Goal: Task Accomplishment & Management: Manage account settings

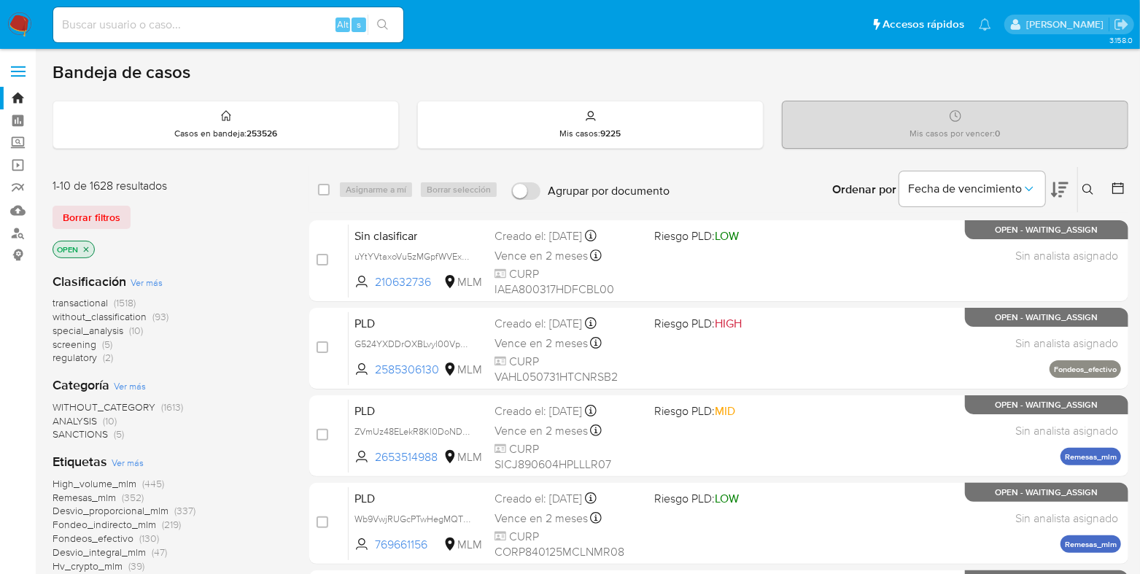
click at [1090, 182] on button at bounding box center [1090, 190] width 24 height 18
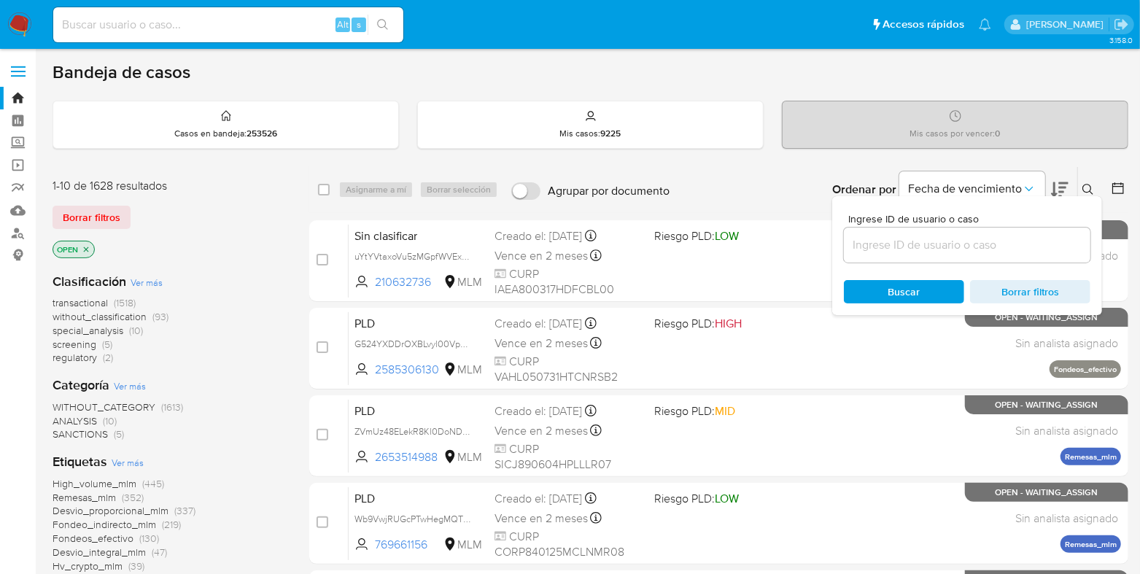
click at [955, 236] on input at bounding box center [967, 245] width 247 height 19
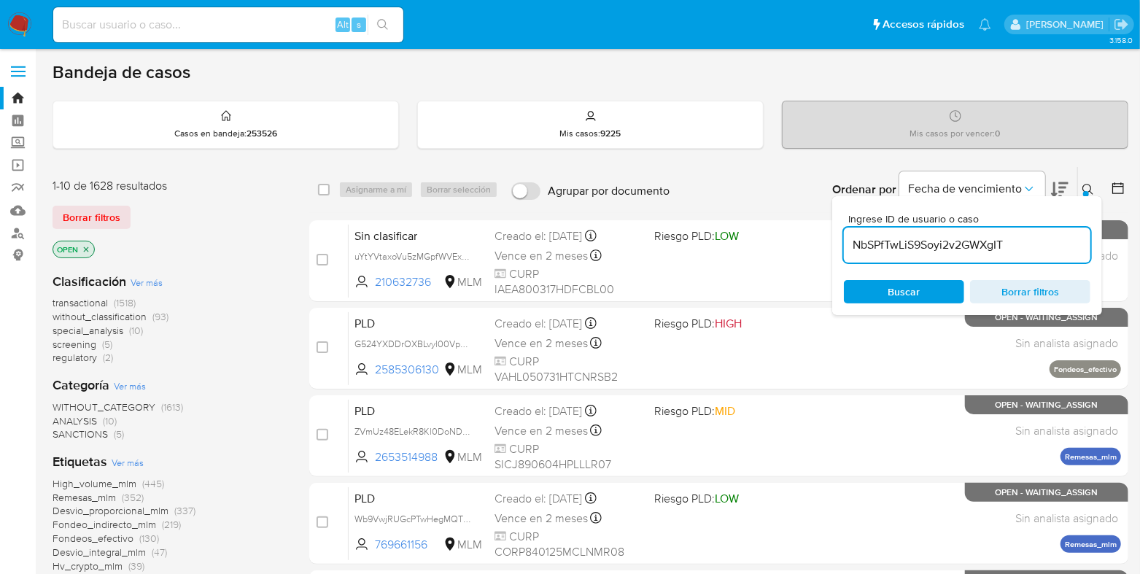
type input "NbSPfTwLiS9Soyi2v2GWXgIT"
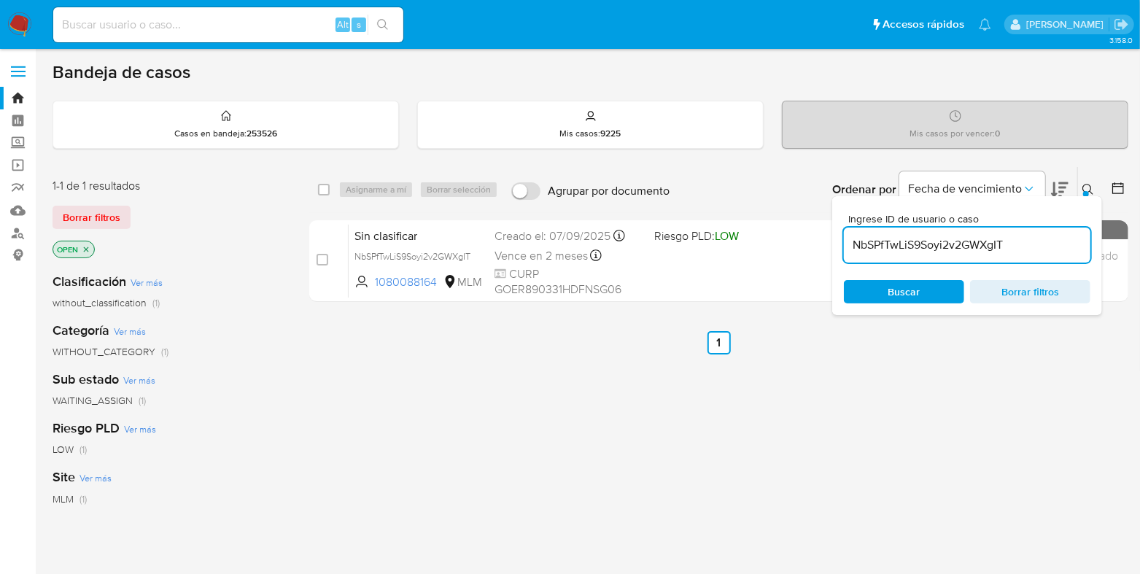
click at [1085, 181] on button at bounding box center [1090, 190] width 24 height 18
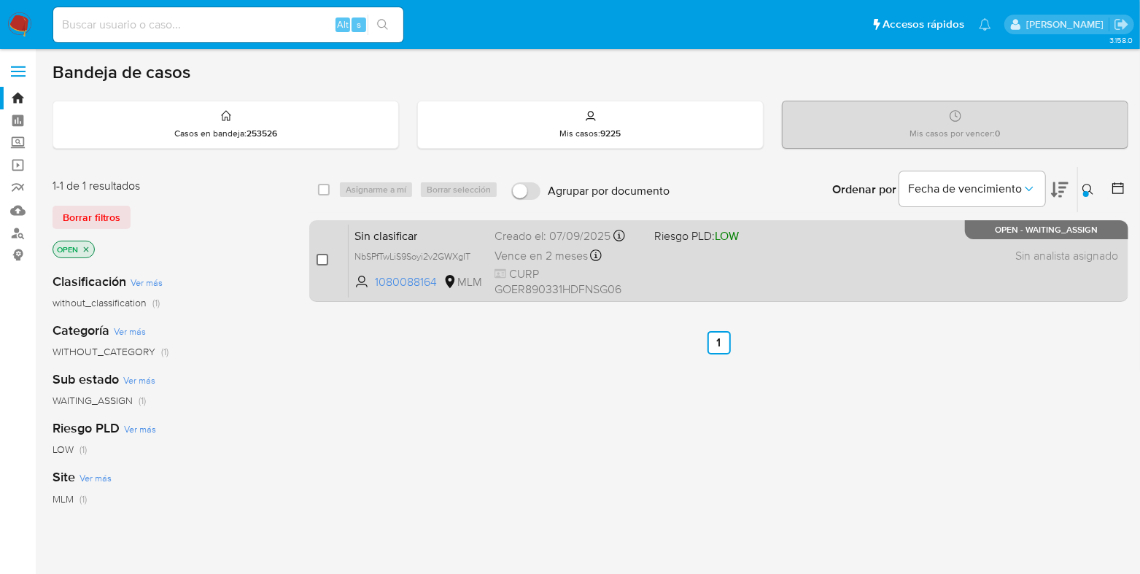
click at [322, 263] on input "checkbox" at bounding box center [323, 260] width 12 height 12
checkbox input "true"
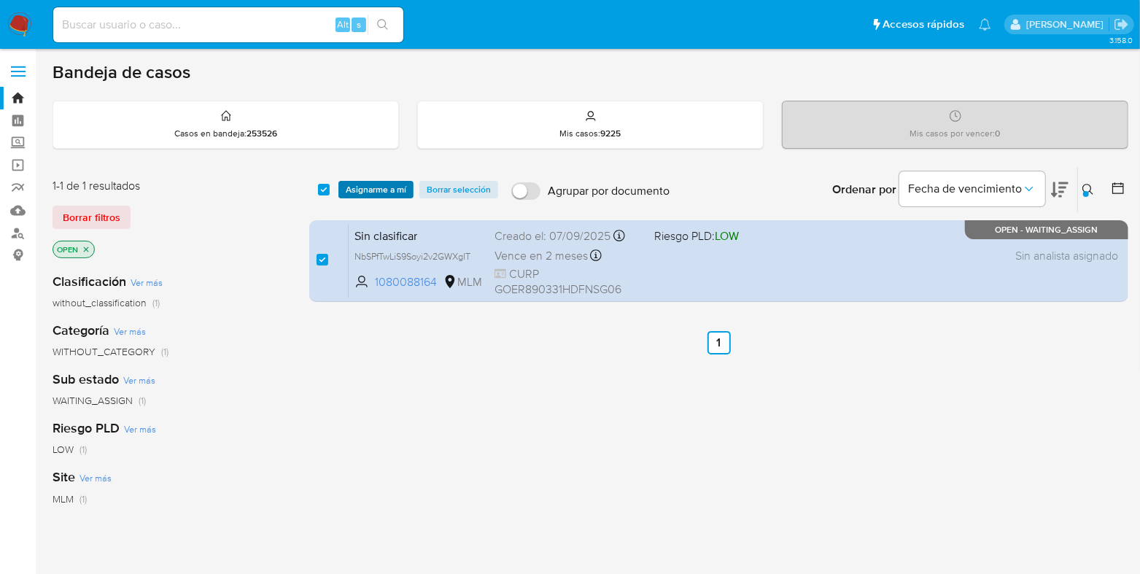
click at [357, 195] on span "Asignarme a mí" at bounding box center [376, 189] width 61 height 15
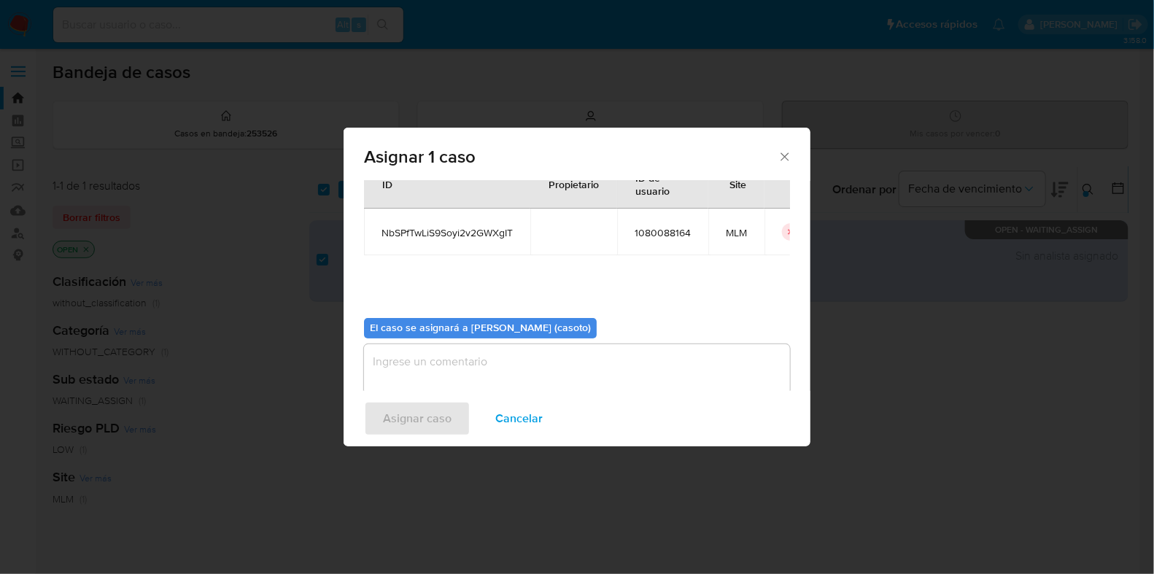
scroll to position [75, 0]
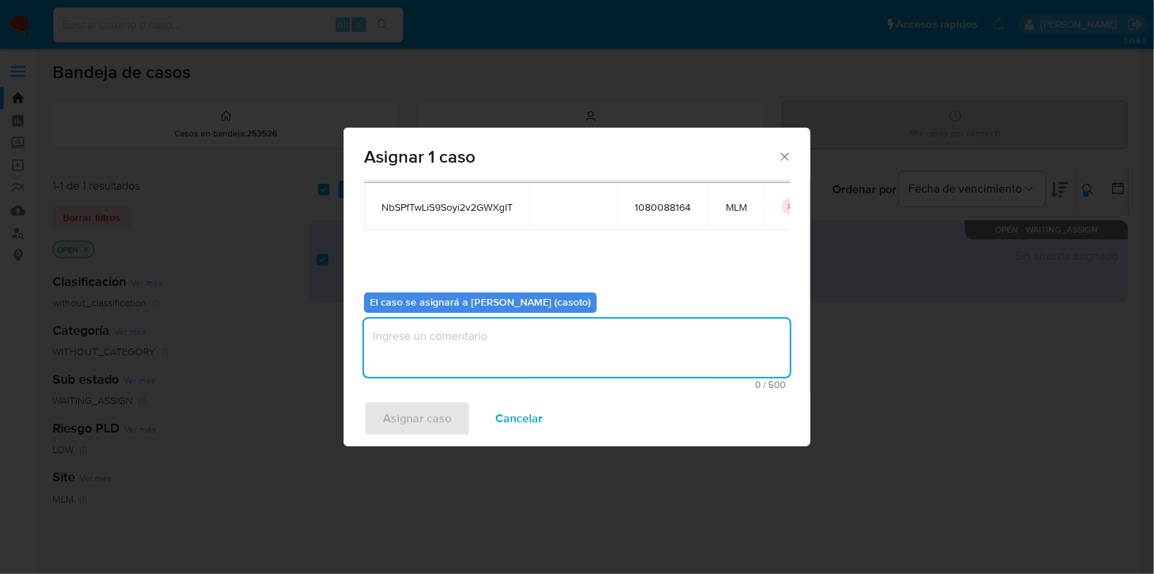
click at [469, 341] on textarea "assign-modal" at bounding box center [577, 348] width 426 height 58
type textarea "L1"
click at [379, 406] on button "Asignar caso" at bounding box center [417, 418] width 106 height 35
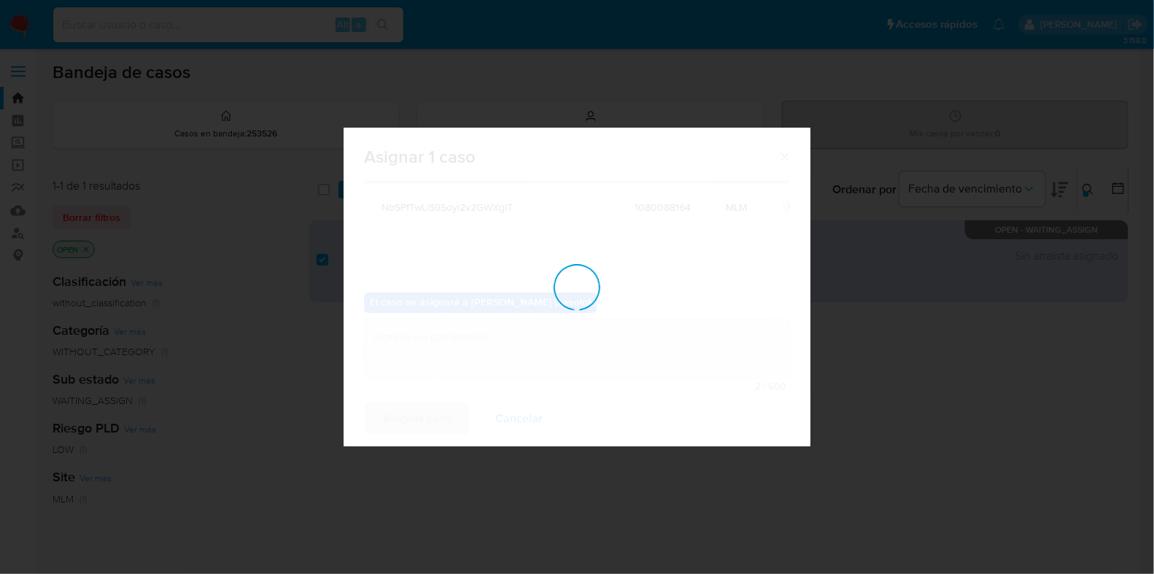
checkbox input "false"
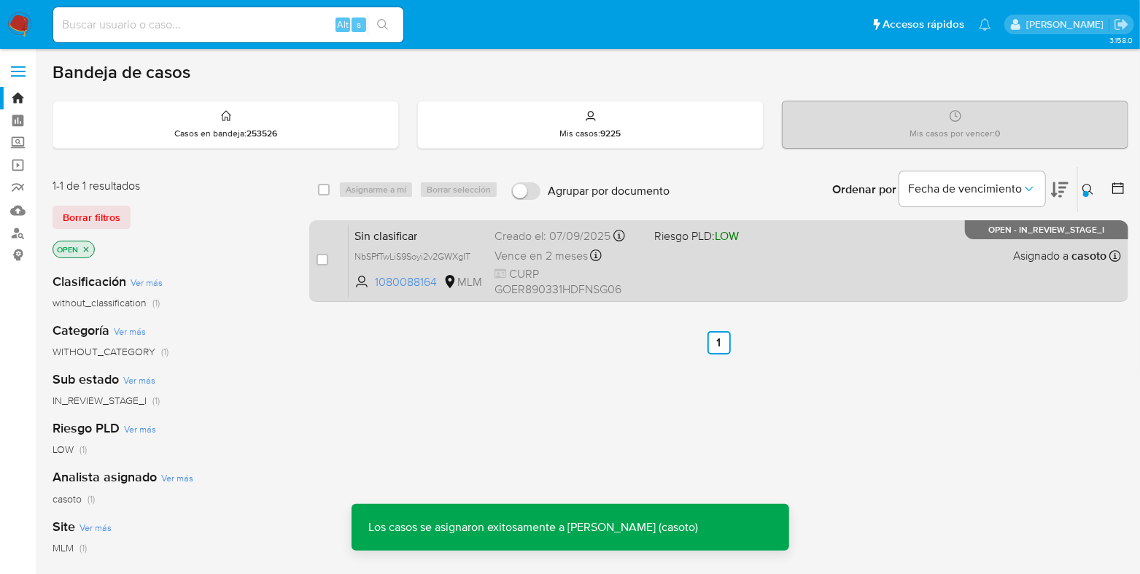
click at [758, 270] on div "Sin clasificar NbSPfTwLiS9Soyi2v2GWXgIT 1080088164 MLM Riesgo PLD: LOW Creado e…" at bounding box center [735, 261] width 772 height 74
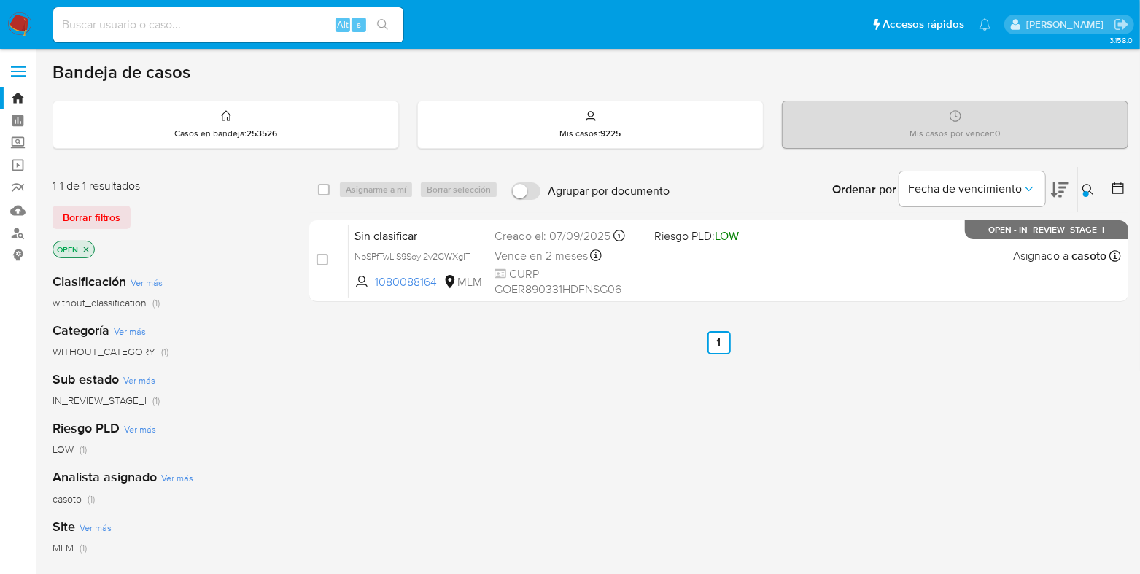
click at [1085, 195] on div at bounding box center [1086, 194] width 6 height 6
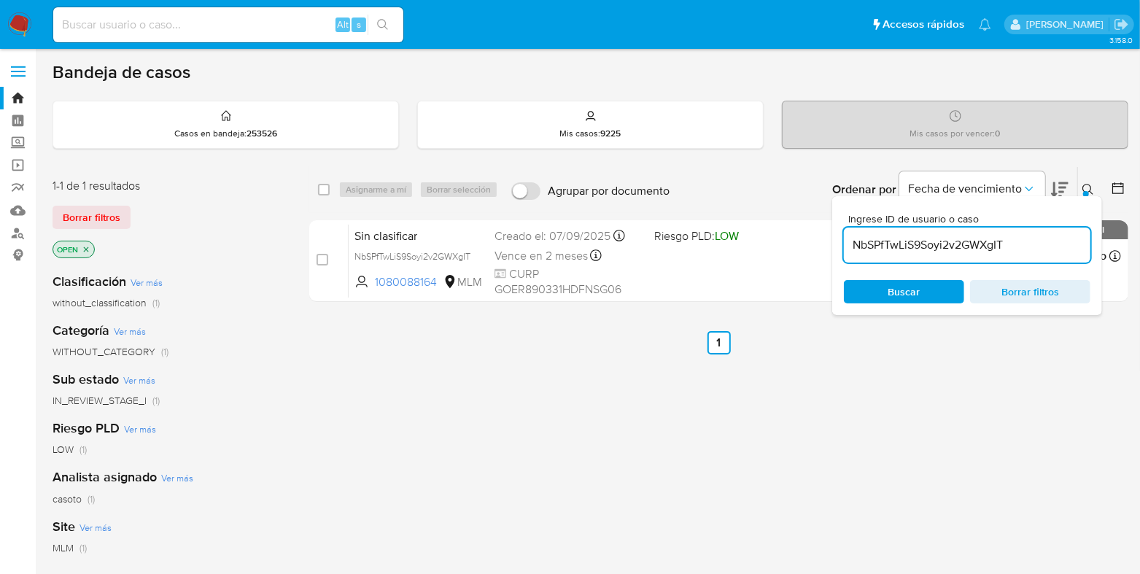
click at [972, 248] on input "NbSPfTwLiS9Soyi2v2GWXgIT" at bounding box center [967, 245] width 247 height 19
type input "oVTEiYF33zWYEFYJncMP0iGN"
click at [1084, 187] on icon at bounding box center [1088, 190] width 12 height 12
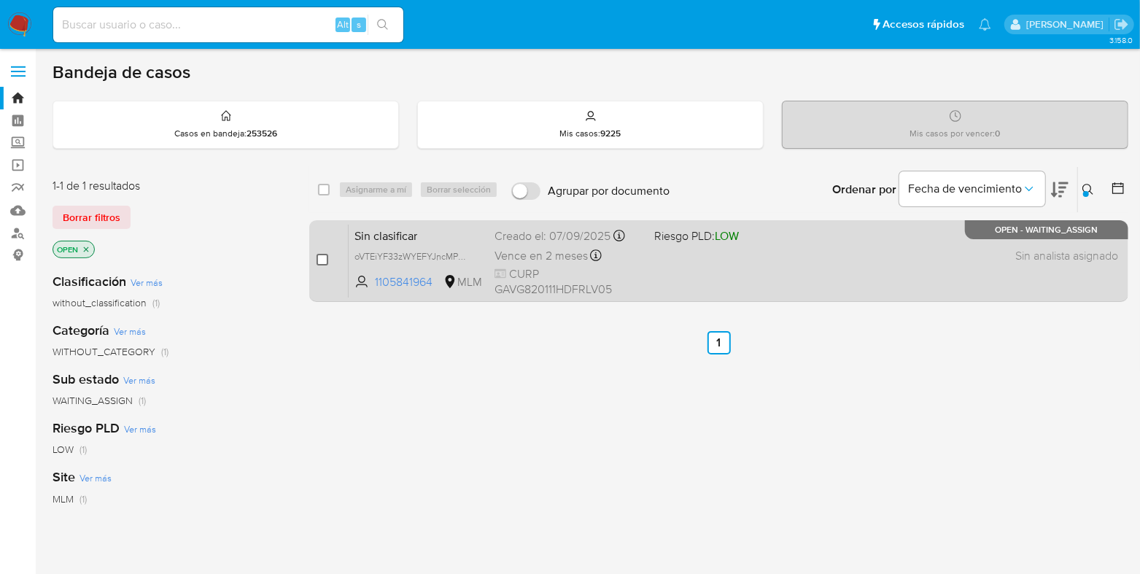
click at [318, 258] on input "checkbox" at bounding box center [323, 260] width 12 height 12
checkbox input "true"
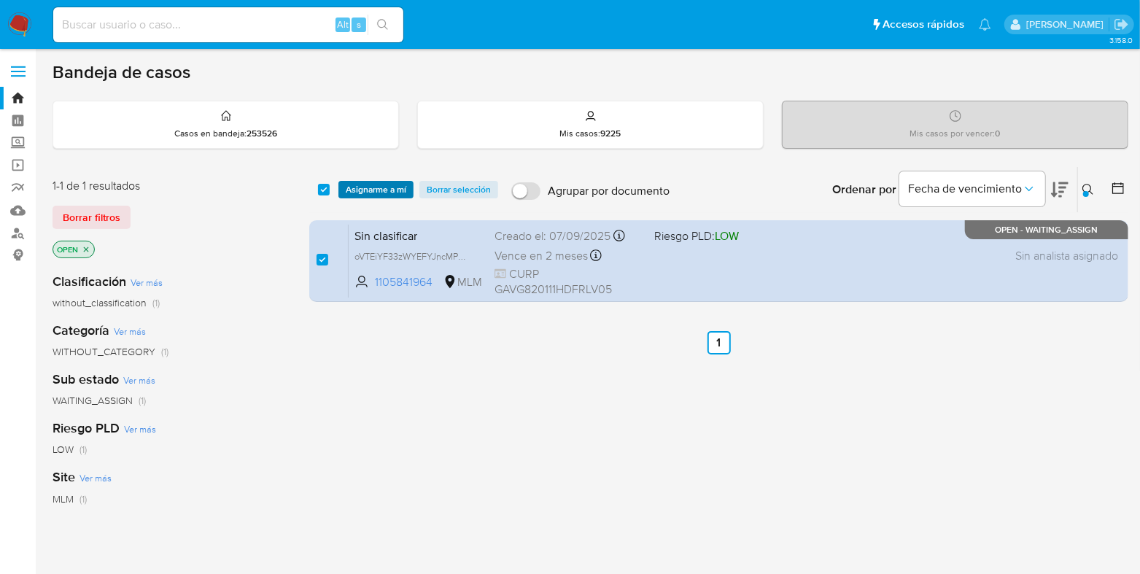
click at [353, 194] on span "Asignarme a mí" at bounding box center [376, 189] width 61 height 15
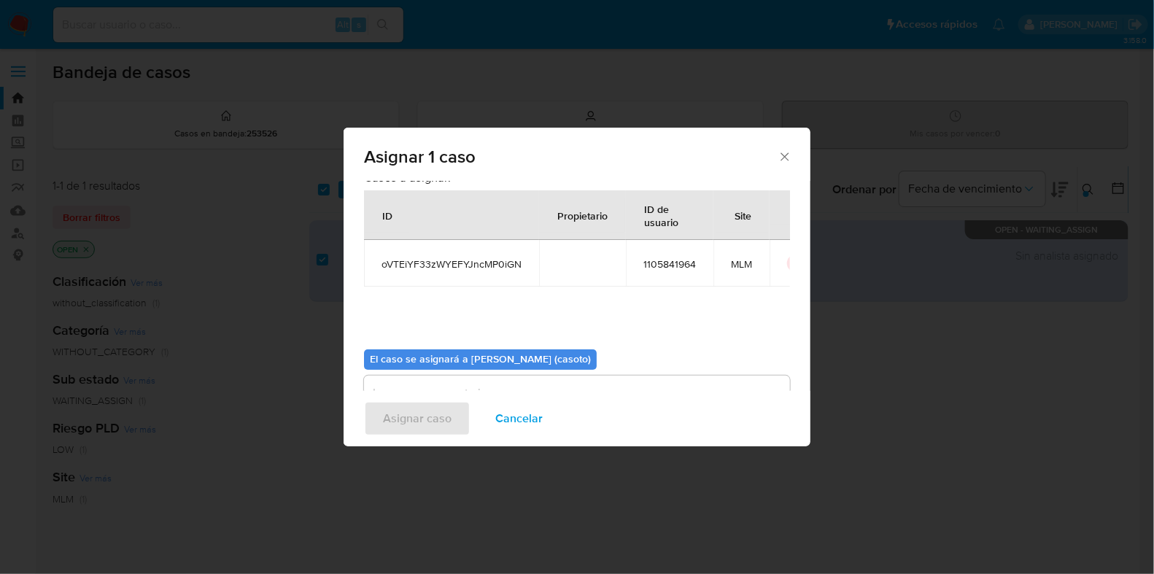
scroll to position [75, 0]
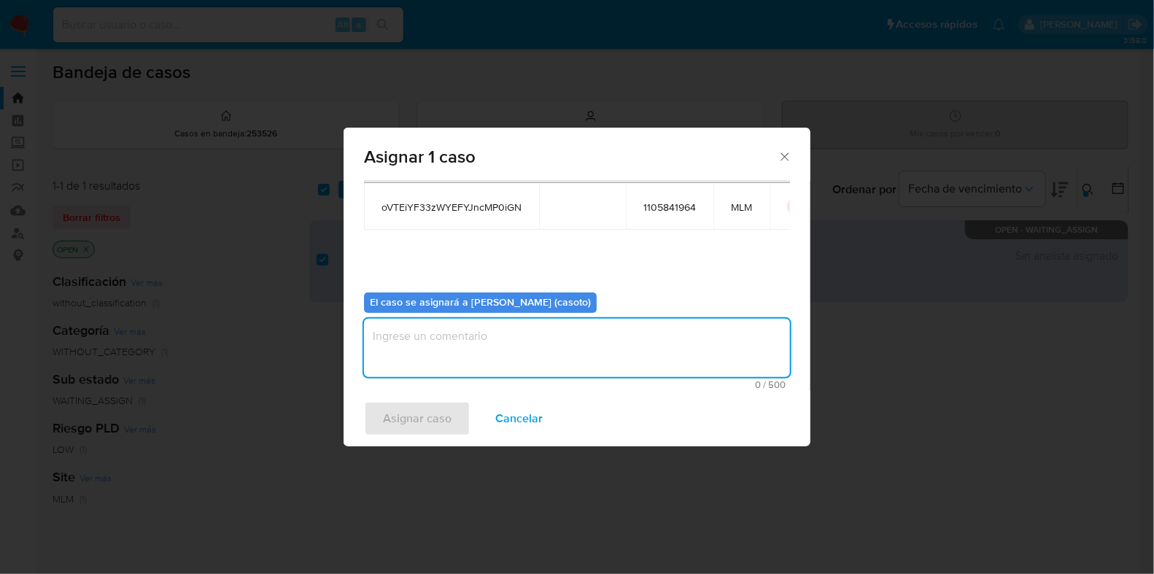
click at [459, 354] on textarea "assign-modal" at bounding box center [577, 348] width 426 height 58
type textarea "L1"
click at [430, 415] on span "Asignar caso" at bounding box center [417, 419] width 69 height 32
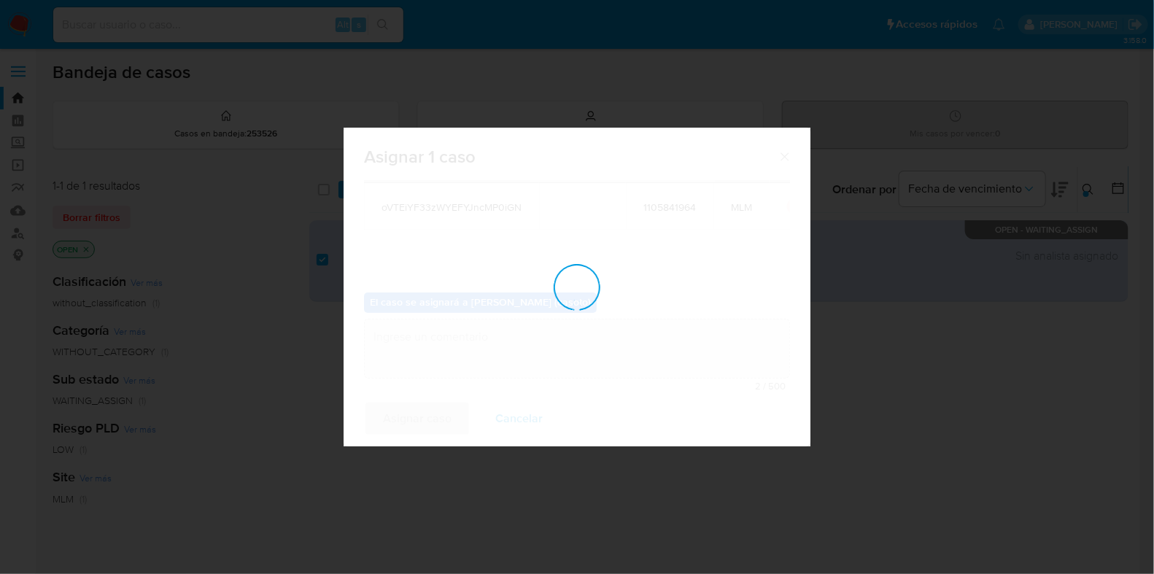
checkbox input "false"
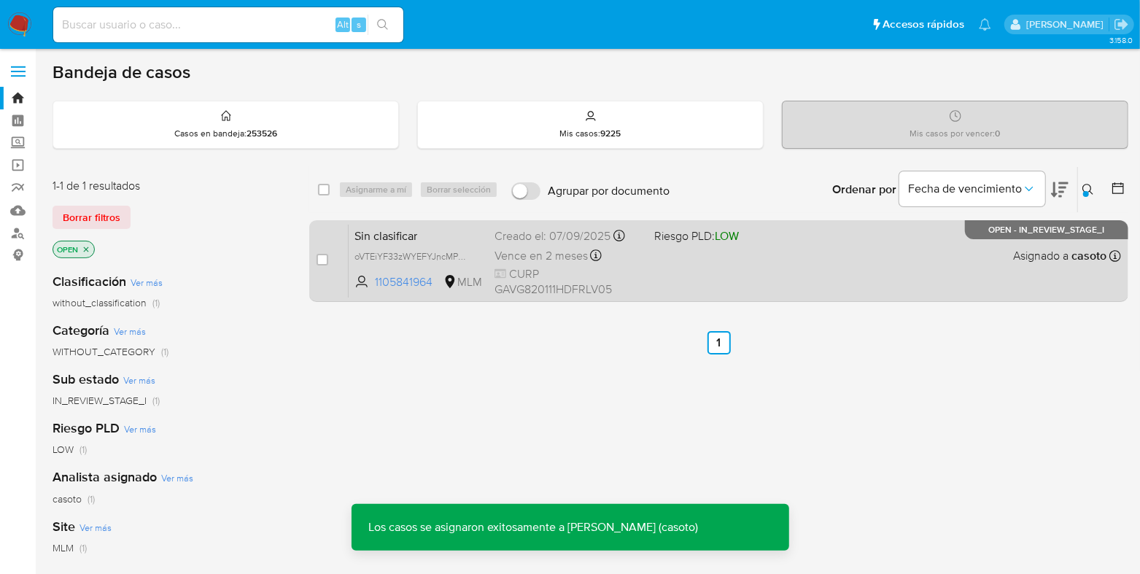
click at [770, 299] on div "case-item-checkbox No es posible asignar el caso Sin clasificar oVTEiYF33zWYEFY…" at bounding box center [718, 261] width 819 height 82
click at [747, 279] on div "Sin clasificar oVTEiYF33zWYEFYJncMP0iGN 1105841964 MLM Riesgo PLD: LOW Creado e…" at bounding box center [735, 261] width 772 height 74
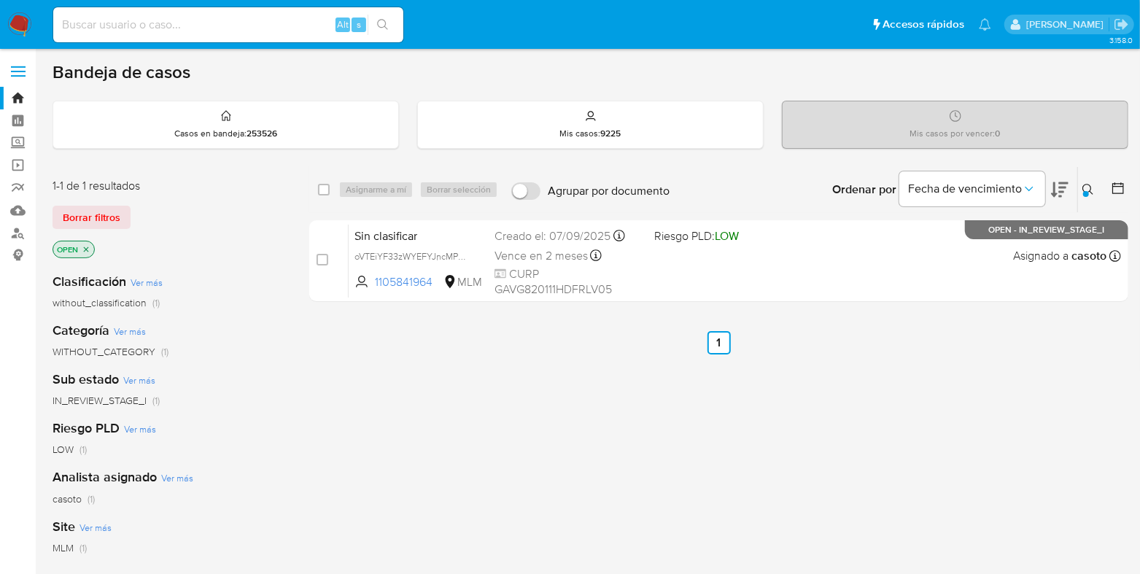
click at [1097, 187] on button at bounding box center [1090, 190] width 24 height 18
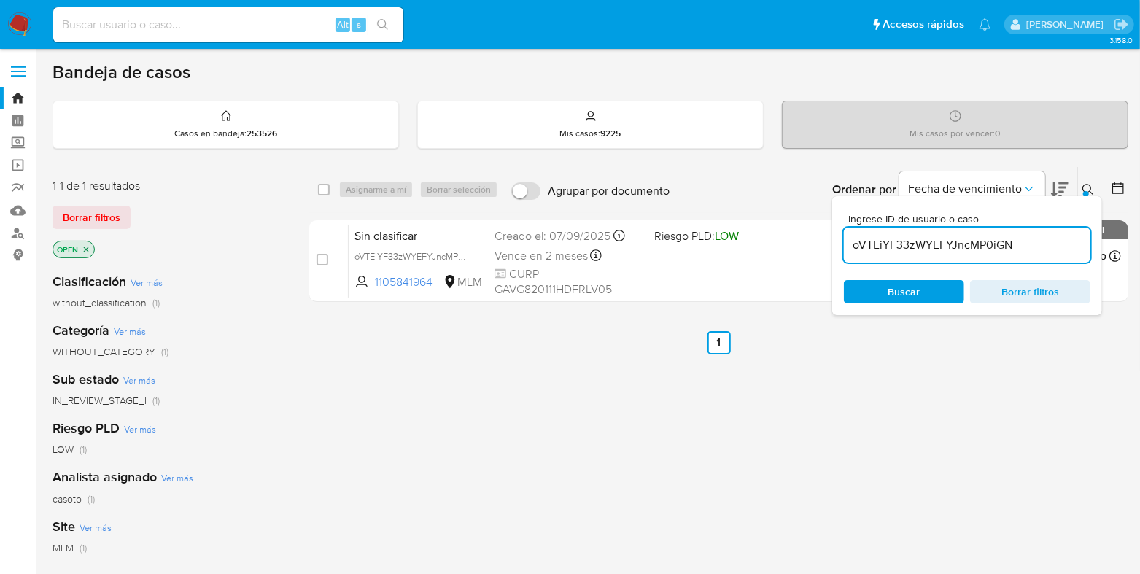
click at [1004, 244] on input "oVTEiYF33zWYEFYJncMP0iGN" at bounding box center [967, 245] width 247 height 19
type input "d6HVGiThpsjvrtIWFEeO0dZQ"
click at [1082, 181] on button at bounding box center [1090, 190] width 24 height 18
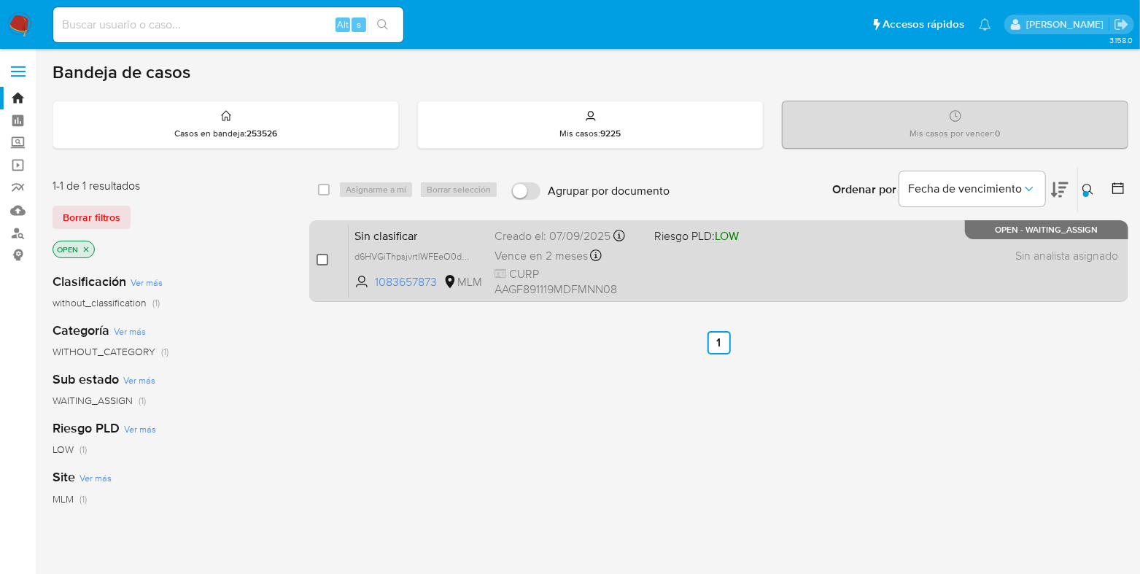
click at [321, 260] on input "checkbox" at bounding box center [323, 260] width 12 height 12
checkbox input "true"
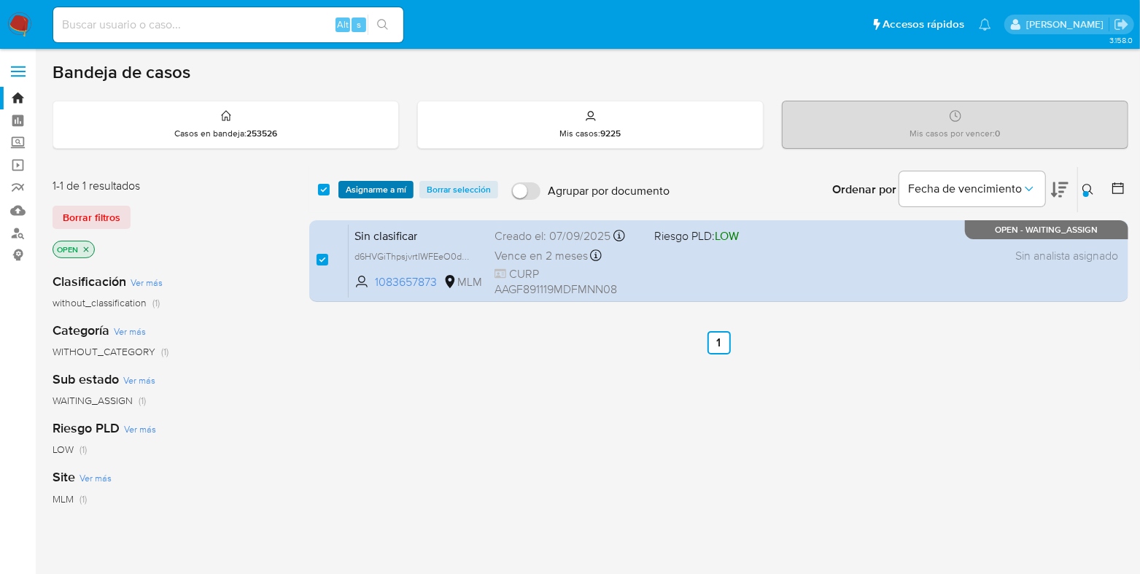
click at [355, 187] on span "Asignarme a mí" at bounding box center [376, 189] width 61 height 15
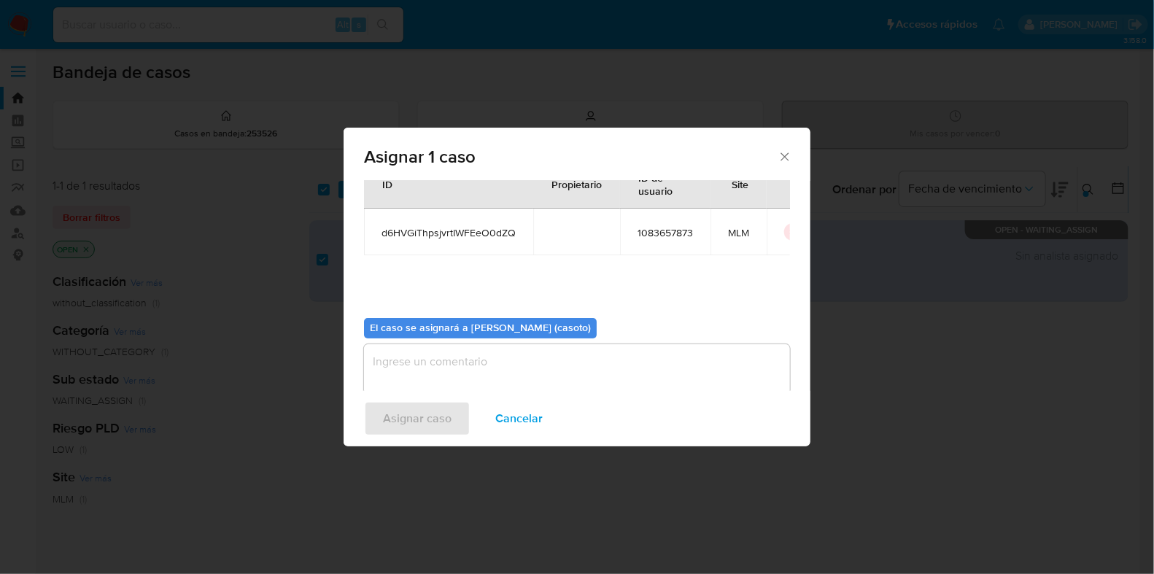
scroll to position [75, 0]
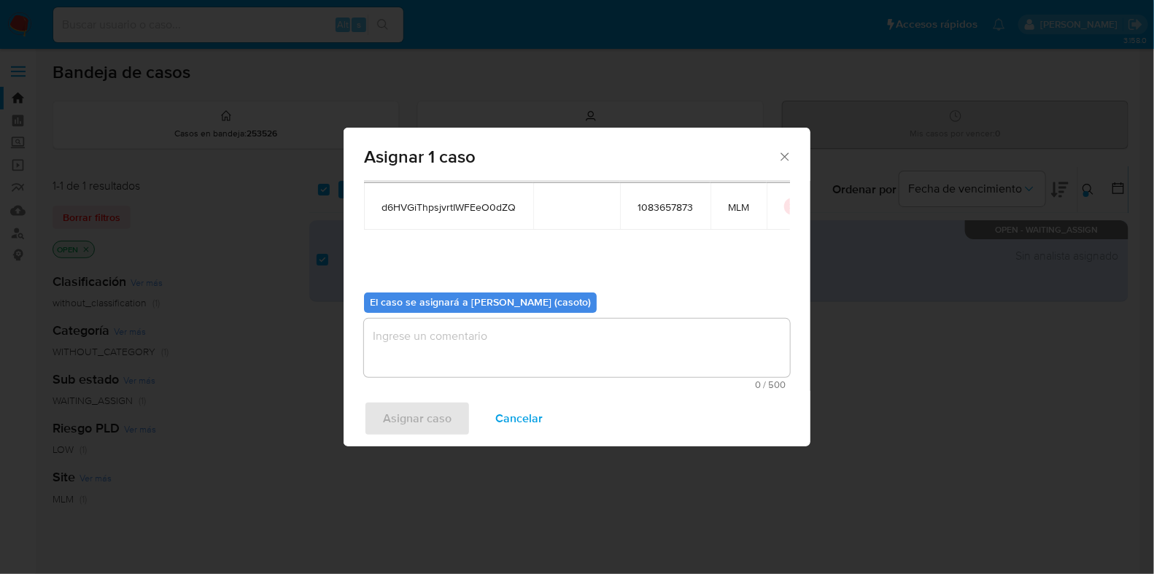
click at [414, 358] on textarea "assign-modal" at bounding box center [577, 348] width 426 height 58
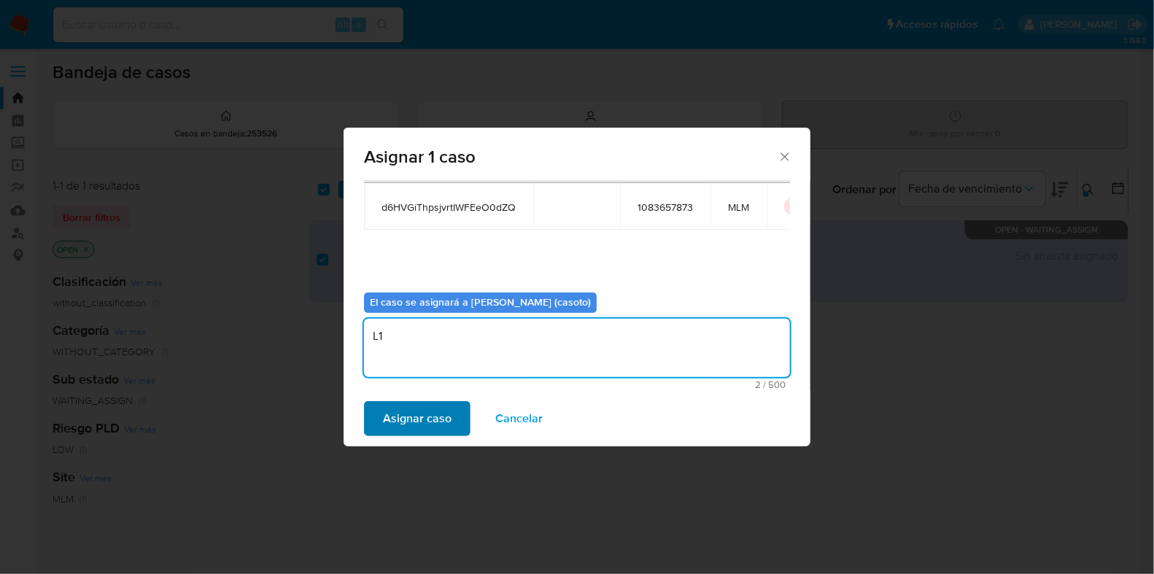
type textarea "L1"
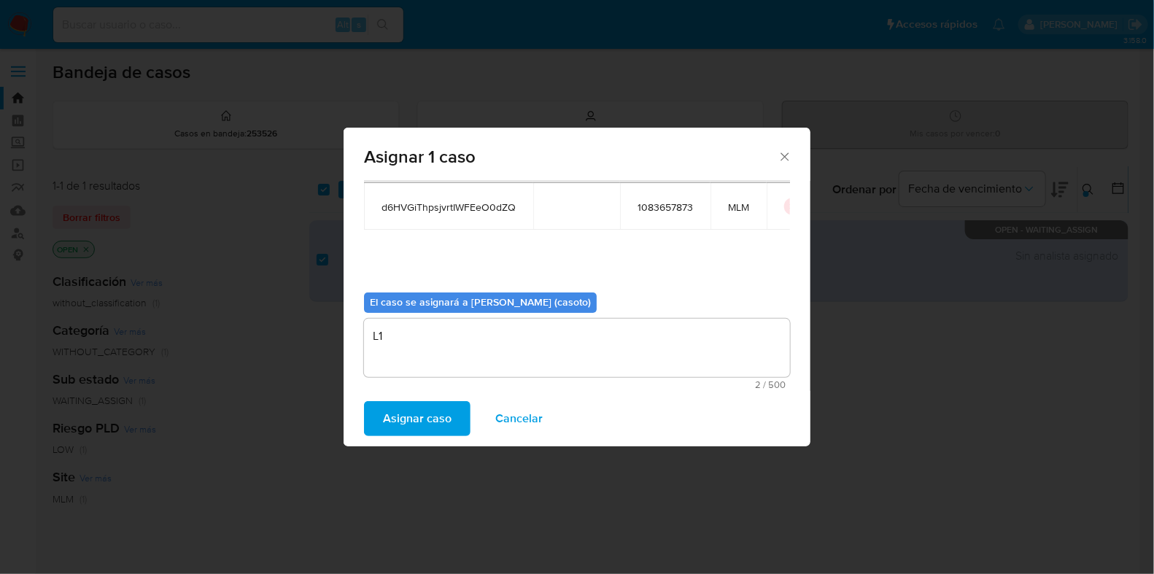
click at [401, 406] on span "Asignar caso" at bounding box center [417, 419] width 69 height 32
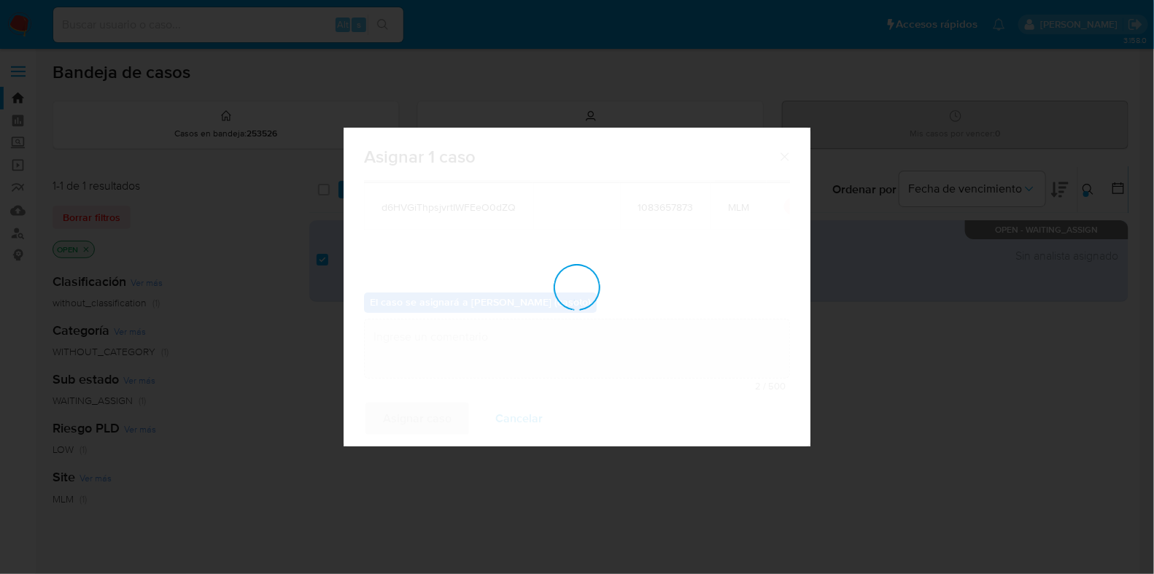
checkbox input "false"
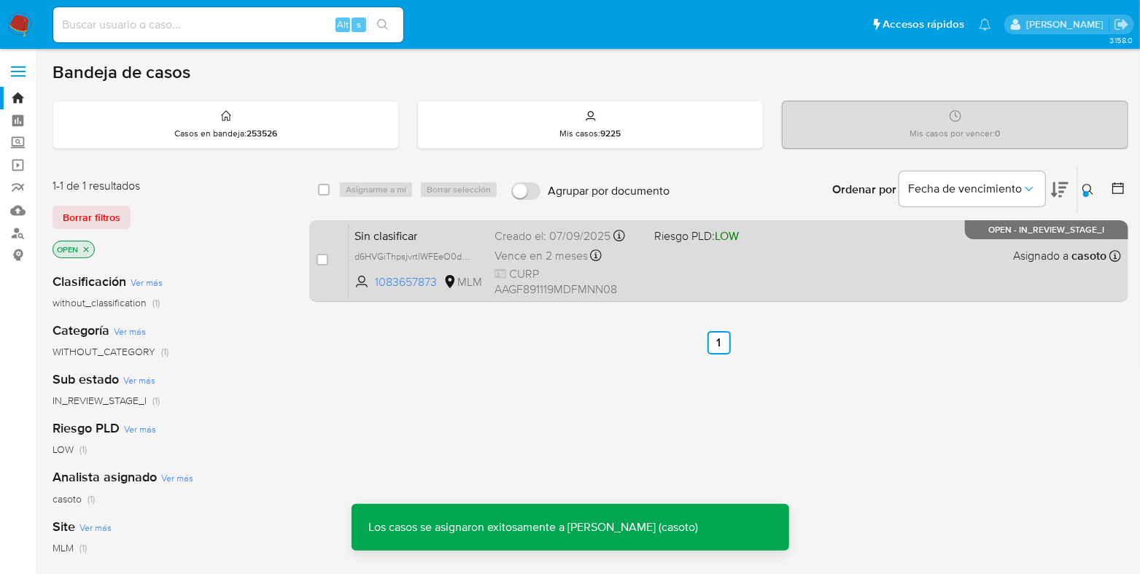
click at [725, 281] on div "Sin clasificar d6HVGiThpsjvrtIWFEeO0dZQ 1083657873 MLM Riesgo PLD: LOW Creado e…" at bounding box center [735, 261] width 772 height 74
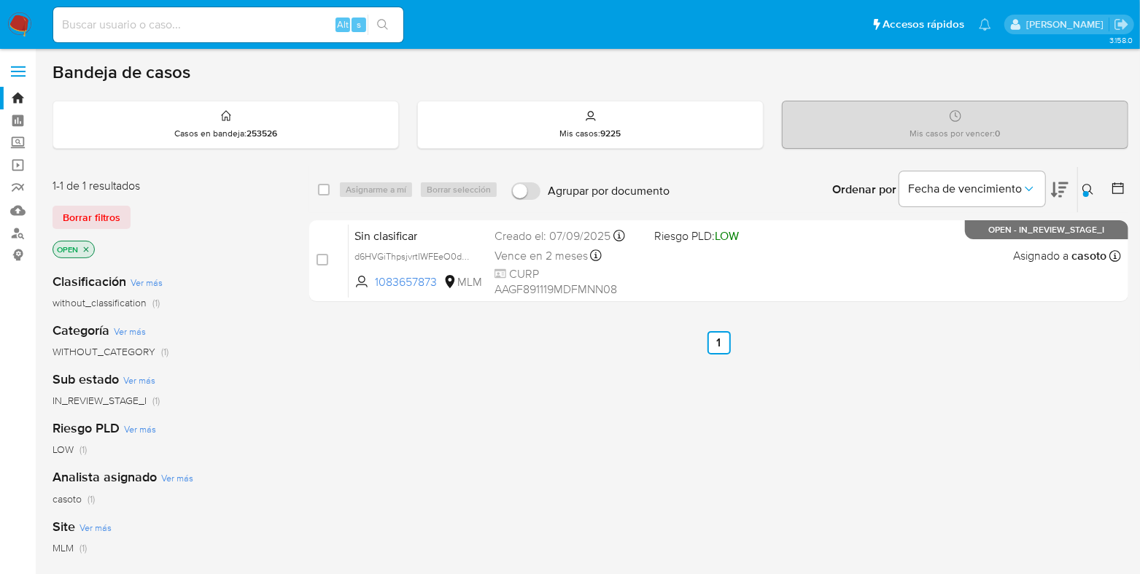
click at [1081, 188] on button at bounding box center [1090, 190] width 24 height 18
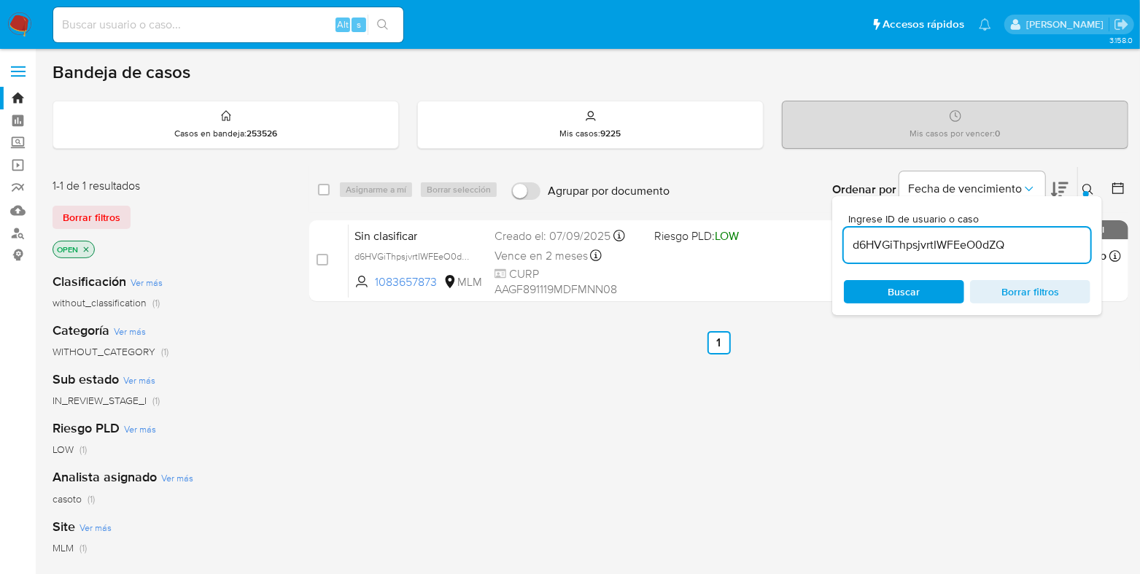
click at [934, 240] on input "d6HVGiThpsjvrtIWFEeO0dZQ" at bounding box center [967, 245] width 247 height 19
type input "4V26ZO4d5wKuLJ76glichw5G"
click at [1081, 190] on button at bounding box center [1090, 190] width 24 height 18
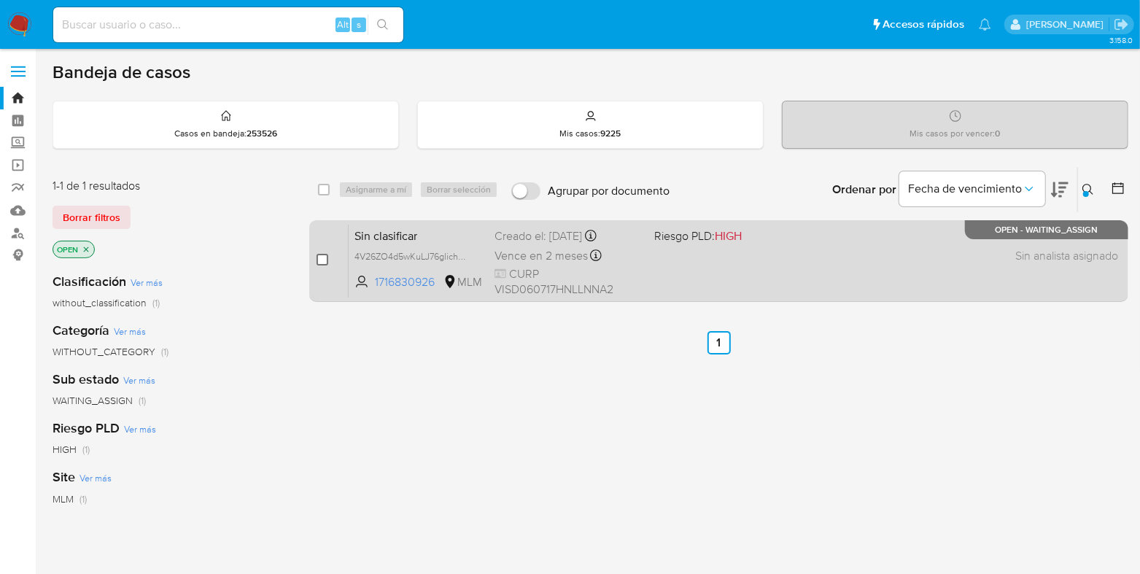
click at [319, 261] on input "checkbox" at bounding box center [323, 260] width 12 height 12
checkbox input "true"
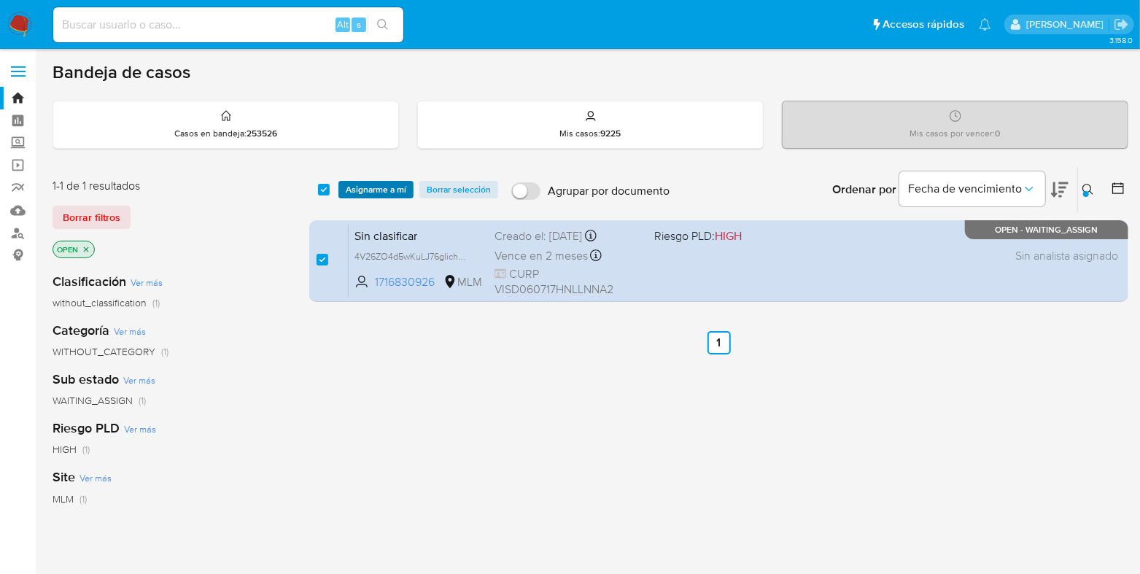
click at [389, 190] on span "Asignarme a mí" at bounding box center [376, 189] width 61 height 15
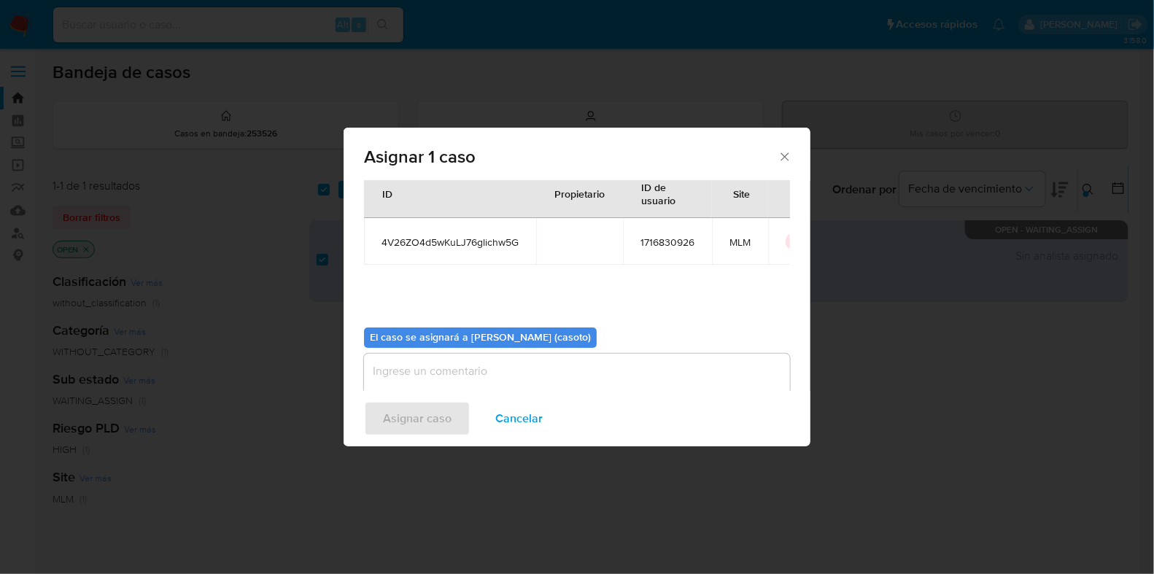
scroll to position [75, 0]
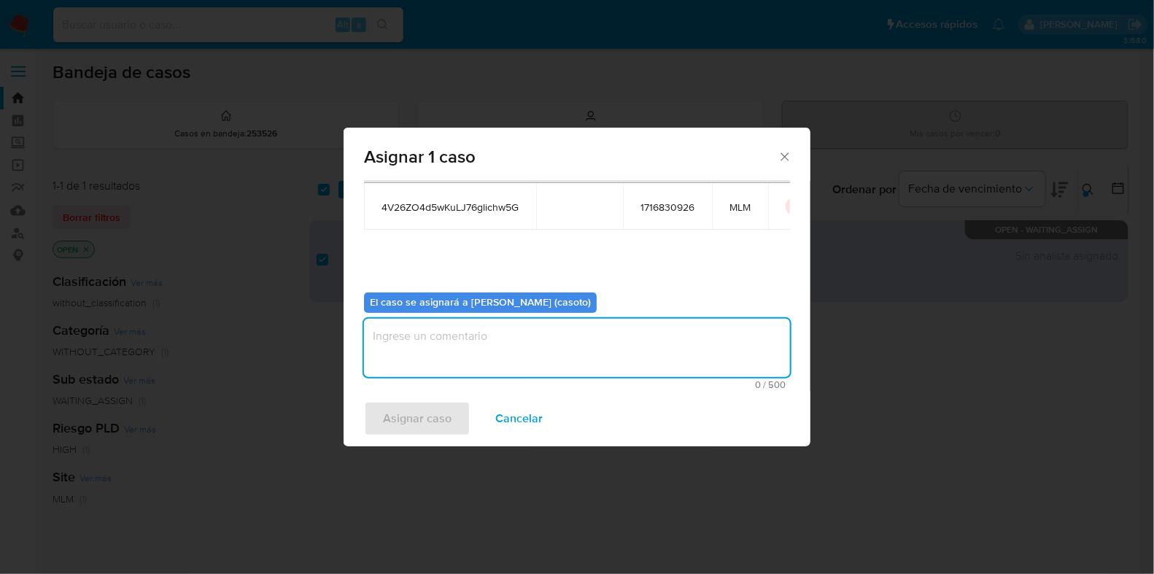
click at [480, 358] on textarea "assign-modal" at bounding box center [577, 348] width 426 height 58
type textarea "L1"
click at [423, 428] on span "Asignar caso" at bounding box center [417, 419] width 69 height 32
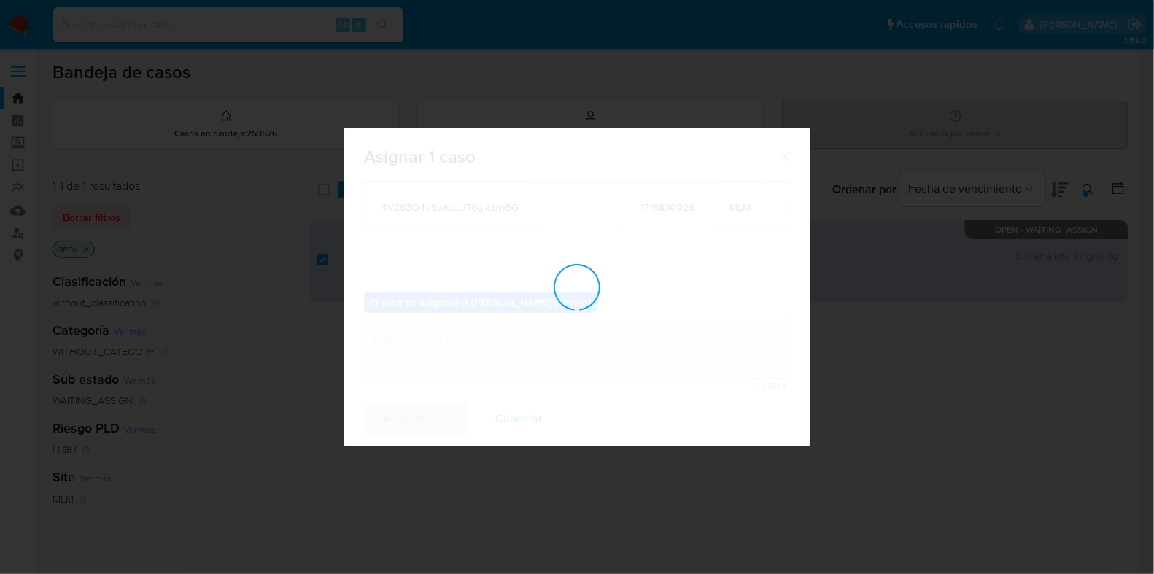
checkbox input "false"
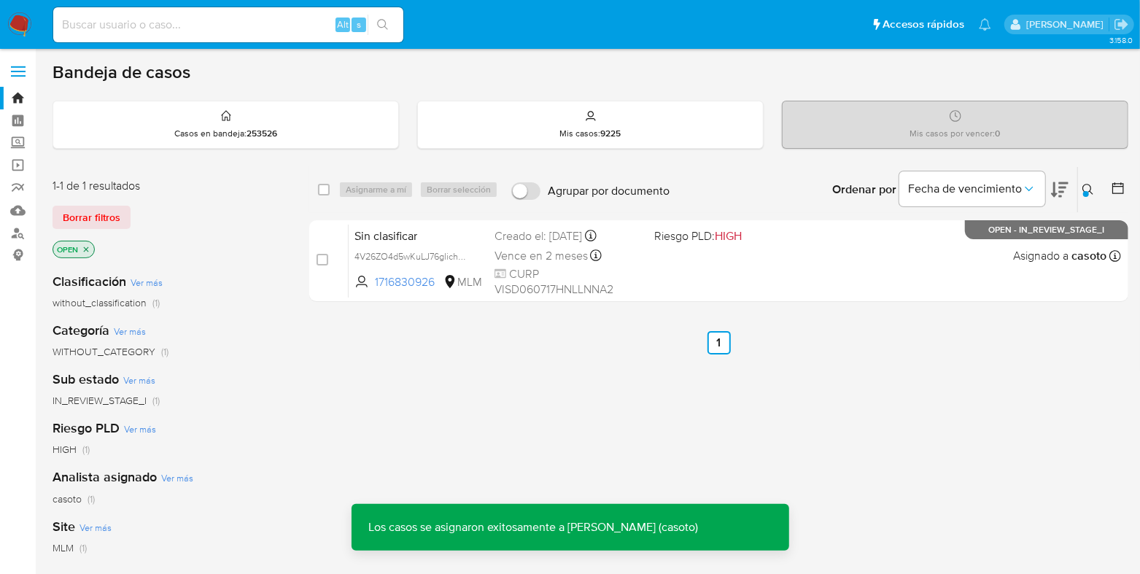
click at [710, 281] on div "Sin clasificar 4V26ZO4d5wKuLJ76glichw5G 1716830926 MLM Riesgo PLD: HIGH Creado …" at bounding box center [735, 261] width 772 height 74
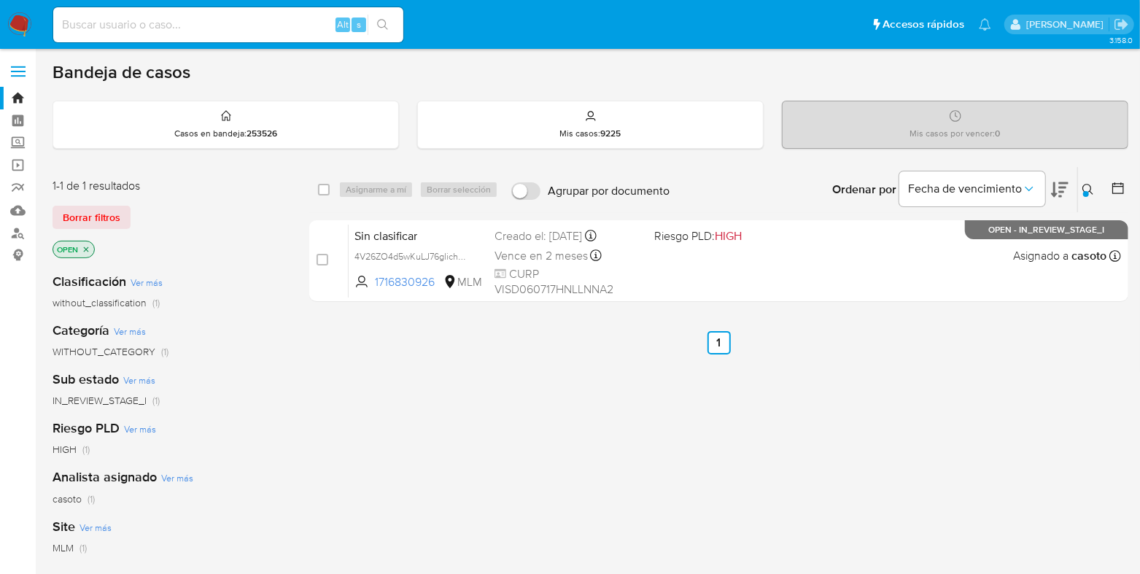
click at [1077, 195] on div "Ingrese ID de usuario o caso 4V26ZO4d5wKuLJ76glichw5G Buscar Borrar filtros" at bounding box center [1089, 189] width 25 height 45
click at [1082, 190] on button at bounding box center [1090, 190] width 24 height 18
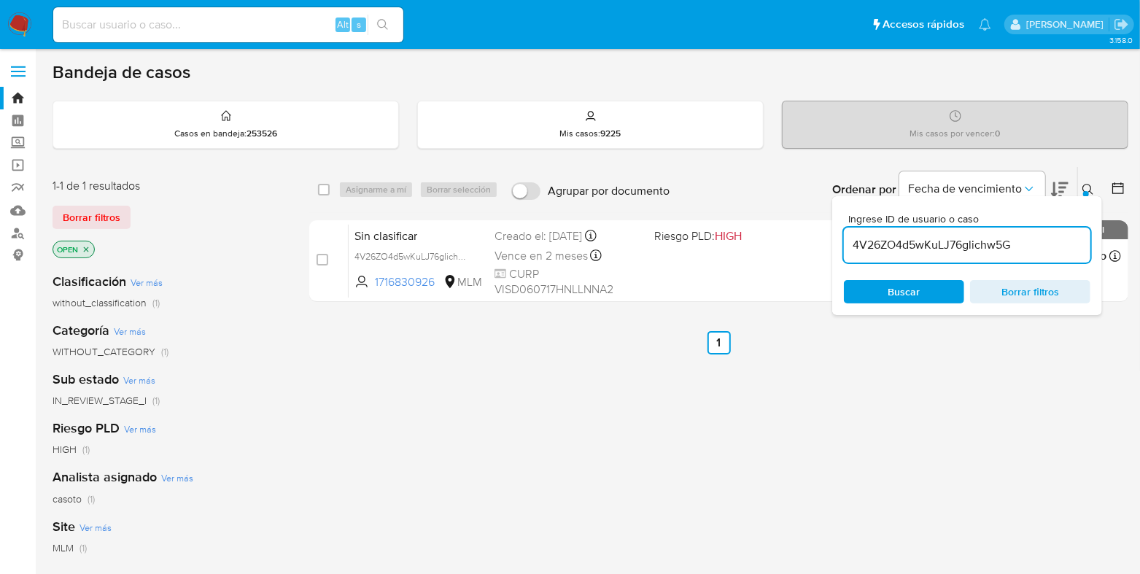
click at [885, 239] on input "4V26ZO4d5wKuLJ76glichw5G" at bounding box center [967, 245] width 247 height 19
type input "Omp19wxS4iaKDSk9nP9z19ab"
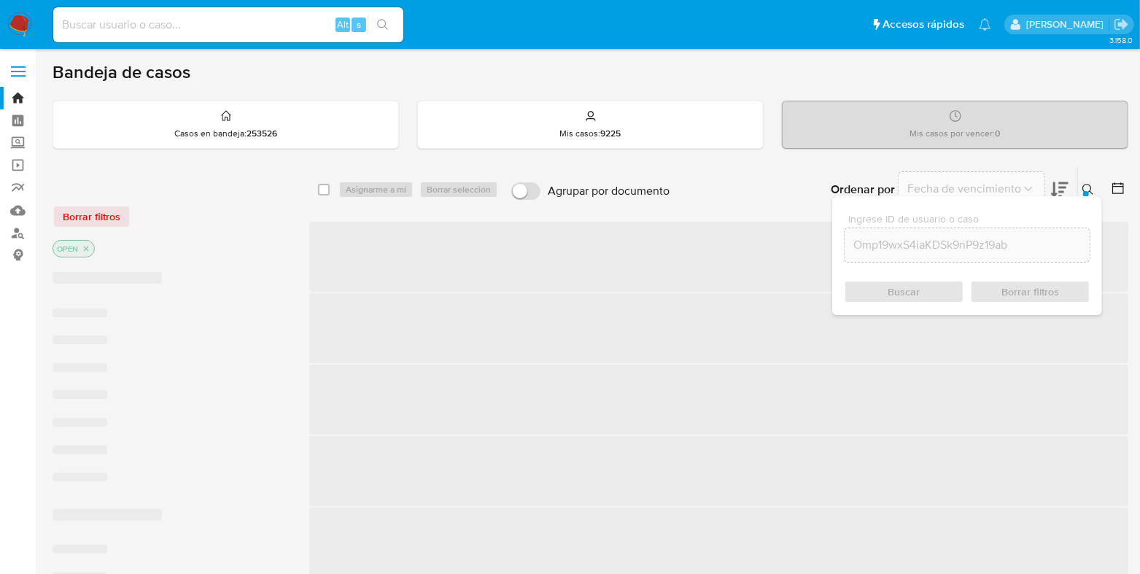
click at [889, 298] on div "Buscar Borrar filtros" at bounding box center [967, 291] width 247 height 23
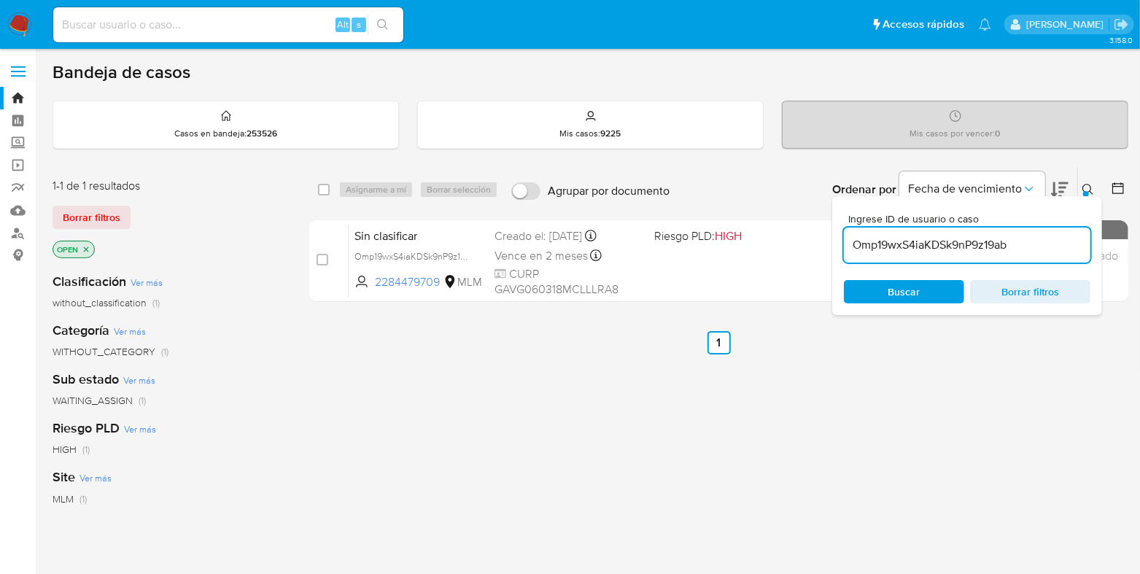
click at [1082, 189] on icon at bounding box center [1088, 190] width 12 height 12
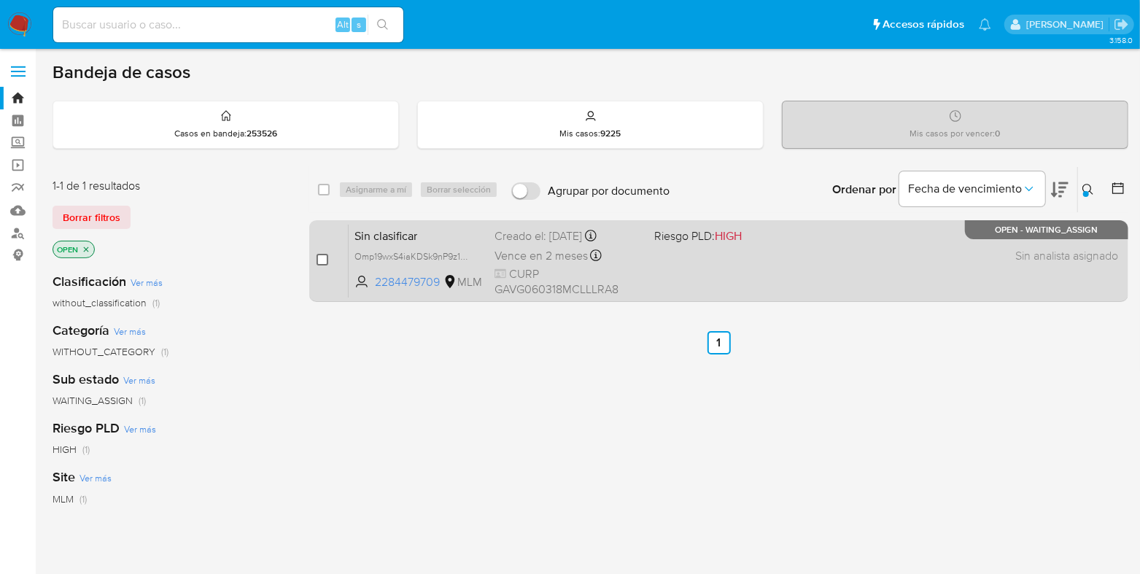
click at [319, 255] on input "checkbox" at bounding box center [323, 260] width 12 height 12
checkbox input "true"
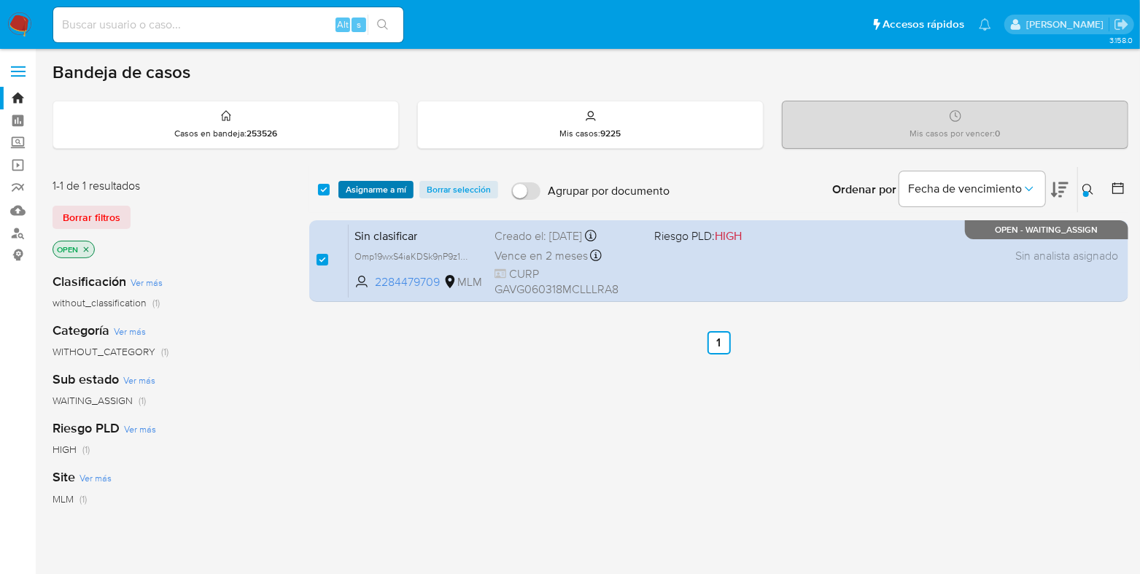
click at [355, 188] on span "Asignarme a mí" at bounding box center [376, 189] width 61 height 15
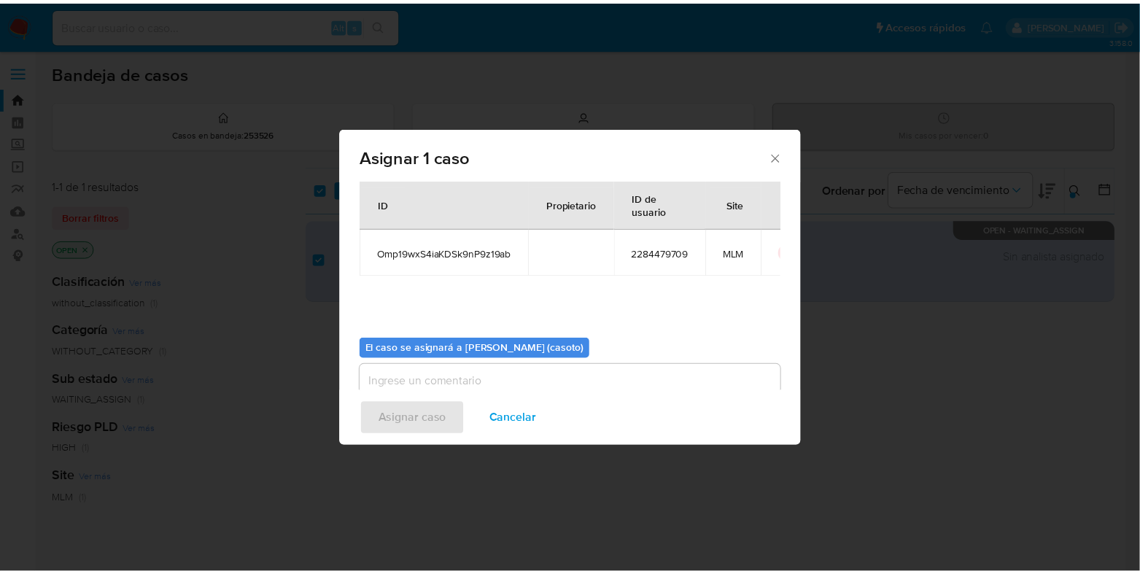
scroll to position [75, 0]
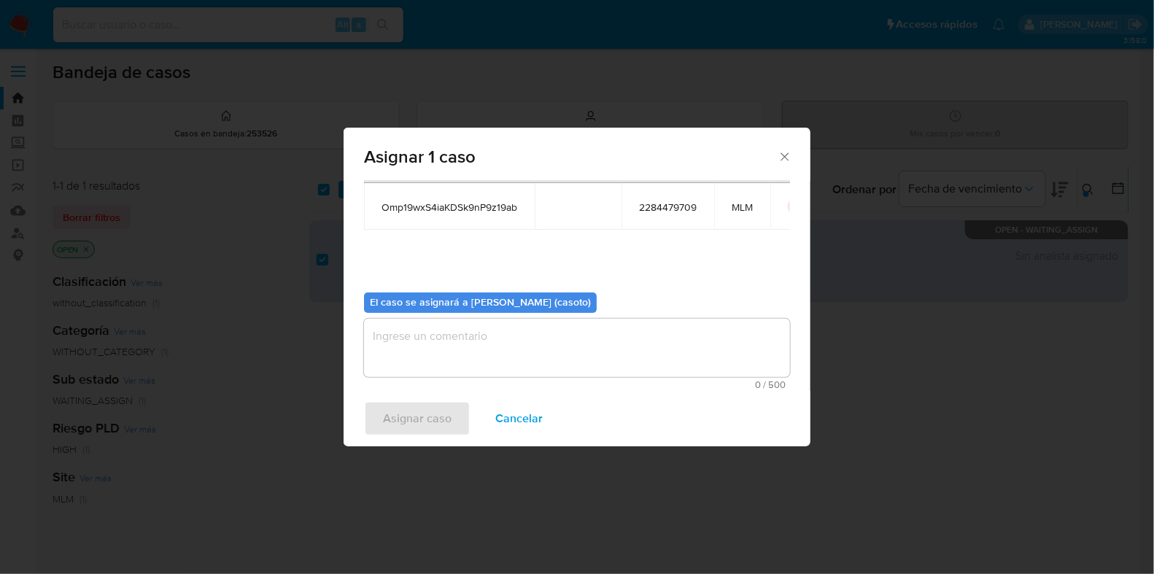
click at [459, 364] on textarea "assign-modal" at bounding box center [577, 348] width 426 height 58
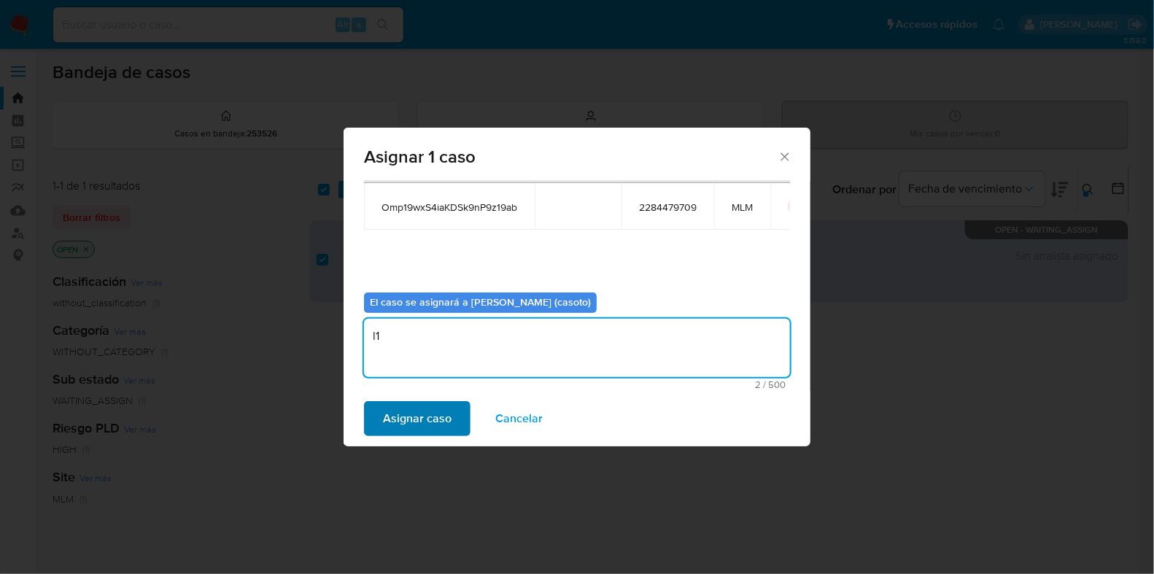
type textarea "l1"
click at [400, 410] on span "Asignar caso" at bounding box center [417, 419] width 69 height 32
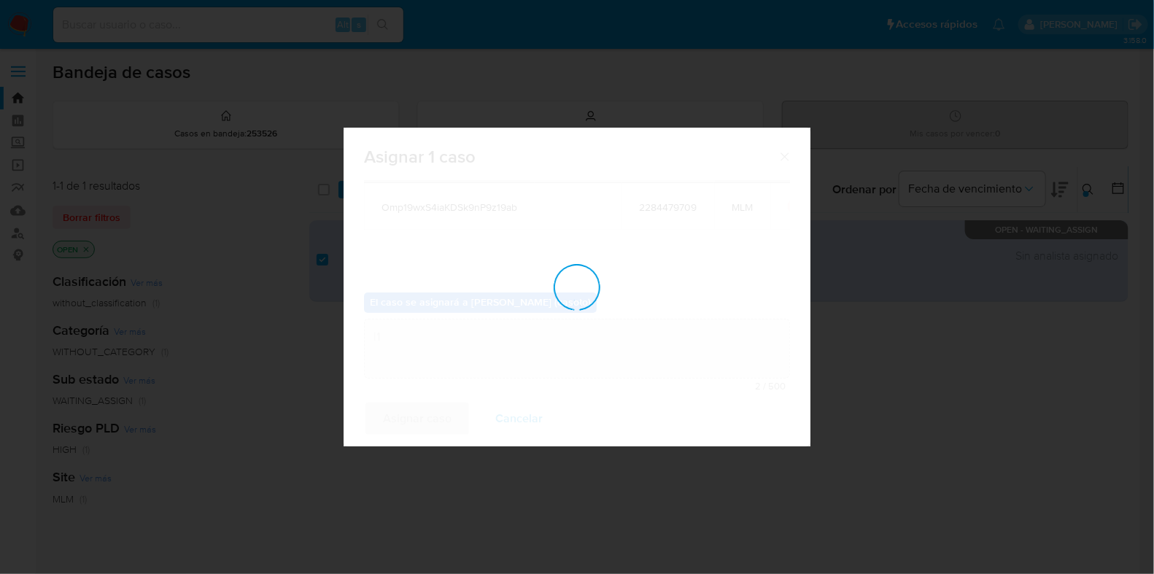
checkbox input "false"
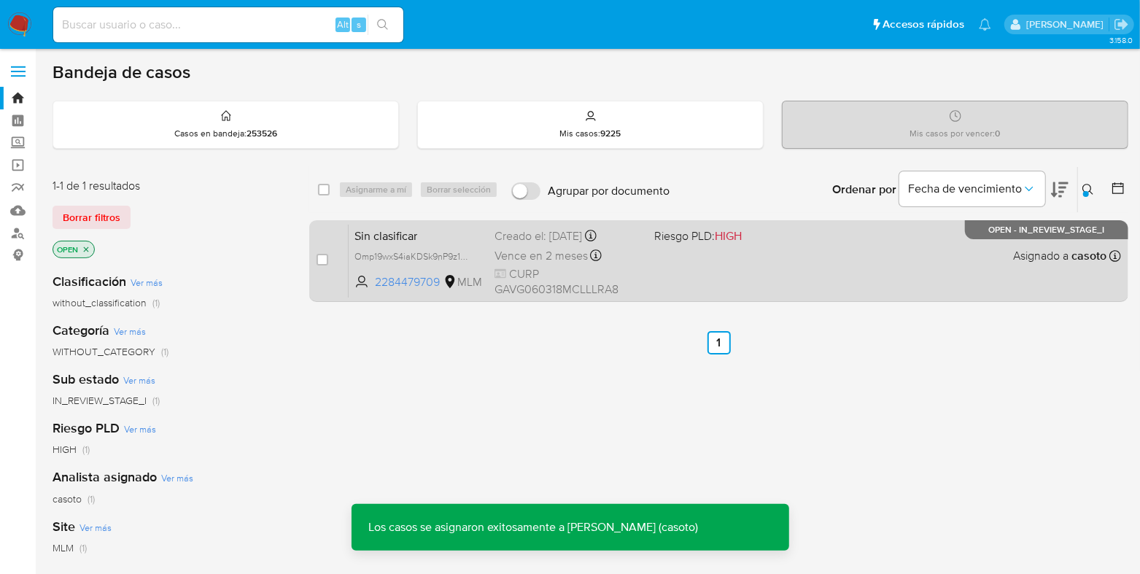
click at [788, 275] on div "Sin clasificar Omp19wxS4iaKDSk9nP9z19ab 2284479709 MLM Riesgo PLD: HIGH Creado …" at bounding box center [735, 261] width 772 height 74
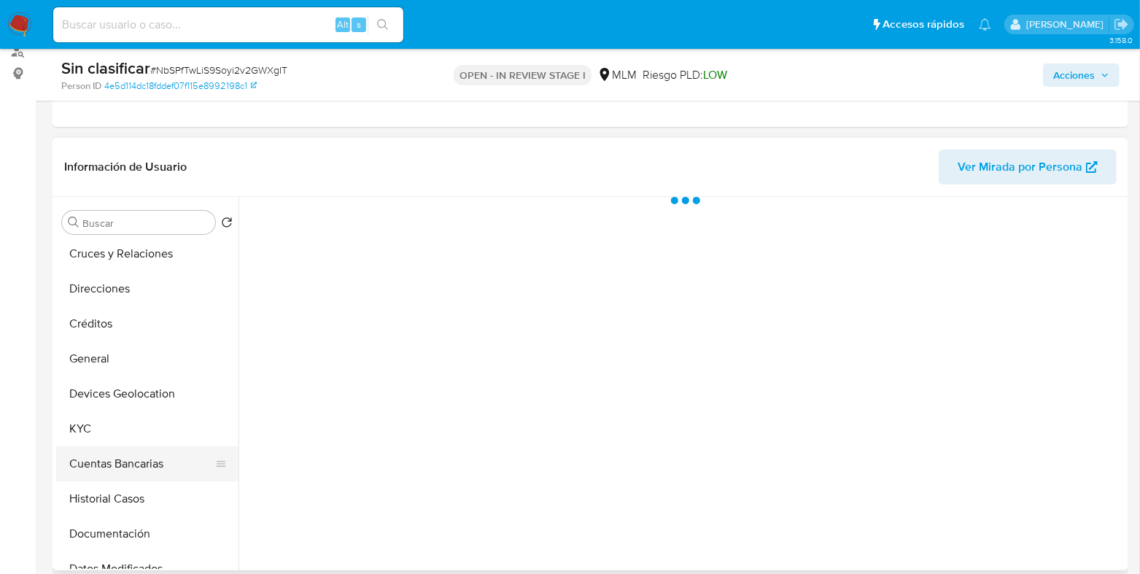
scroll to position [90, 0]
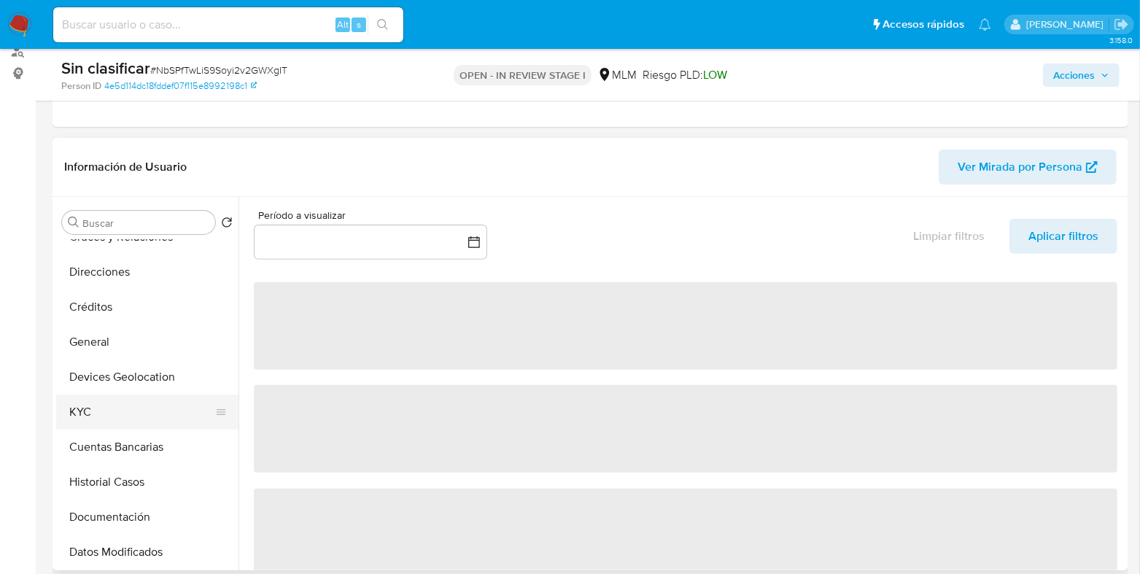
select select "10"
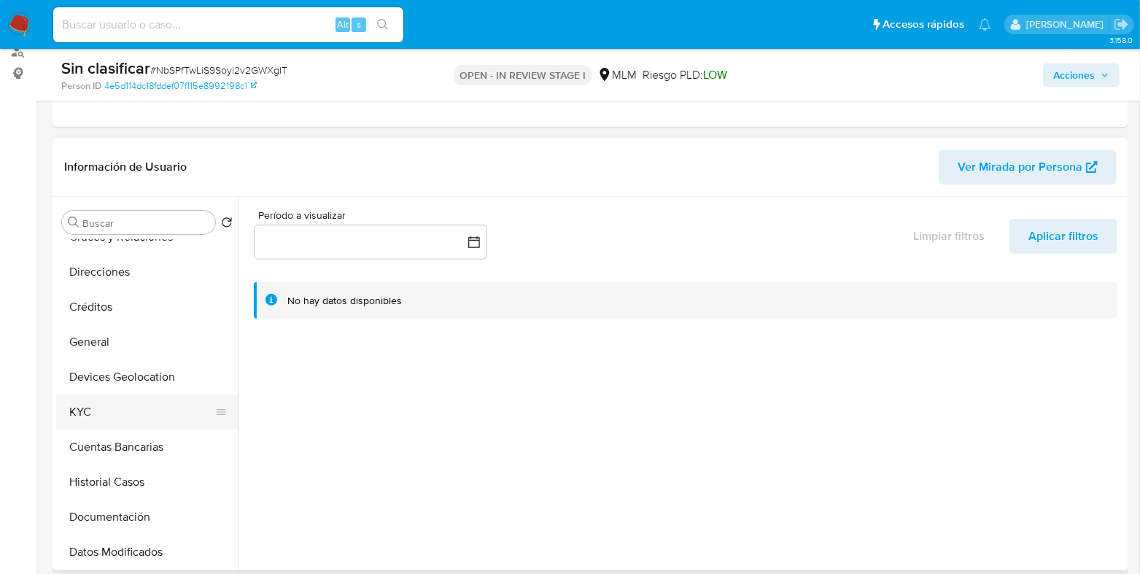
click at [104, 423] on button "KYC" at bounding box center [141, 412] width 171 height 35
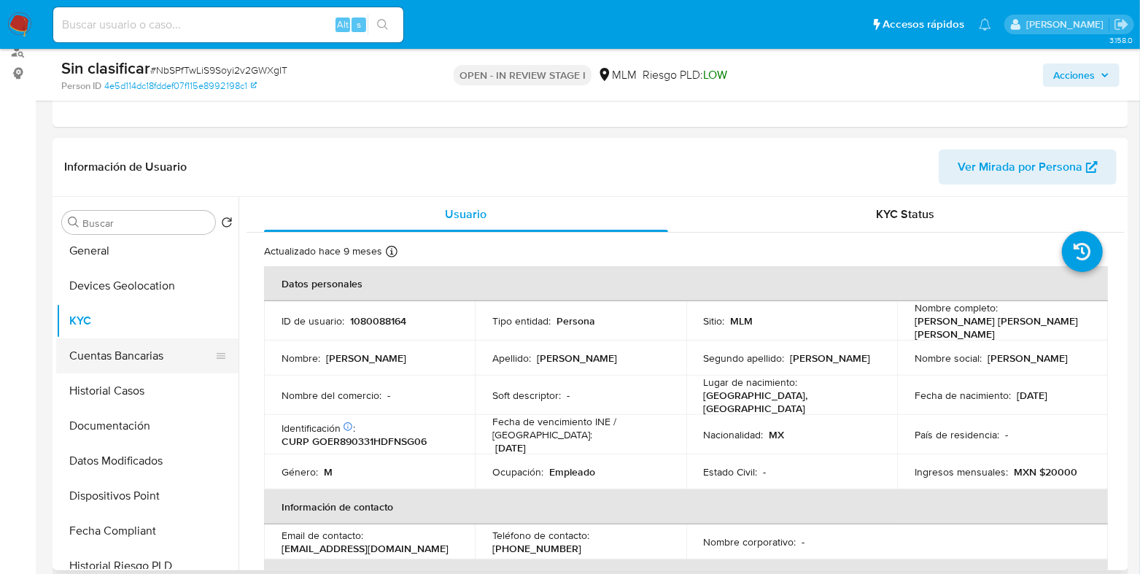
scroll to position [273, 0]
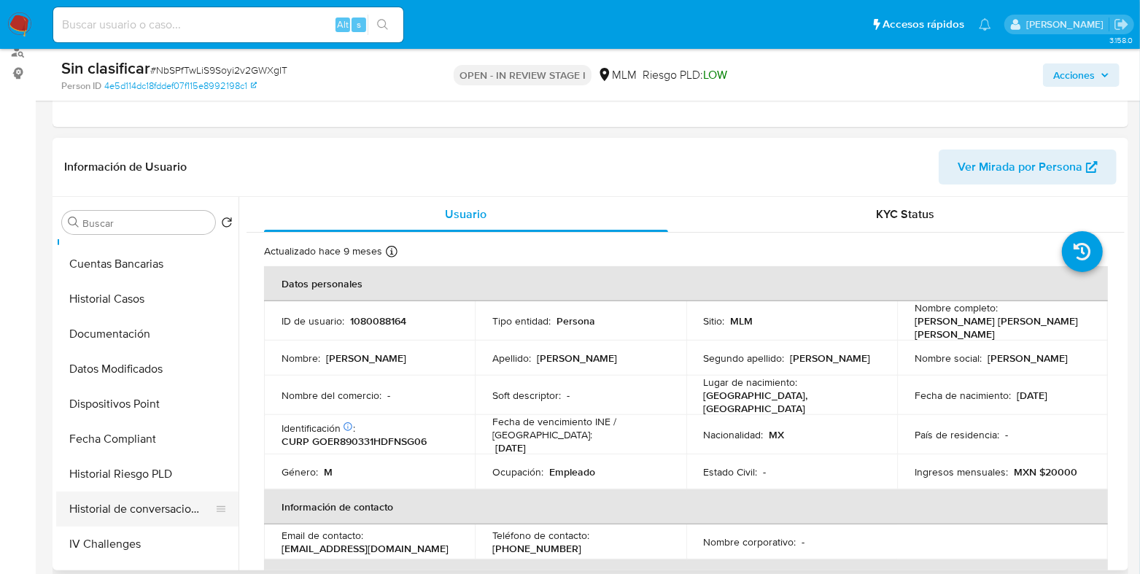
click at [139, 519] on button "Historial de conversaciones" at bounding box center [141, 509] width 171 height 35
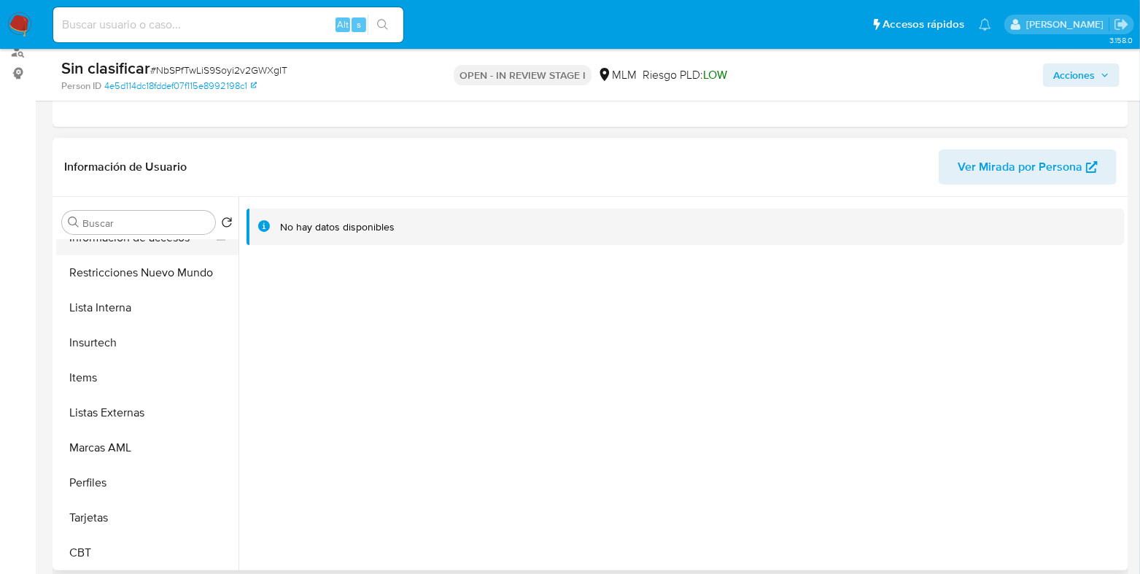
scroll to position [616, 0]
click at [115, 296] on button "Lista Interna" at bounding box center [141, 307] width 171 height 35
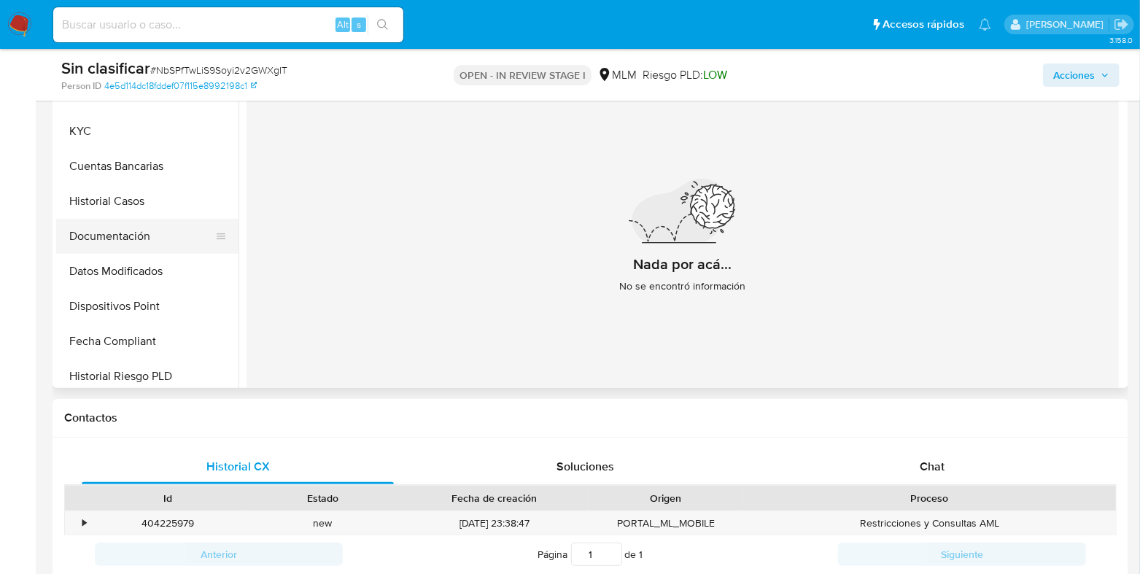
scroll to position [160, 0]
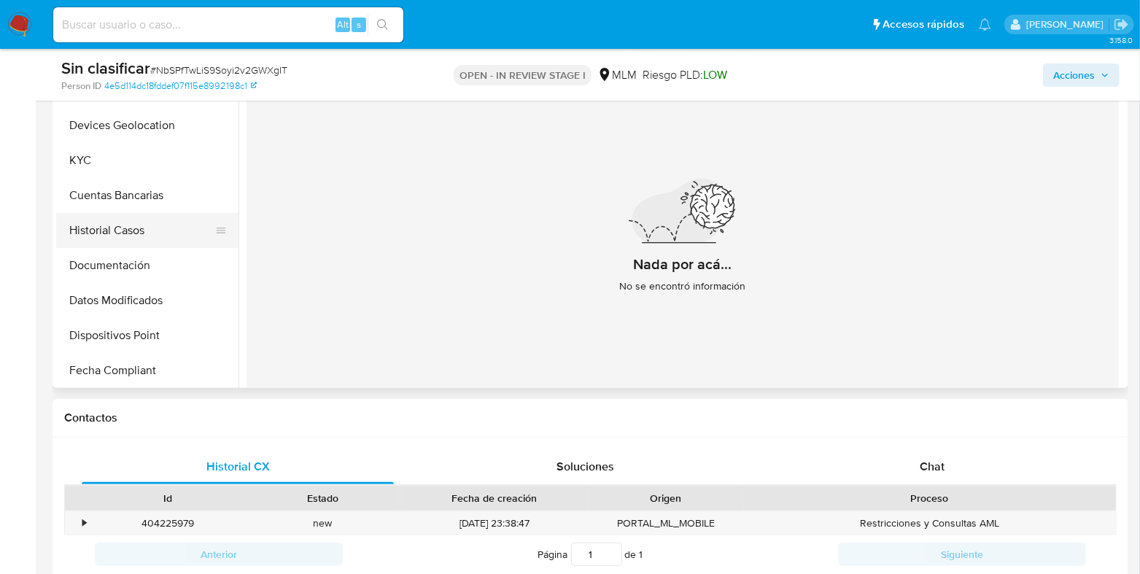
click at [113, 236] on button "Historial Casos" at bounding box center [141, 230] width 171 height 35
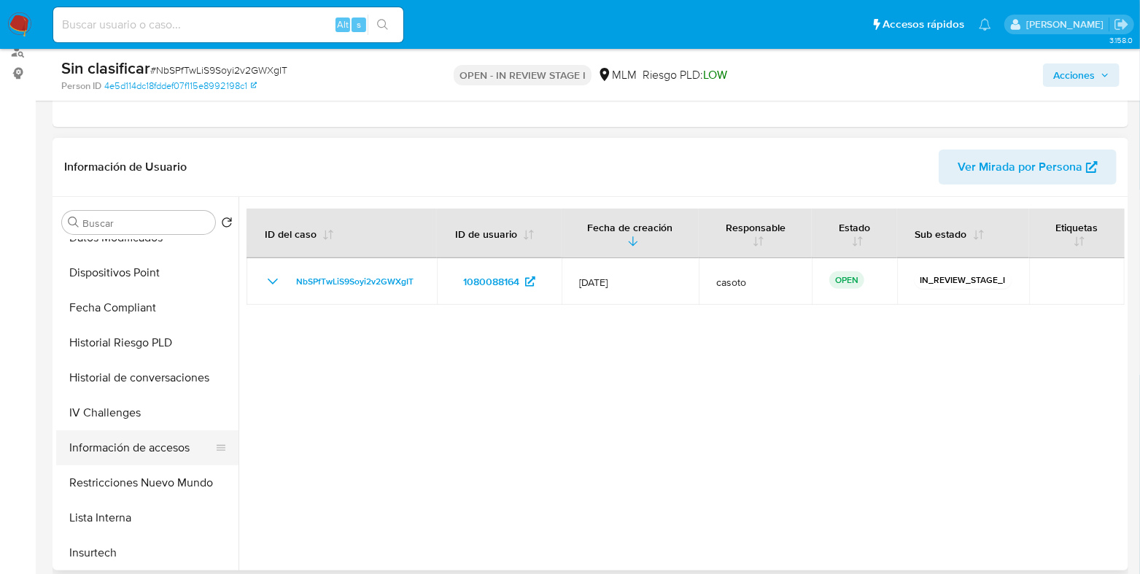
scroll to position [433, 0]
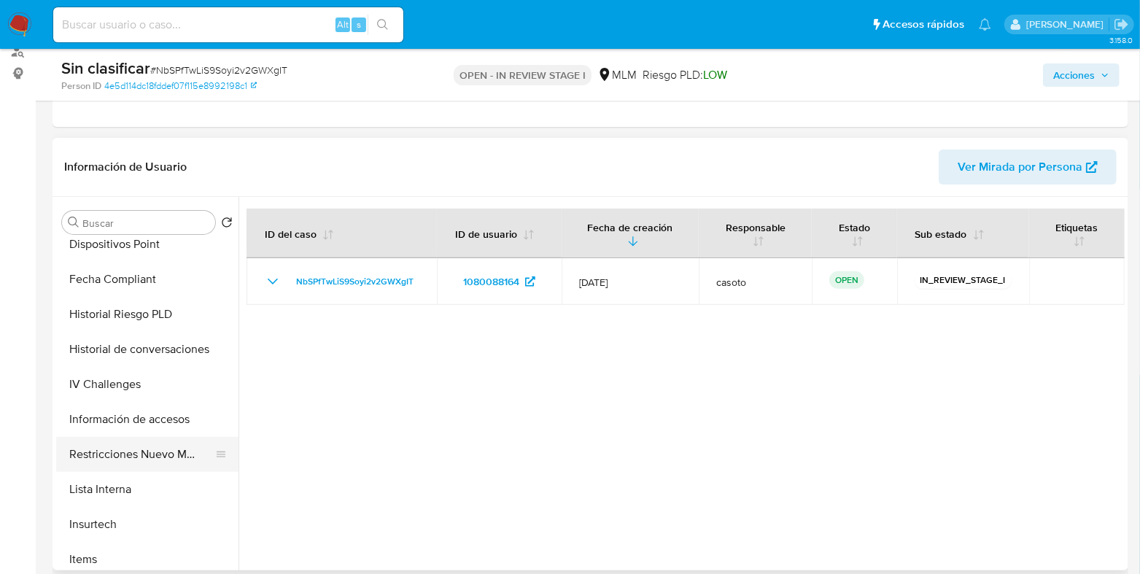
click at [144, 457] on button "Restricciones Nuevo Mundo" at bounding box center [141, 454] width 171 height 35
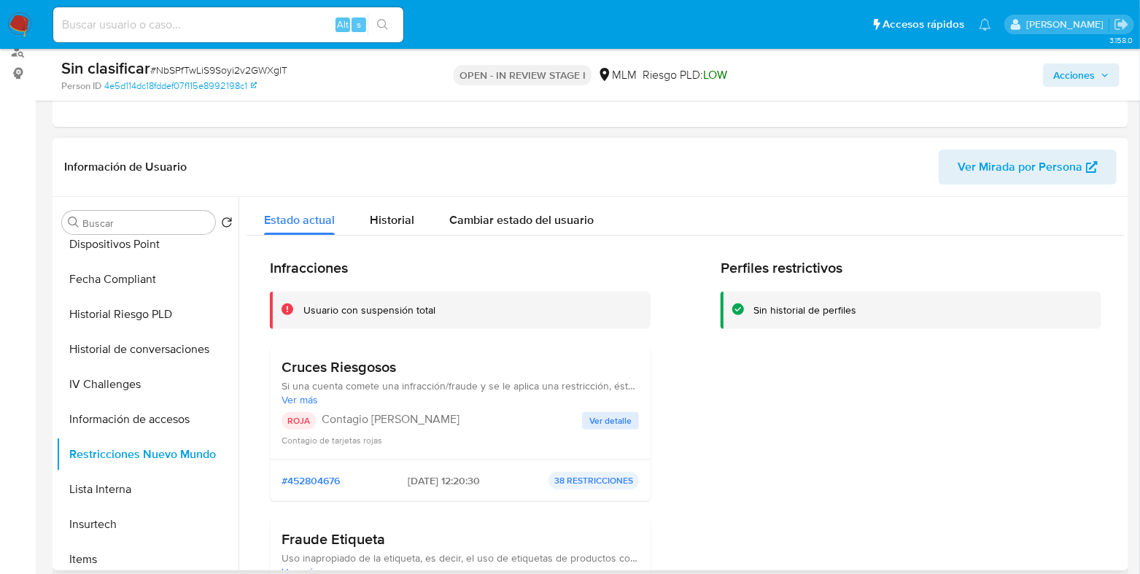
click at [609, 421] on span "Ver detalle" at bounding box center [610, 421] width 42 height 15
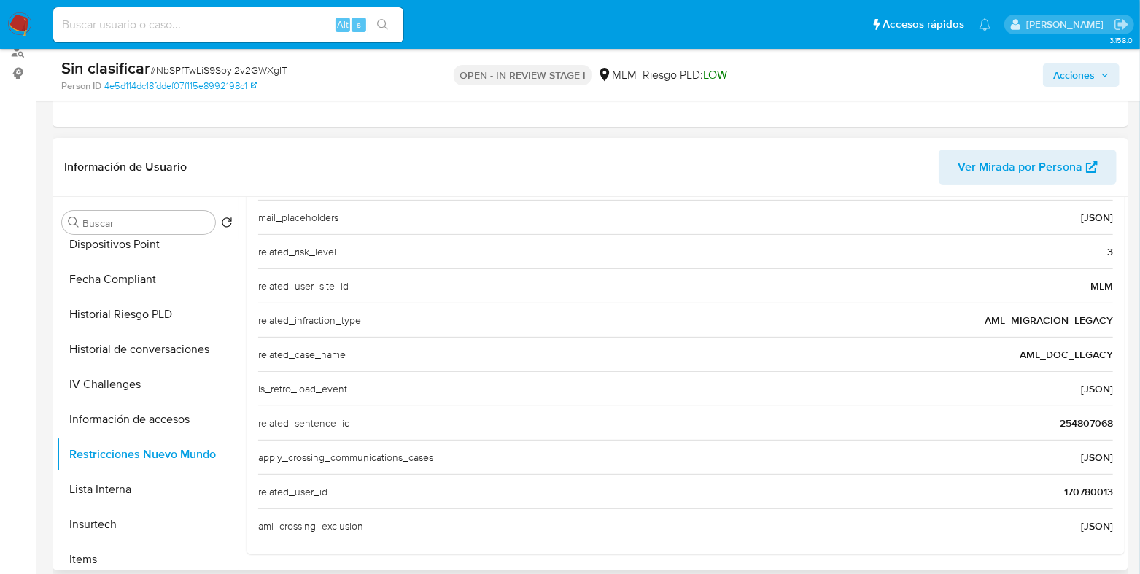
scroll to position [232, 0]
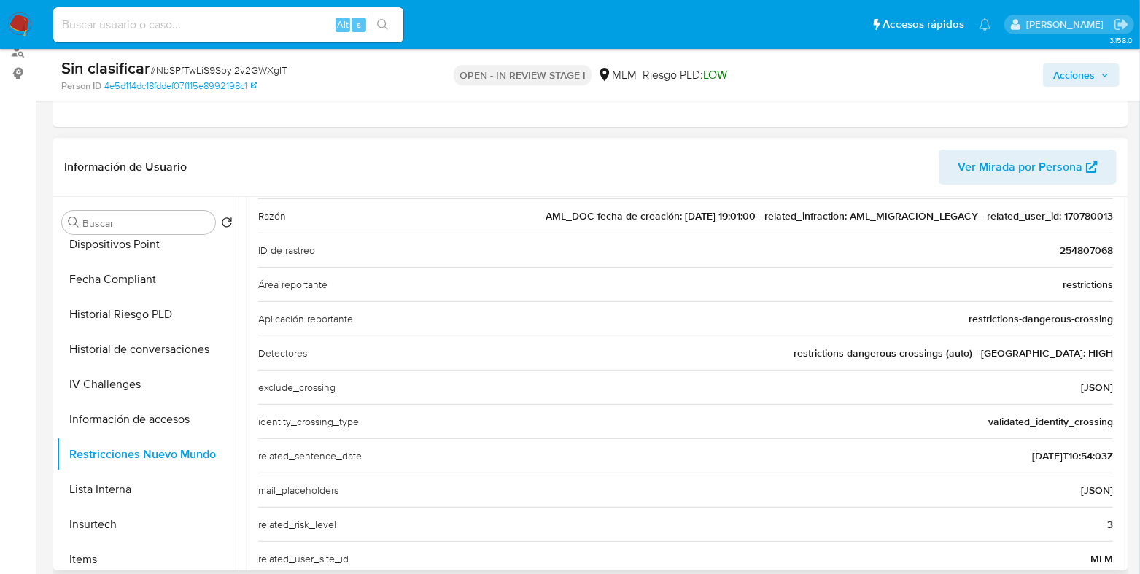
click at [1073, 220] on span "AML_DOC fecha de creación: 21/04/2021 19:01:00 - related_infraction: AML_MIGRAC…" at bounding box center [829, 216] width 567 height 15
click at [1065, 77] on span "Acciones" at bounding box center [1074, 74] width 42 height 23
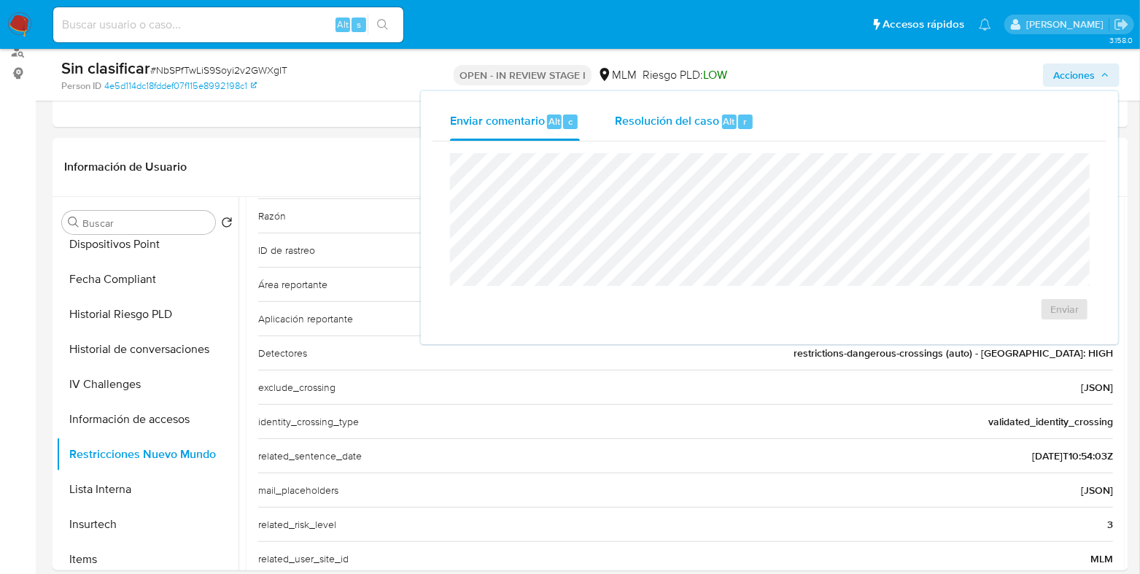
drag, startPoint x: 689, startPoint y: 118, endPoint x: 665, endPoint y: 146, distance: 36.7
click at [688, 118] on span "Resolución del caso" at bounding box center [667, 120] width 104 height 17
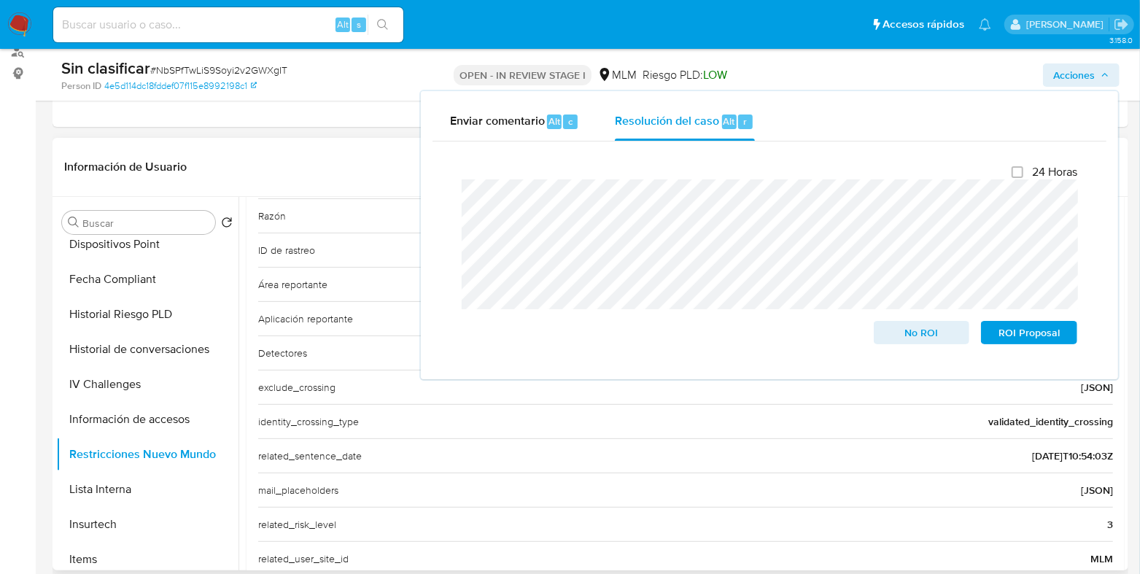
scroll to position [141, 0]
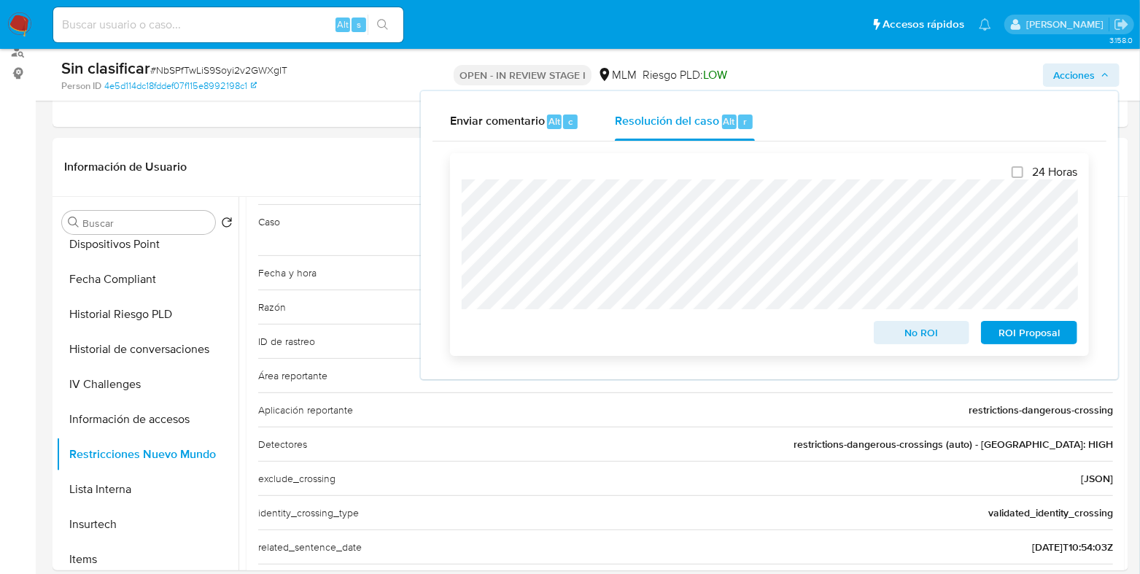
click at [906, 333] on span "No ROI" at bounding box center [922, 332] width 76 height 20
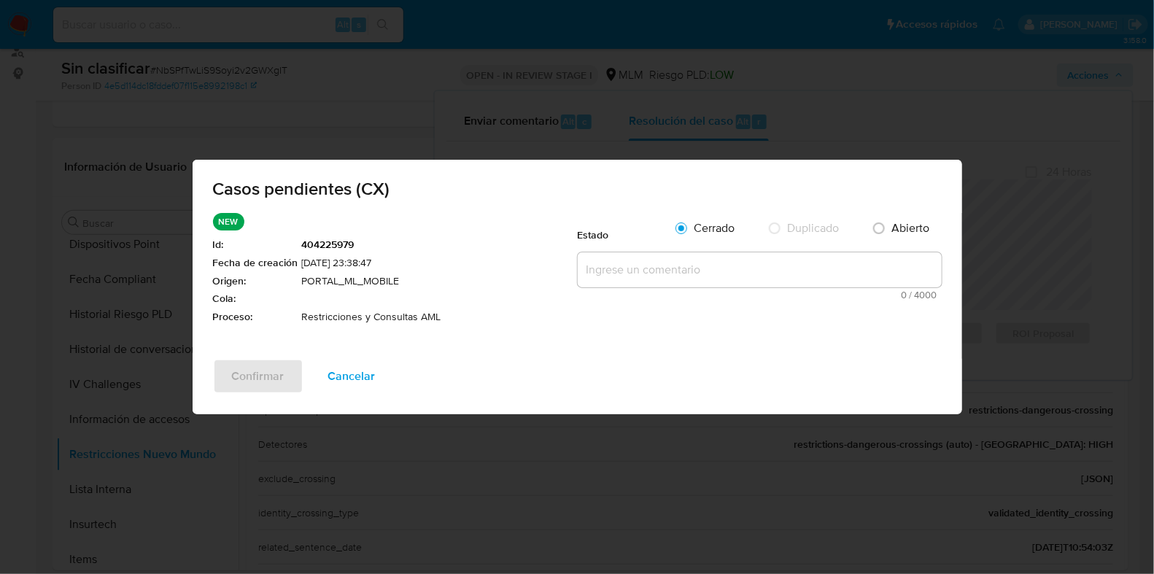
click at [645, 268] on textarea at bounding box center [760, 269] width 364 height 35
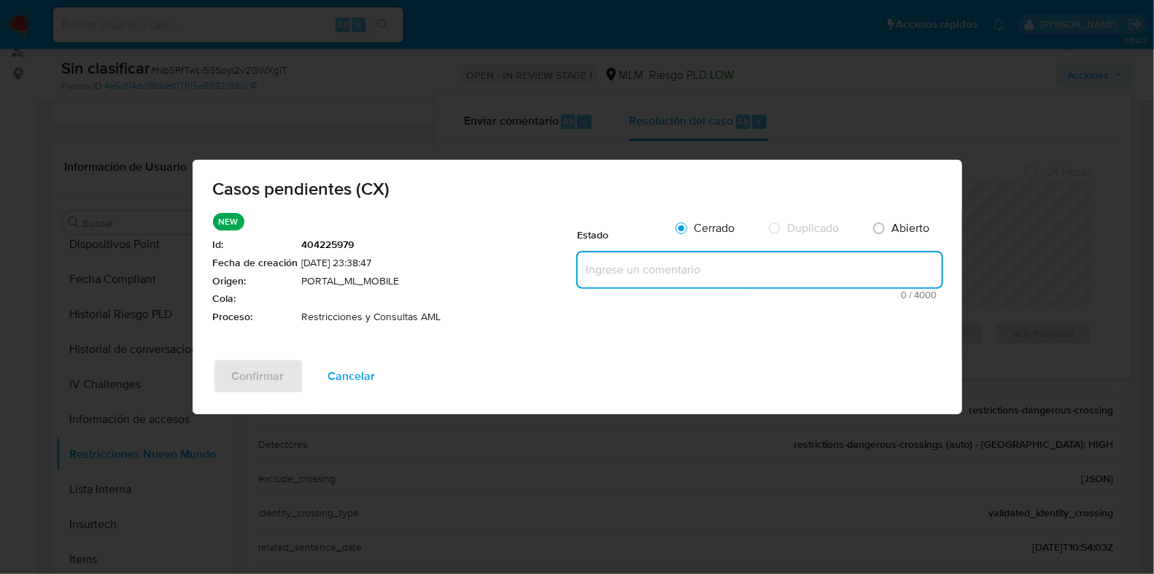
paste textarea "CON RESTRICCION DEBIDO A CONTAGIO DE USUARIO 170780013"
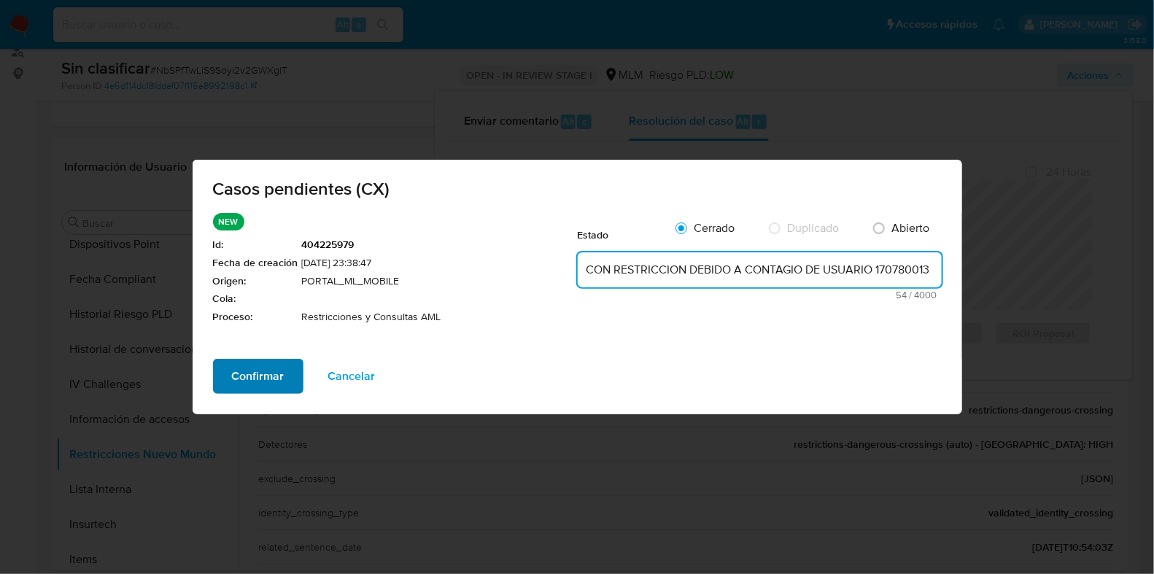
type textarea "CON RESTRICCION DEBIDO A CONTAGIO DE USUARIO 170780013"
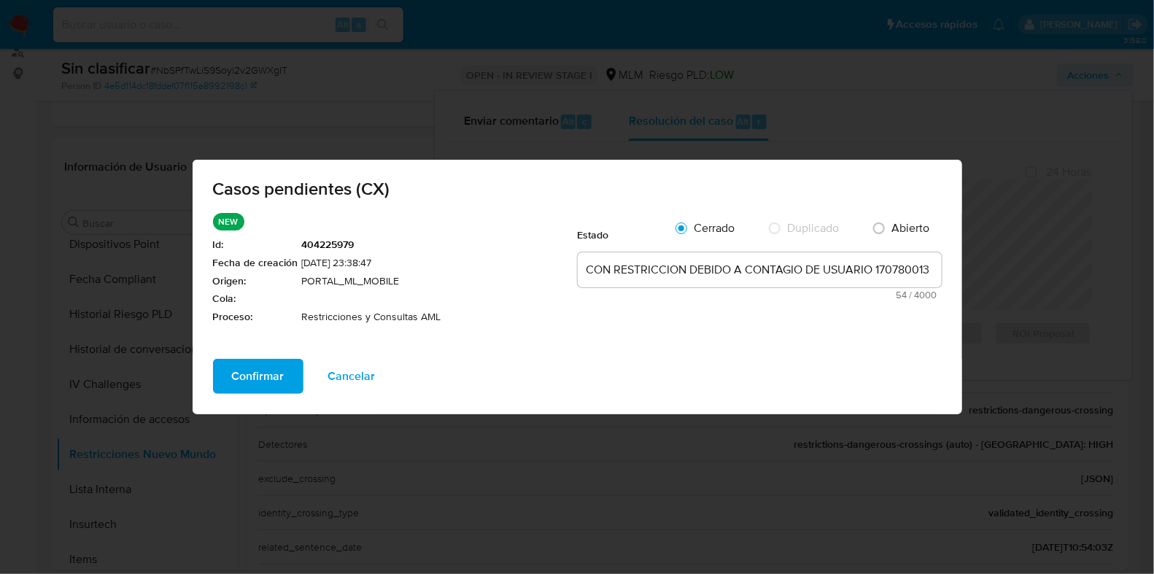
click at [230, 366] on button "Confirmar" at bounding box center [258, 376] width 90 height 35
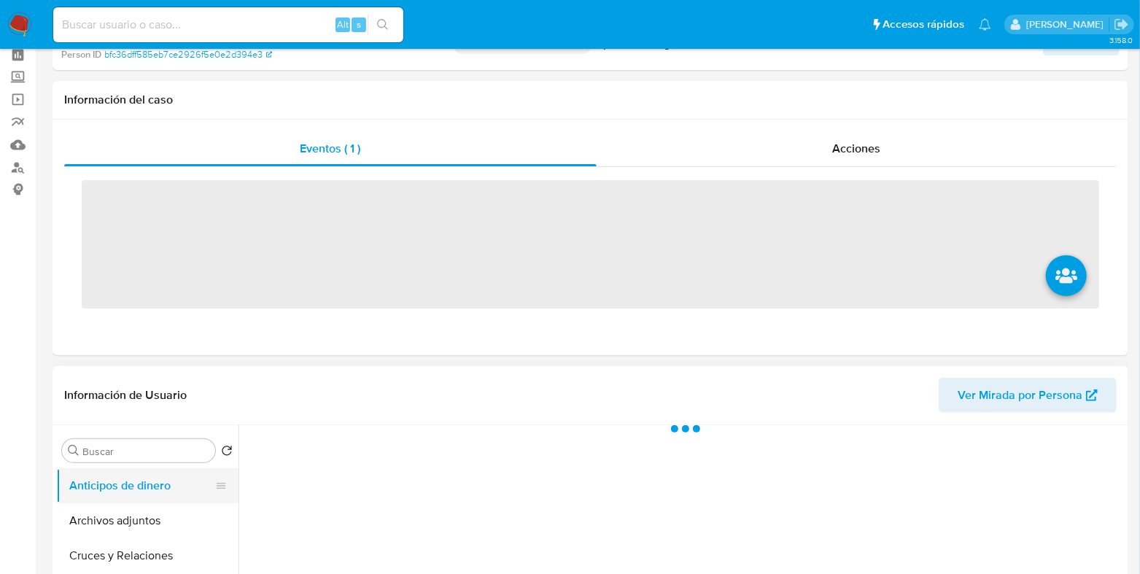
scroll to position [90, 0]
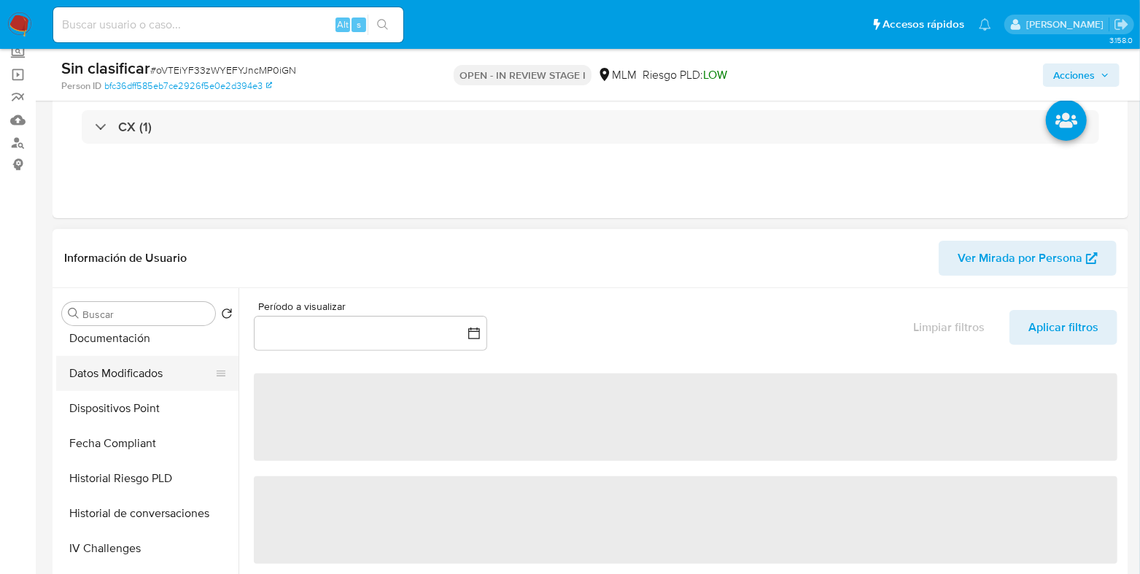
select select "10"
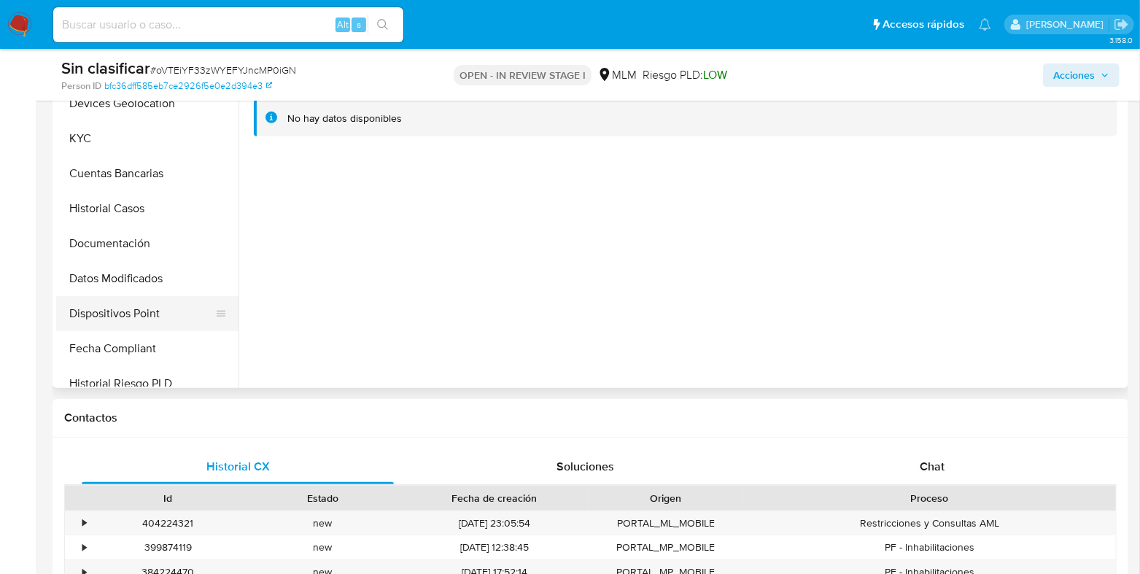
scroll to position [455, 0]
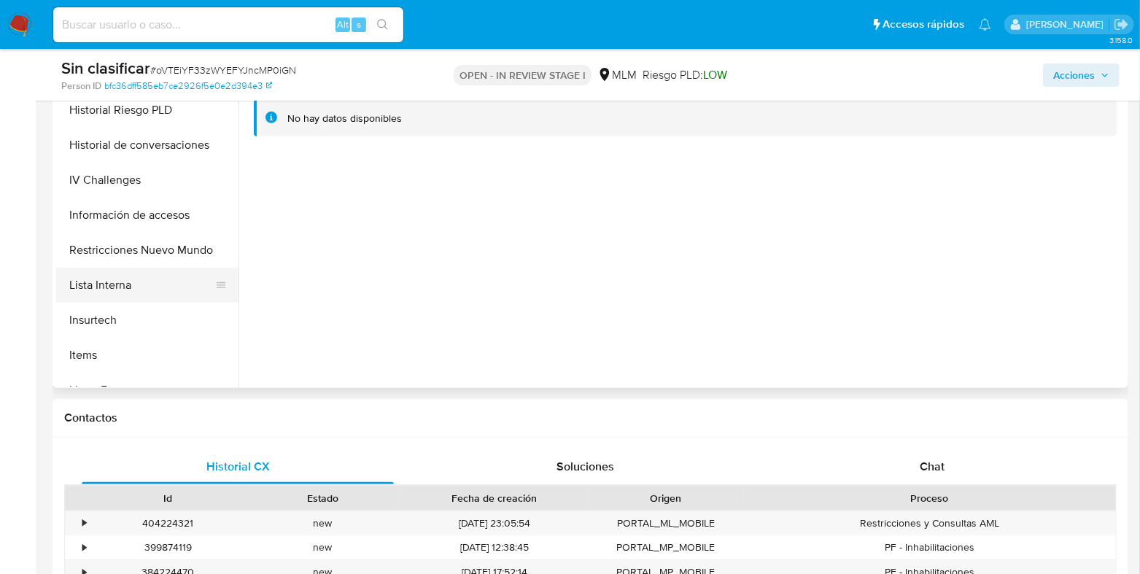
click at [142, 290] on button "Lista Interna" at bounding box center [141, 285] width 171 height 35
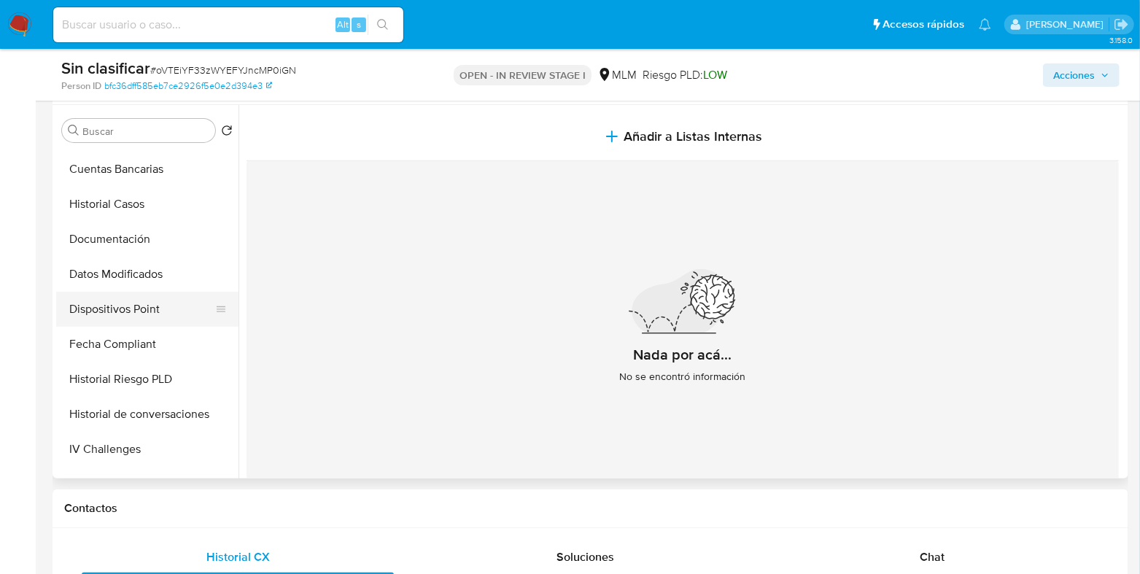
scroll to position [252, 0]
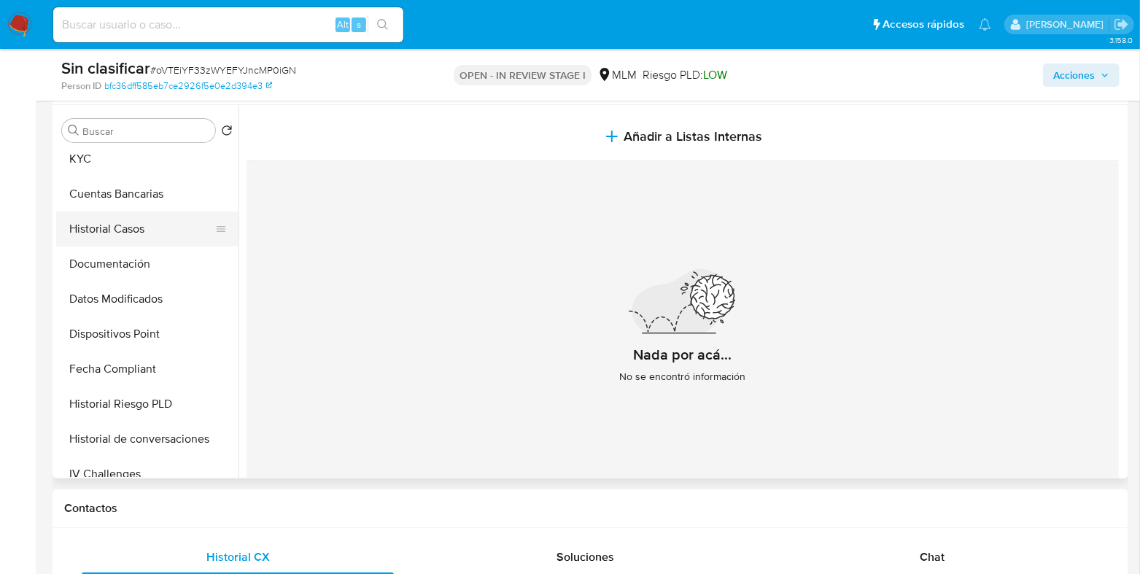
click at [125, 244] on button "Historial Casos" at bounding box center [141, 229] width 171 height 35
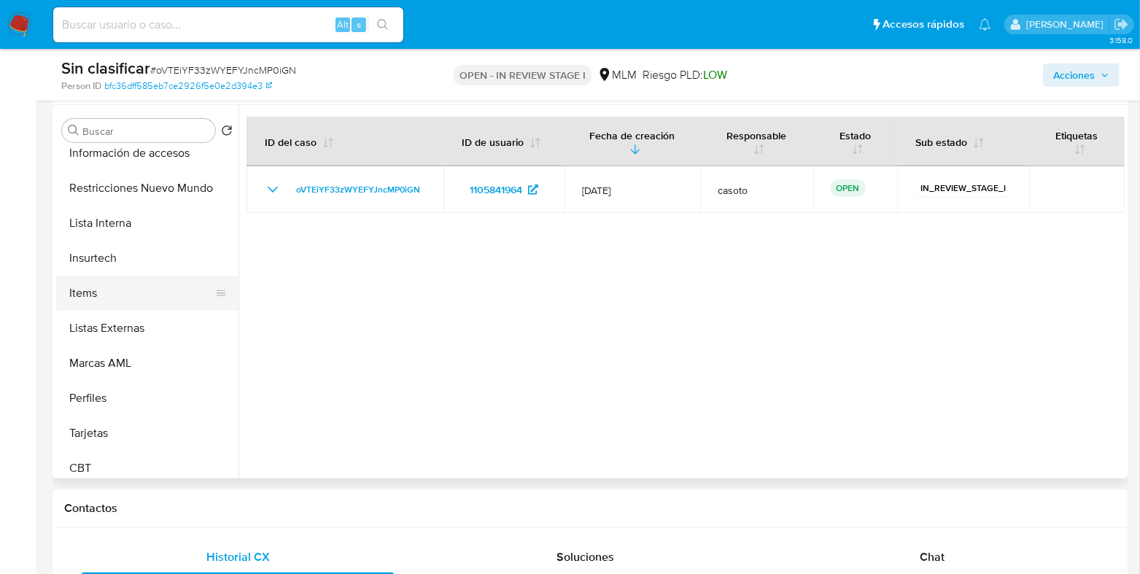
scroll to position [615, 0]
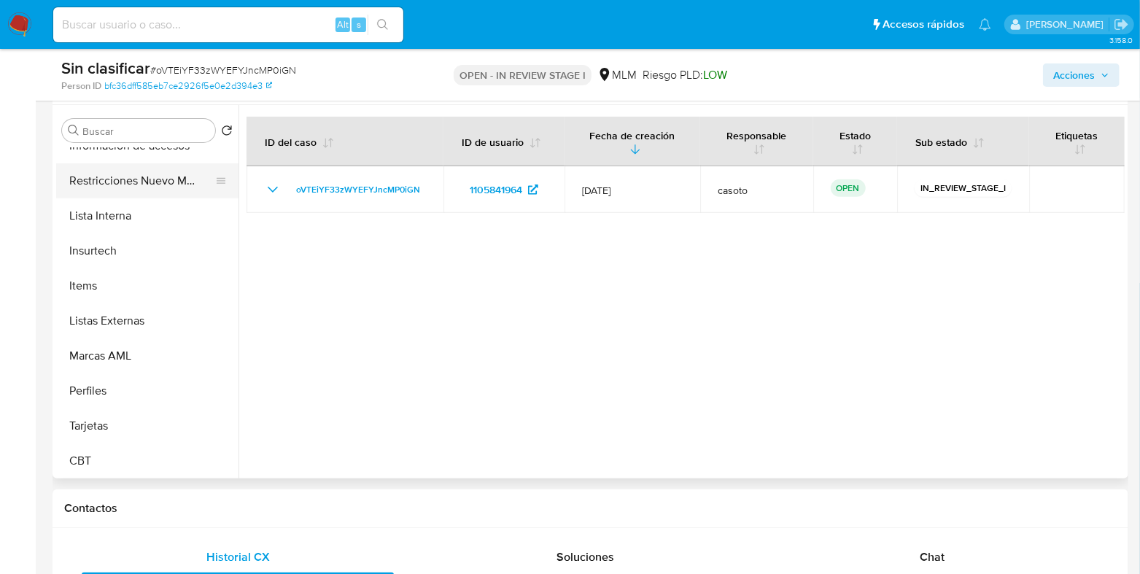
click at [130, 187] on button "Restricciones Nuevo Mundo" at bounding box center [141, 180] width 171 height 35
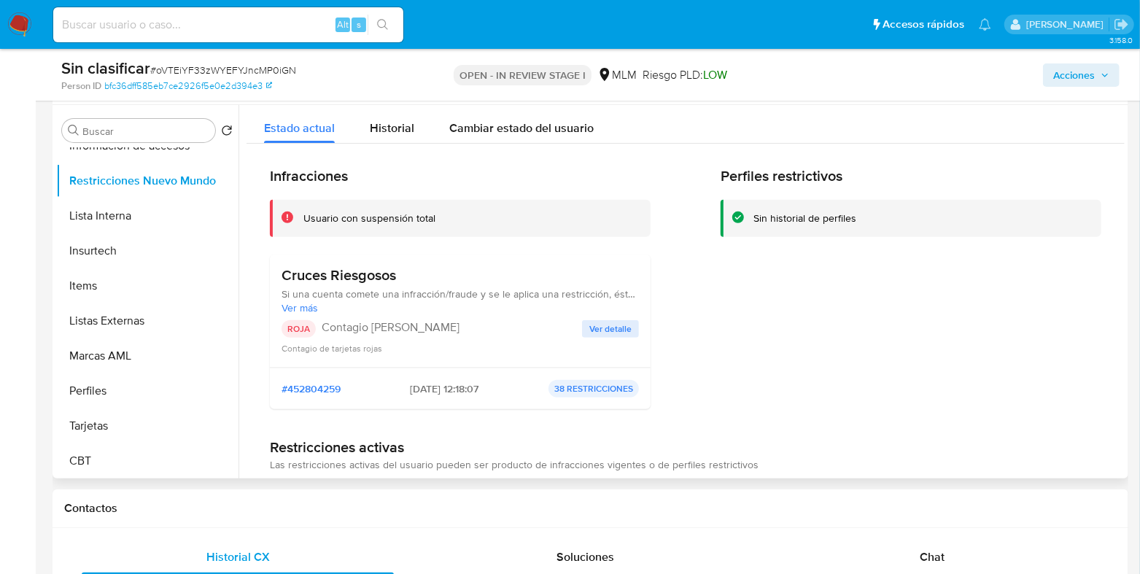
click at [600, 322] on span "Ver detalle" at bounding box center [610, 329] width 42 height 15
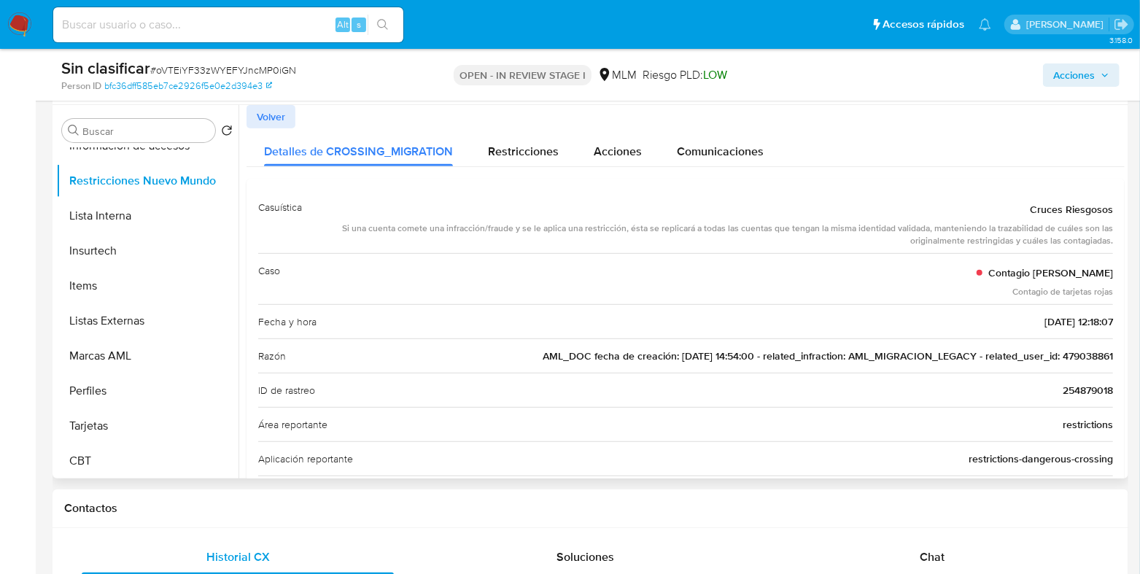
click at [1084, 355] on span "AML_DOC fecha de creación: 12/05/2020 14:54:00 - related_infraction: AML_MIGRAC…" at bounding box center [828, 356] width 570 height 15
click at [1074, 85] on span "Acciones" at bounding box center [1074, 74] width 42 height 23
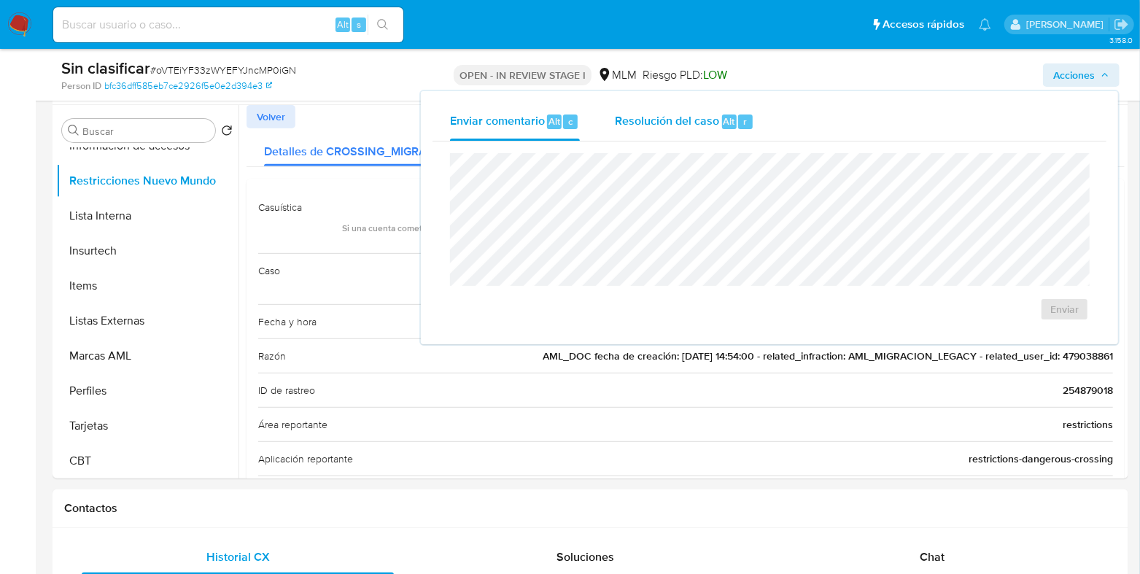
click at [755, 124] on button "Resolución del caso Alt r" at bounding box center [684, 122] width 174 height 38
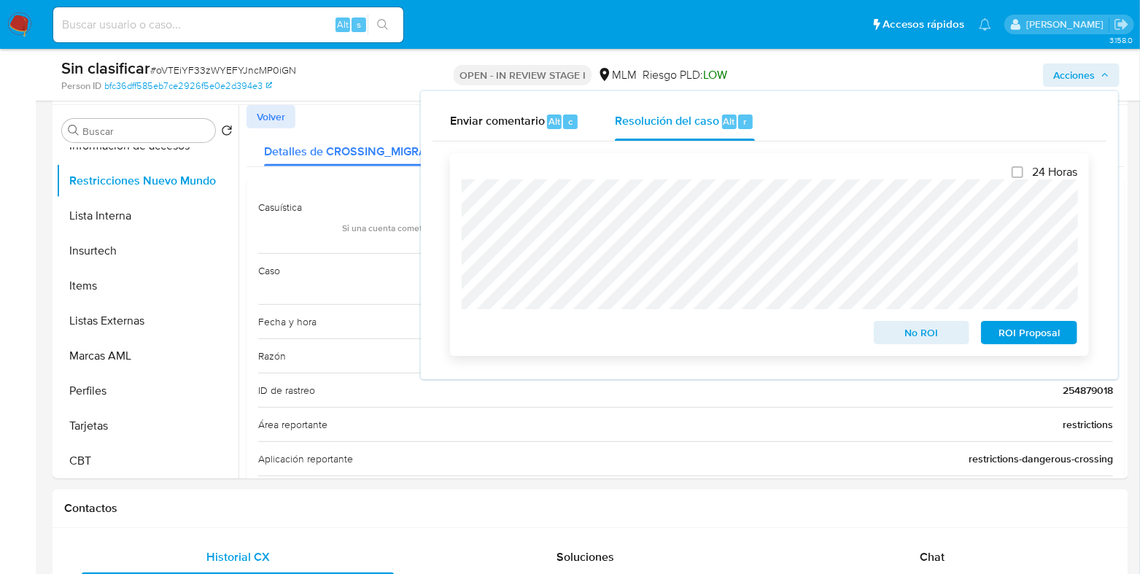
click at [896, 333] on span "No ROI" at bounding box center [922, 332] width 76 height 20
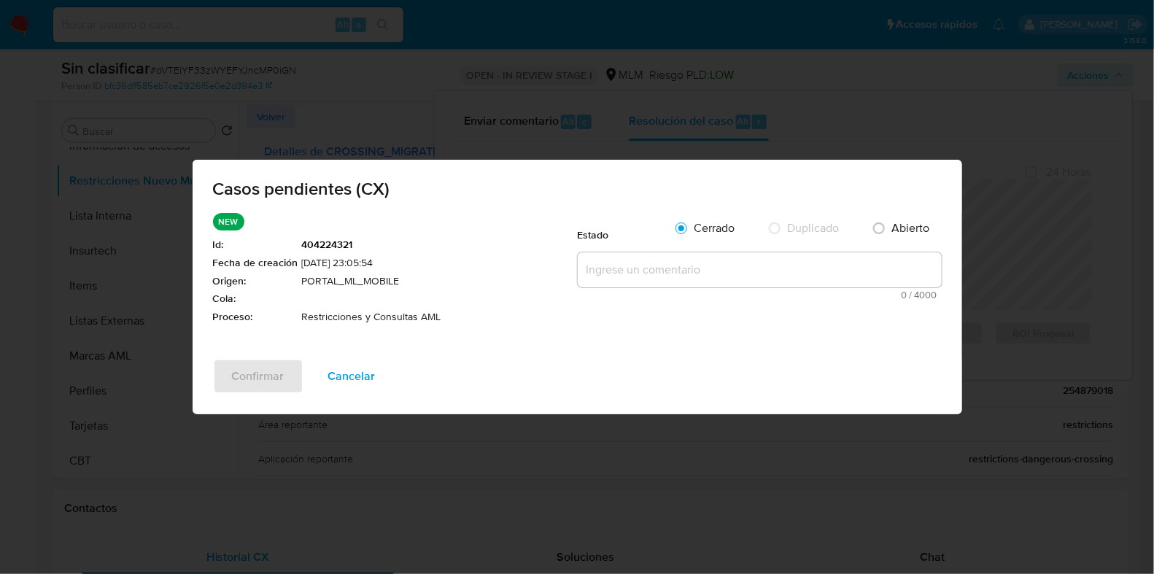
click at [643, 253] on textarea at bounding box center [760, 269] width 364 height 35
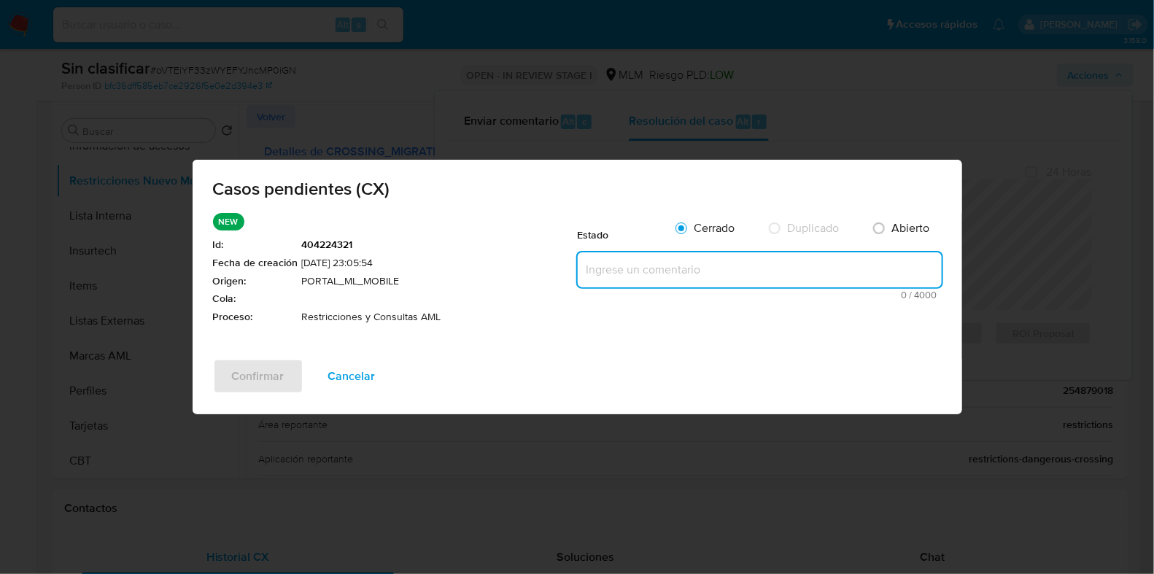
paste textarea "CUENTA CON RESTRICCION POR CRUCES RIESGOSOS CON 479038861,"
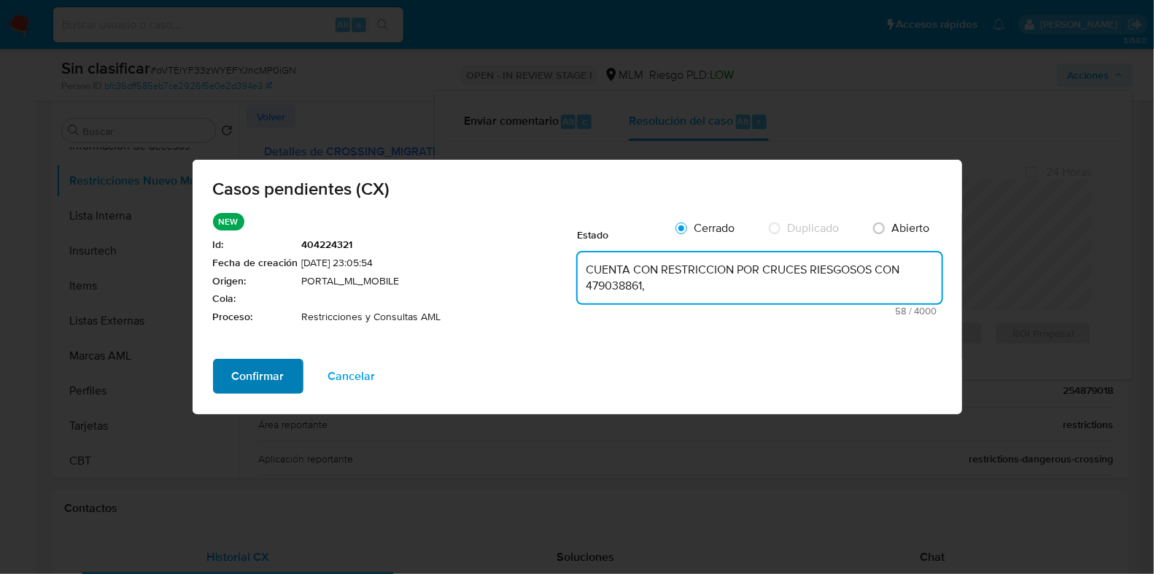
type textarea "CUENTA CON RESTRICCION POR CRUCES RIESGOSOS CON 479038861,"
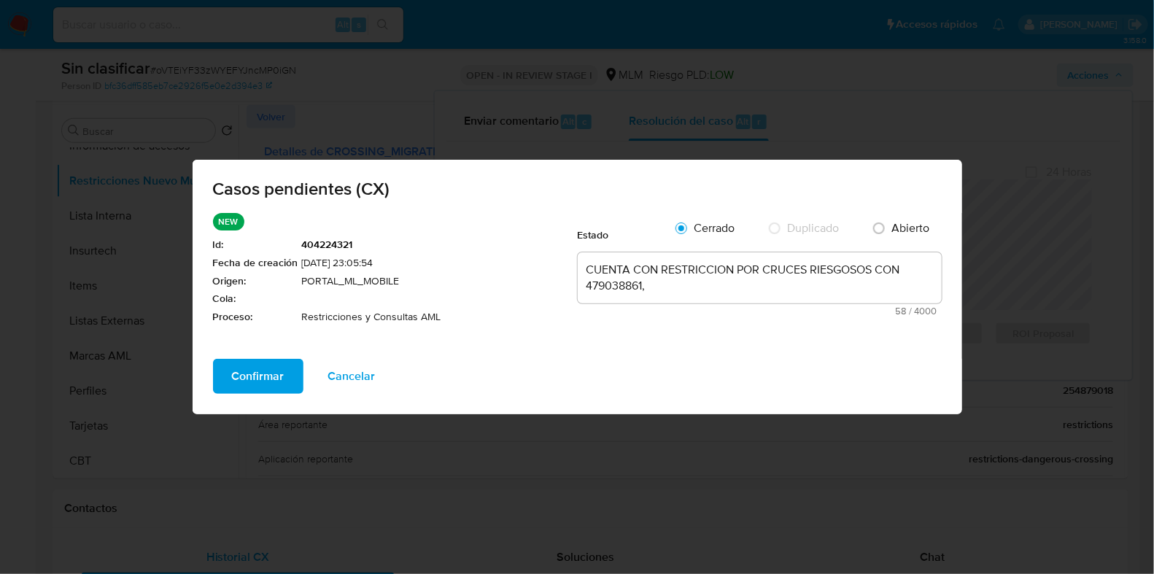
click at [284, 373] on button "Confirmar" at bounding box center [258, 376] width 90 height 35
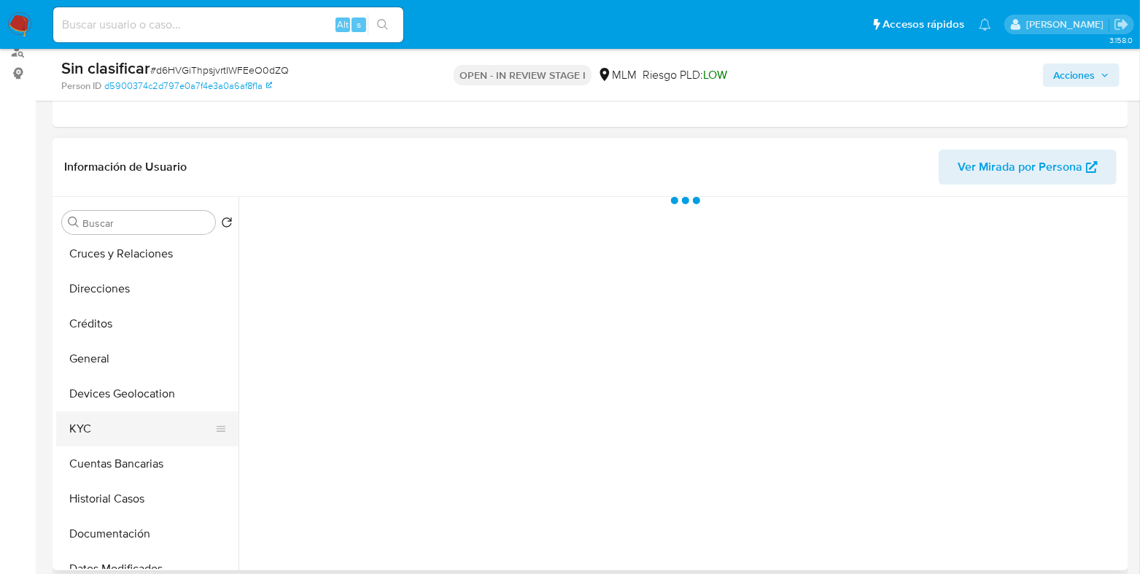
scroll to position [90, 0]
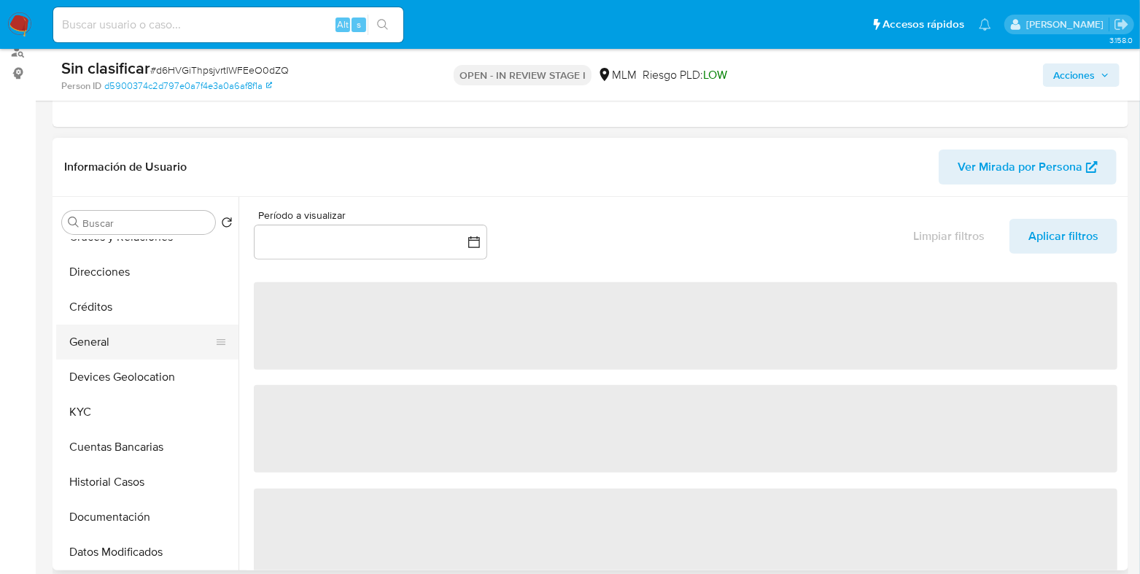
click at [104, 349] on button "General" at bounding box center [141, 342] width 171 height 35
select select "10"
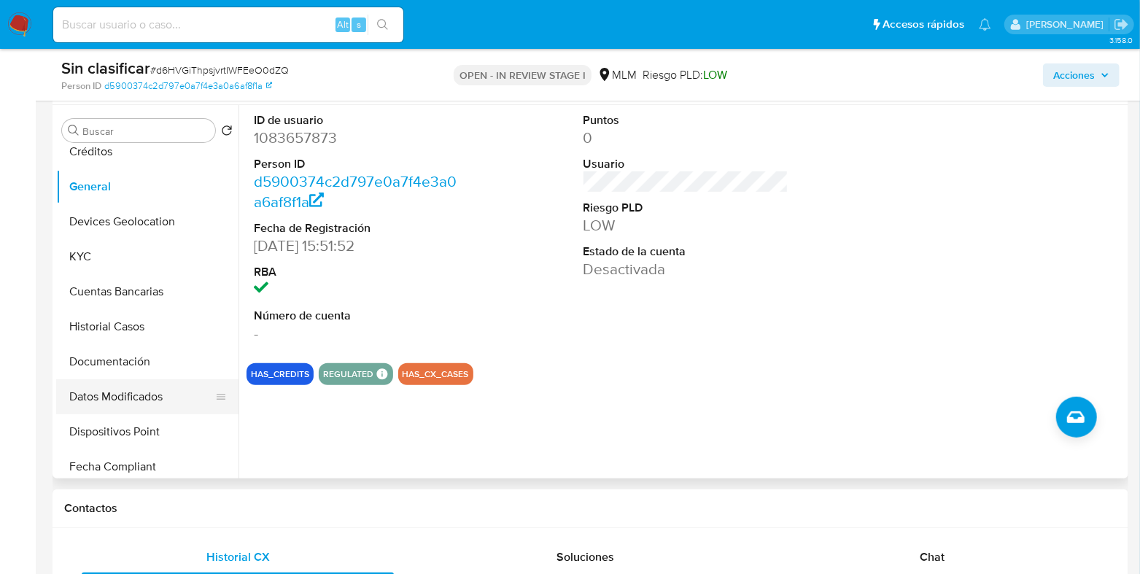
scroll to position [182, 0]
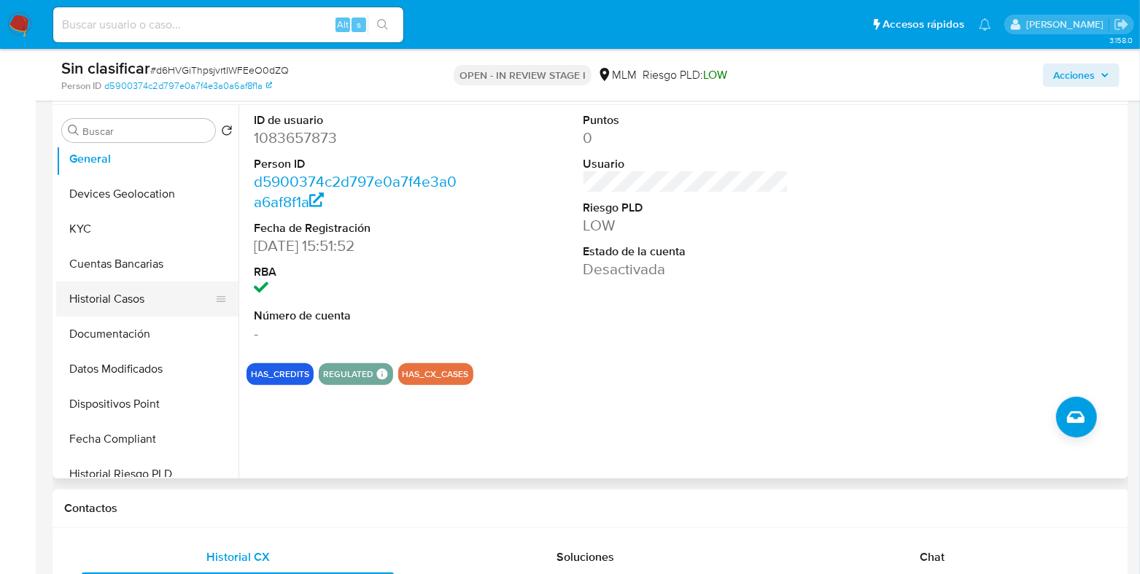
click at [128, 309] on button "Historial Casos" at bounding box center [141, 299] width 171 height 35
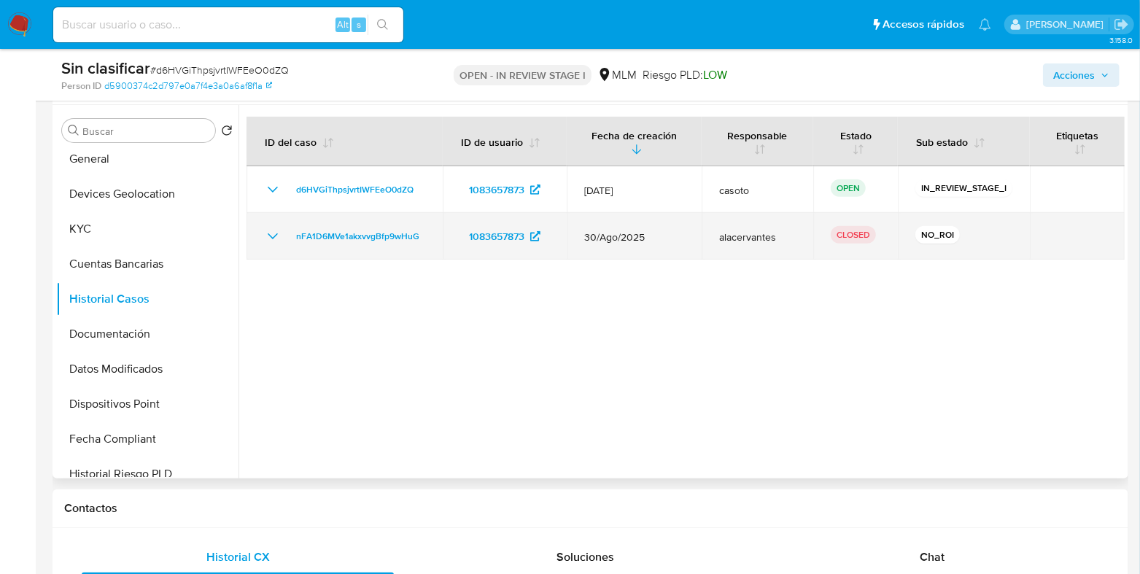
click at [272, 239] on icon "Mostrar/Ocultar" at bounding box center [273, 237] width 18 height 18
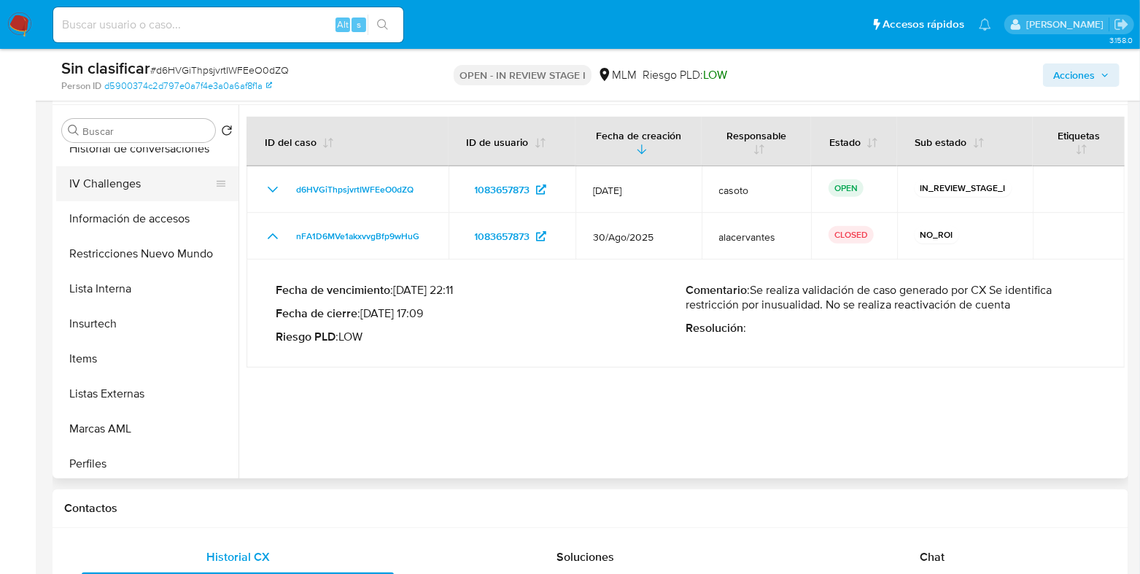
scroll to position [547, 0]
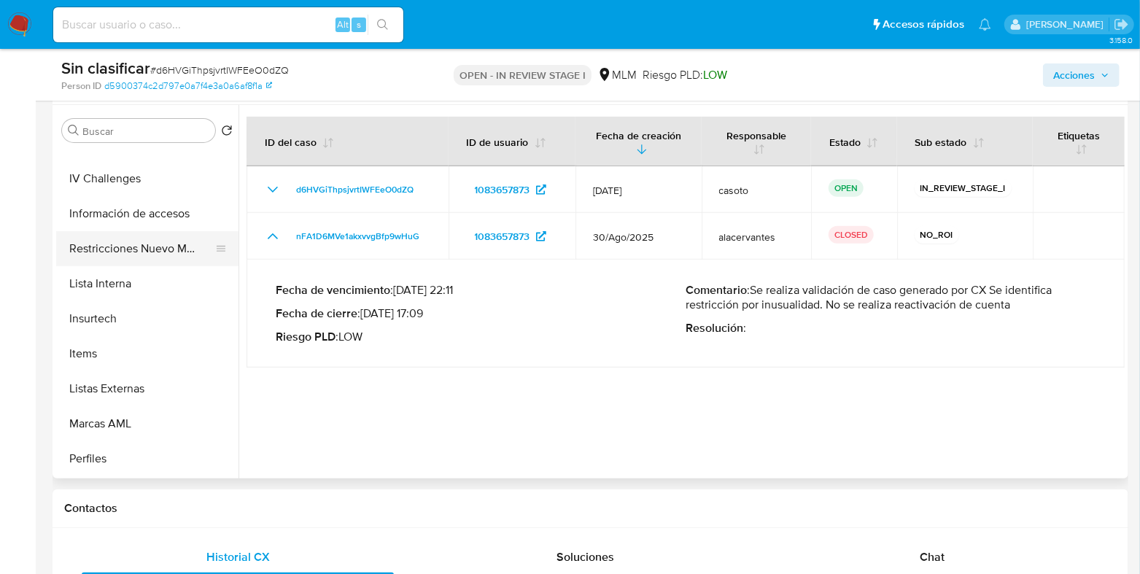
click at [150, 252] on button "Restricciones Nuevo Mundo" at bounding box center [141, 248] width 171 height 35
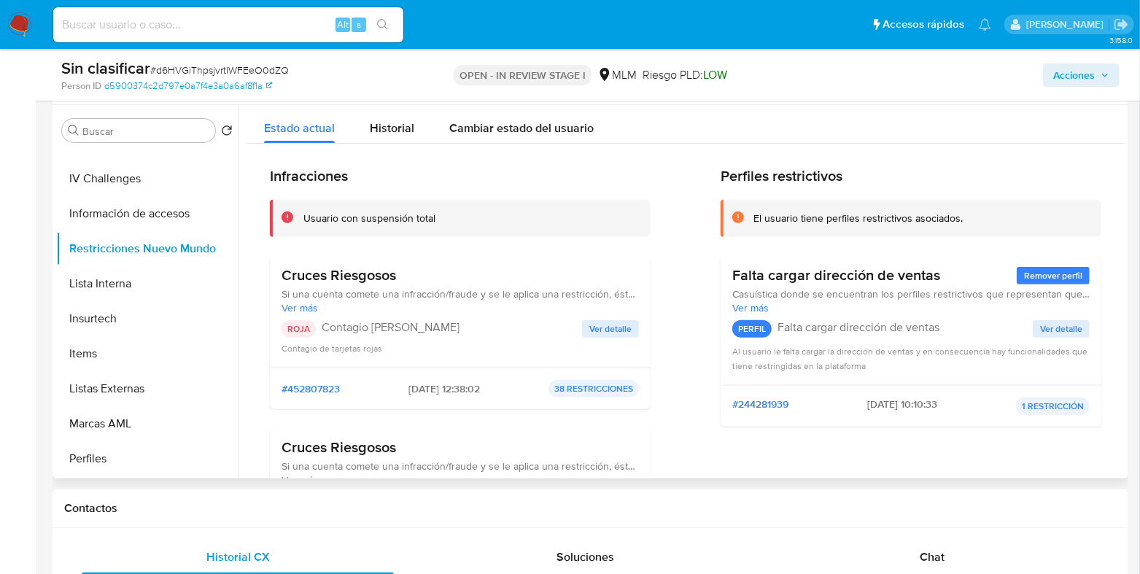
click at [613, 331] on span "Ver detalle" at bounding box center [610, 329] width 42 height 15
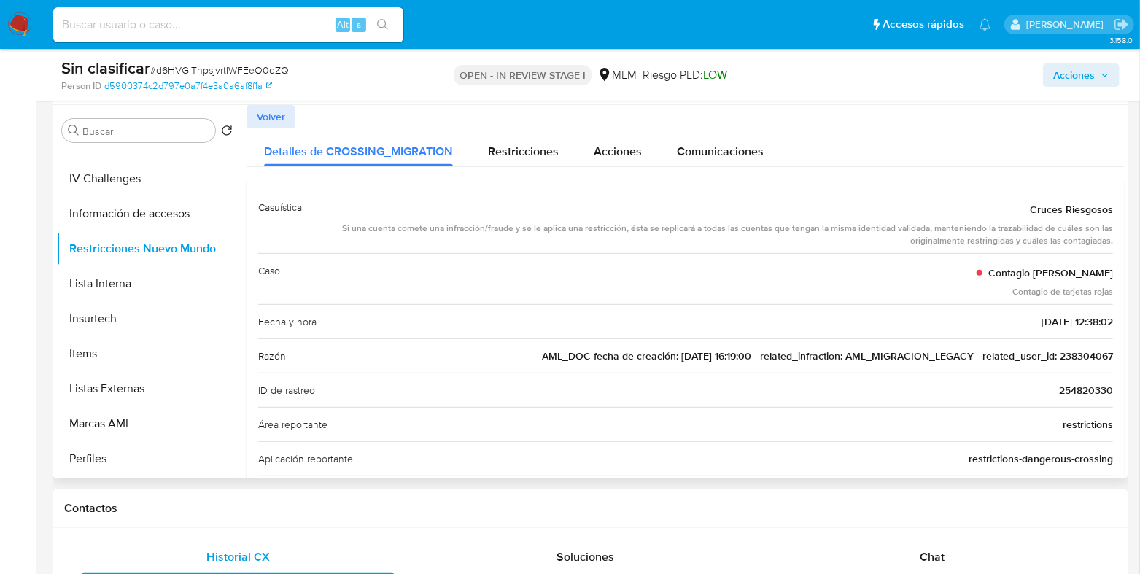
click at [1065, 355] on span "AML_DOC fecha de creación: 26/12/2019 16:19:00 - related_infraction: AML_MIGRAC…" at bounding box center [827, 356] width 571 height 15
click at [1063, 81] on span "Acciones" at bounding box center [1074, 74] width 42 height 23
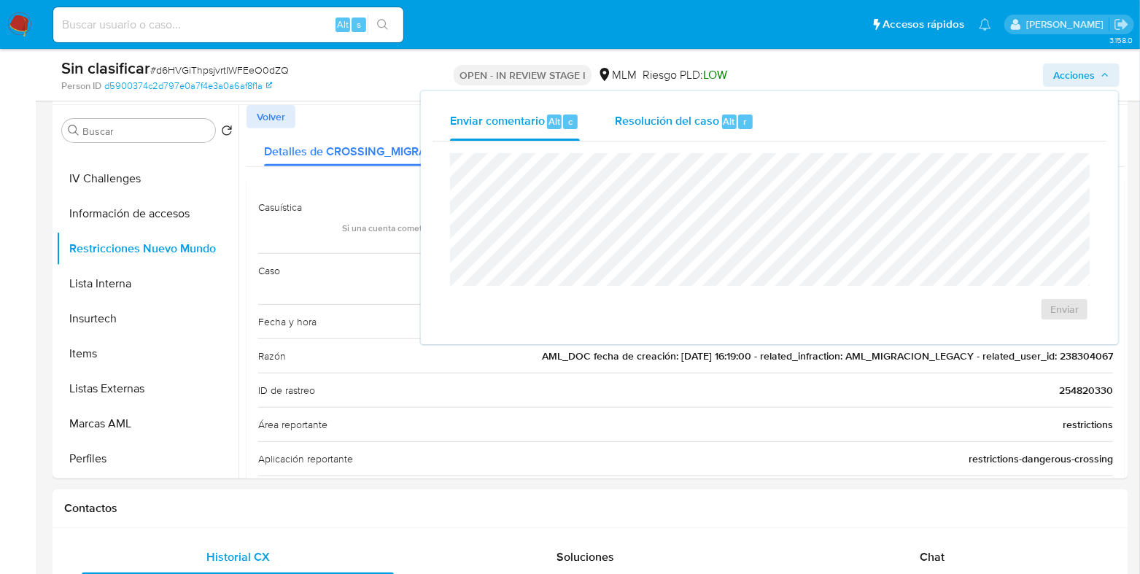
click at [686, 133] on div "Resolución del caso Alt r" at bounding box center [684, 122] width 139 height 38
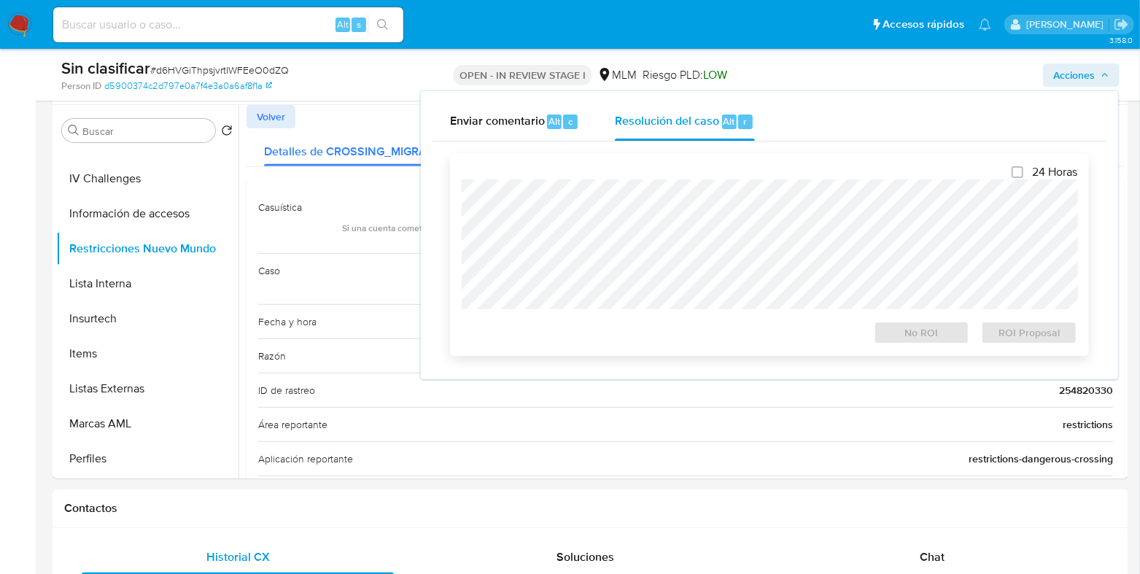
click at [678, 176] on div "24 Horas No ROI ROI Proposal" at bounding box center [770, 254] width 616 height 179
click at [899, 328] on span "No ROI" at bounding box center [922, 332] width 76 height 20
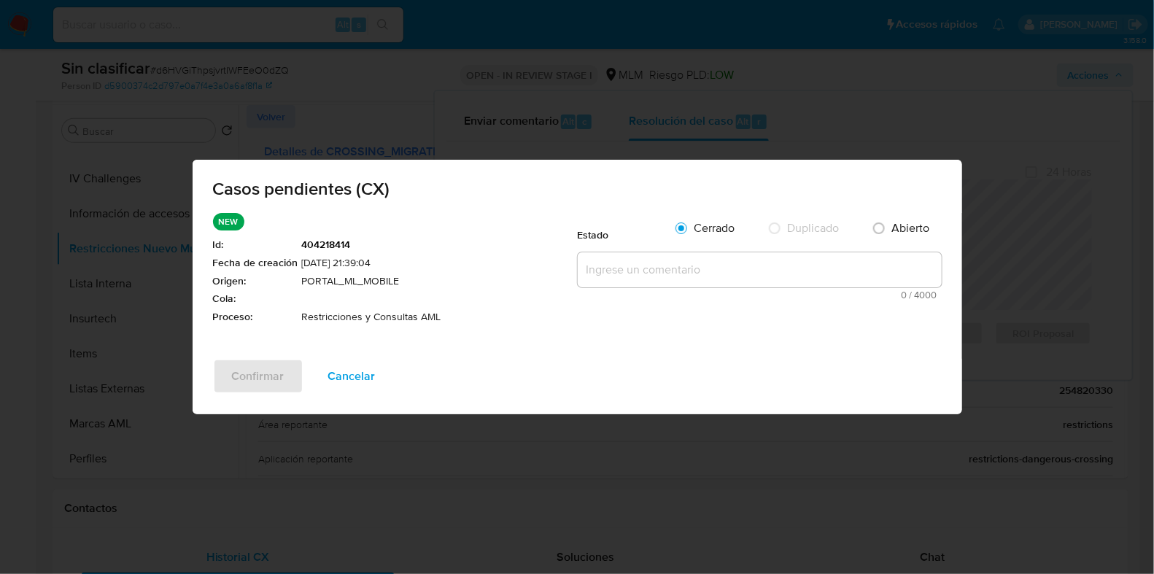
click at [616, 265] on textarea at bounding box center [760, 269] width 364 height 35
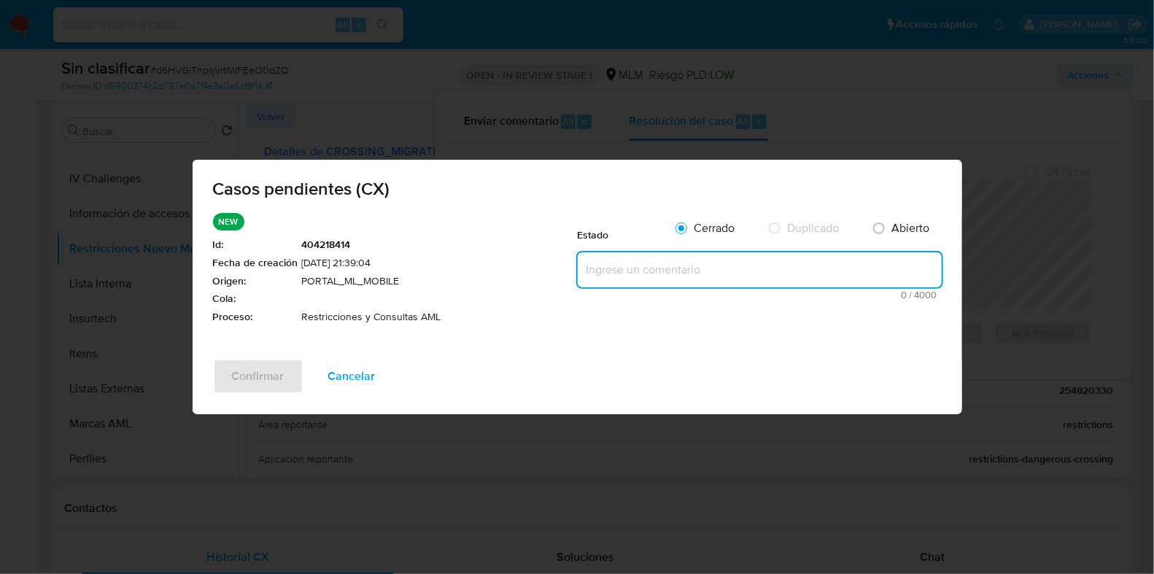
paste textarea "CUENTA CON RESTRICCION POR CRUCE RIESGOSOS Y CONTAGIO DEL USUARIO 238304067"
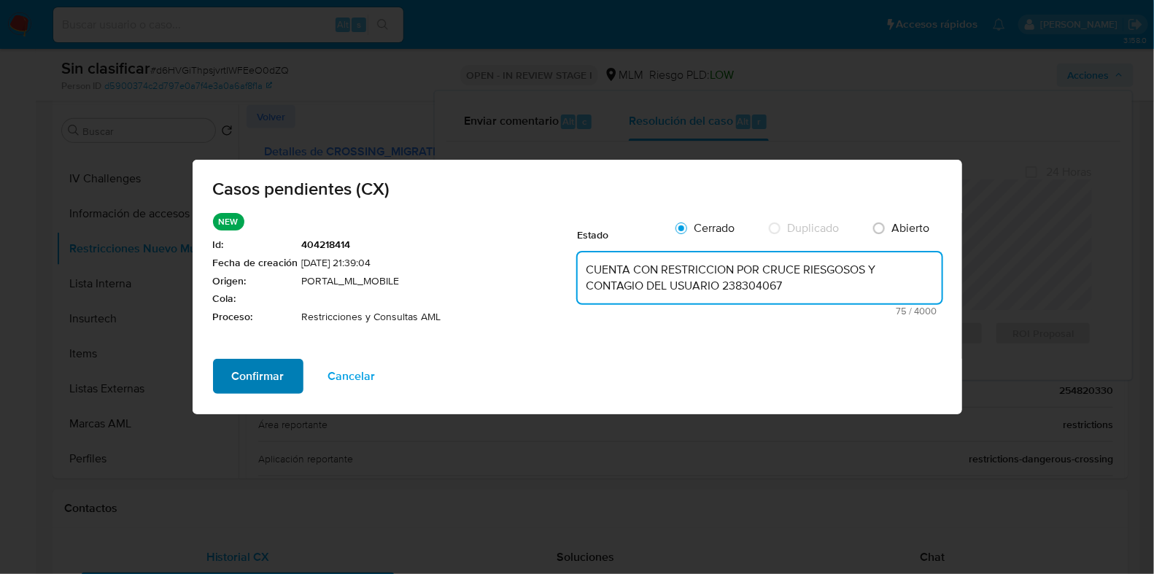
type textarea "CUENTA CON RESTRICCION POR CRUCE RIESGOSOS Y CONTAGIO DEL USUARIO 238304067"
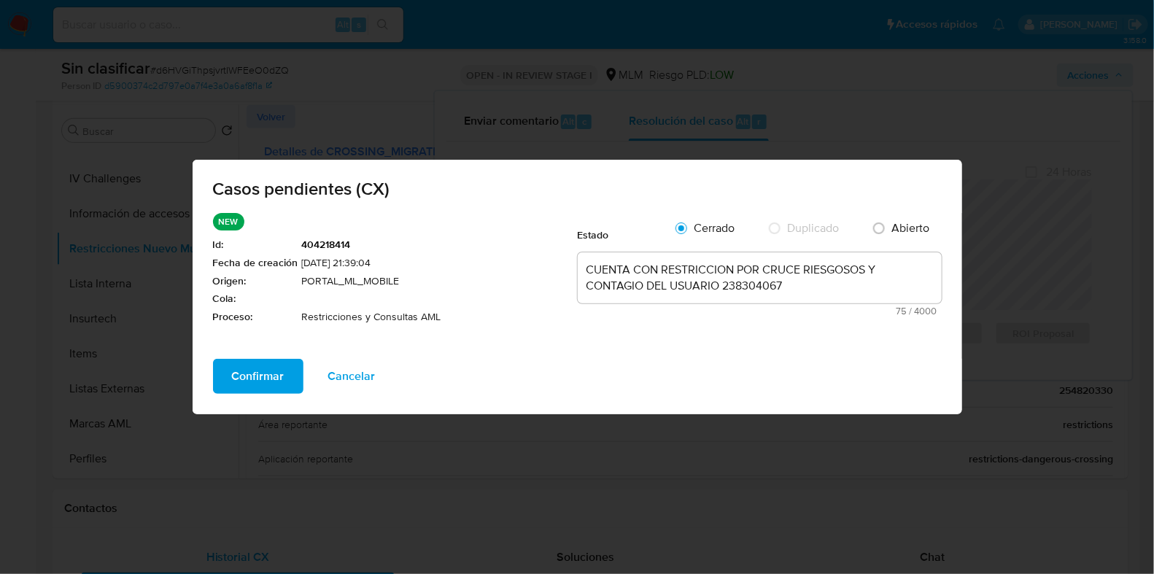
click at [276, 366] on span "Confirmar" at bounding box center [258, 376] width 53 height 32
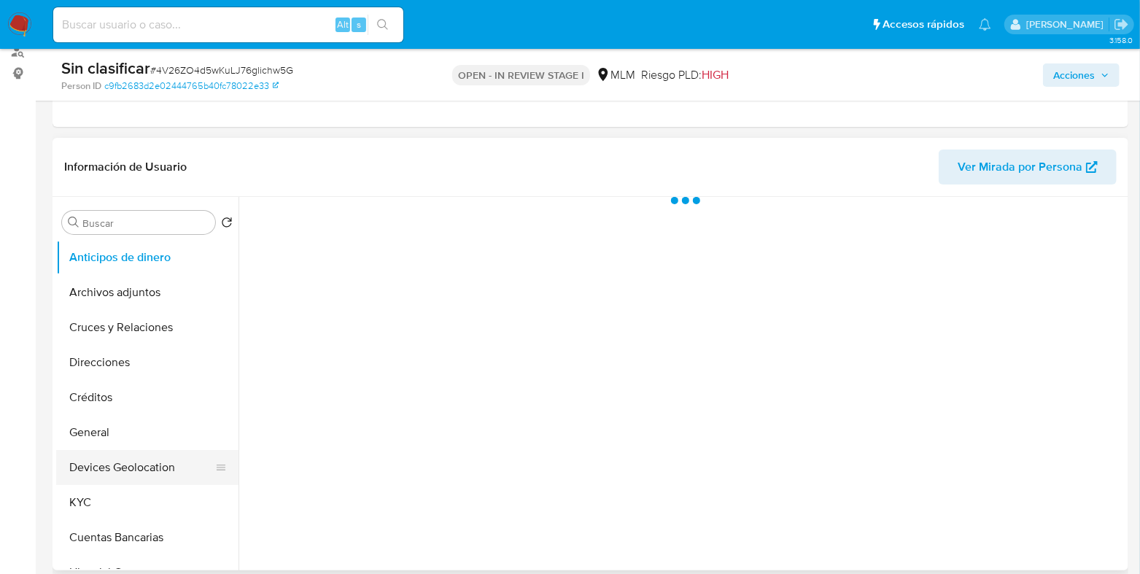
scroll to position [90, 0]
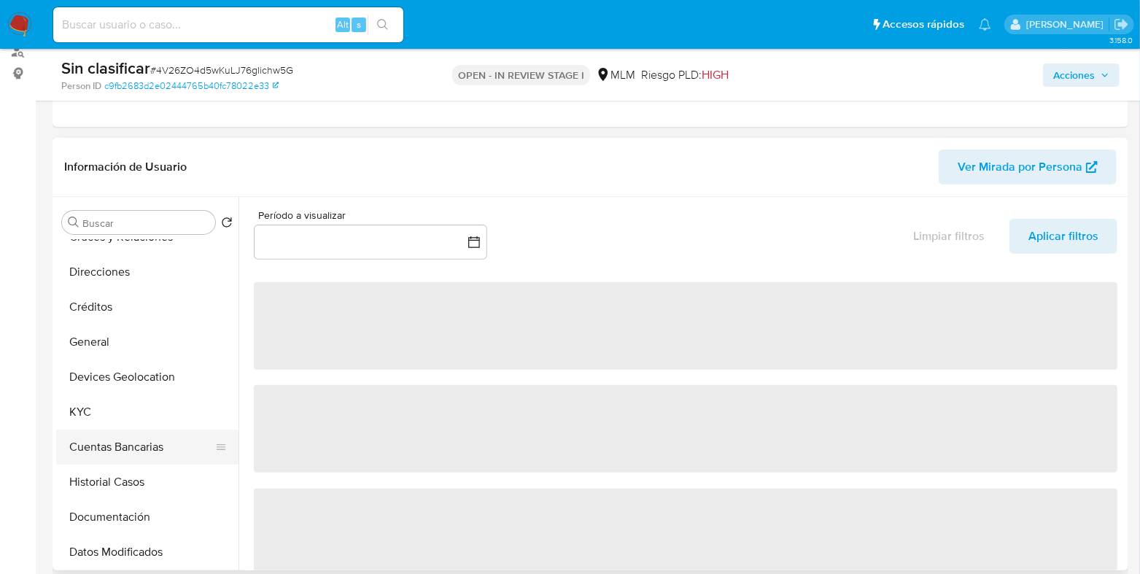
select select "10"
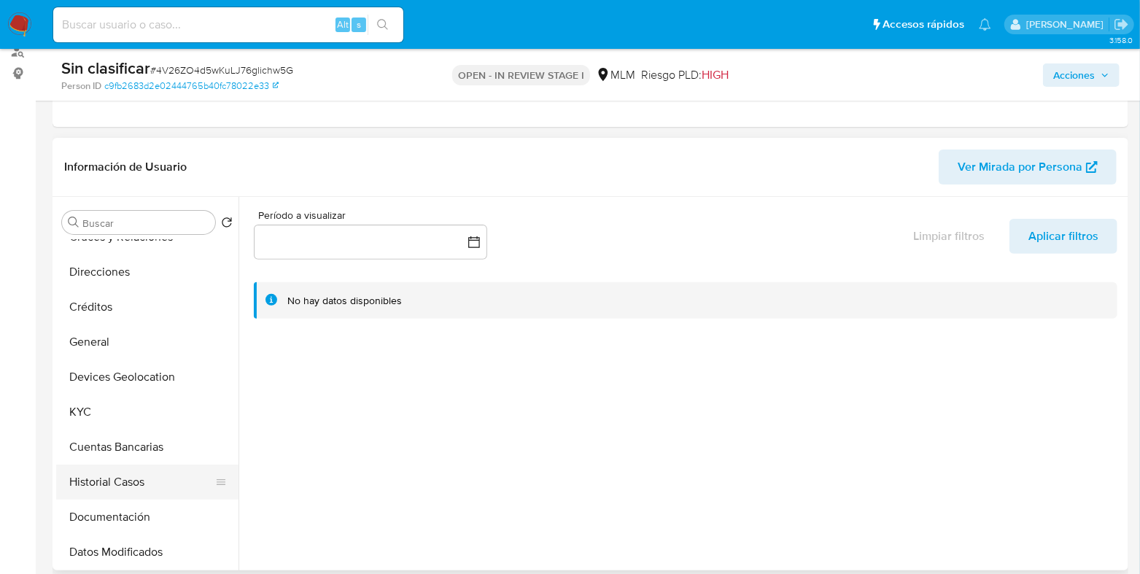
click at [124, 478] on button "Historial Casos" at bounding box center [141, 482] width 171 height 35
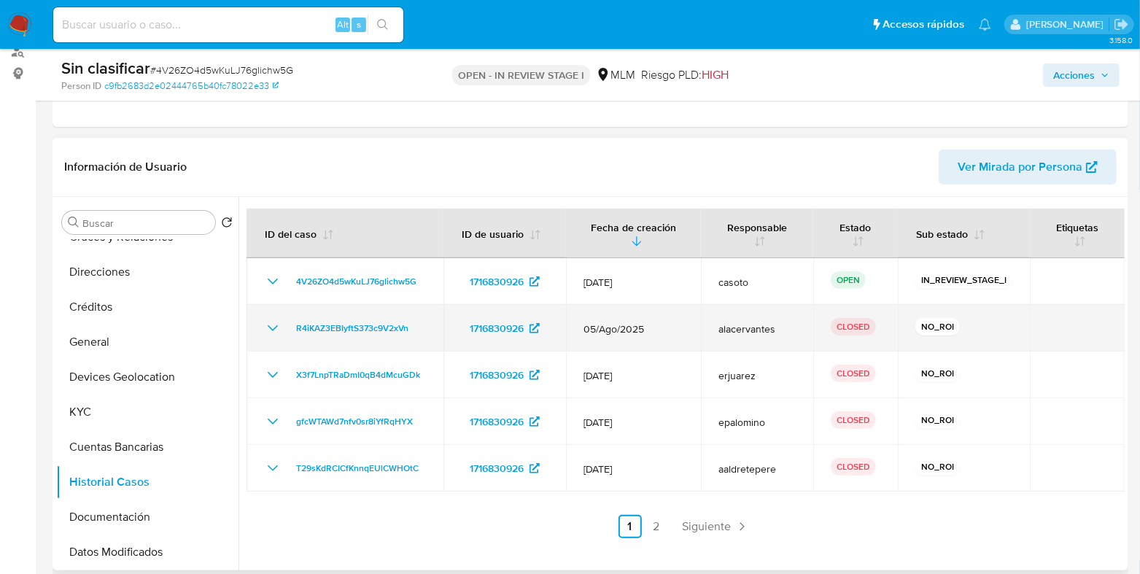
click at [277, 330] on icon "Mostrar/Ocultar" at bounding box center [273, 328] width 18 height 18
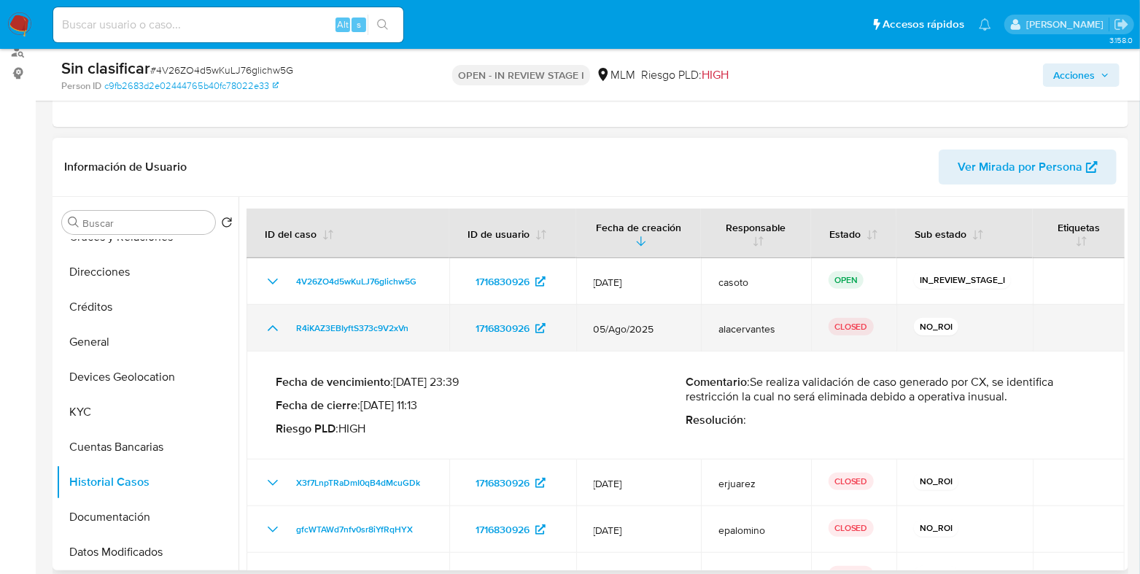
click at [268, 329] on icon "Mostrar/Ocultar" at bounding box center [273, 328] width 10 height 6
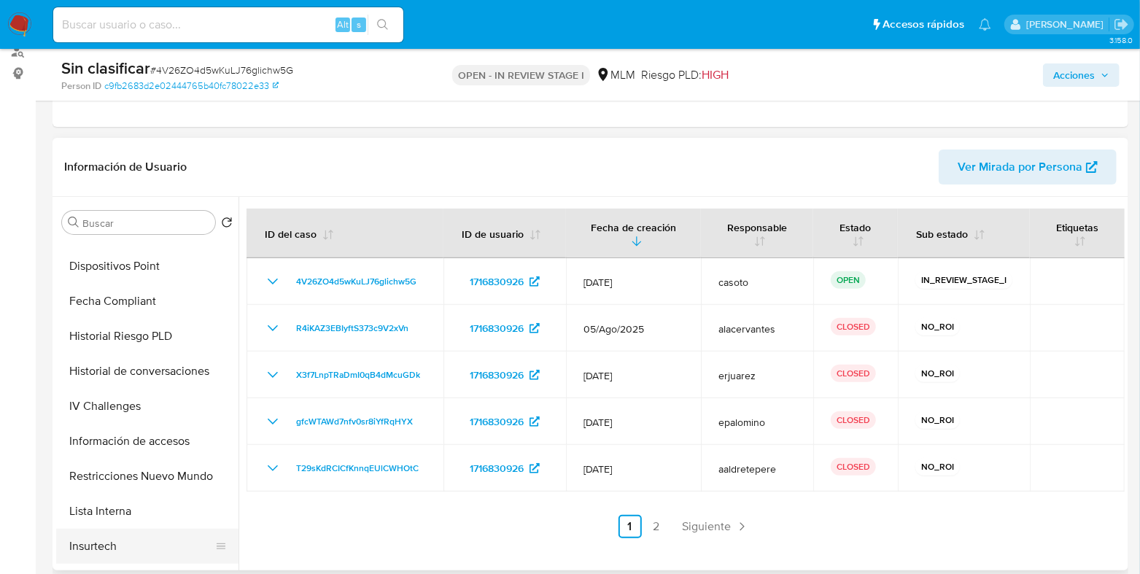
scroll to position [456, 0]
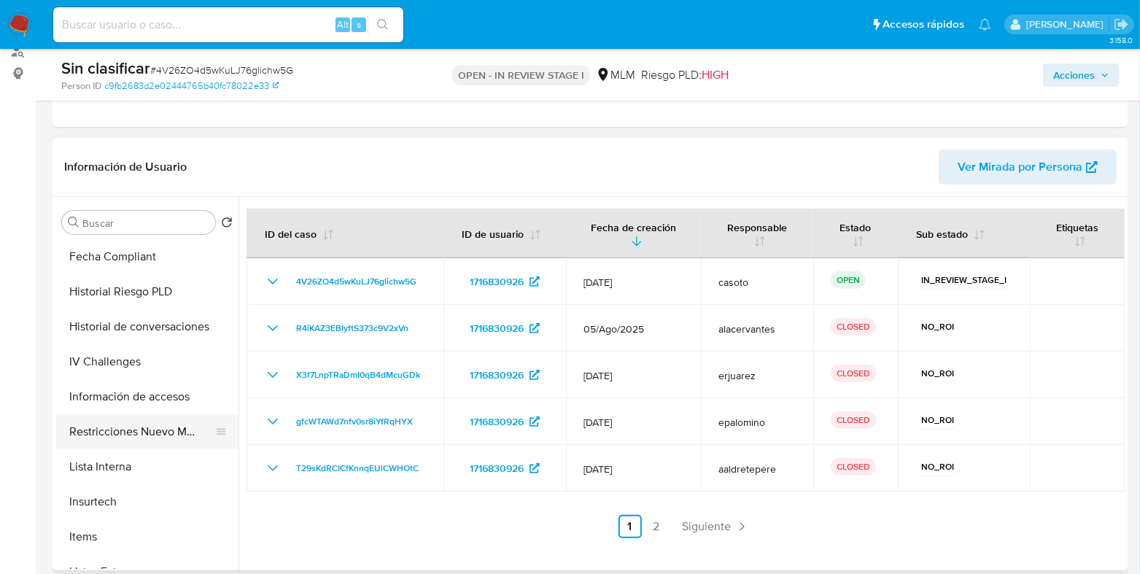
click at [150, 445] on button "Restricciones Nuevo Mundo" at bounding box center [141, 431] width 171 height 35
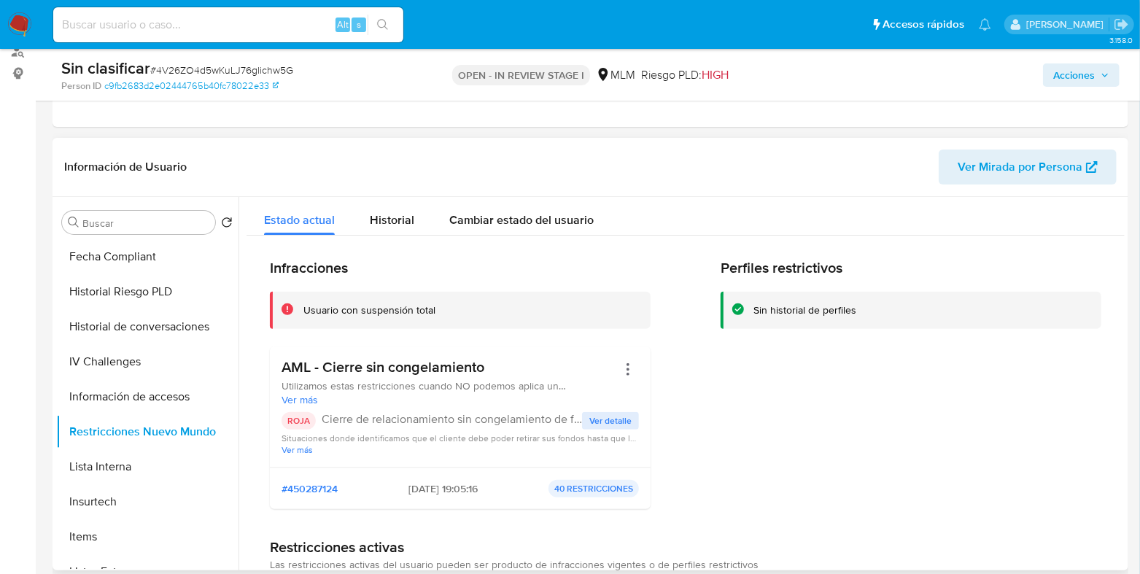
click at [600, 424] on span "Ver detalle" at bounding box center [610, 421] width 42 height 15
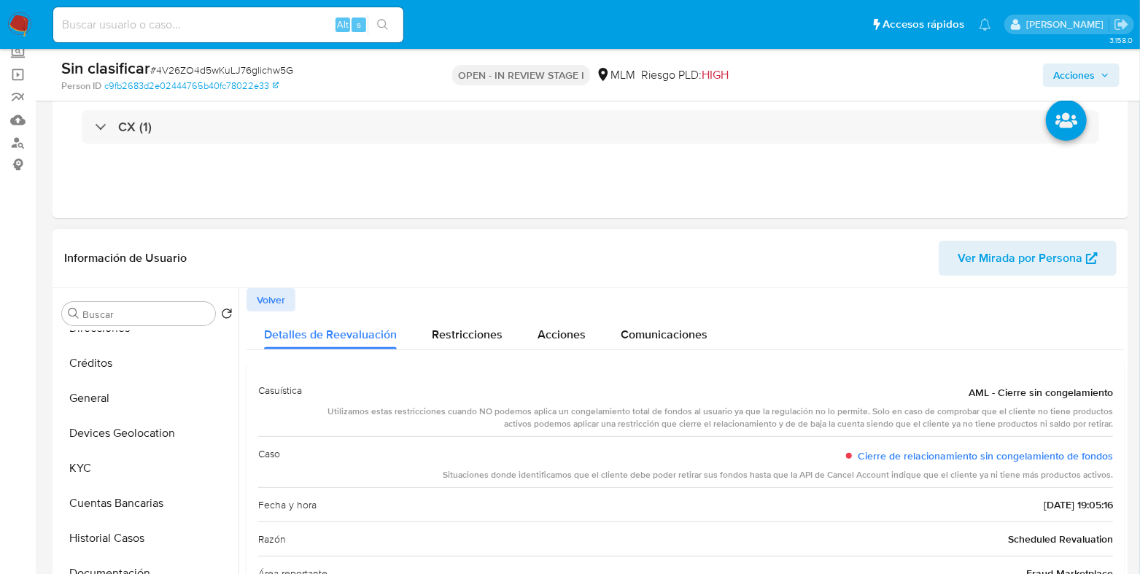
scroll to position [182, 0]
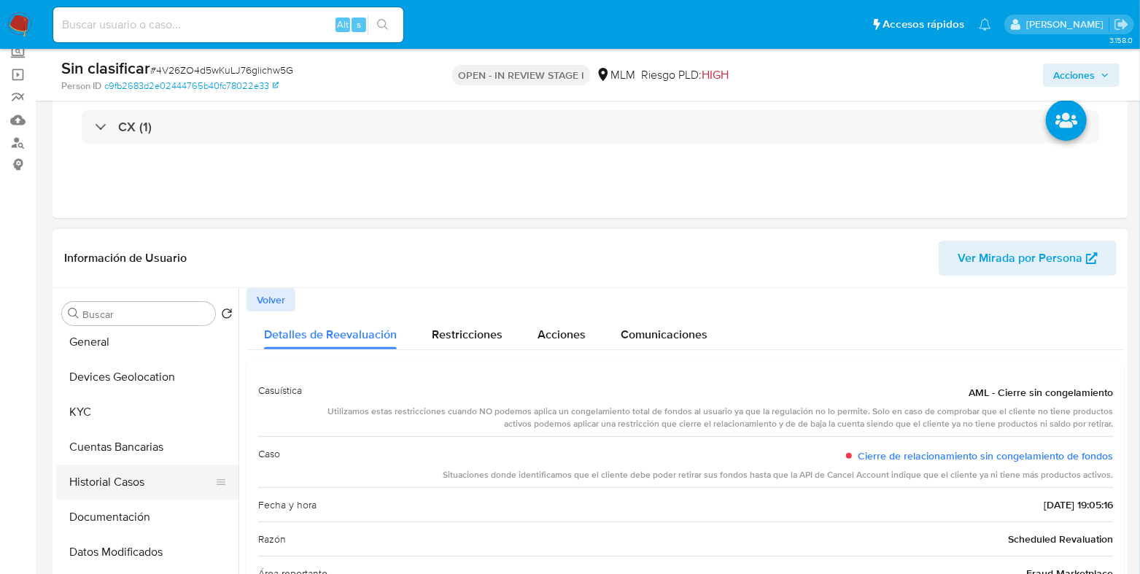
click at [123, 475] on button "Historial Casos" at bounding box center [141, 482] width 171 height 35
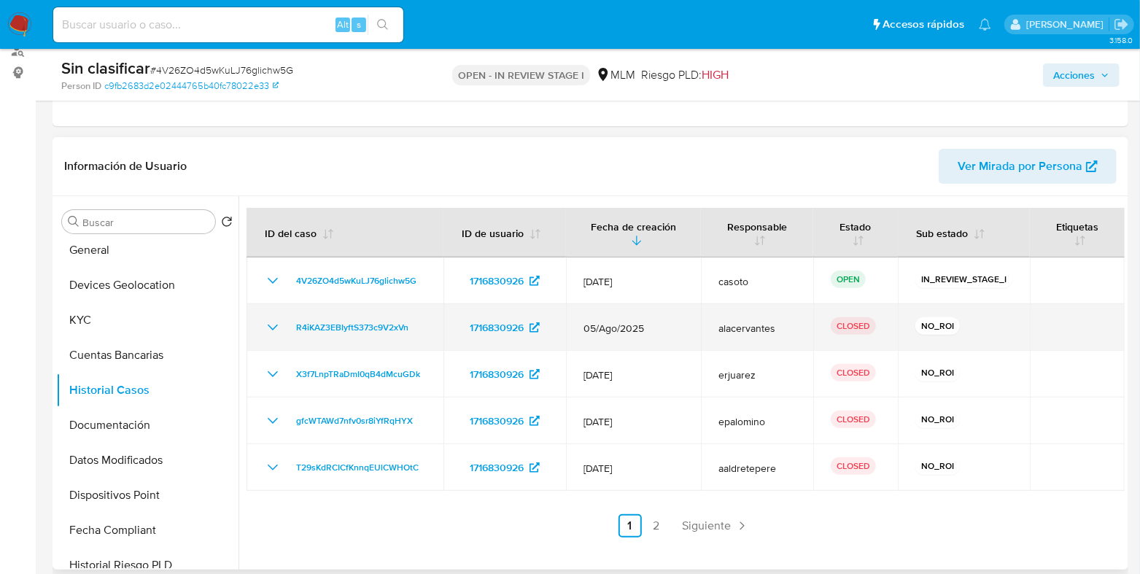
scroll to position [273, 0]
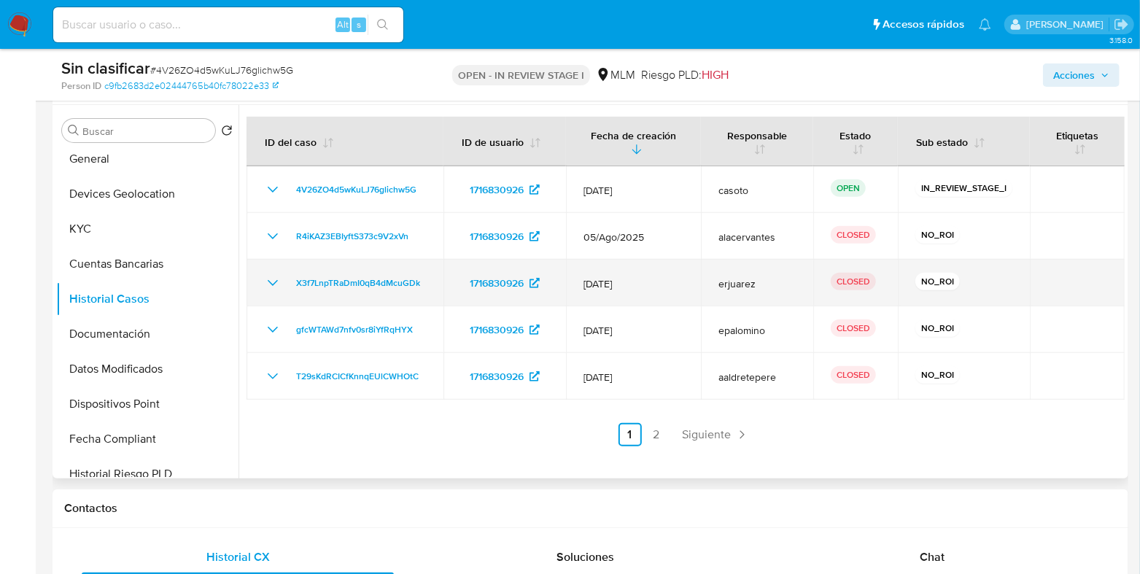
click at [281, 281] on div "X3f7LnpTRaDmI0qB4dMcuGDk" at bounding box center [345, 283] width 162 height 18
click at [277, 284] on icon "Mostrar/Ocultar" at bounding box center [273, 283] width 18 height 18
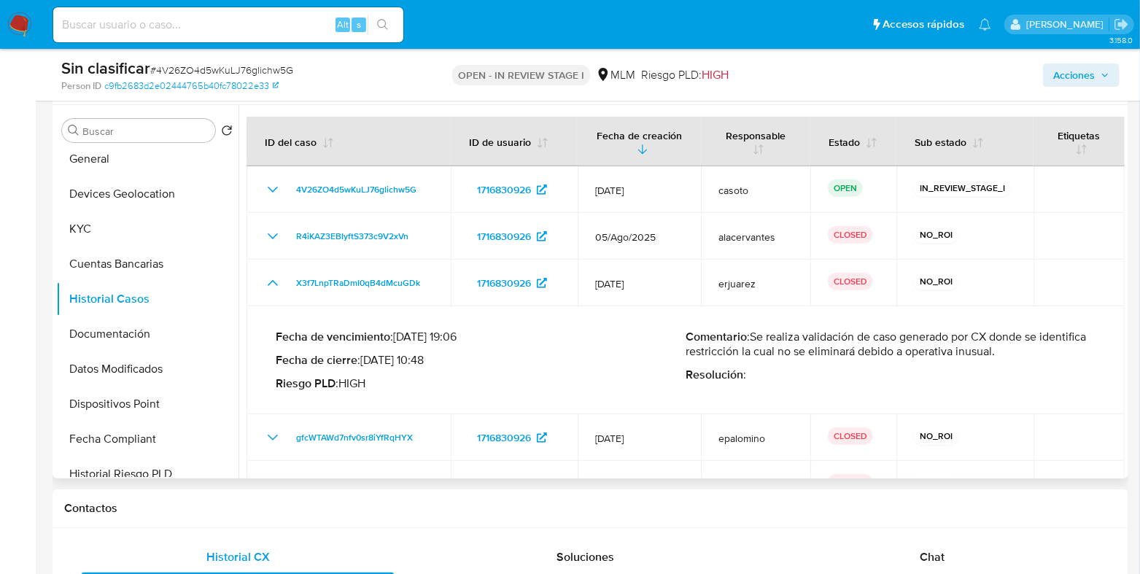
drag, startPoint x: 1044, startPoint y: 355, endPoint x: 750, endPoint y: 333, distance: 294.7
click at [750, 333] on p "Comentario : Se realiza validación de caso generado por CX donde se identifica …" at bounding box center [891, 344] width 410 height 29
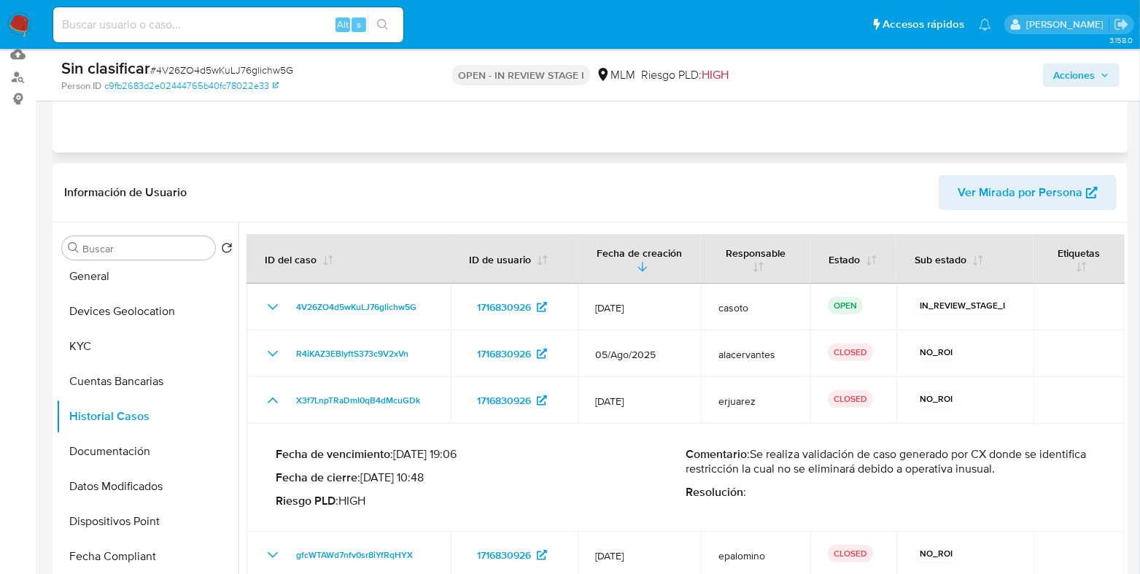
scroll to position [90, 0]
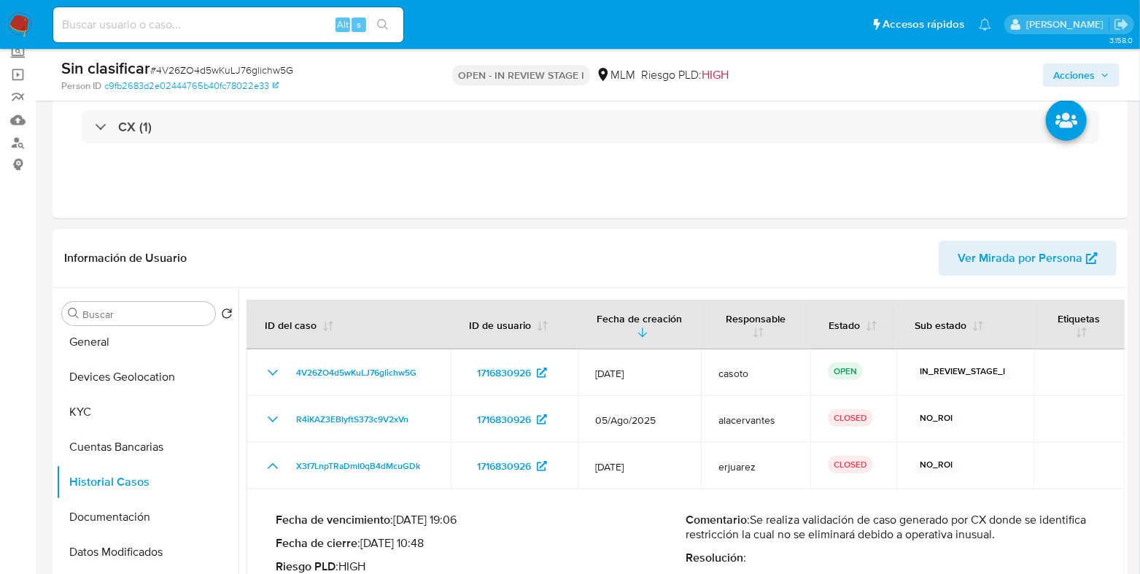
click at [1085, 73] on span "Acciones" at bounding box center [1074, 74] width 42 height 23
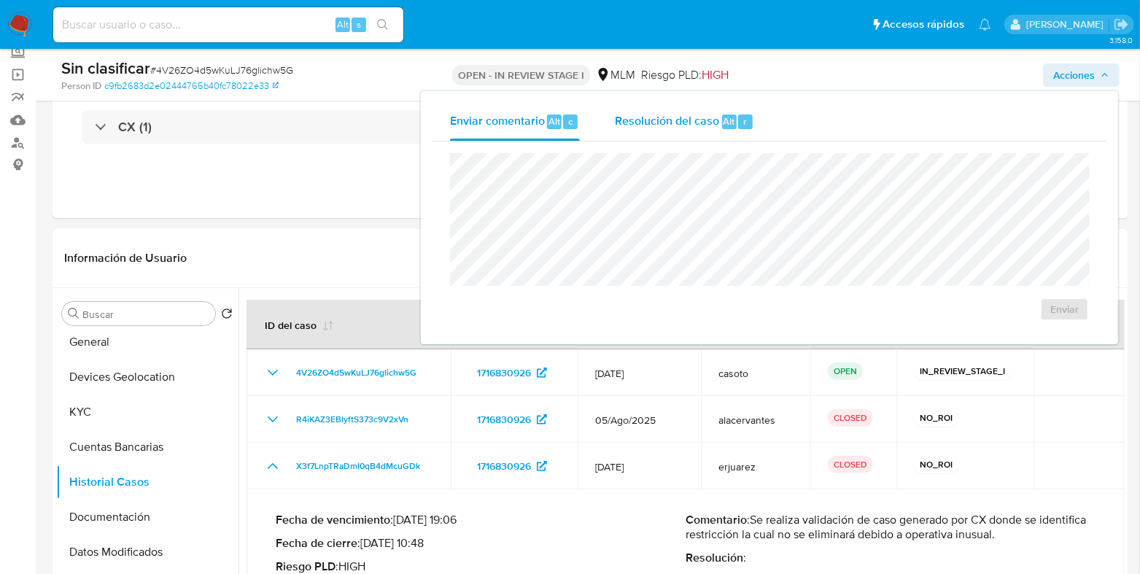
click at [672, 117] on span "Resolución del caso" at bounding box center [667, 120] width 104 height 17
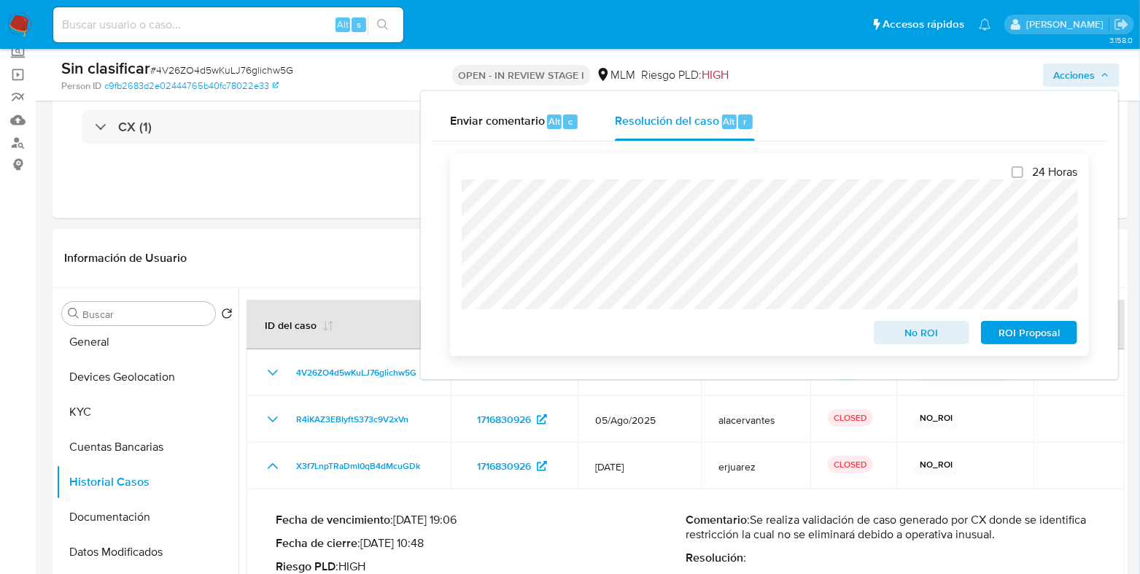
click at [907, 343] on span "No ROI" at bounding box center [922, 332] width 76 height 20
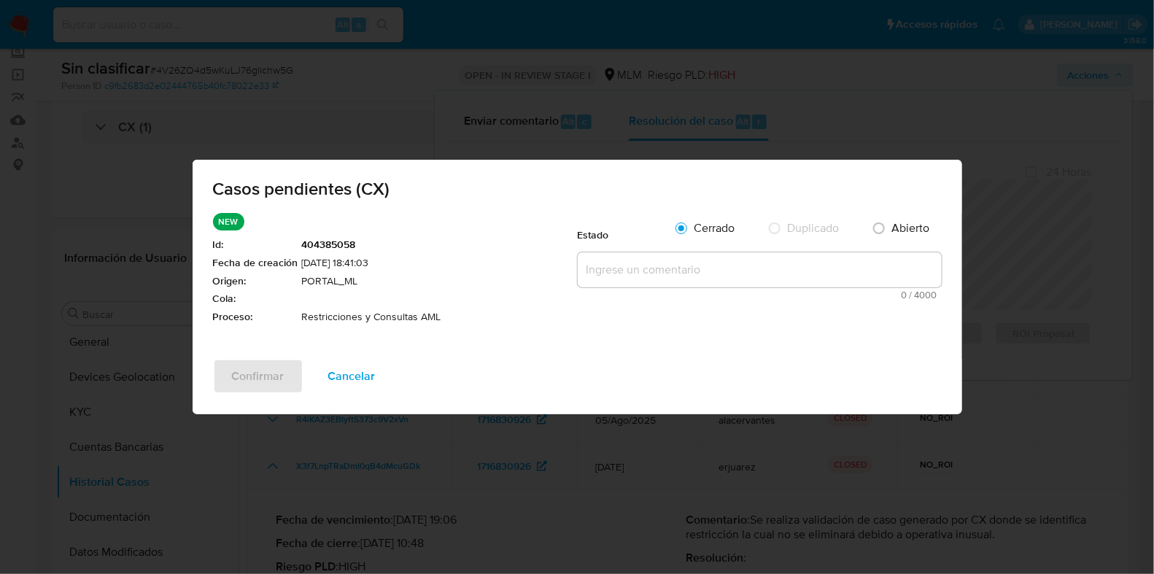
click at [771, 273] on textarea at bounding box center [760, 269] width 364 height 35
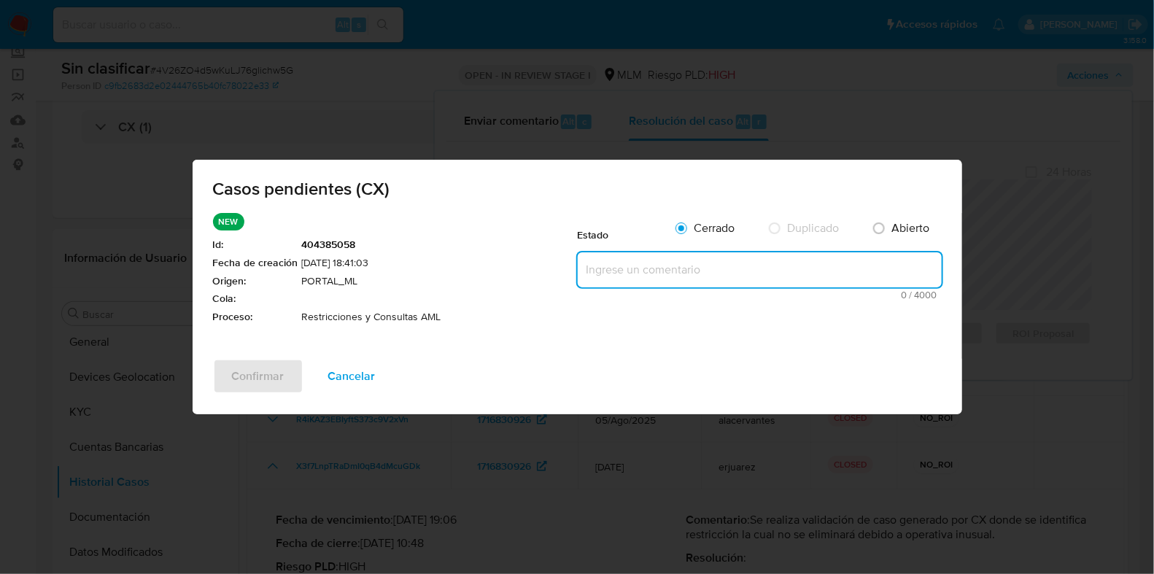
paste textarea "Se realiza validación de caso generado por CX donde se identifica restricción l…"
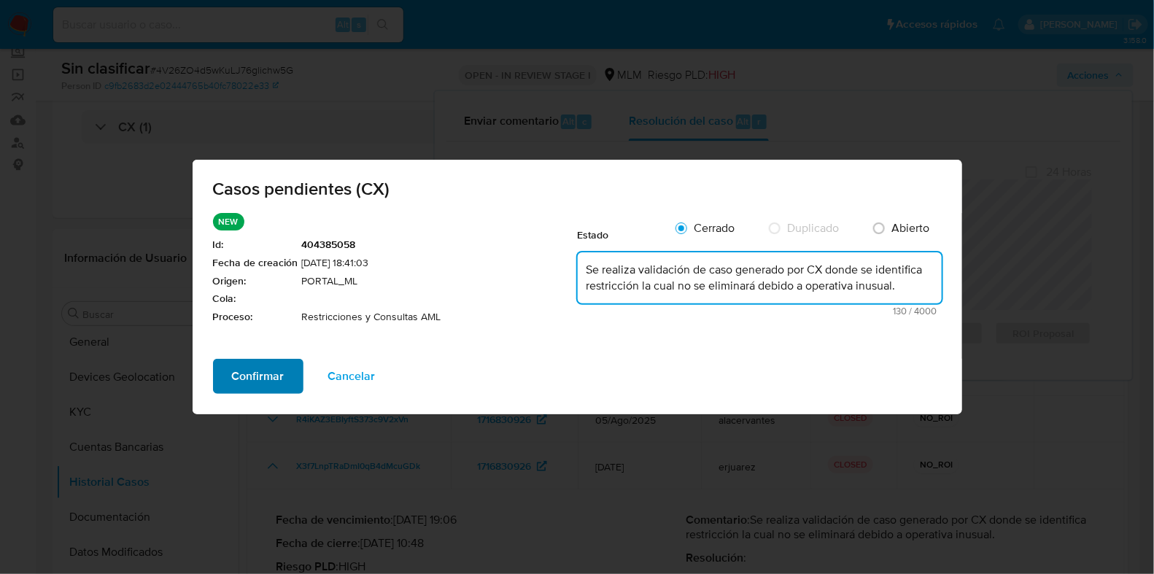
type textarea "Se realiza validación de caso generado por CX donde se identifica restricción l…"
click at [270, 373] on span "Confirmar" at bounding box center [258, 376] width 53 height 32
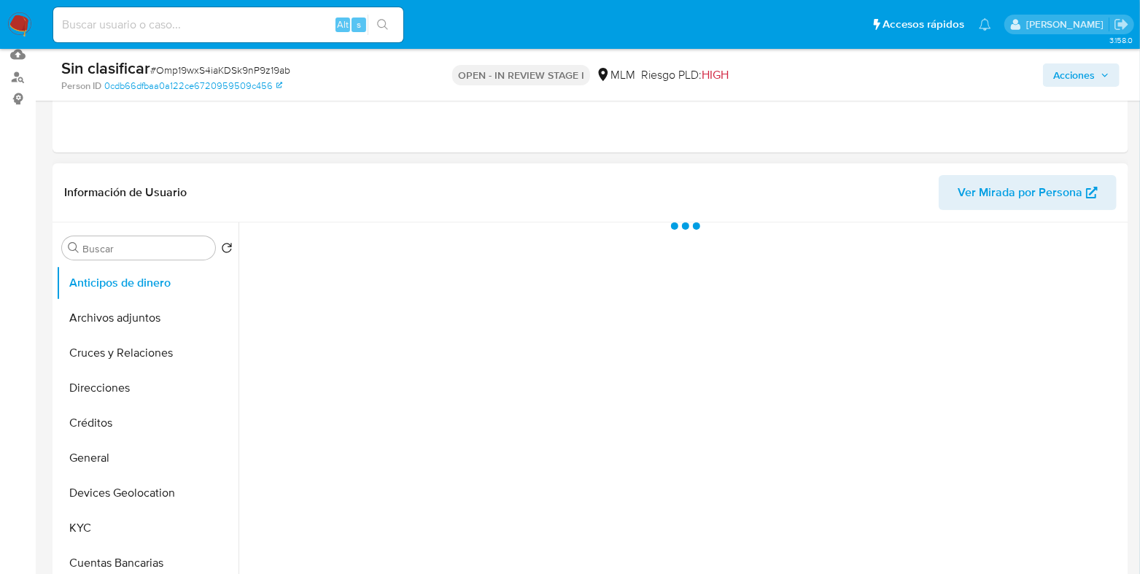
scroll to position [182, 0]
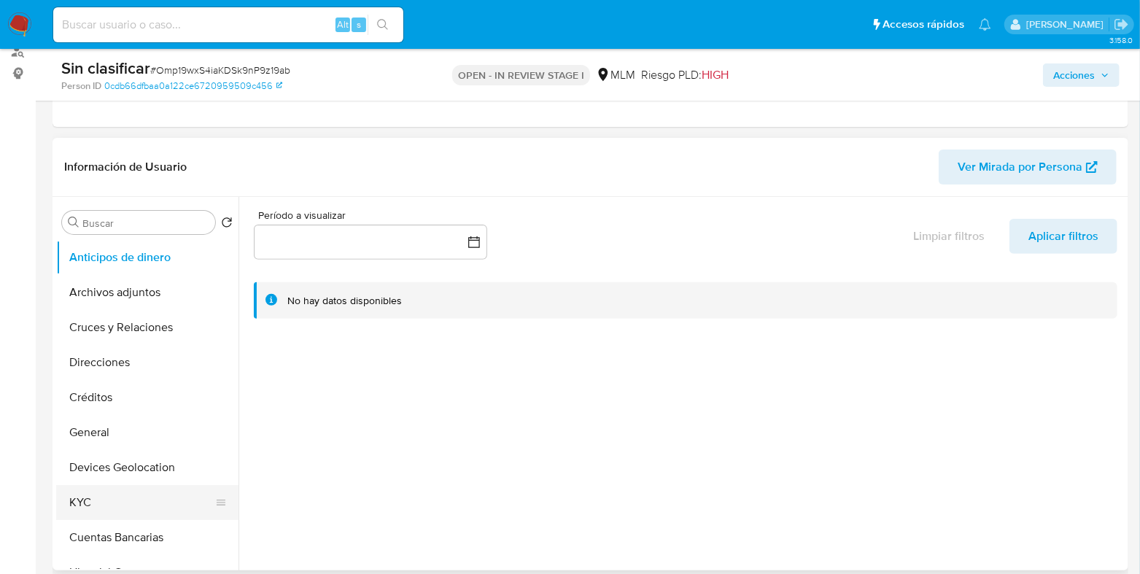
click at [144, 505] on button "KYC" at bounding box center [141, 502] width 171 height 35
select select "10"
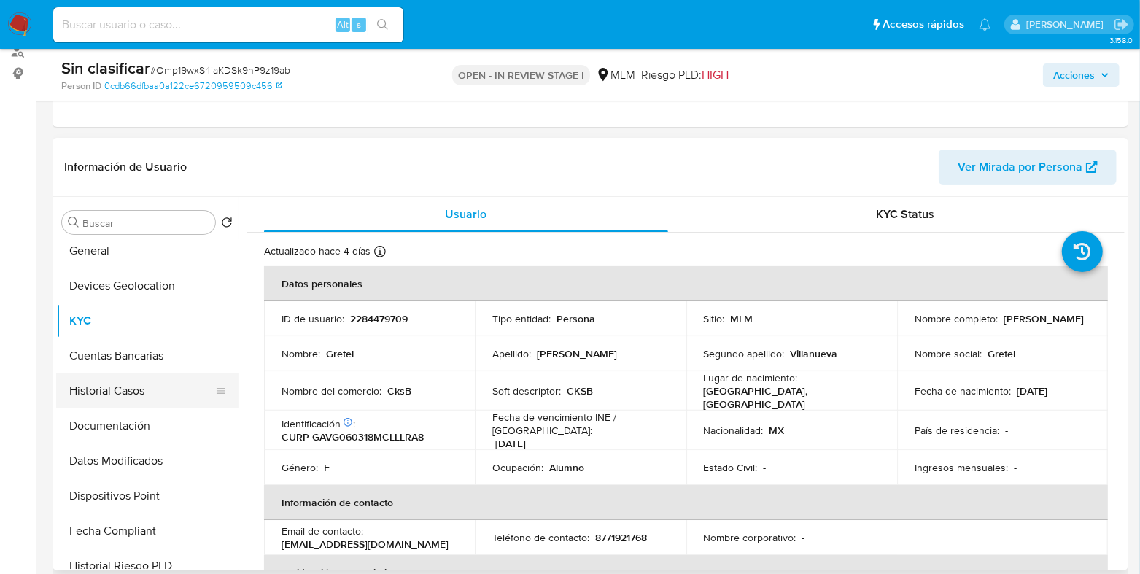
click at [124, 394] on button "Historial Casos" at bounding box center [141, 390] width 171 height 35
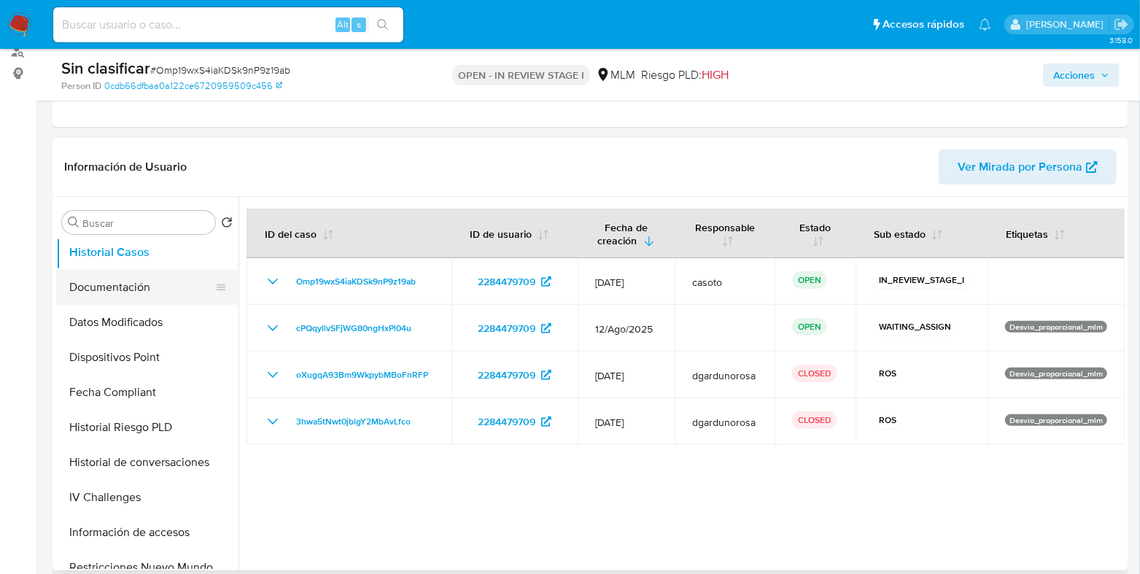
scroll to position [364, 0]
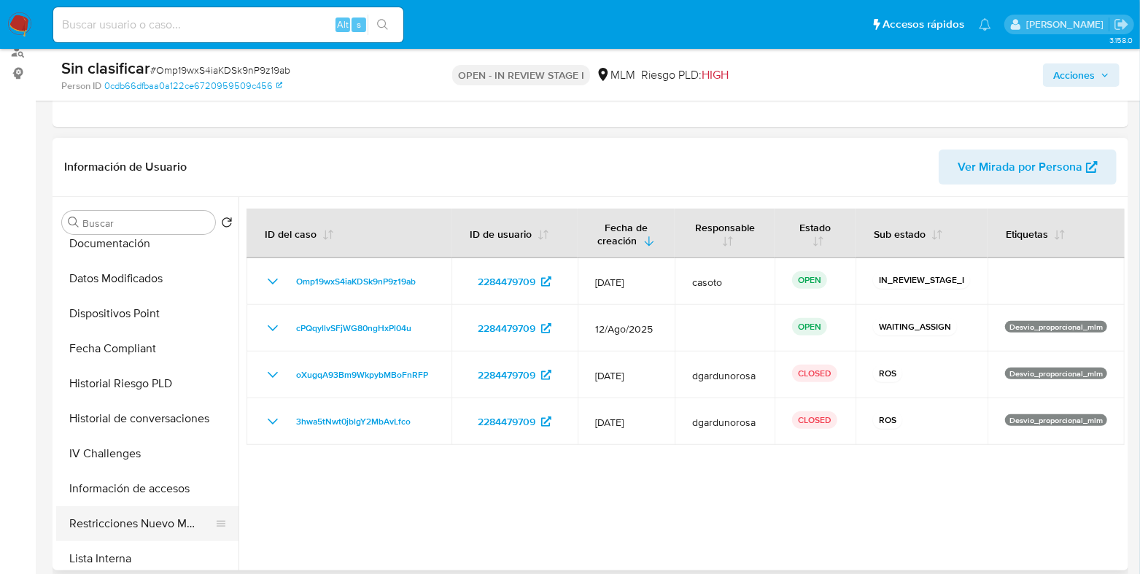
click at [139, 514] on button "Restricciones Nuevo Mundo" at bounding box center [141, 523] width 171 height 35
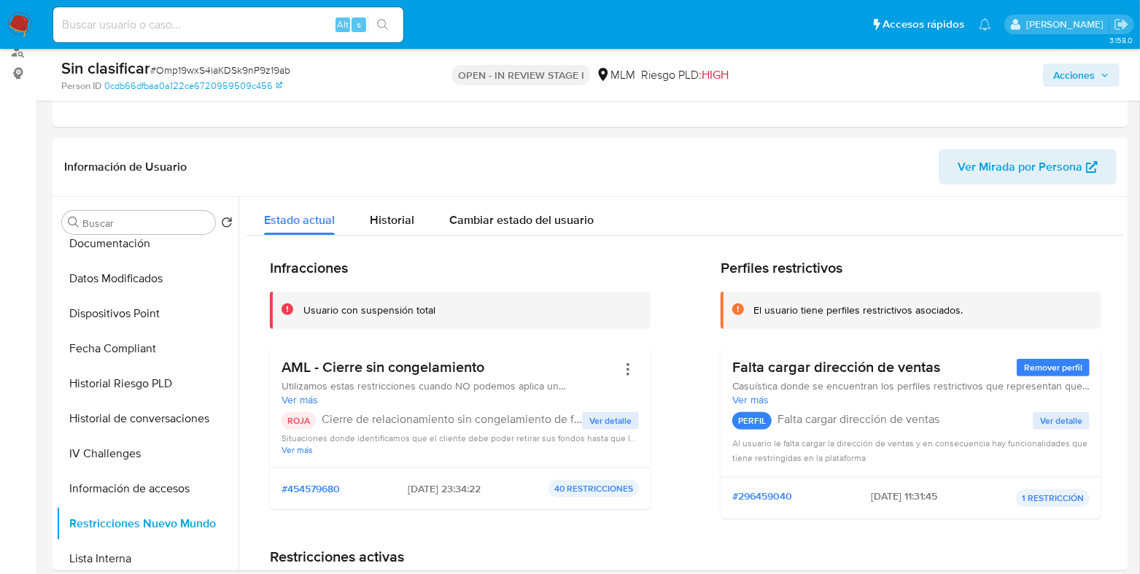
click at [1101, 80] on span "Acciones" at bounding box center [1081, 75] width 56 height 20
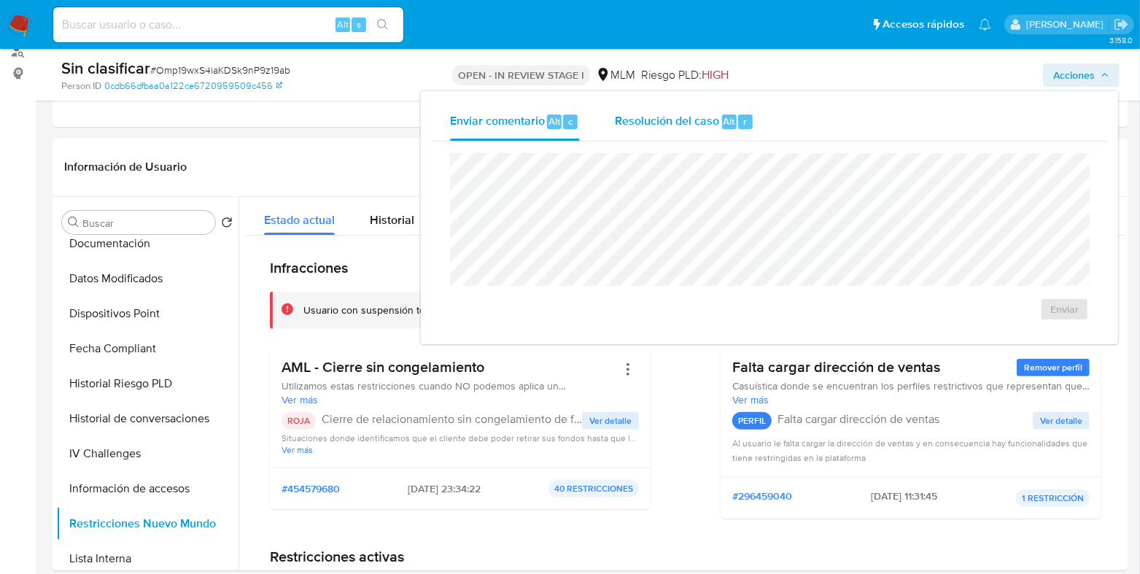
click at [723, 125] on span "Alt" at bounding box center [729, 122] width 12 height 14
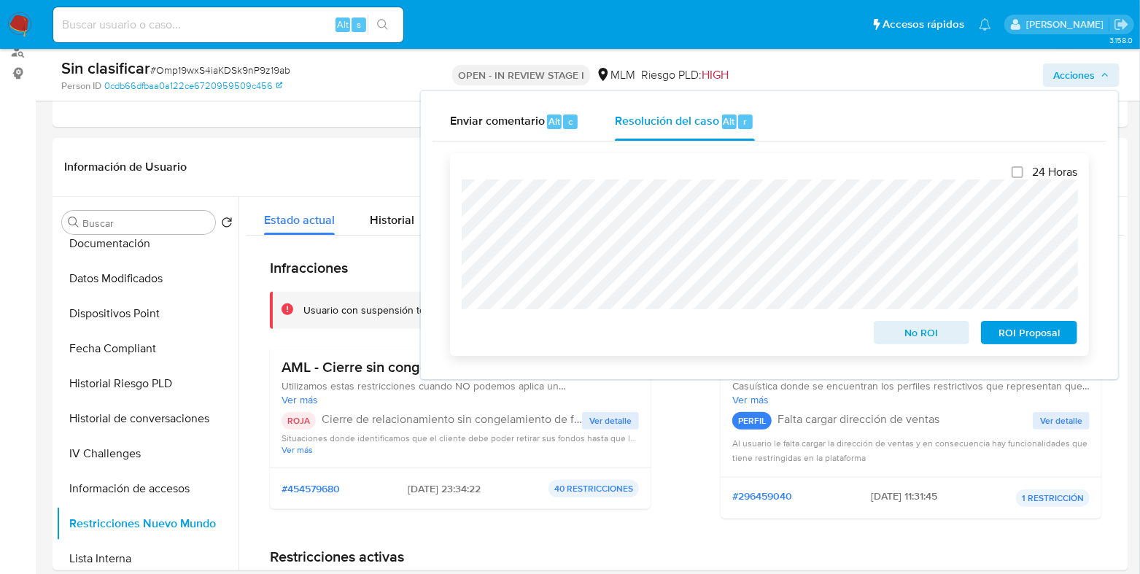
click at [909, 339] on span "No ROI" at bounding box center [922, 332] width 76 height 20
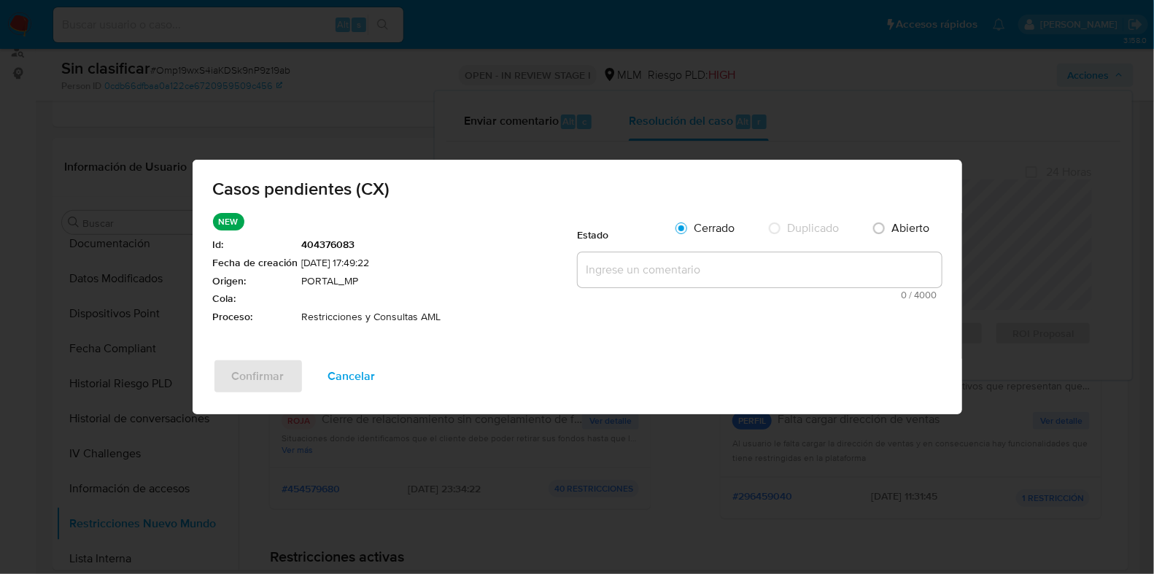
click at [692, 274] on textarea at bounding box center [760, 269] width 364 height 35
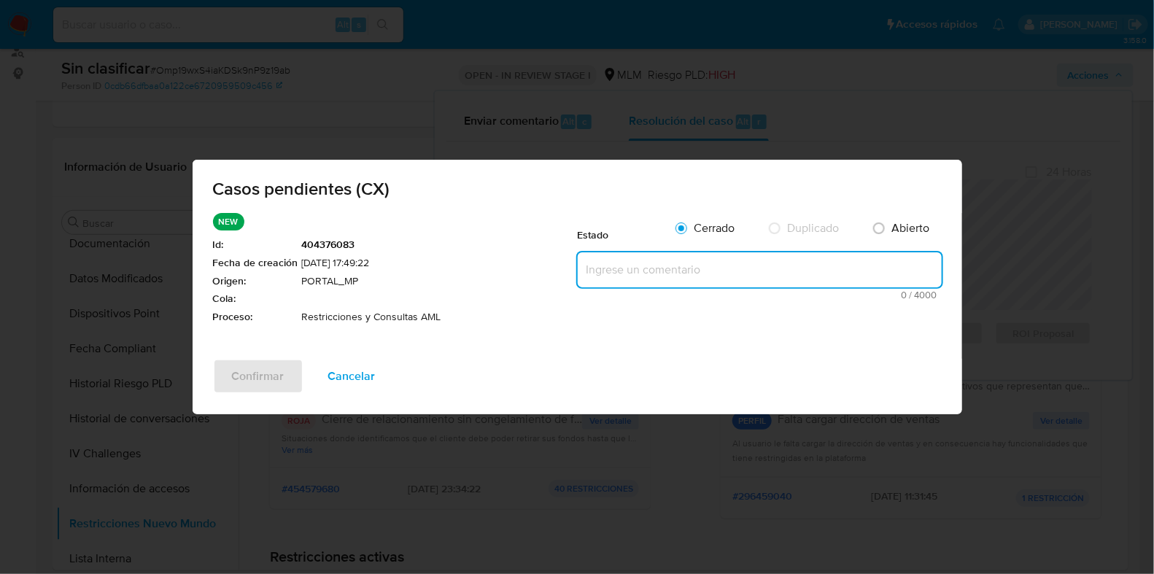
paste textarea "con restricción debido a que acumula 2 casos ROS"
type textarea "con restricción debido a que acumula 2 casos ROS"
click at [284, 374] on button "Confirmar" at bounding box center [258, 376] width 90 height 35
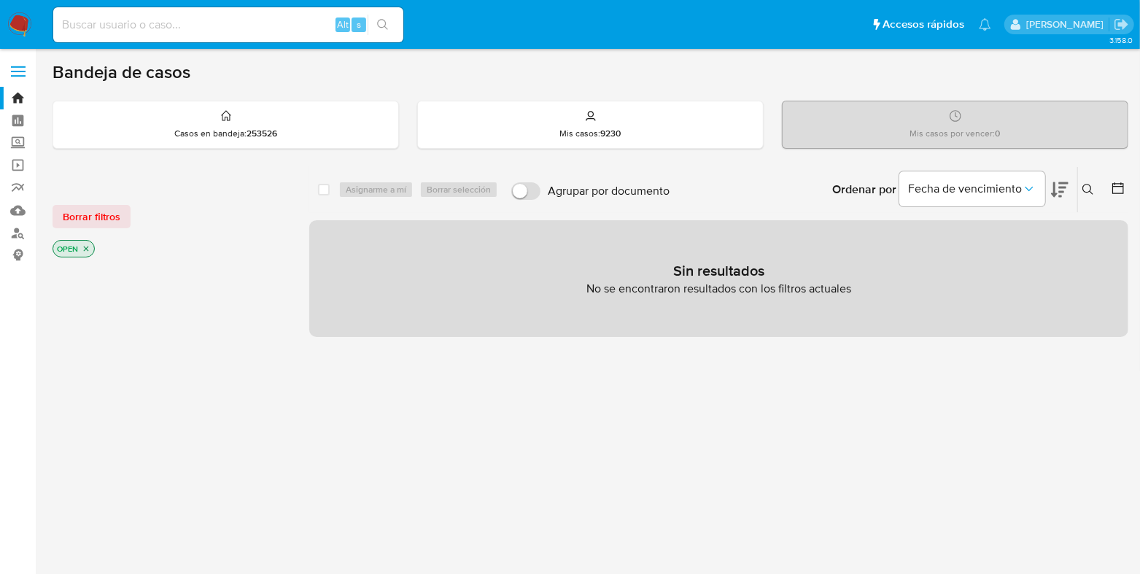
click at [1082, 193] on button at bounding box center [1090, 190] width 24 height 18
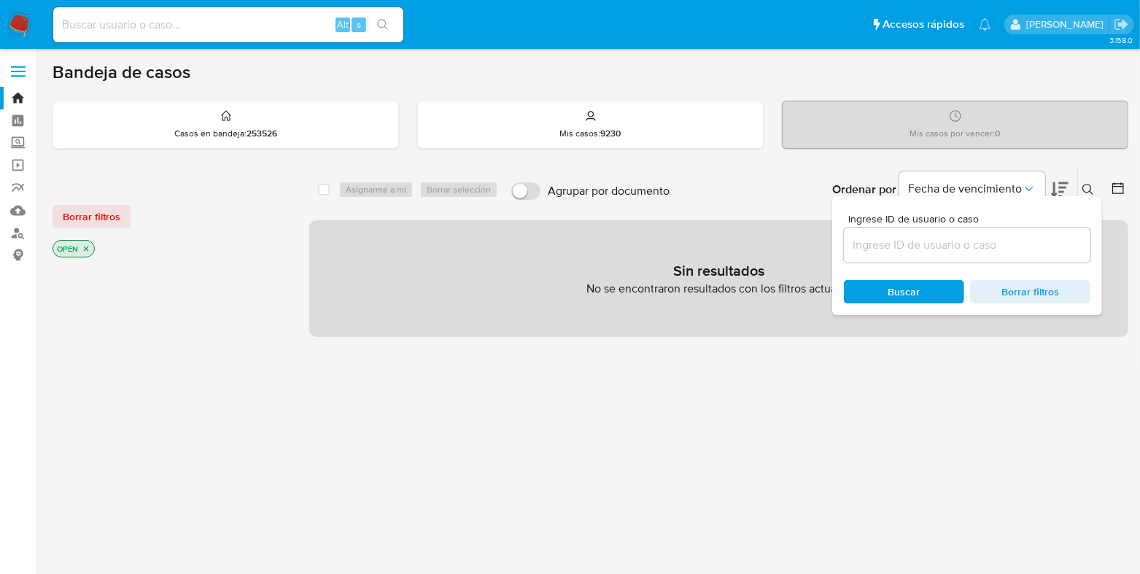
click at [925, 248] on input at bounding box center [967, 245] width 247 height 19
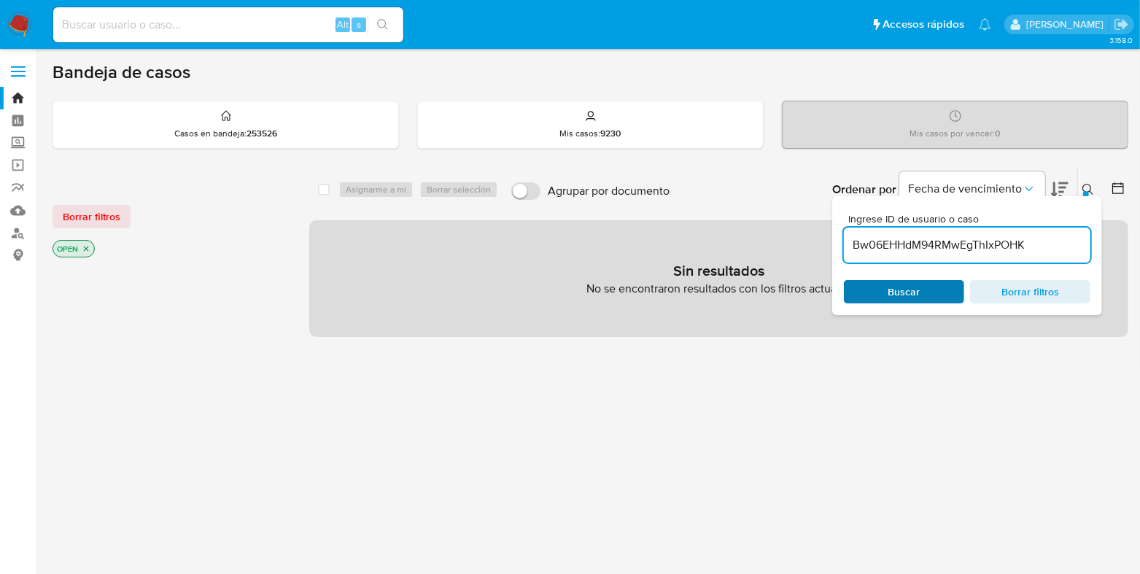
type input "Bw06EHHdM94RMwEgThIxPOHK"
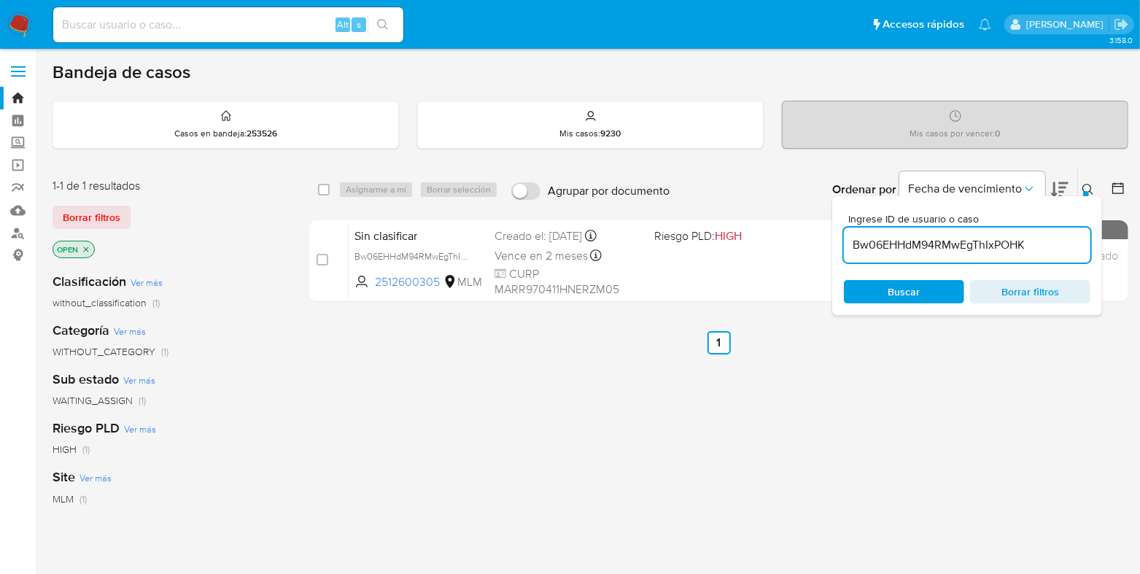
click at [1094, 191] on button at bounding box center [1090, 190] width 24 height 18
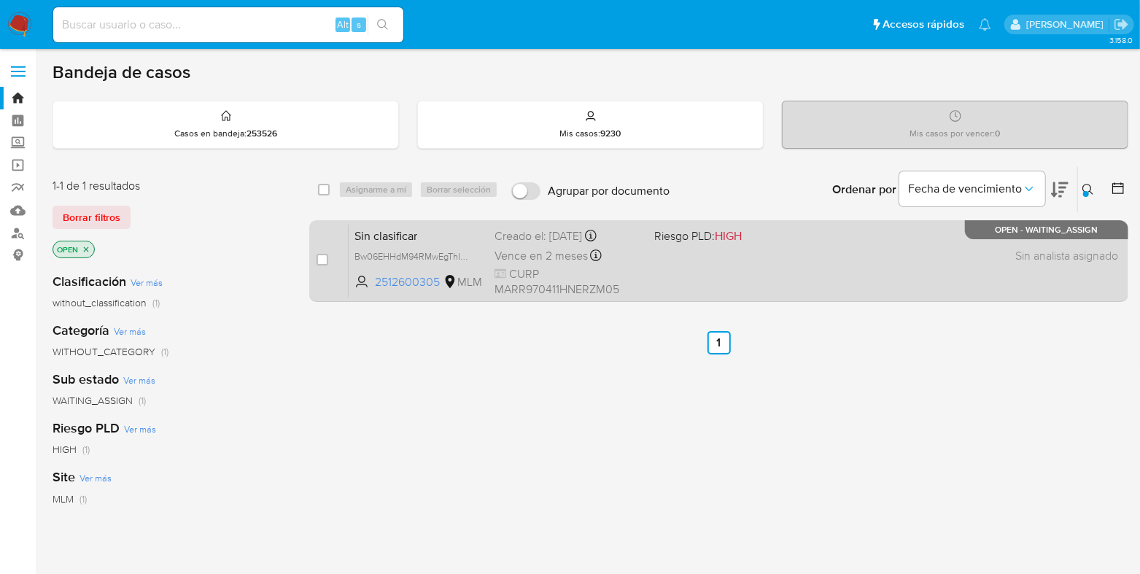
click at [955, 260] on div "Sin clasificar Bw06EHHdM94RMwEgThIxPOHK 2512600305 MLM Riesgo PLD: HIGH Creado …" at bounding box center [735, 261] width 772 height 74
click at [321, 261] on input "checkbox" at bounding box center [323, 260] width 12 height 12
checkbox input "true"
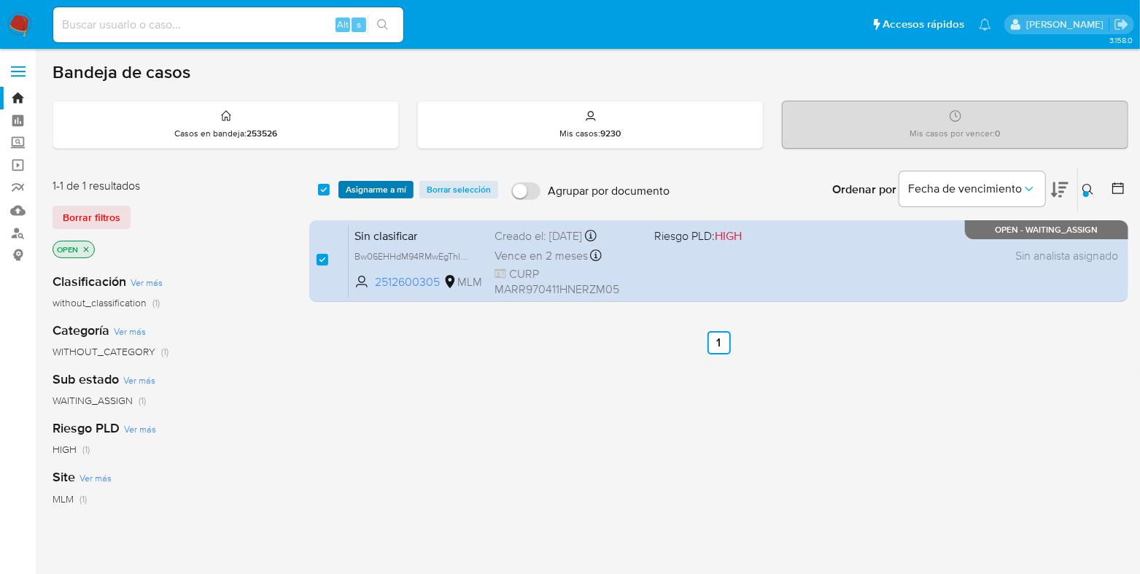
click at [368, 190] on span "Asignarme a mí" at bounding box center [376, 189] width 61 height 15
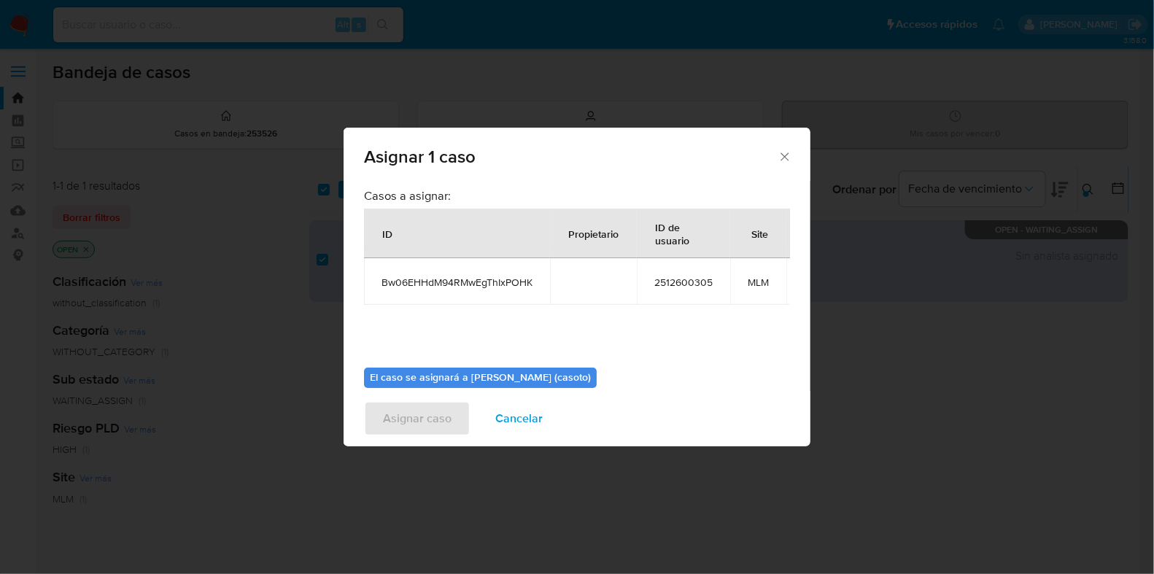
scroll to position [89, 0]
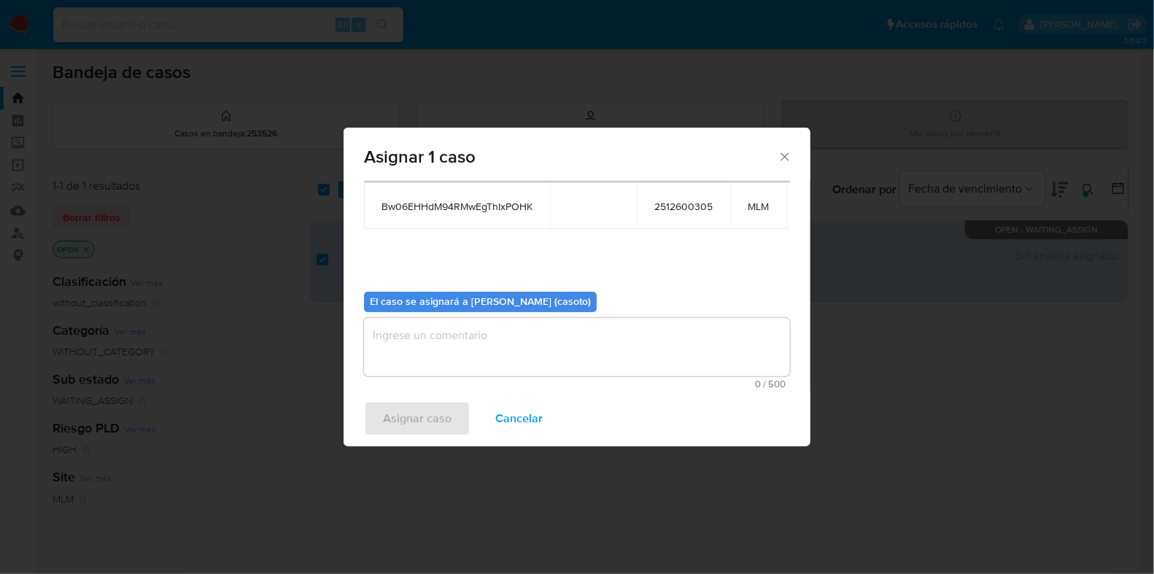
click at [528, 322] on textarea "assign-modal" at bounding box center [577, 347] width 426 height 58
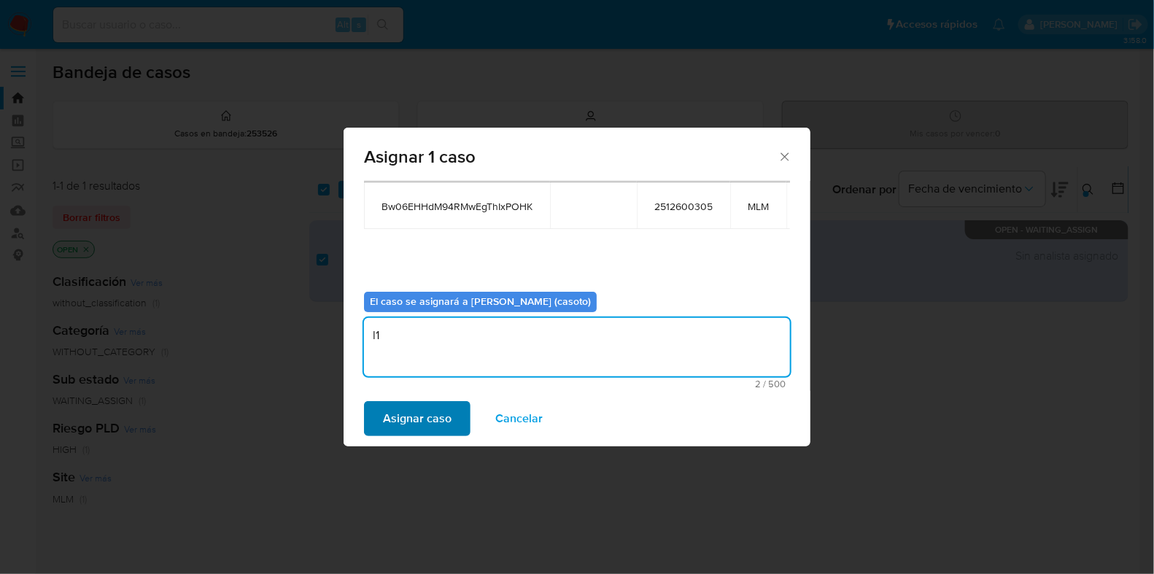
type textarea "l1"
click at [441, 421] on span "Asignar caso" at bounding box center [417, 419] width 69 height 32
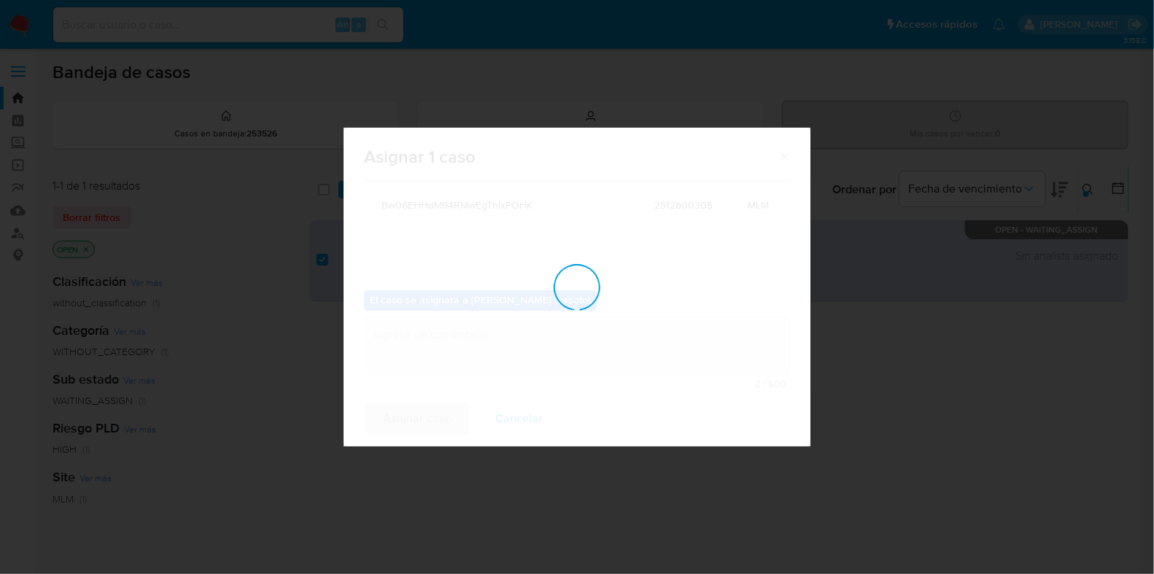
checkbox input "false"
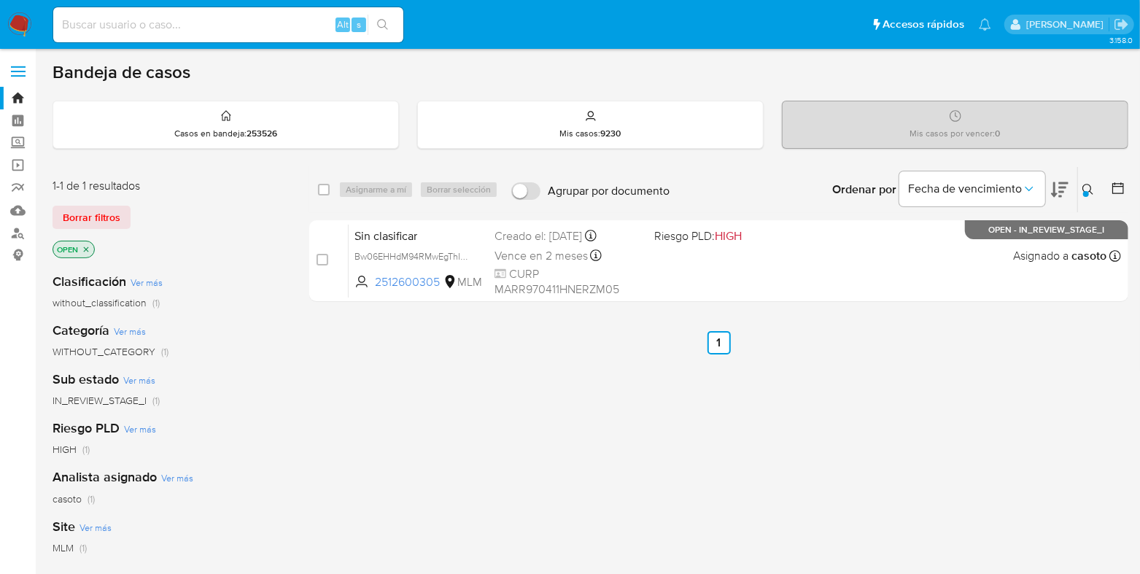
click at [1085, 194] on div at bounding box center [1086, 194] width 6 height 6
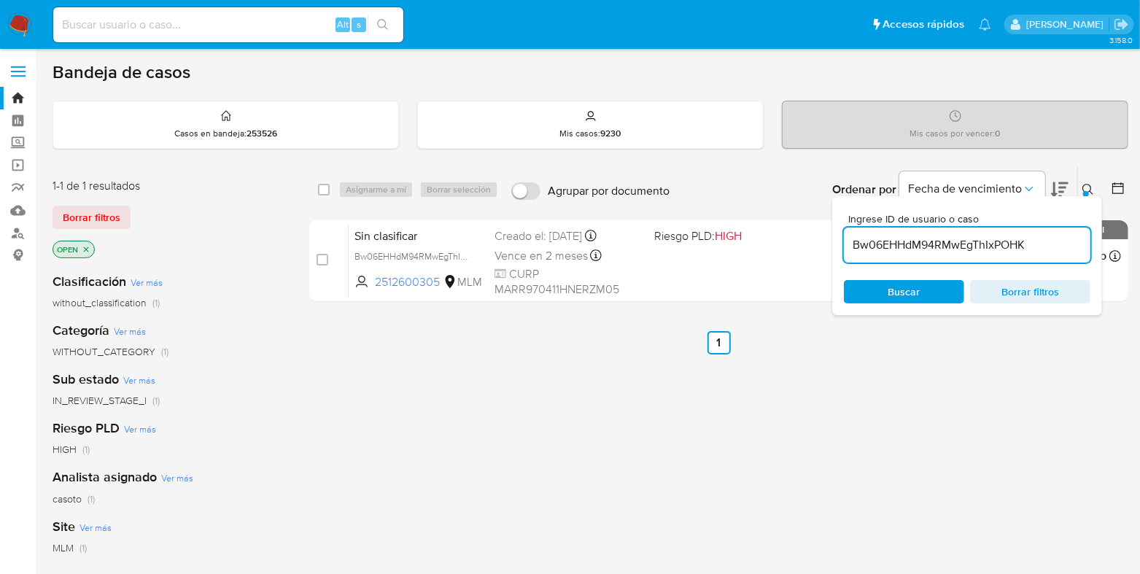
click at [960, 238] on input "Bw06EHHdM94RMwEgThIxPOHK" at bounding box center [967, 245] width 247 height 19
type input "VxfMKn4yNxMupympi88q4ODw"
click at [1082, 191] on button at bounding box center [1090, 190] width 24 height 18
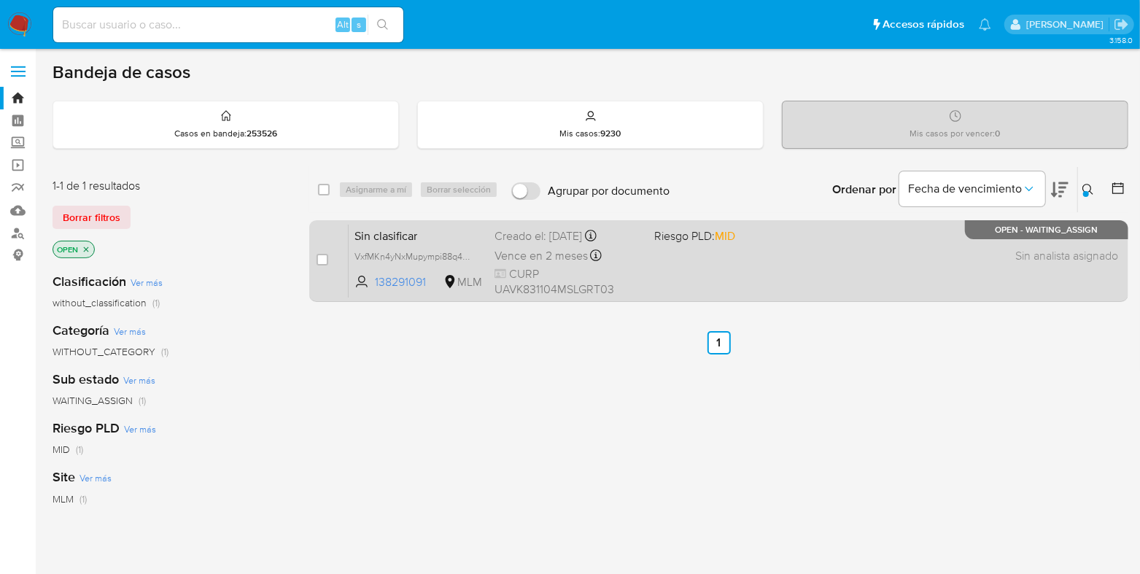
click at [880, 236] on div "Sin clasificar VxfMKn4yNxMupympi88q4ODw 138291091 MLM Riesgo PLD: MID Creado el…" at bounding box center [735, 261] width 772 height 74
click at [323, 259] on input "checkbox" at bounding box center [323, 260] width 12 height 12
checkbox input "true"
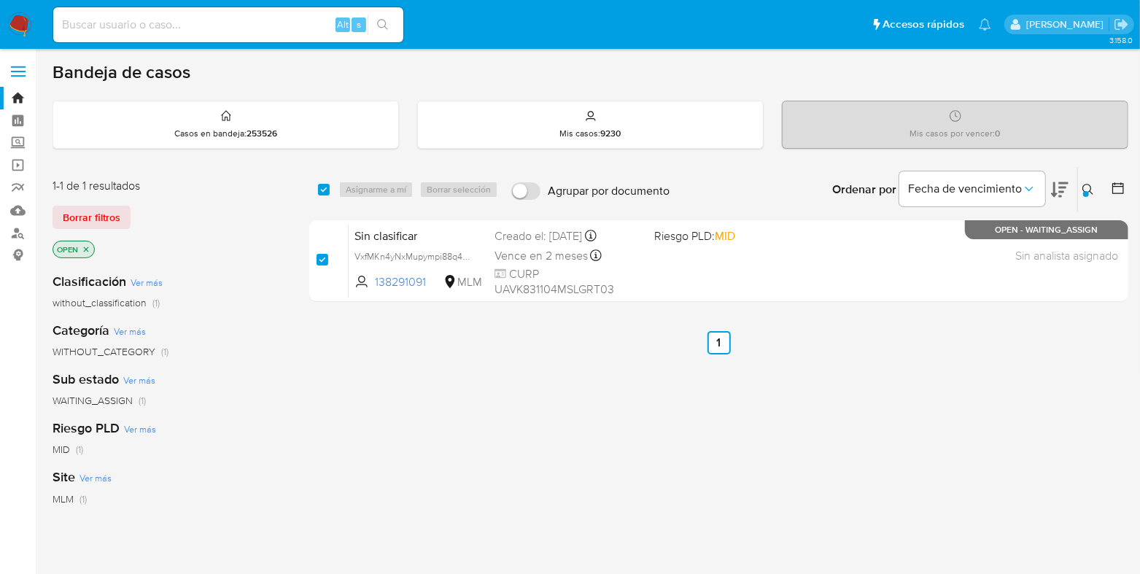
checkbox input "true"
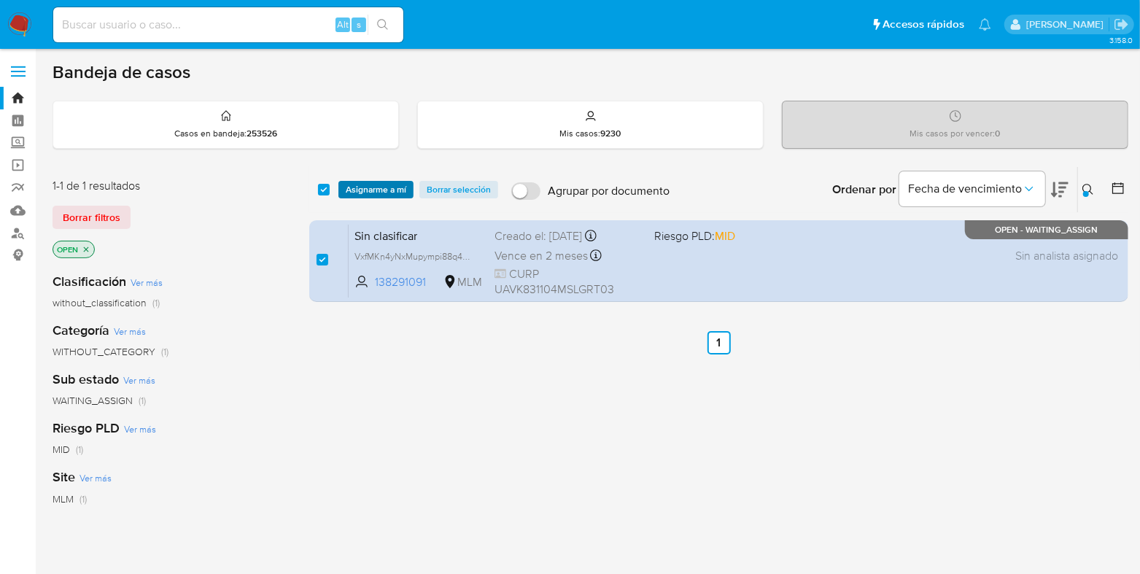
click at [353, 193] on span "Asignarme a mí" at bounding box center [376, 189] width 61 height 15
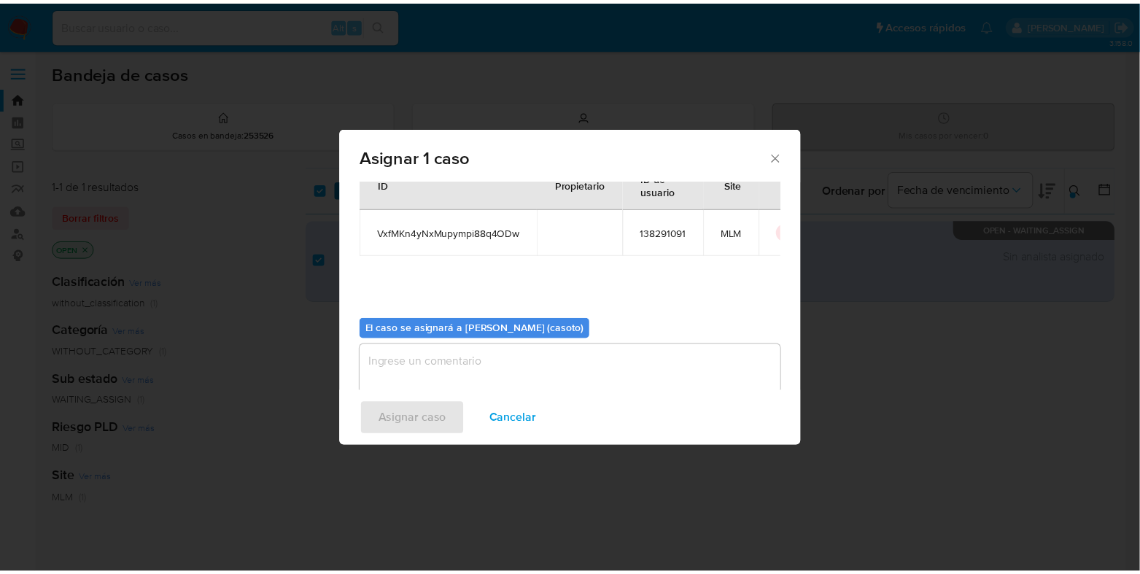
scroll to position [75, 0]
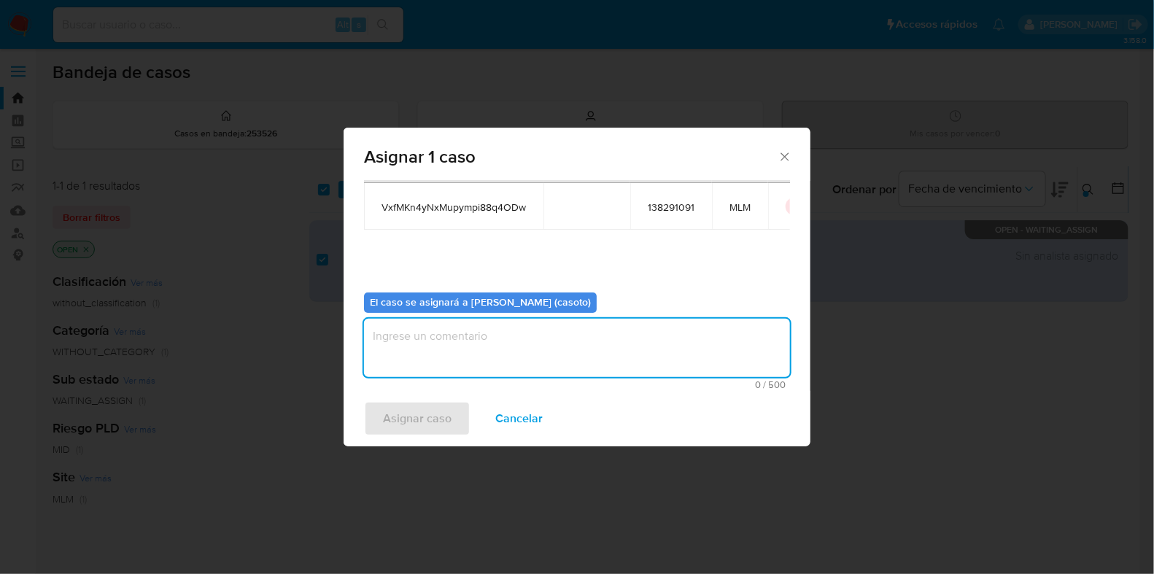
click at [434, 357] on textarea "assign-modal" at bounding box center [577, 348] width 426 height 58
type textarea "l1"
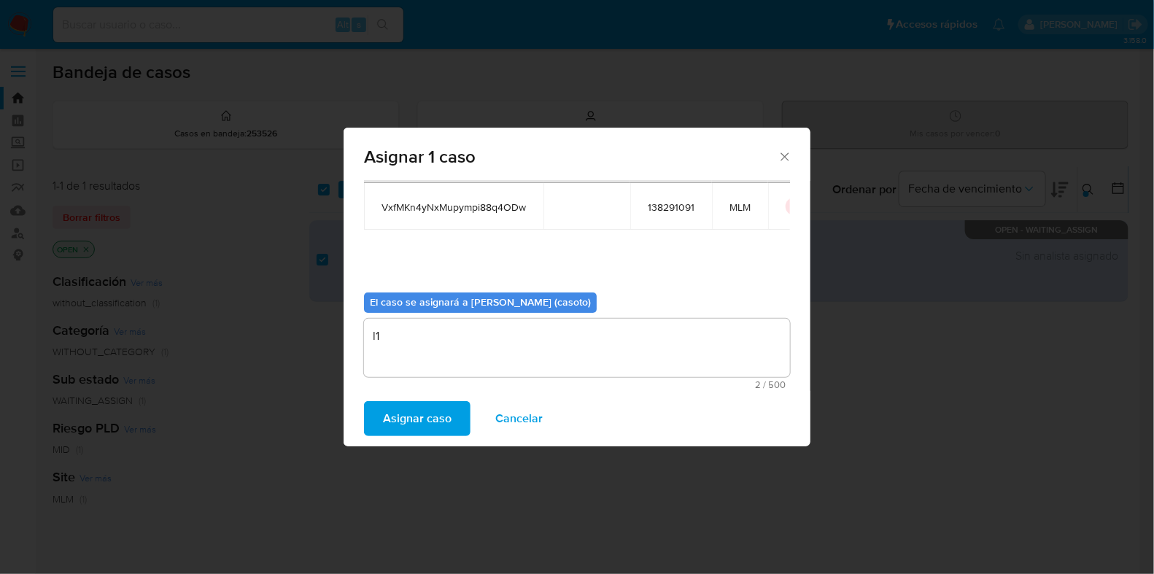
click at [427, 403] on span "Asignar caso" at bounding box center [417, 419] width 69 height 32
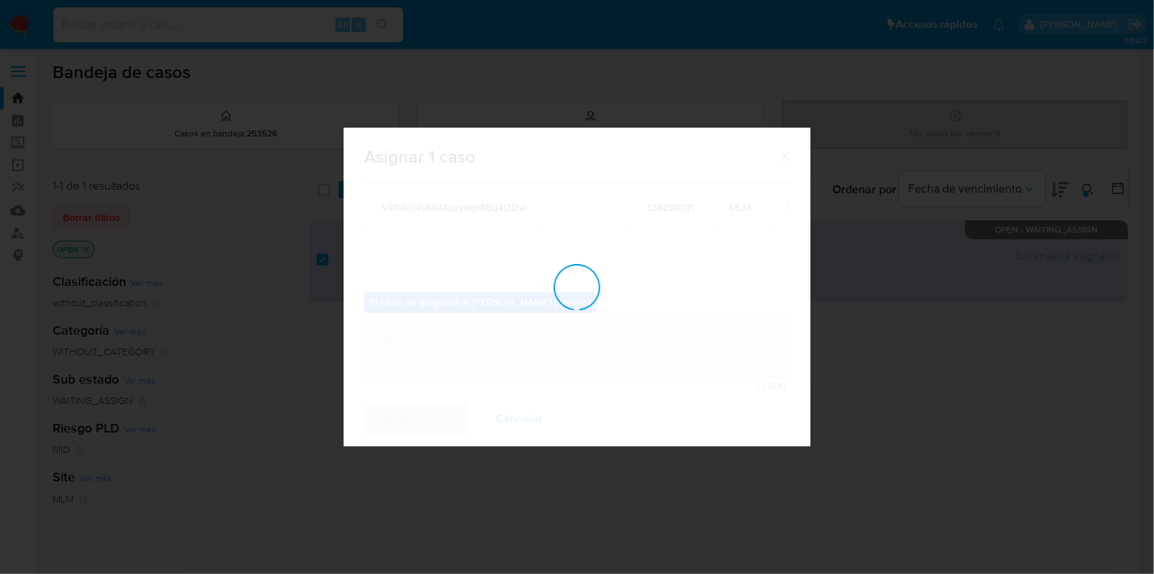
checkbox input "false"
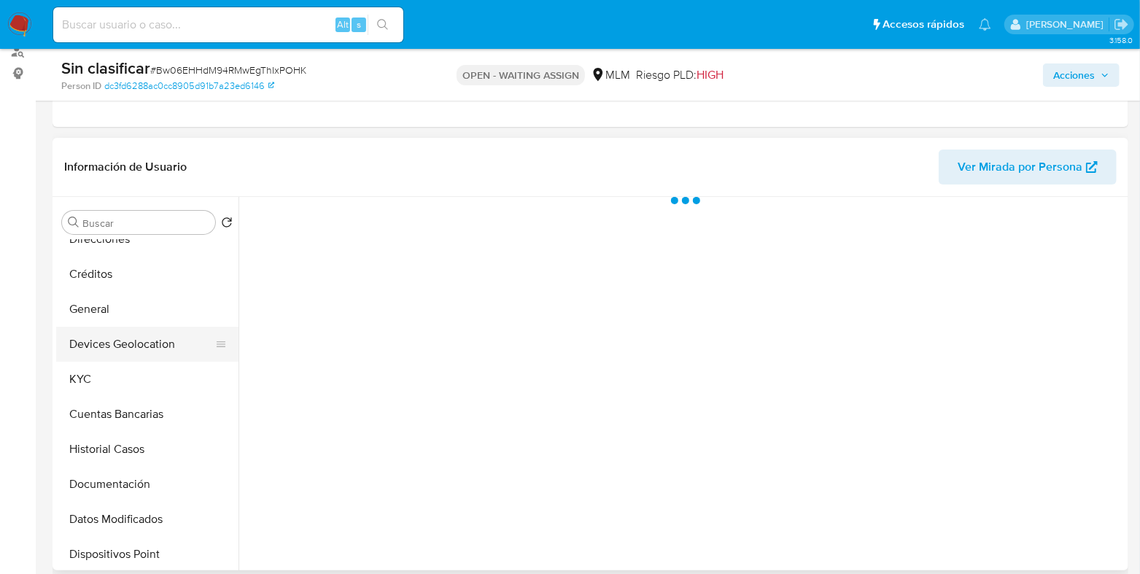
scroll to position [182, 0]
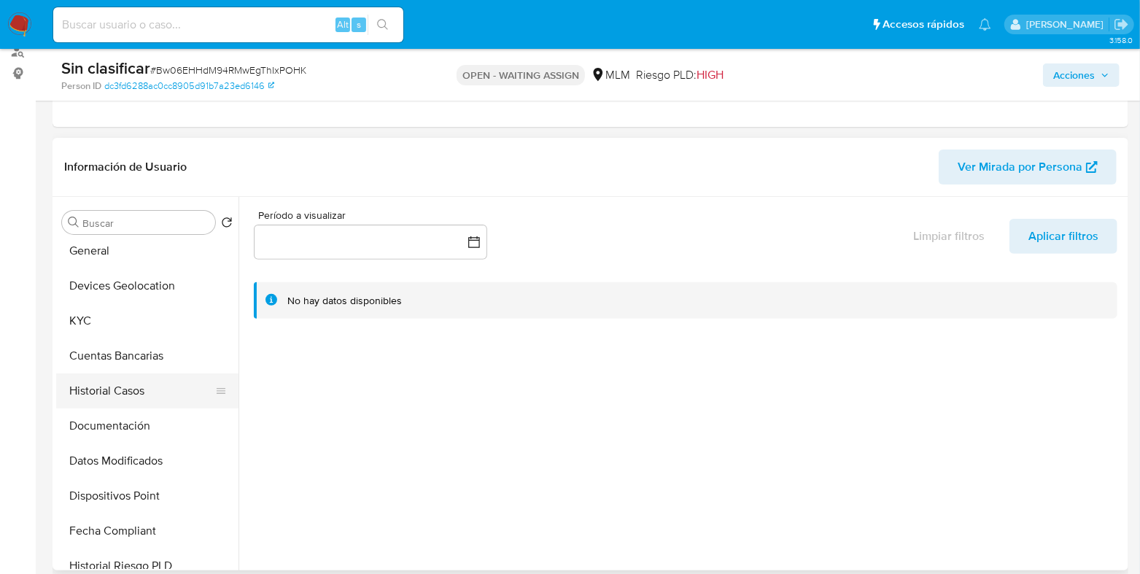
click at [136, 396] on button "Historial Casos" at bounding box center [141, 390] width 171 height 35
select select "10"
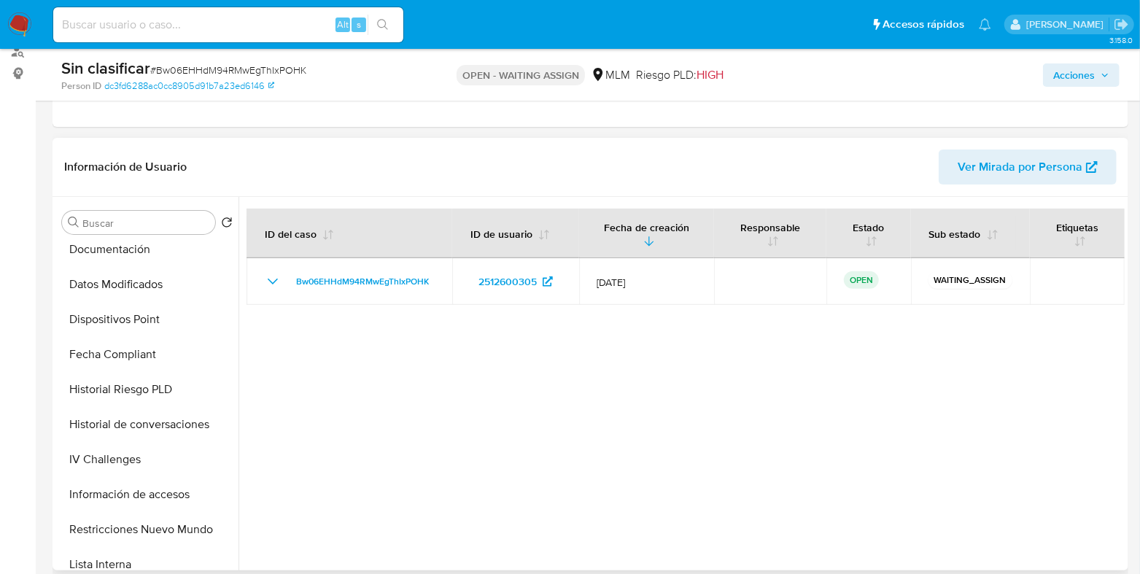
scroll to position [456, 0]
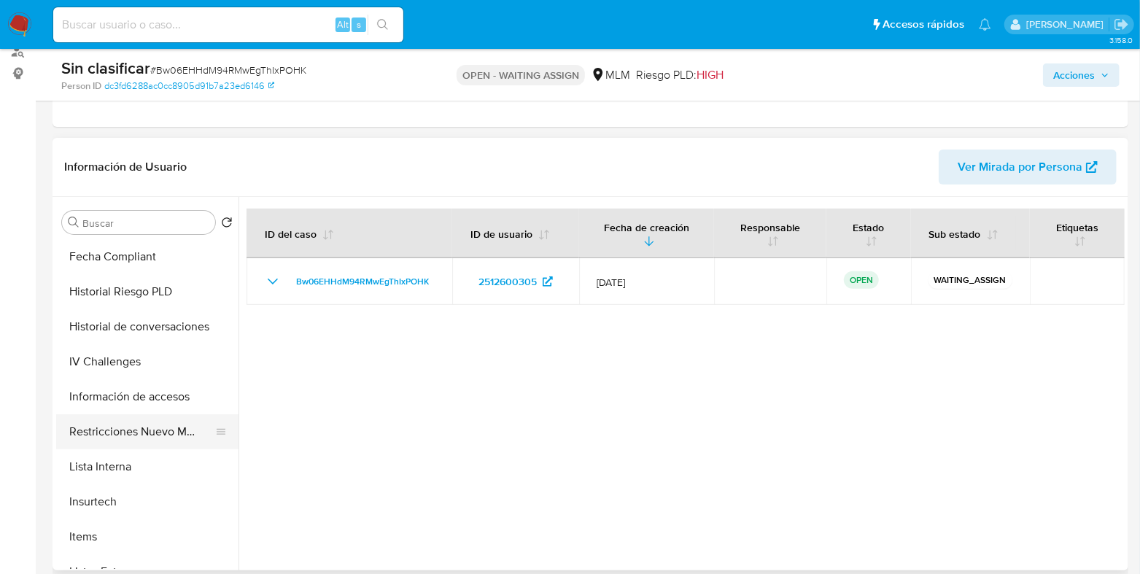
click at [146, 430] on button "Restricciones Nuevo Mundo" at bounding box center [141, 431] width 171 height 35
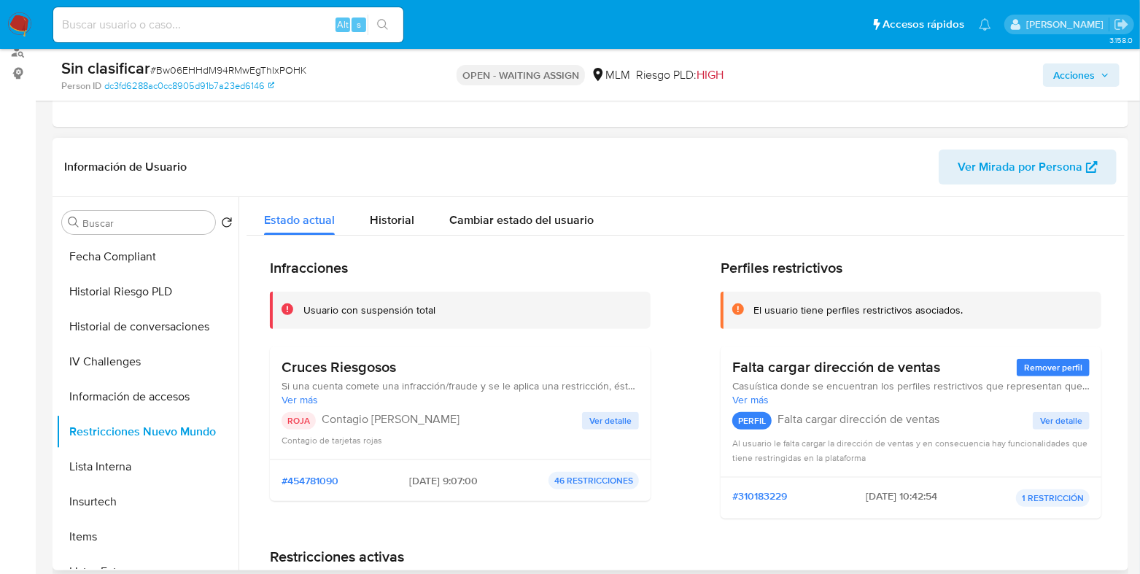
click at [616, 410] on div "Cruces Riesgosos Si una cuenta comete una infracción/fraude y se le aplica una …" at bounding box center [460, 402] width 357 height 89
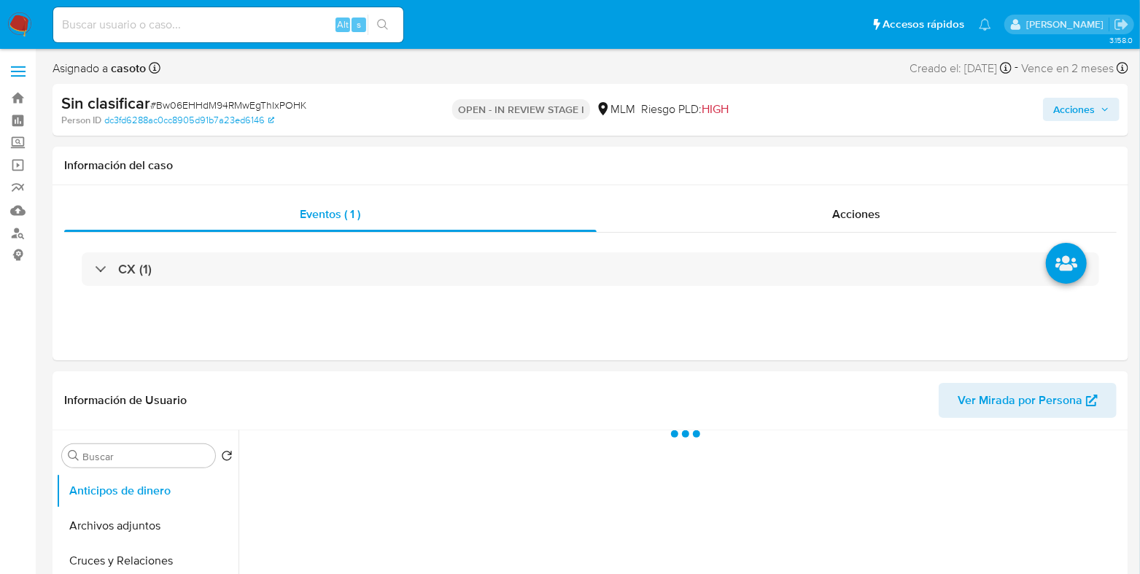
click at [1060, 110] on span "Acciones" at bounding box center [1074, 109] width 42 height 23
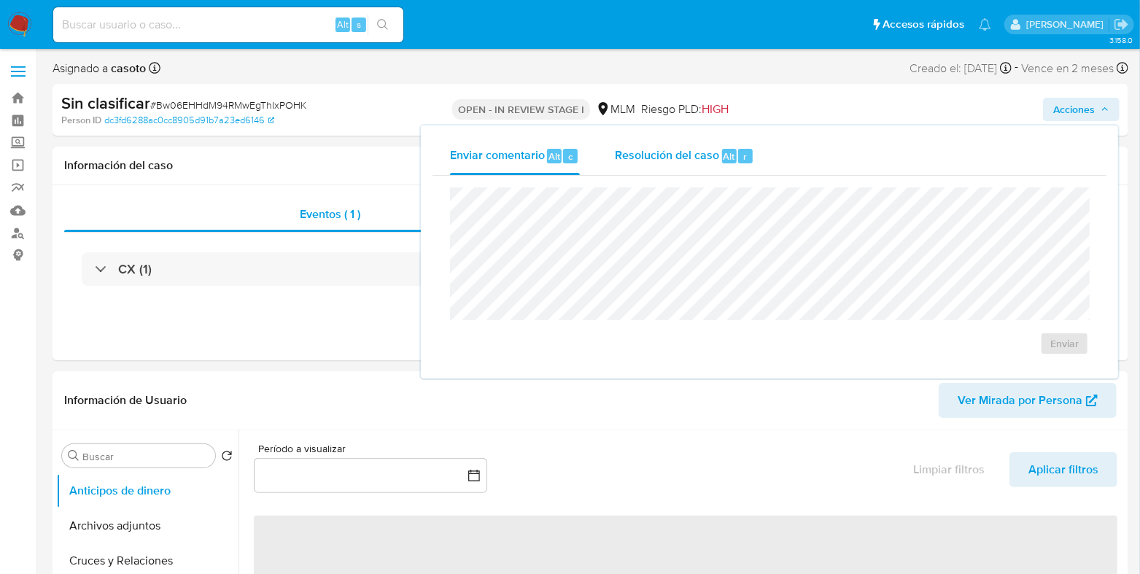
select select "10"
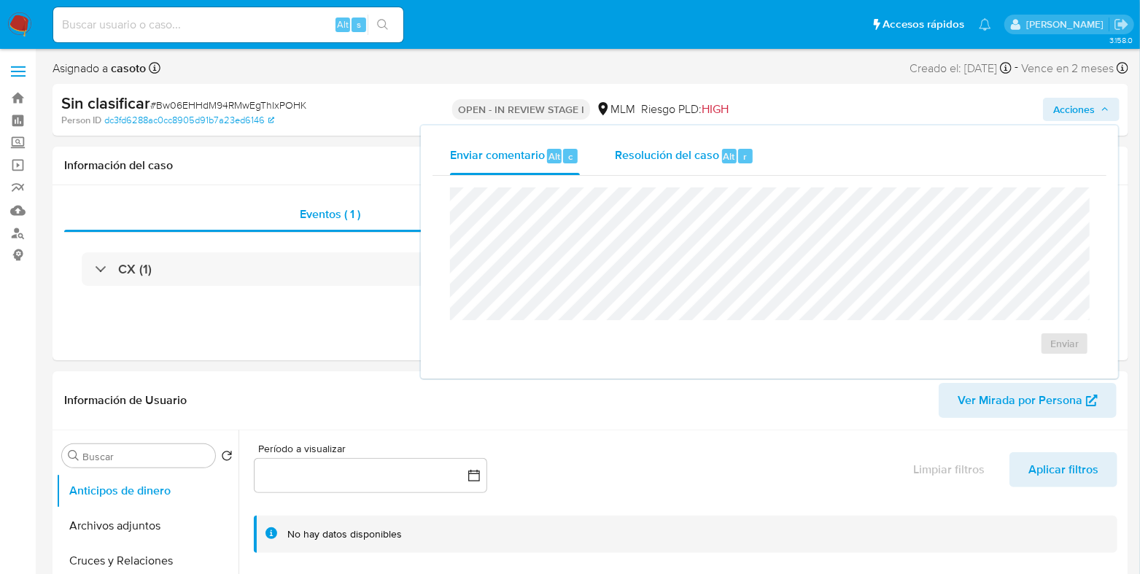
click at [652, 169] on div "Resolución del caso Alt r" at bounding box center [684, 156] width 139 height 38
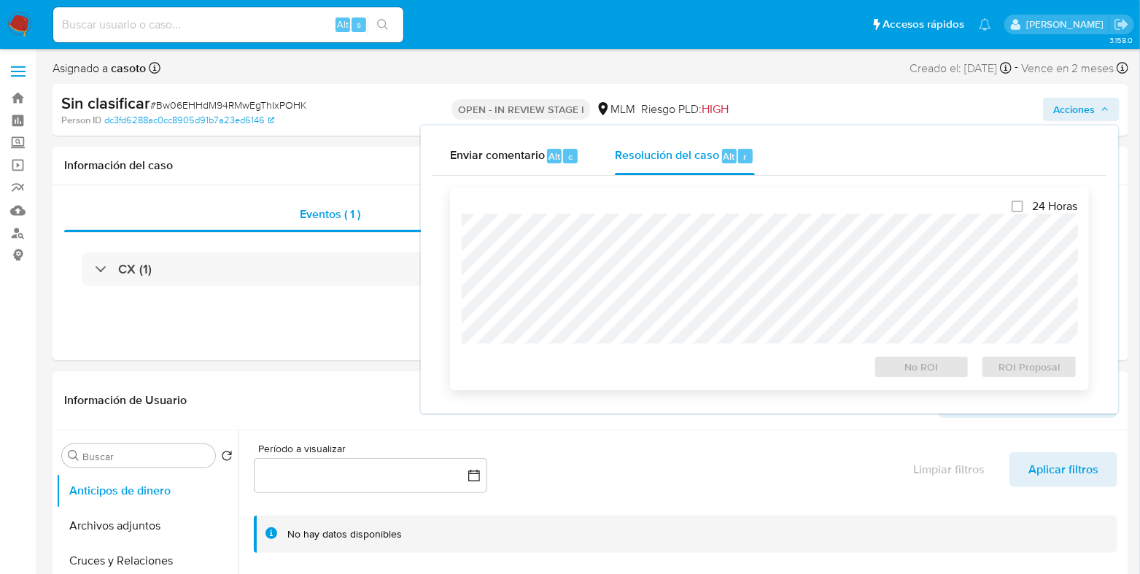
click at [642, 205] on div "24 Horas No ROI ROI Proposal" at bounding box center [770, 288] width 616 height 179
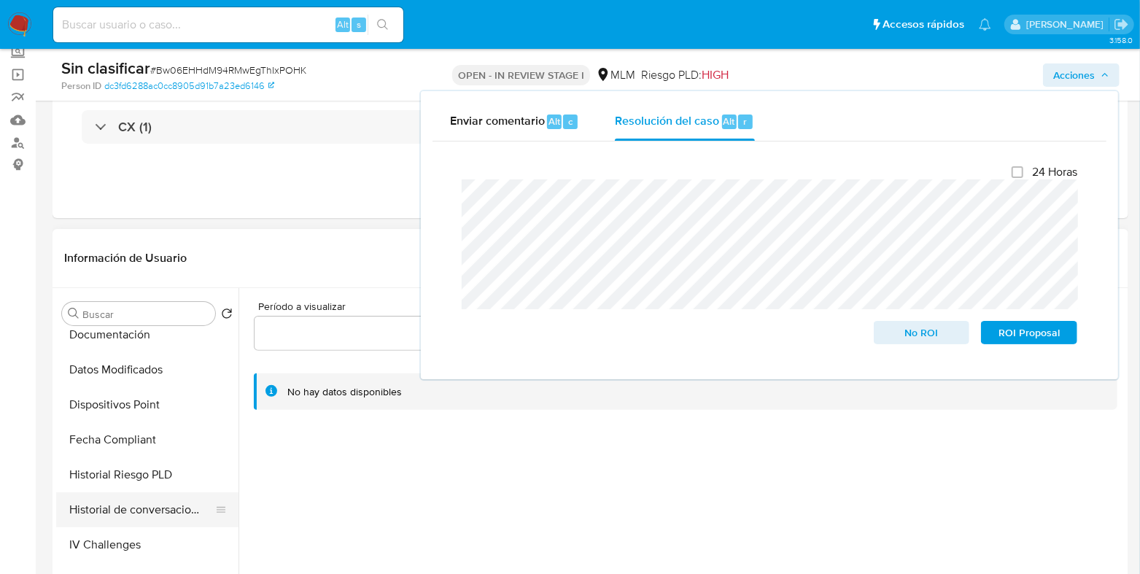
scroll to position [456, 0]
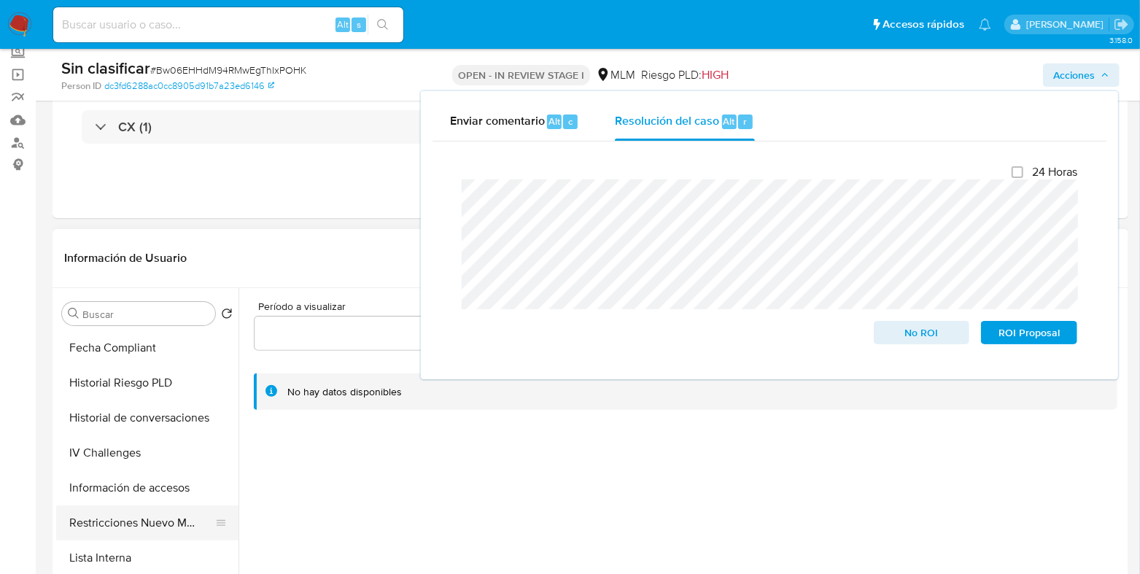
click at [152, 519] on button "Restricciones Nuevo Mundo" at bounding box center [141, 522] width 171 height 35
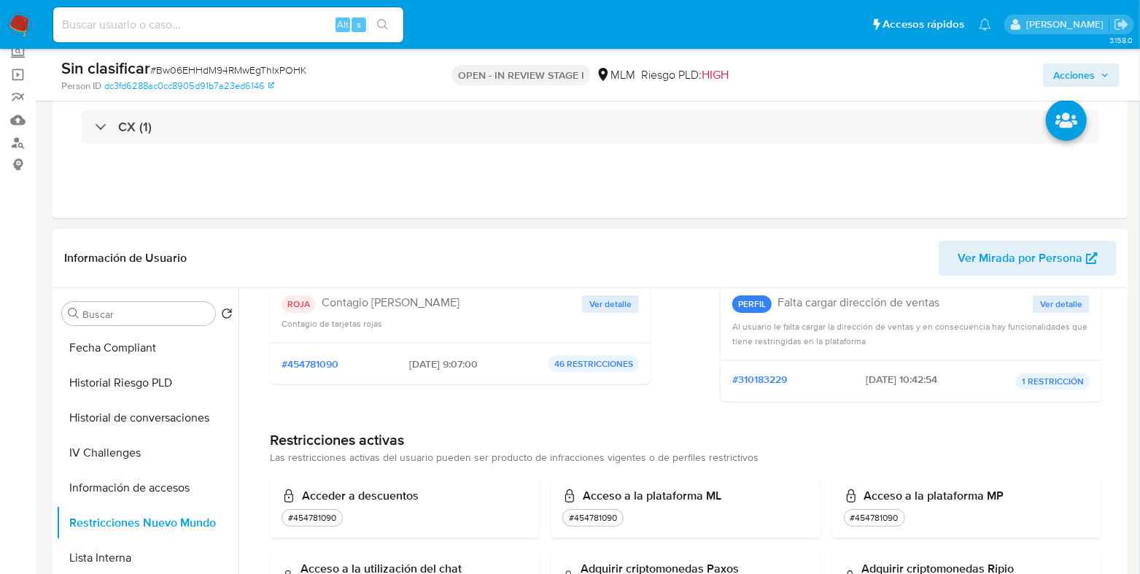
scroll to position [182, 0]
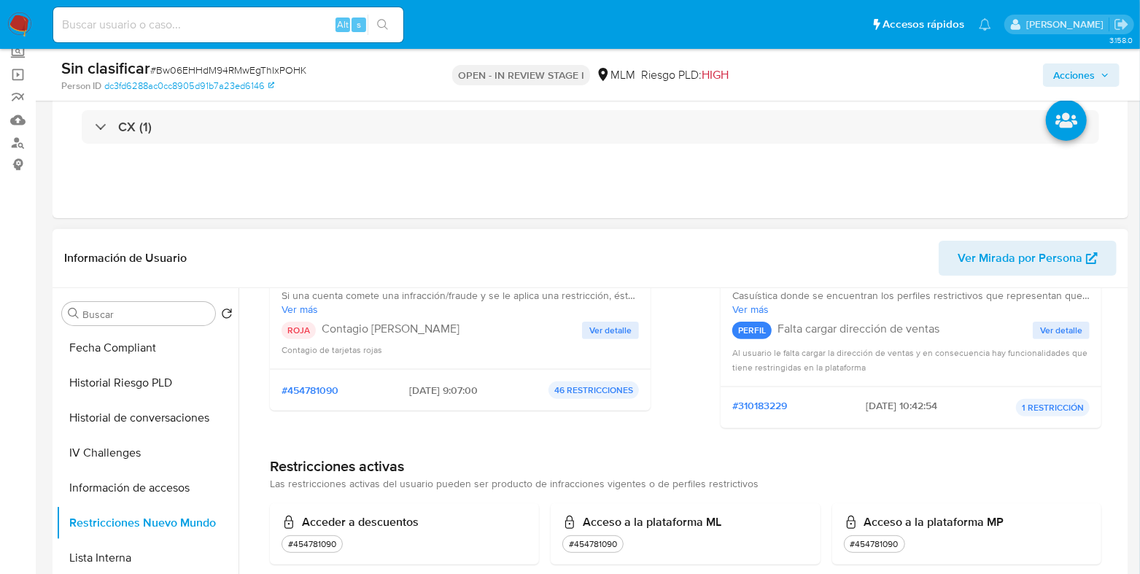
click at [620, 332] on span "Ver detalle" at bounding box center [610, 330] width 42 height 15
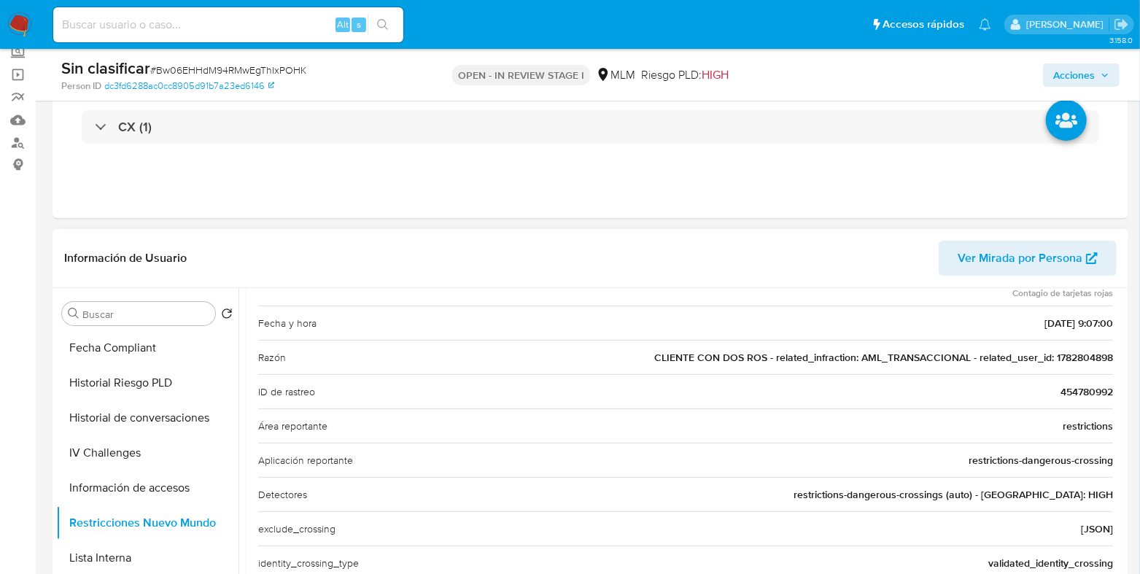
scroll to position [0, 0]
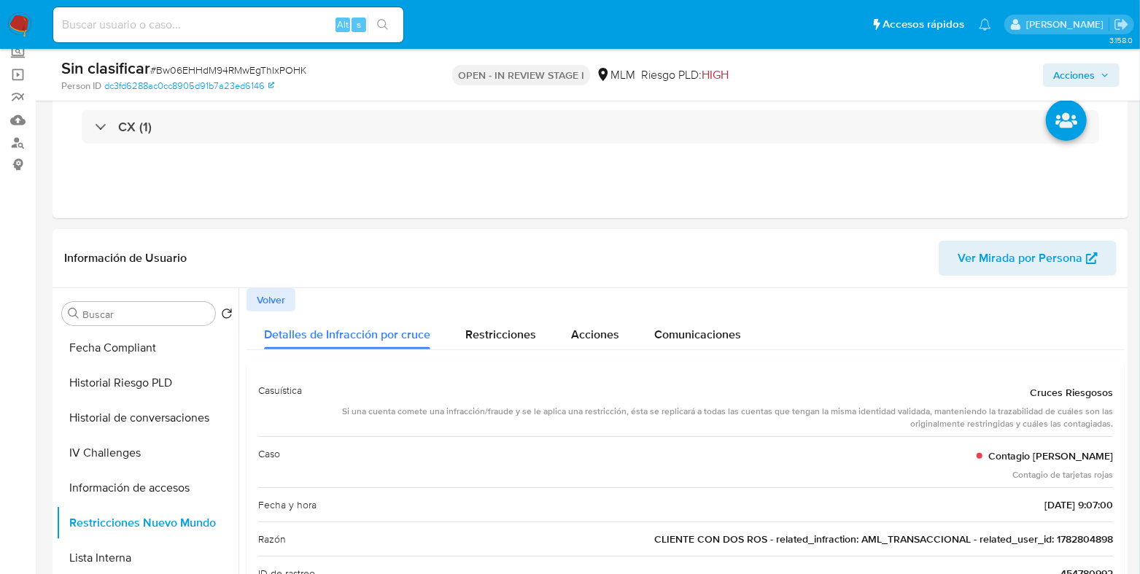
click at [1062, 76] on span "Acciones" at bounding box center [1074, 74] width 42 height 23
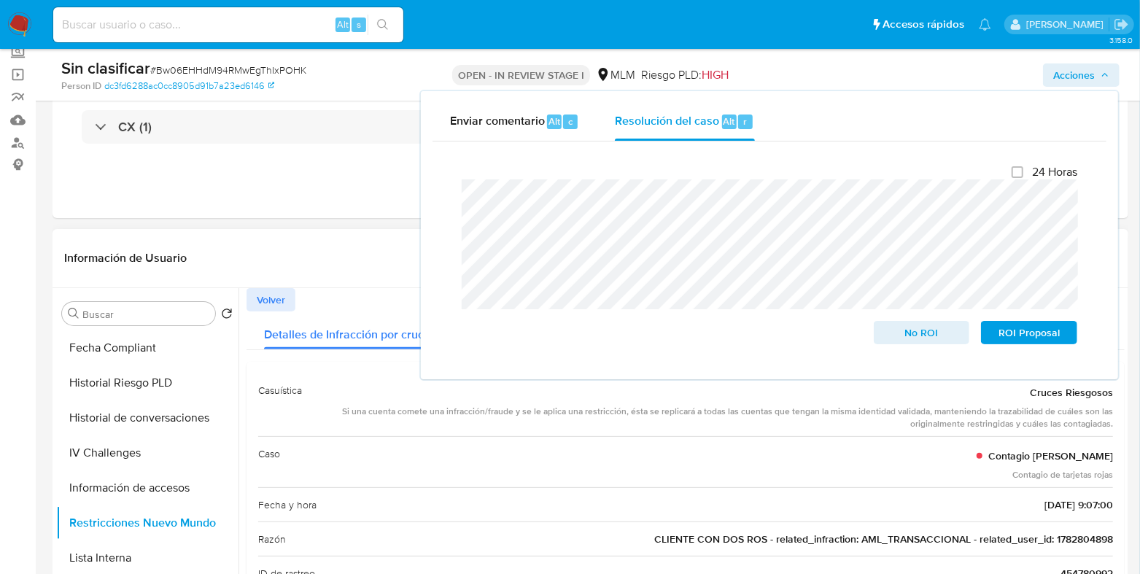
scroll to position [90, 0]
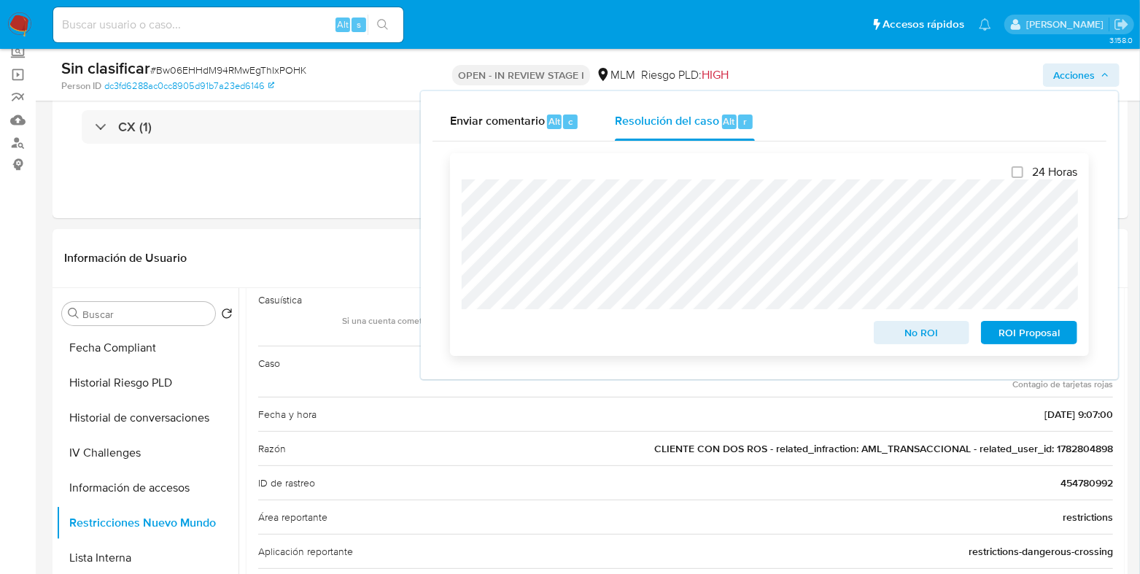
click at [923, 339] on span "No ROI" at bounding box center [922, 332] width 76 height 20
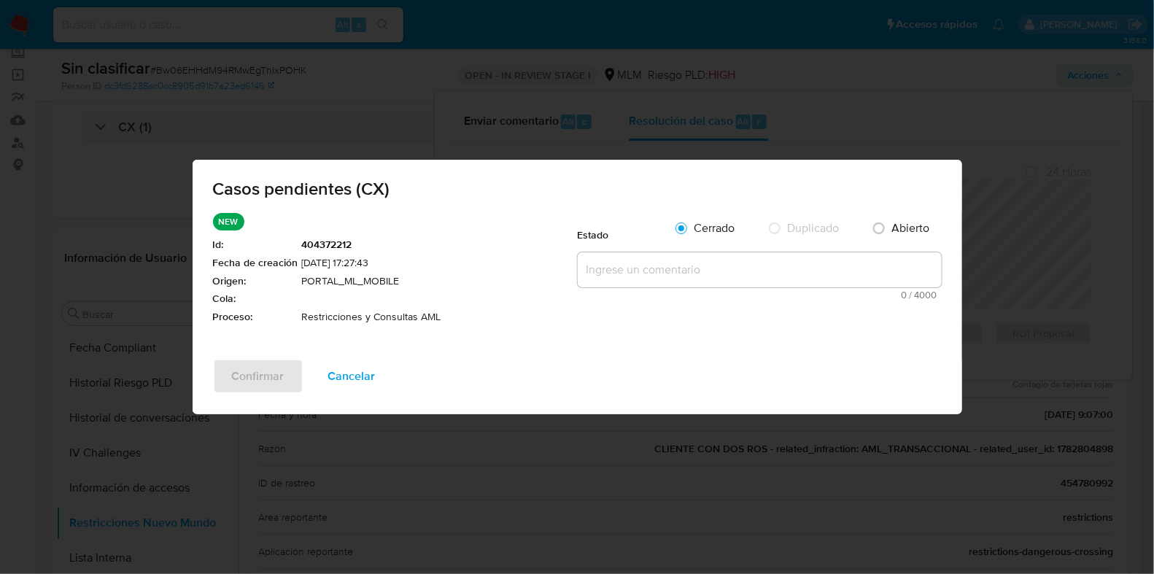
click at [652, 257] on textarea at bounding box center [760, 269] width 364 height 35
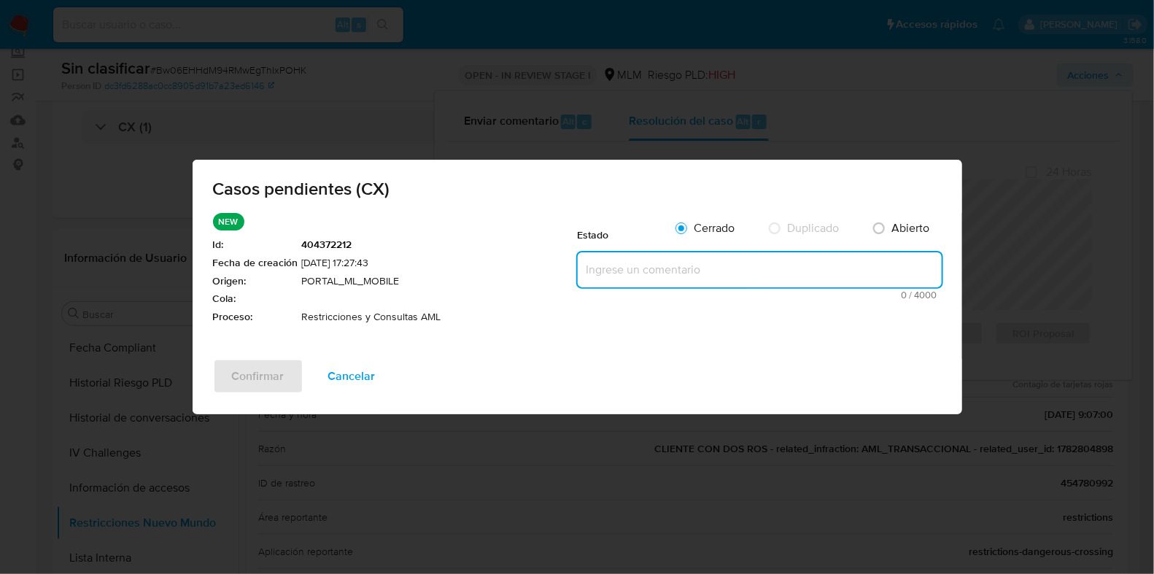
paste textarea "tiene restricción por cruce riesgoso con cuenta operando de manera inusual"
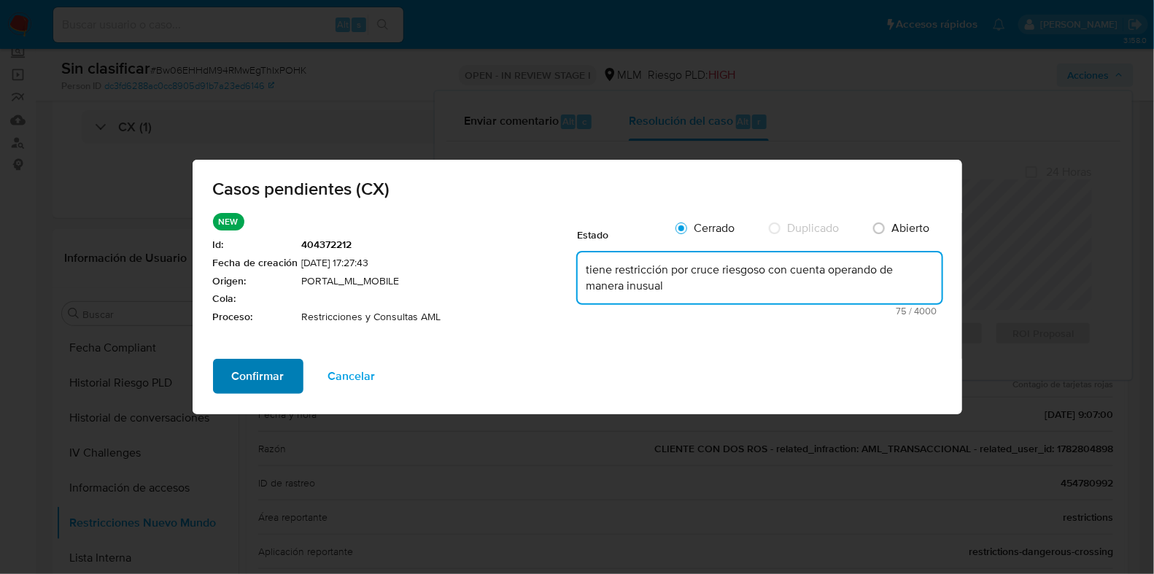
type textarea "tiene restricción por cruce riesgoso con cuenta operando de manera inusual"
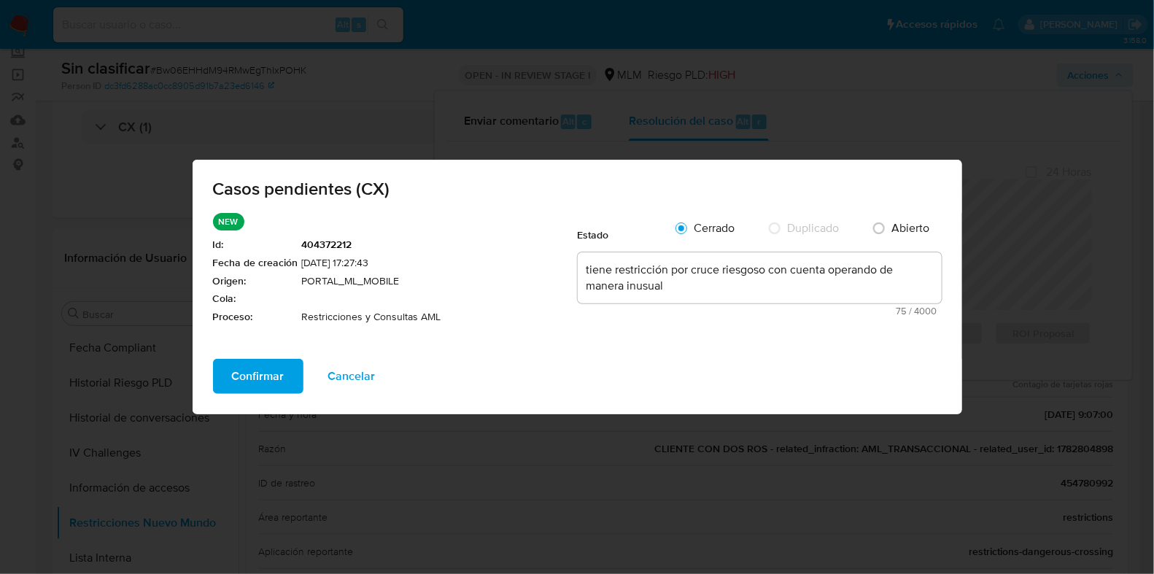
click at [235, 384] on span "Confirmar" at bounding box center [258, 376] width 53 height 32
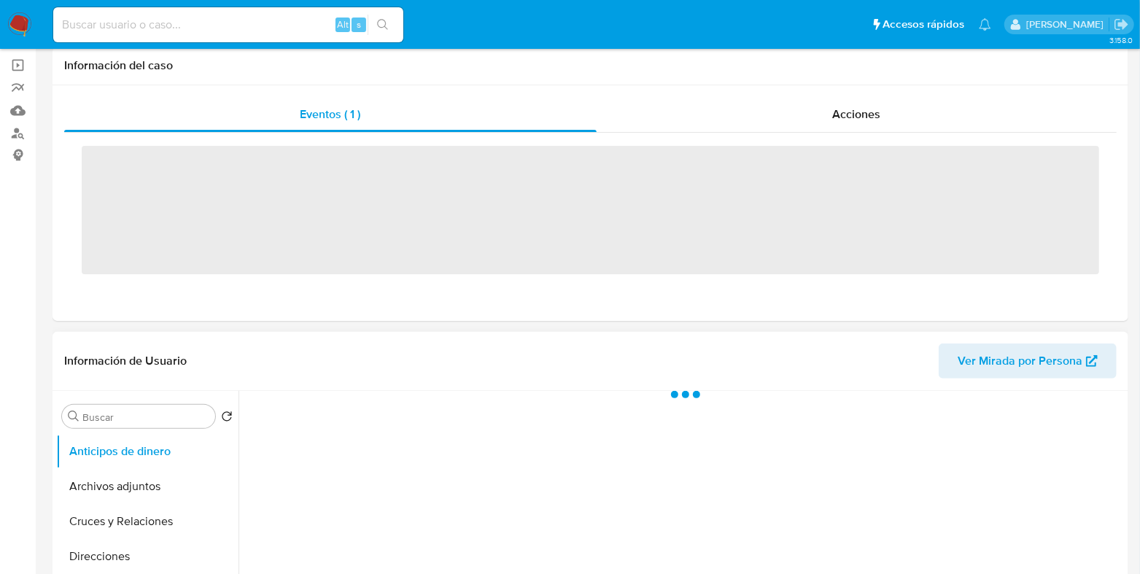
scroll to position [182, 0]
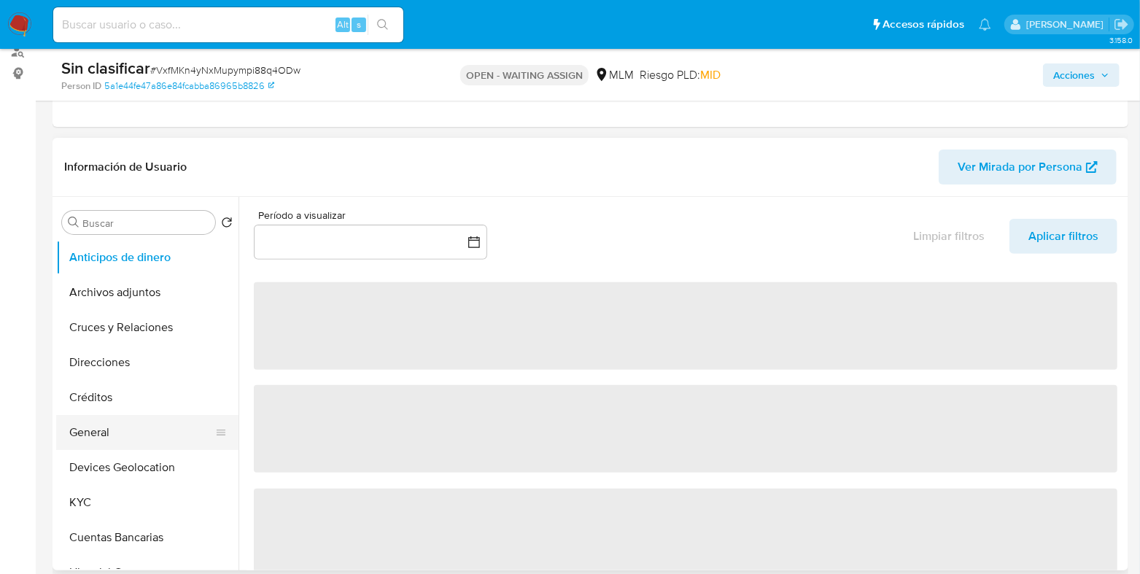
click at [115, 435] on button "General" at bounding box center [141, 432] width 171 height 35
select select "10"
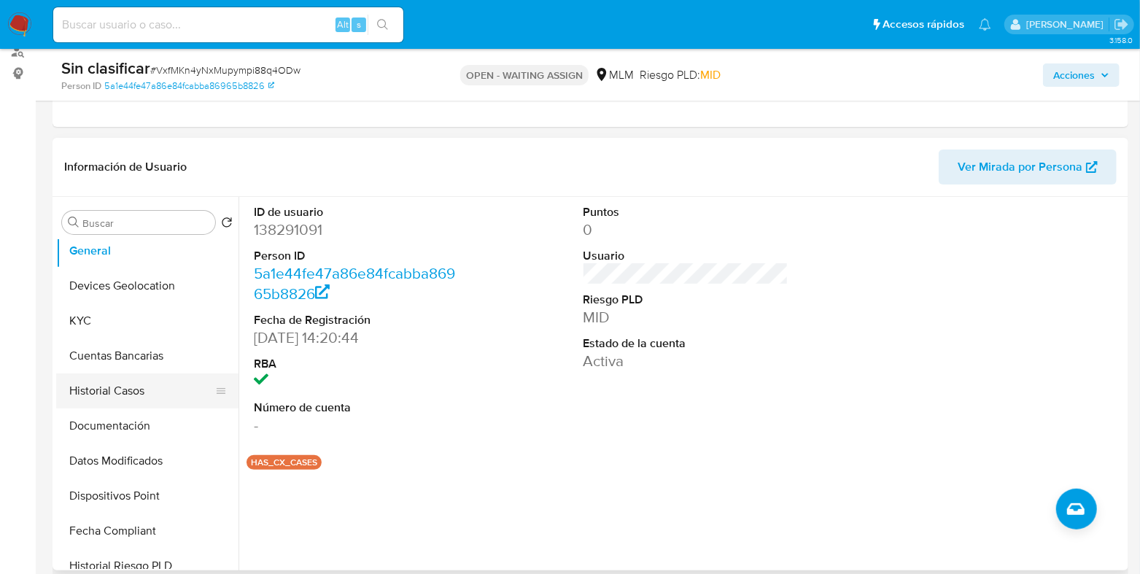
click at [136, 395] on button "Historial Casos" at bounding box center [141, 390] width 171 height 35
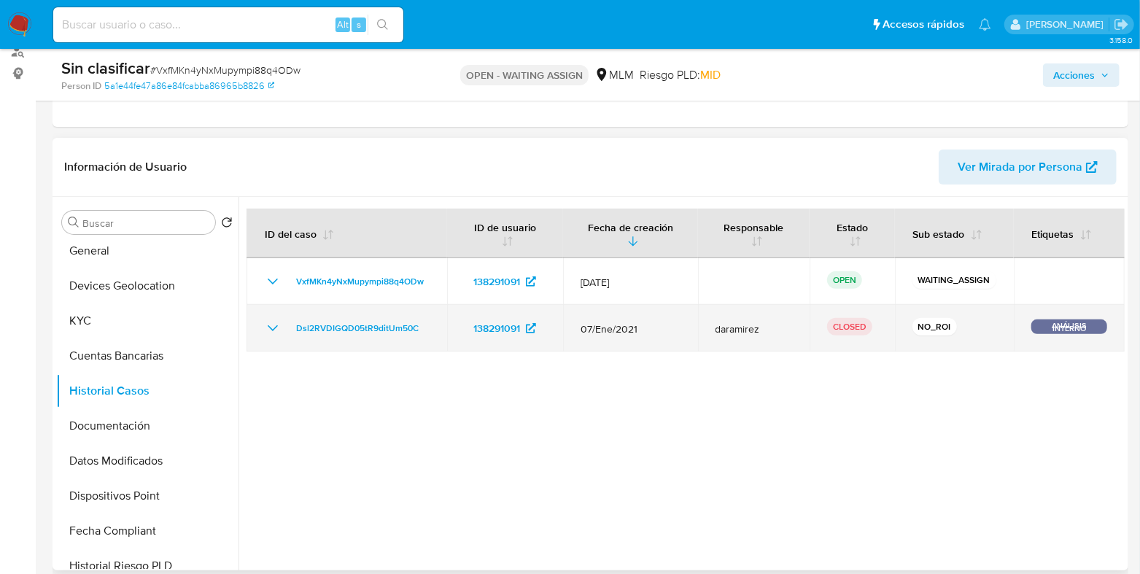
click at [271, 327] on icon "Mostrar/Ocultar" at bounding box center [273, 328] width 10 height 6
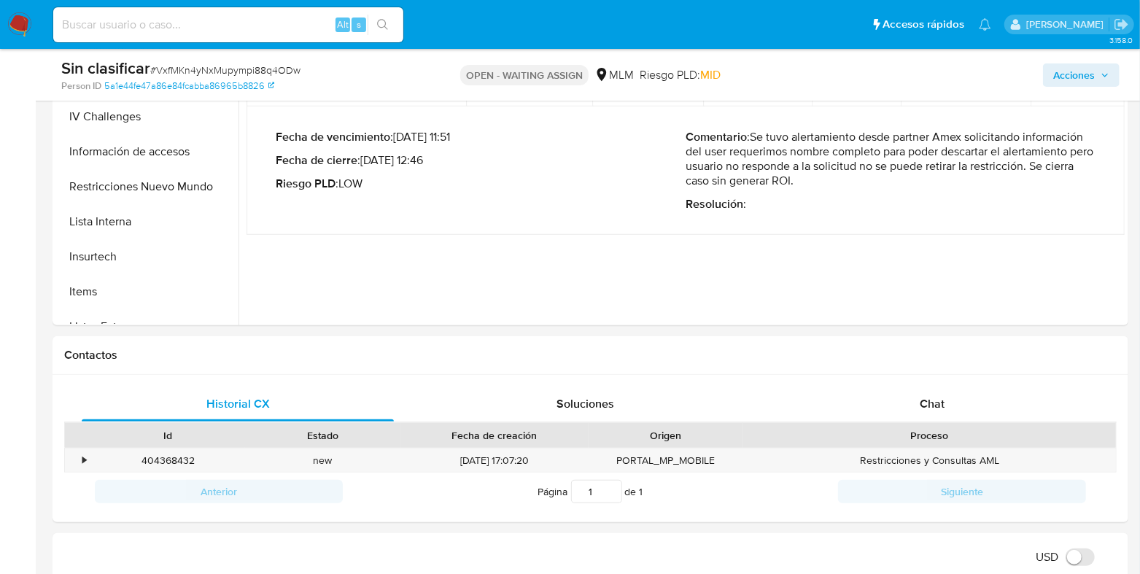
scroll to position [273, 0]
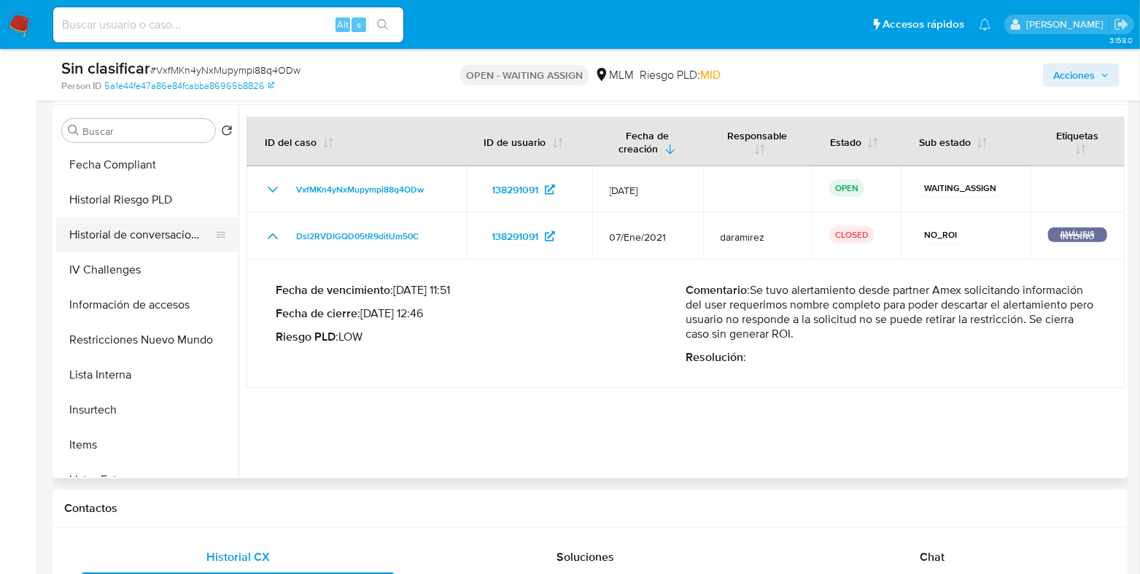
click at [155, 241] on button "Historial de conversaciones" at bounding box center [141, 234] width 171 height 35
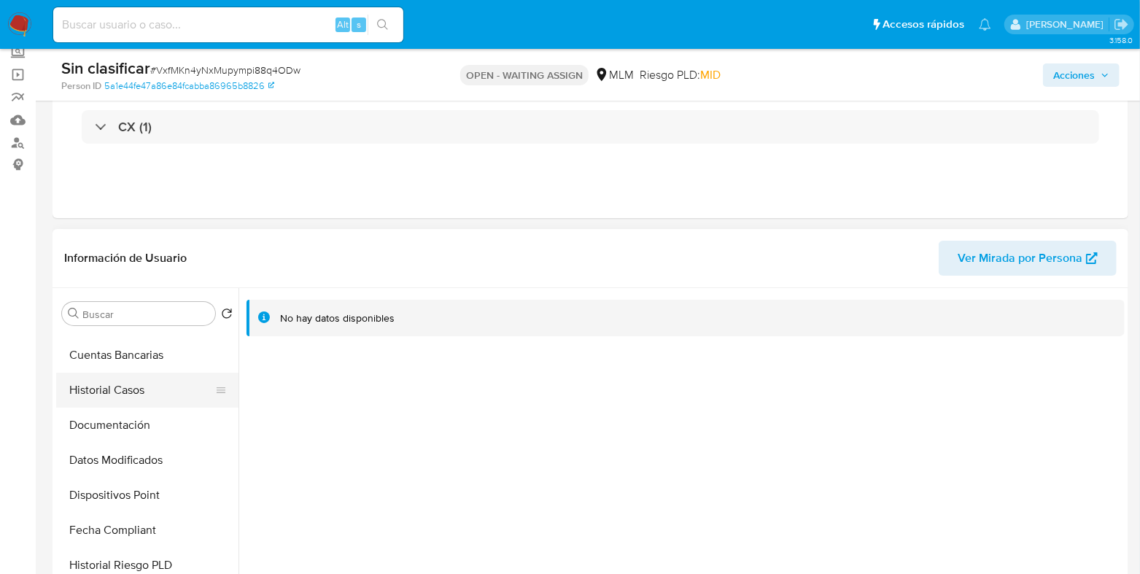
click at [141, 391] on button "Historial Casos" at bounding box center [141, 390] width 171 height 35
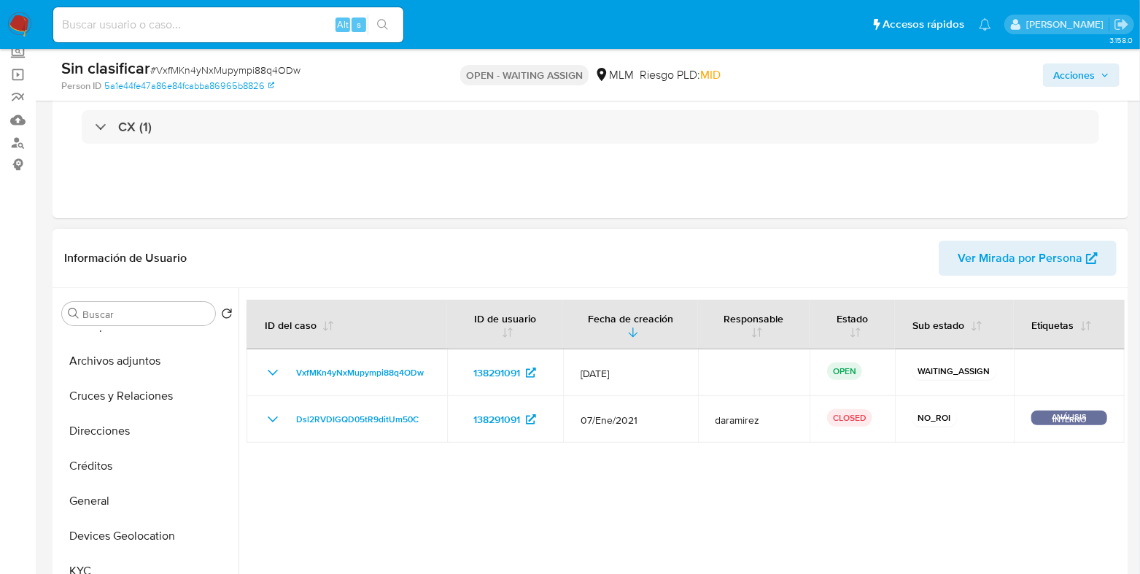
scroll to position [0, 0]
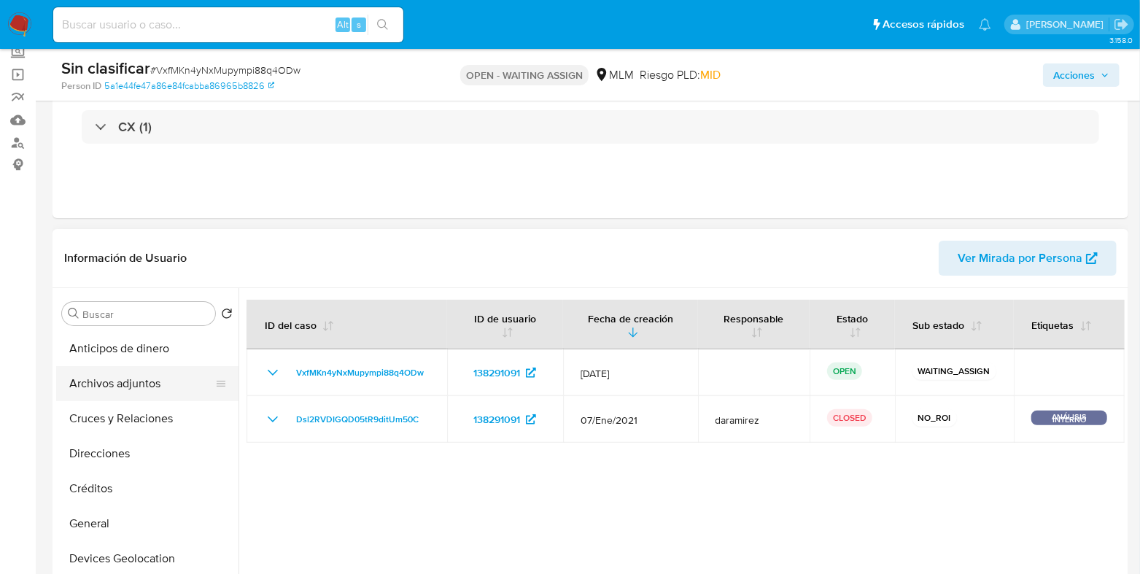
click at [126, 397] on button "Archivos adjuntos" at bounding box center [141, 383] width 171 height 35
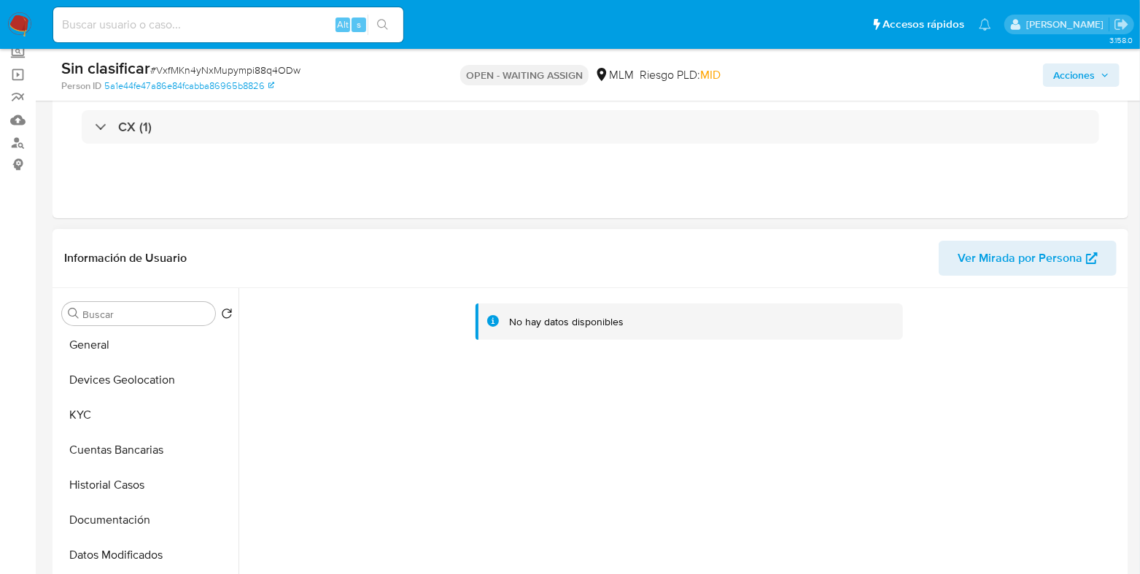
scroll to position [182, 0]
click at [106, 513] on button "Documentación" at bounding box center [141, 517] width 171 height 35
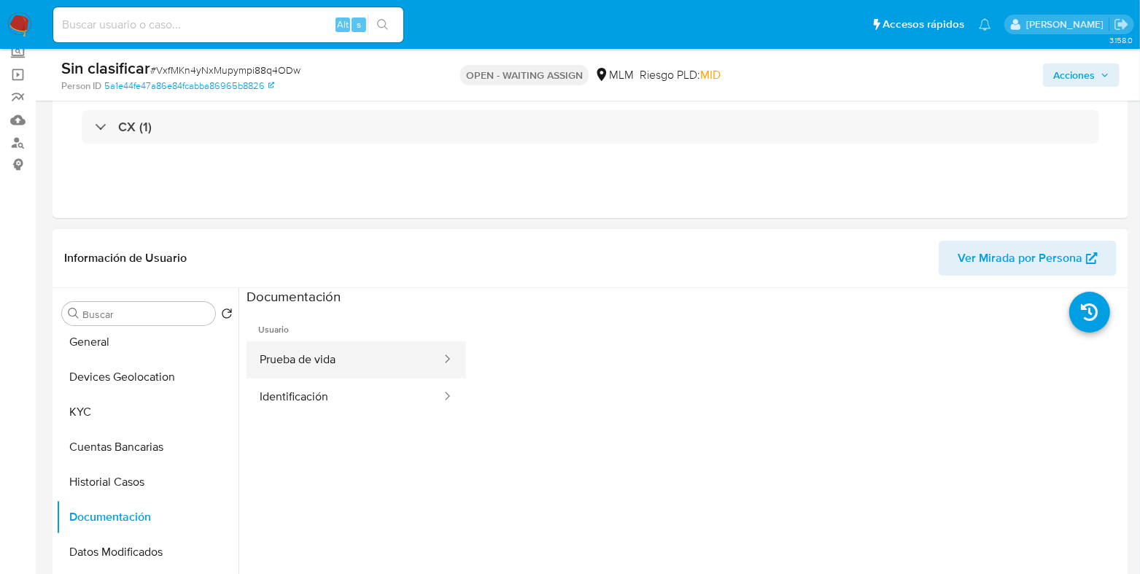
click at [310, 368] on button "Prueba de vida" at bounding box center [345, 359] width 196 height 37
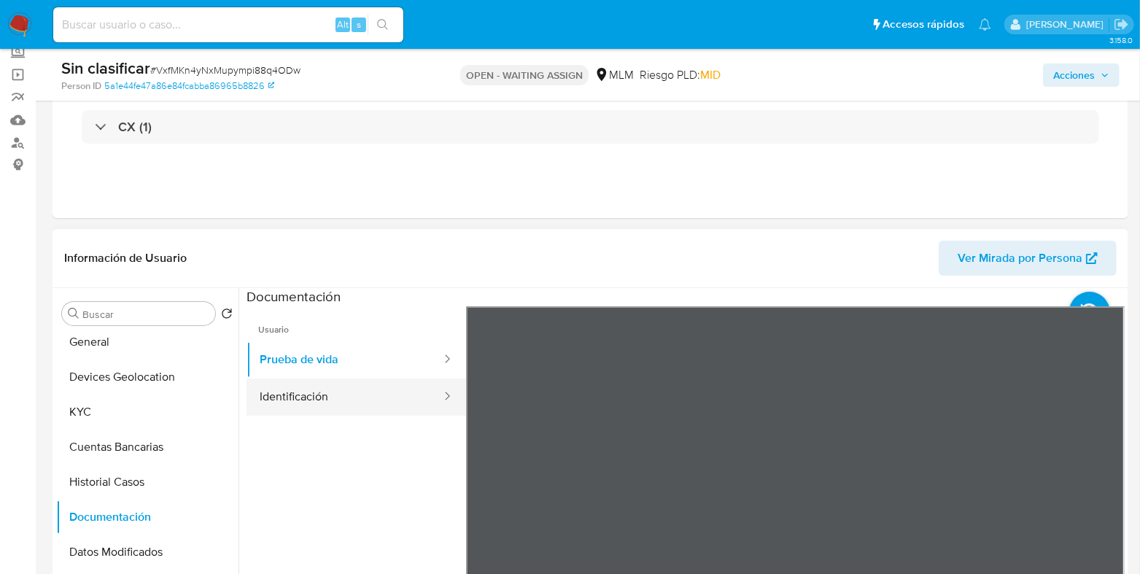
click at [333, 387] on button "Identificación" at bounding box center [345, 397] width 196 height 37
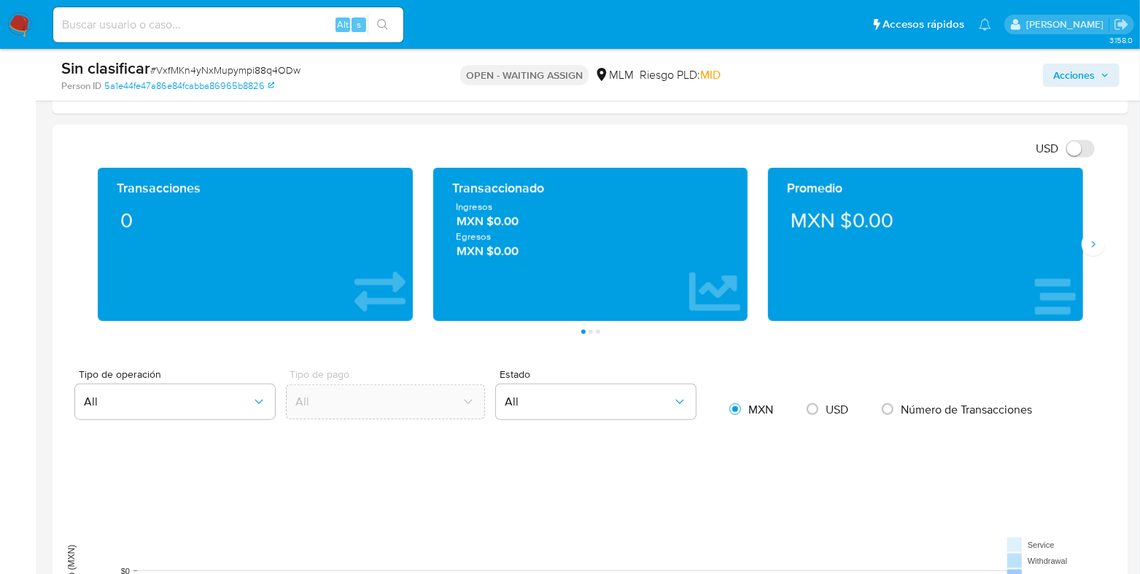
scroll to position [637, 0]
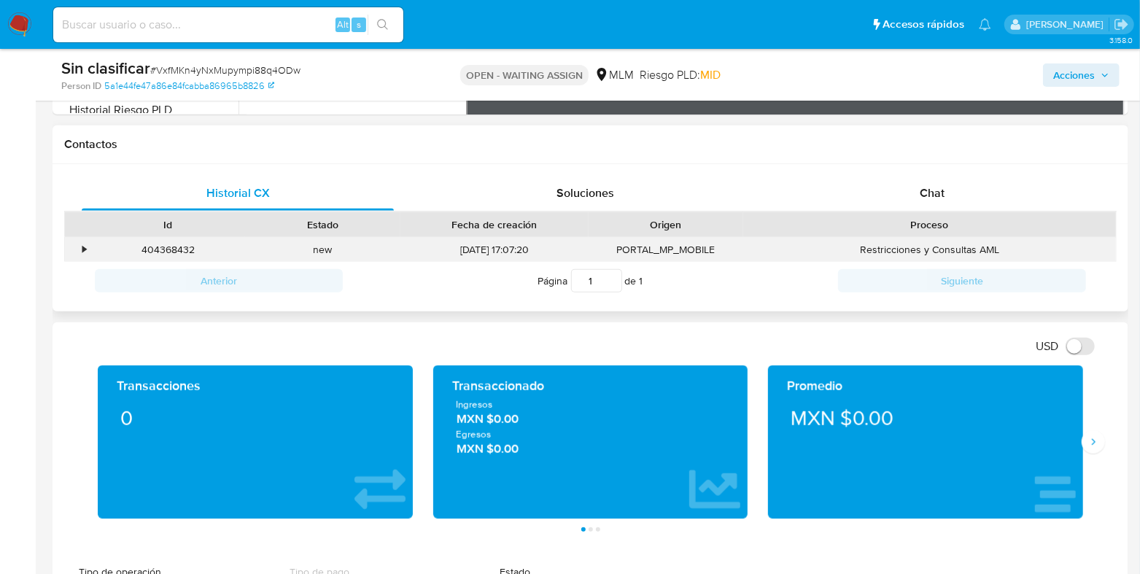
click at [84, 243] on div "•" at bounding box center [84, 250] width 4 height 14
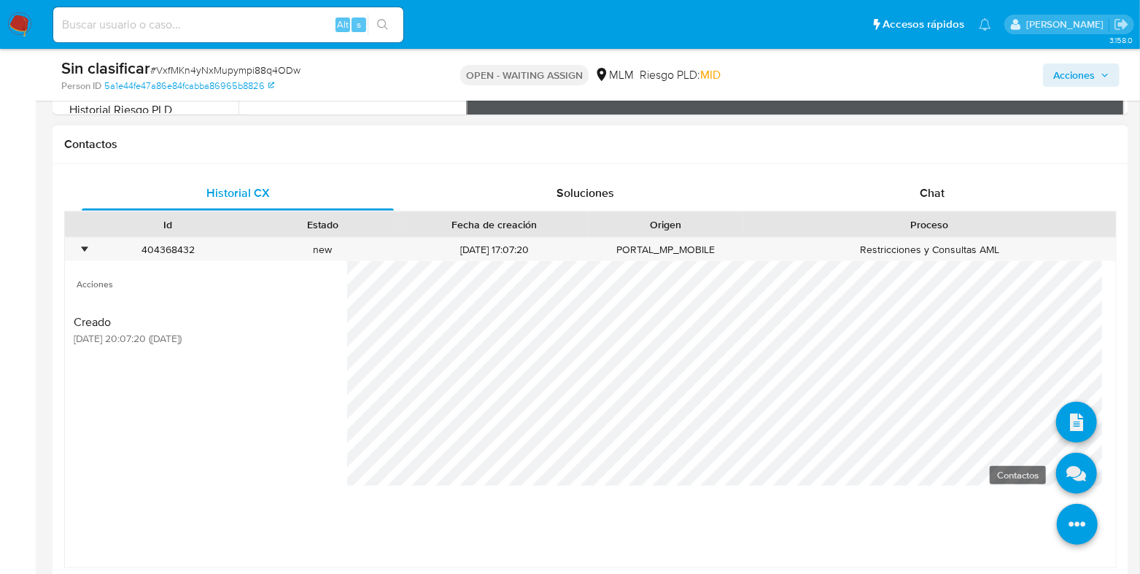
click at [1068, 476] on icon at bounding box center [1076, 473] width 41 height 41
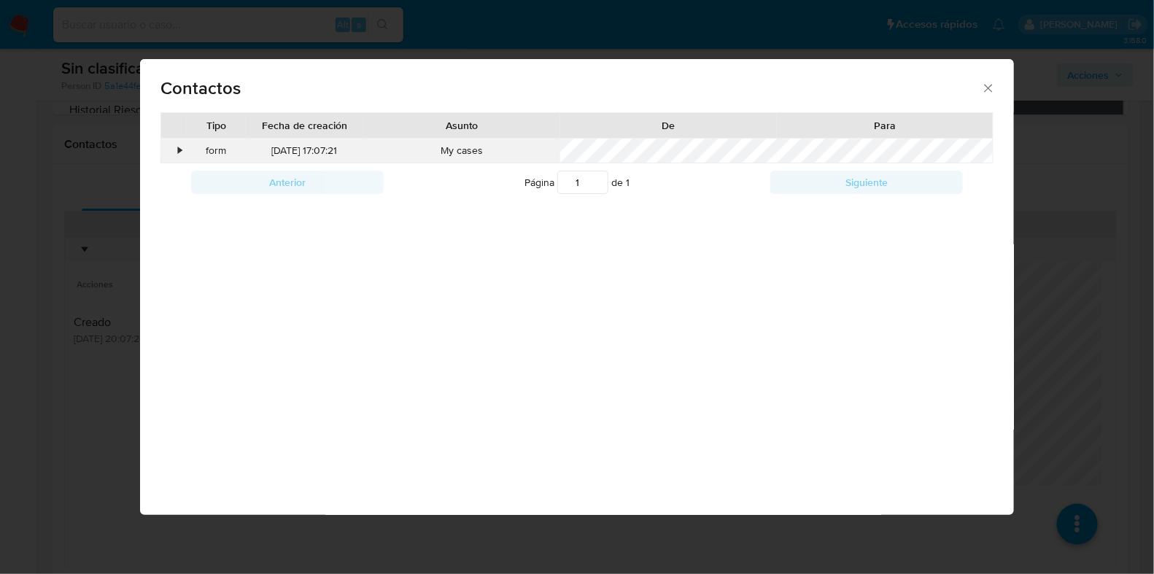
click at [169, 147] on div "•" at bounding box center [174, 151] width 26 height 25
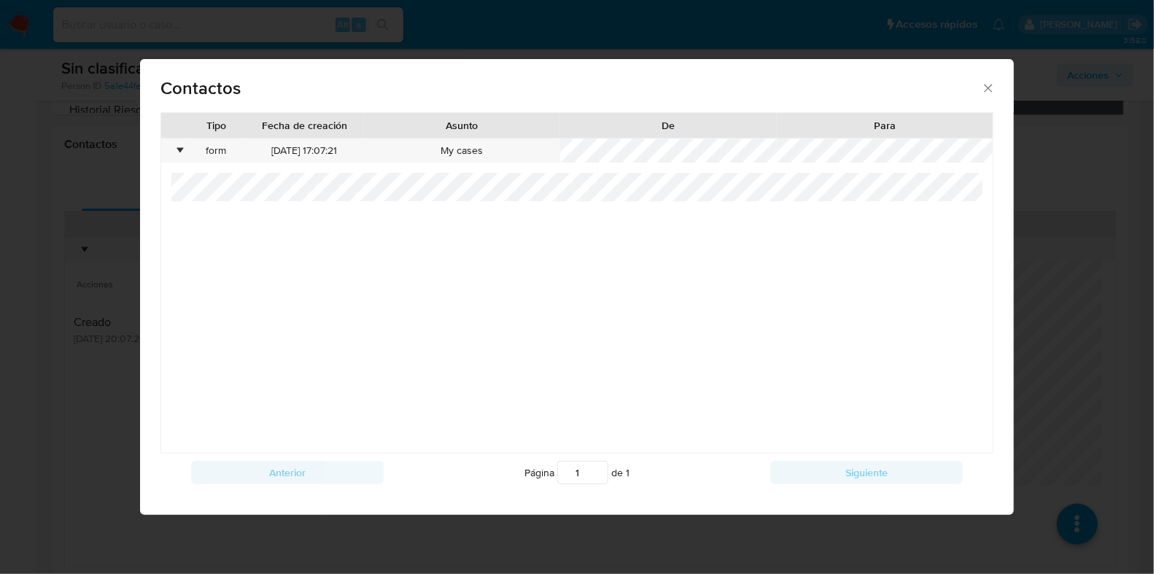
click at [993, 85] on icon "close" at bounding box center [988, 88] width 15 height 15
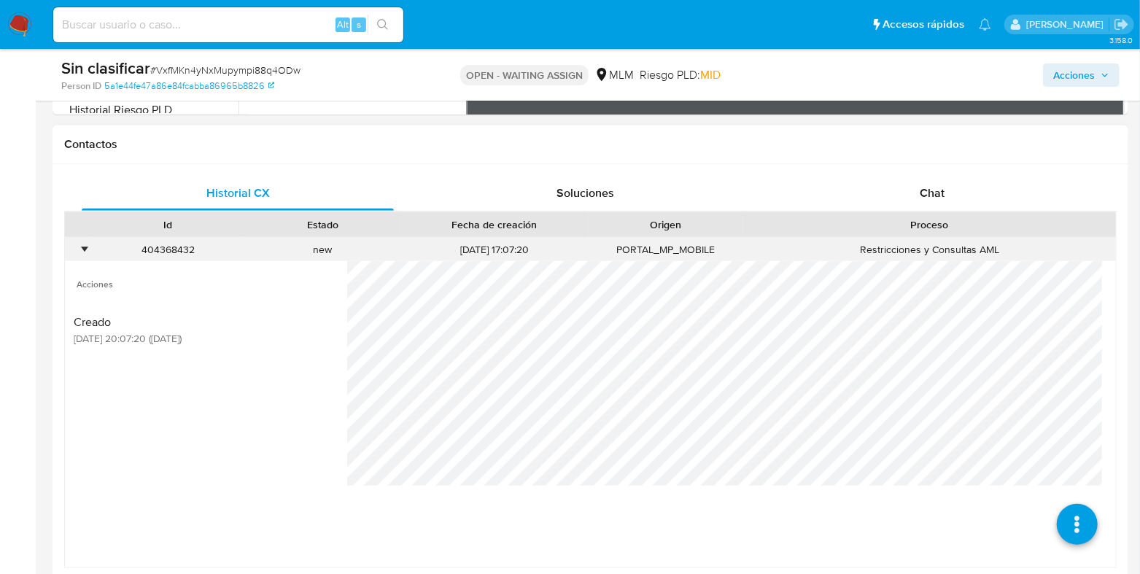
click at [84, 239] on div "•" at bounding box center [78, 250] width 26 height 24
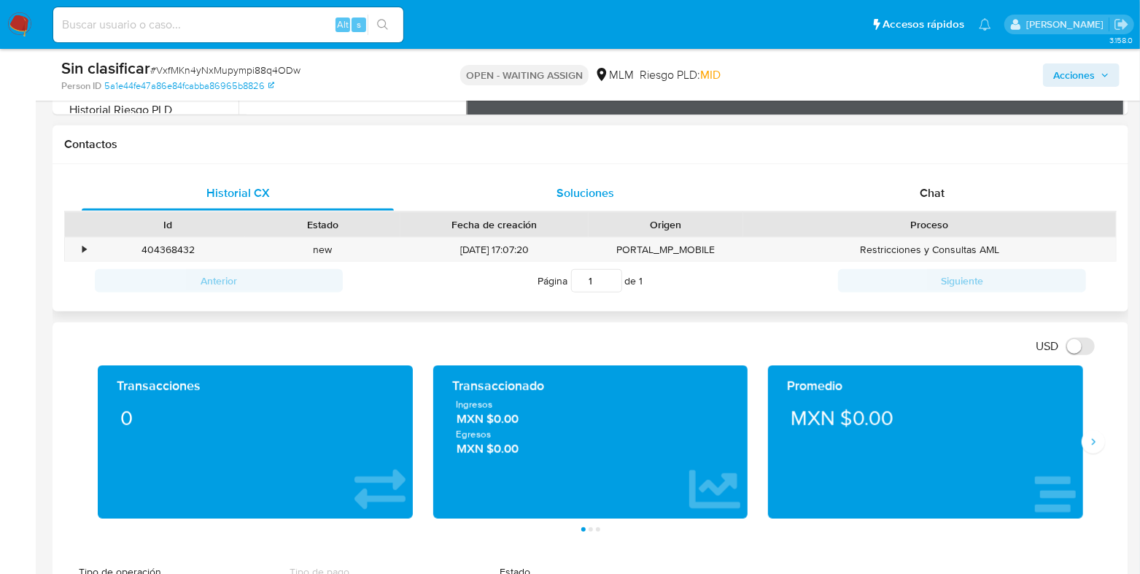
click at [547, 193] on div "Soluciones" at bounding box center [585, 193] width 312 height 35
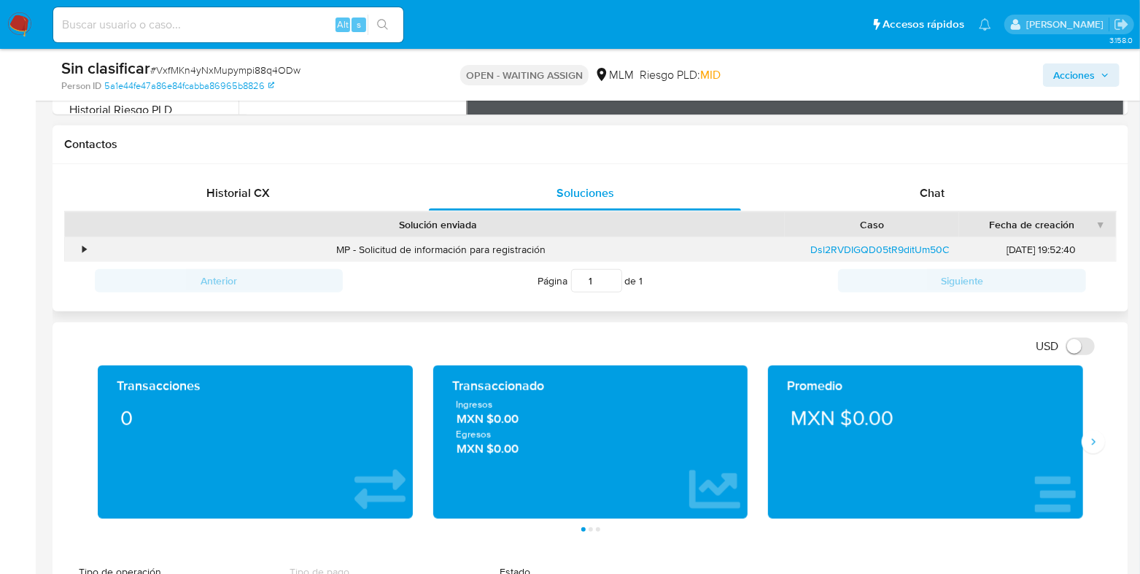
click at [88, 249] on div "•" at bounding box center [78, 250] width 26 height 24
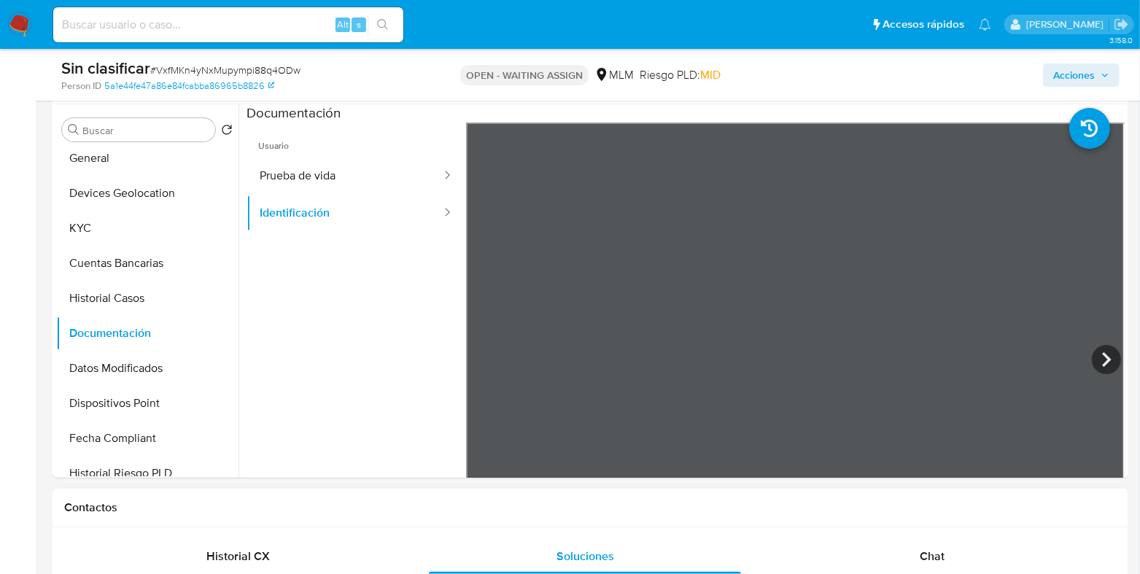
scroll to position [273, 0]
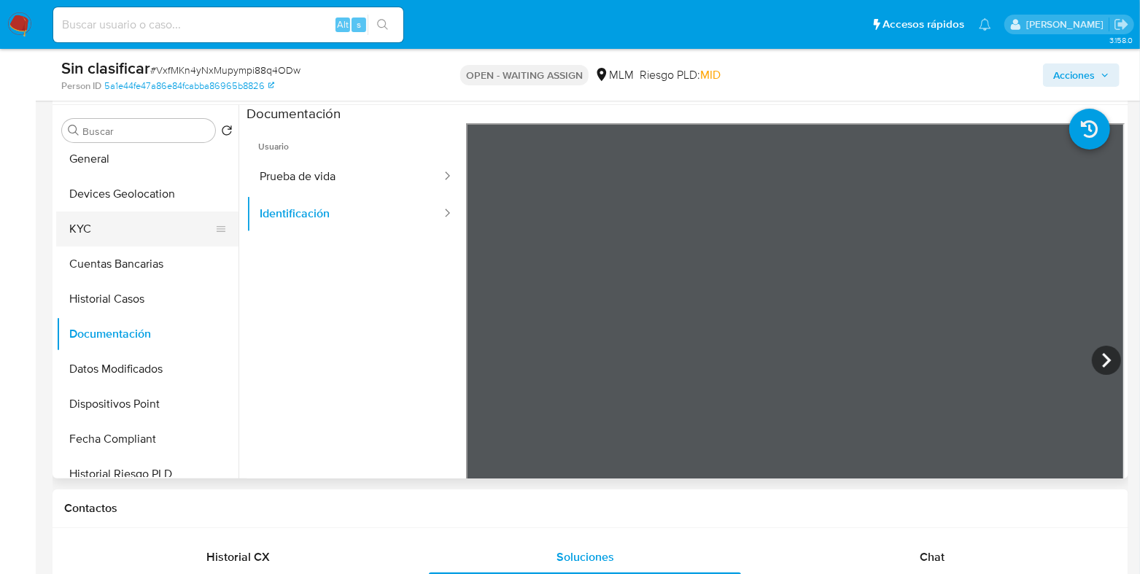
click at [82, 230] on button "KYC" at bounding box center [141, 229] width 171 height 35
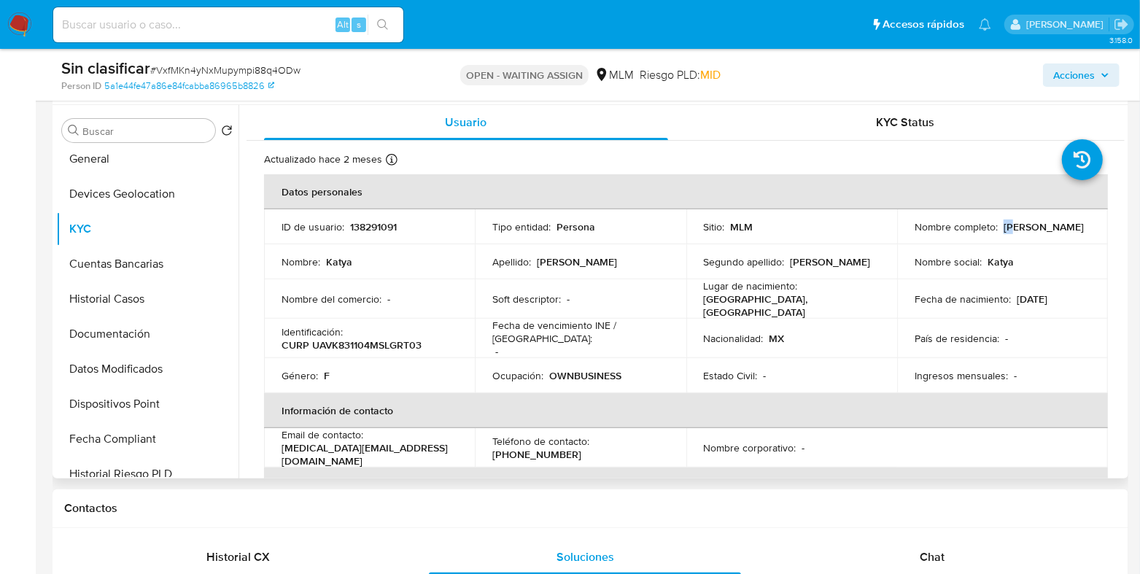
drag, startPoint x: 1006, startPoint y: 235, endPoint x: 904, endPoint y: 237, distance: 102.9
click at [904, 237] on td "Nombre completo : Katya Ugalde Varela" at bounding box center [1002, 226] width 211 height 35
click at [947, 246] on td "Nombre social : Katya" at bounding box center [1002, 261] width 211 height 35
drag, startPoint x: 1004, startPoint y: 233, endPoint x: 912, endPoint y: 235, distance: 91.9
click at [915, 233] on div "Nombre completo : Katya Ugalde Varela" at bounding box center [1003, 226] width 176 height 13
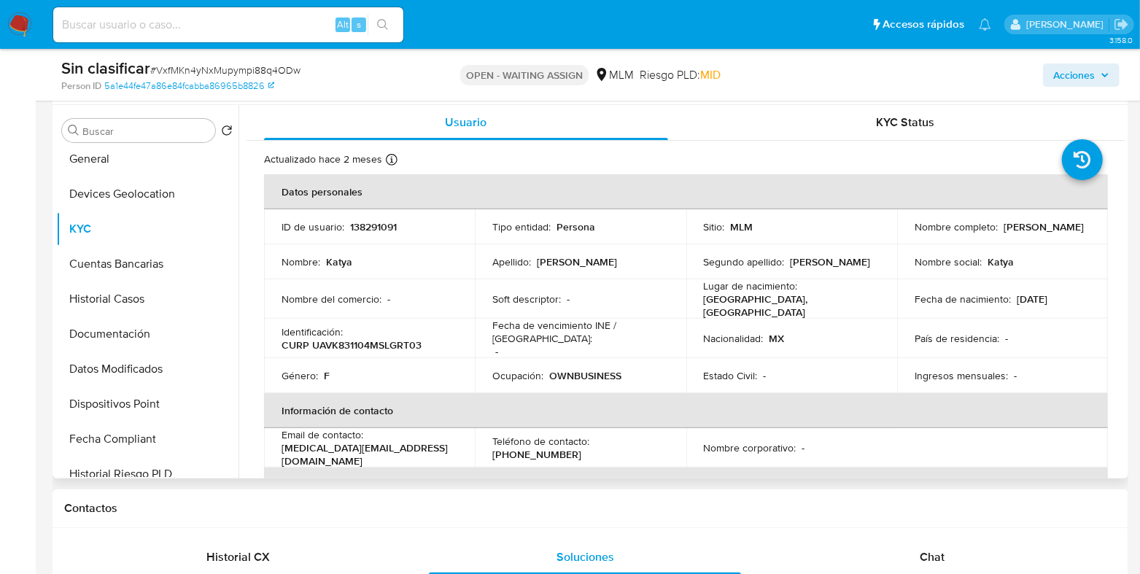
copy p "Katya Ugalde Varela"
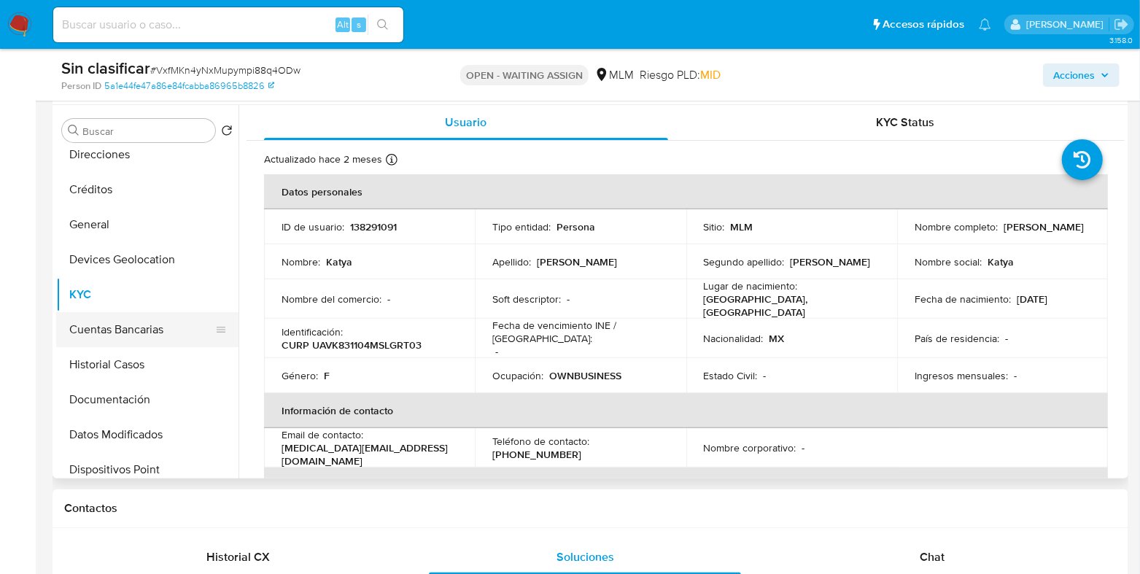
scroll to position [0, 0]
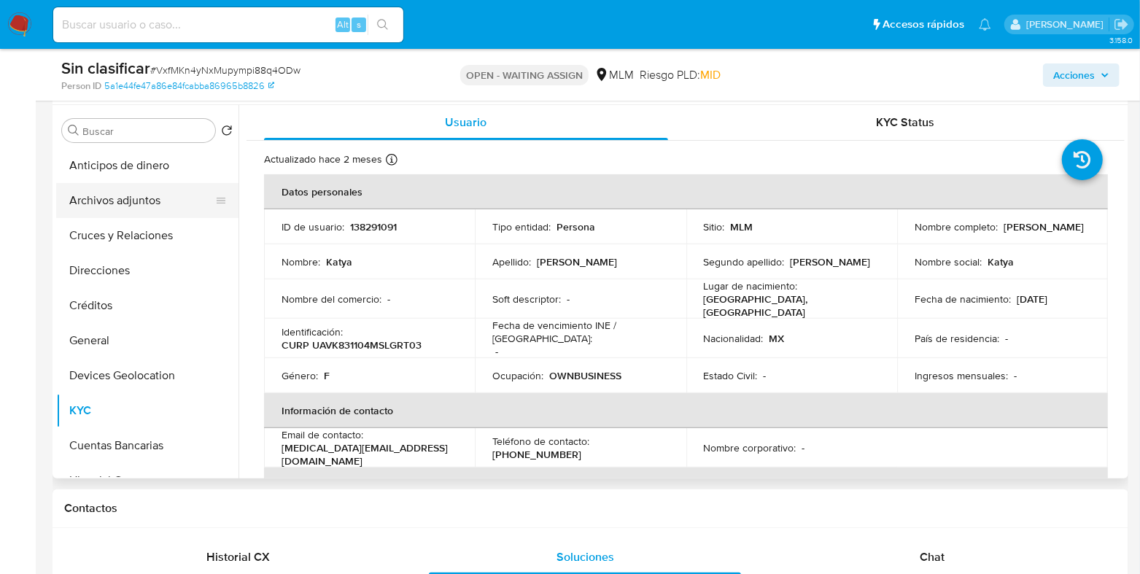
click at [113, 210] on button "Archivos adjuntos" at bounding box center [141, 200] width 171 height 35
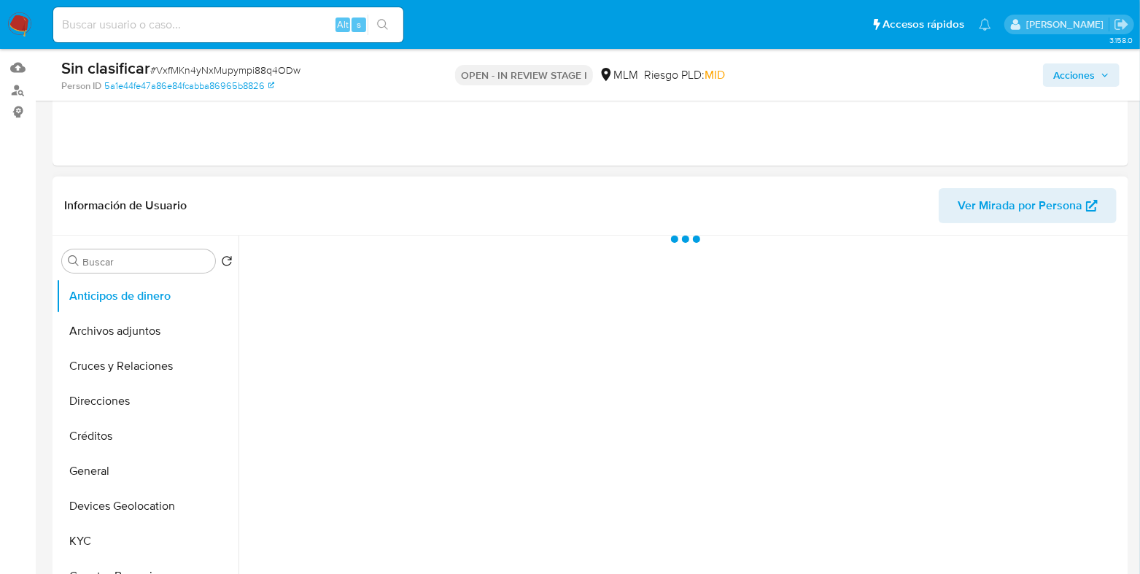
scroll to position [273, 0]
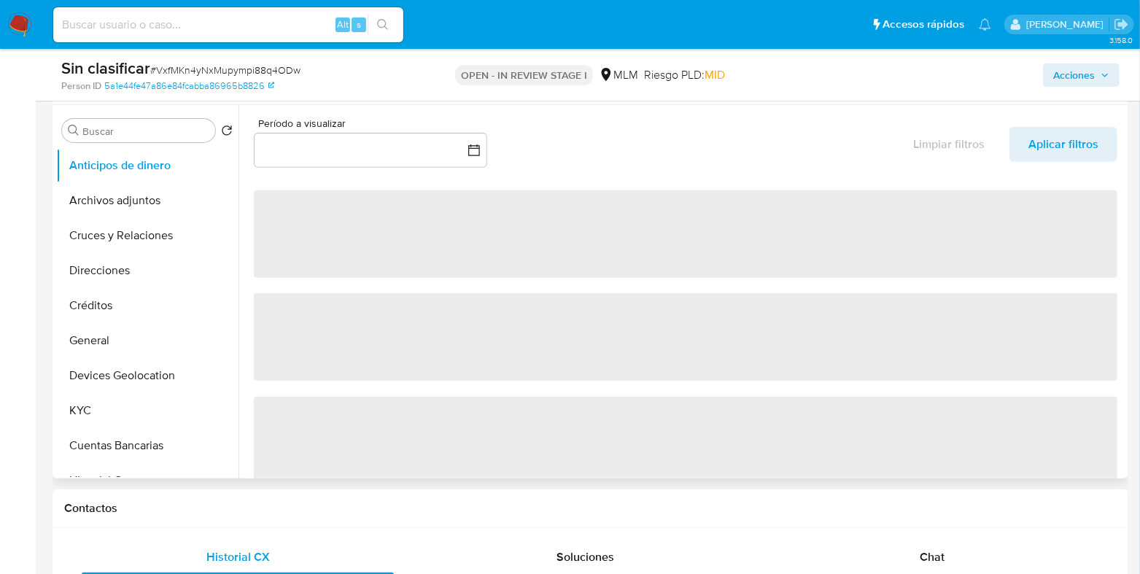
select select "10"
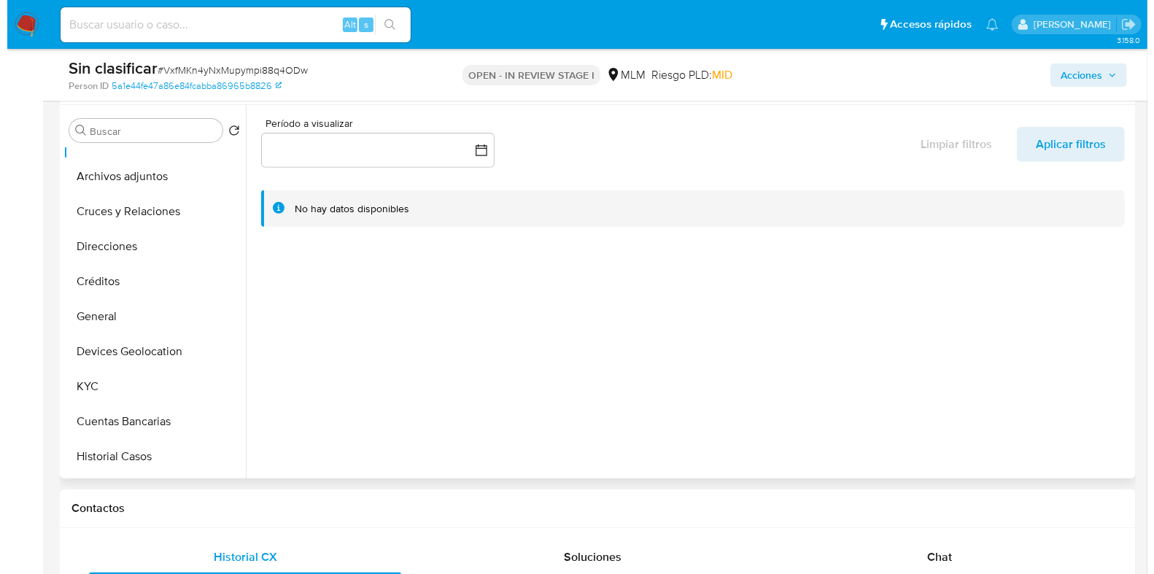
scroll to position [0, 0]
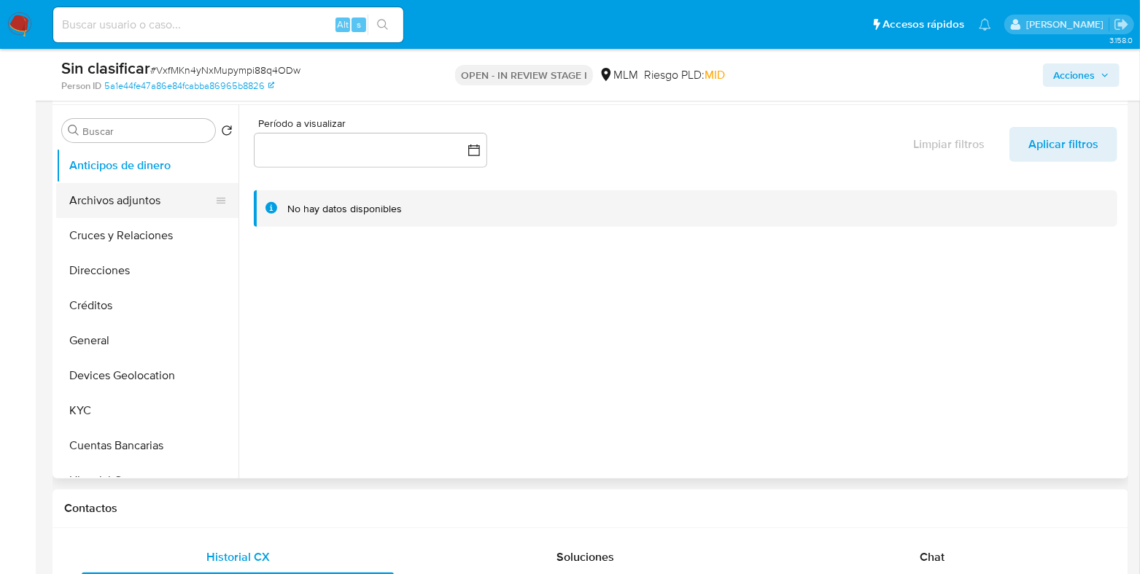
click at [114, 202] on button "Archivos adjuntos" at bounding box center [141, 200] width 171 height 35
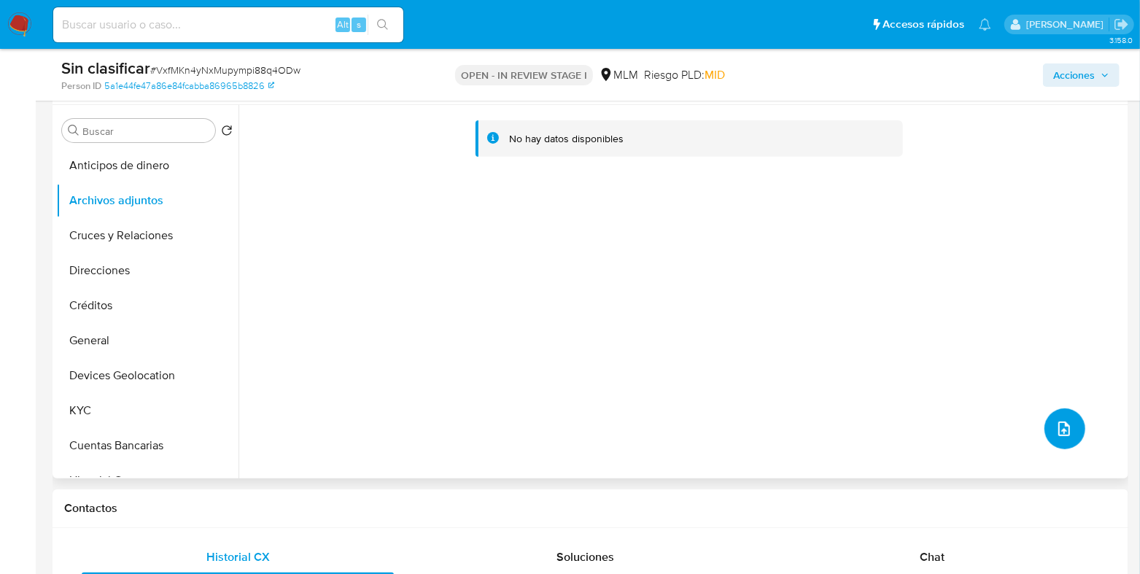
click at [1044, 422] on button "upload-file" at bounding box center [1064, 428] width 41 height 41
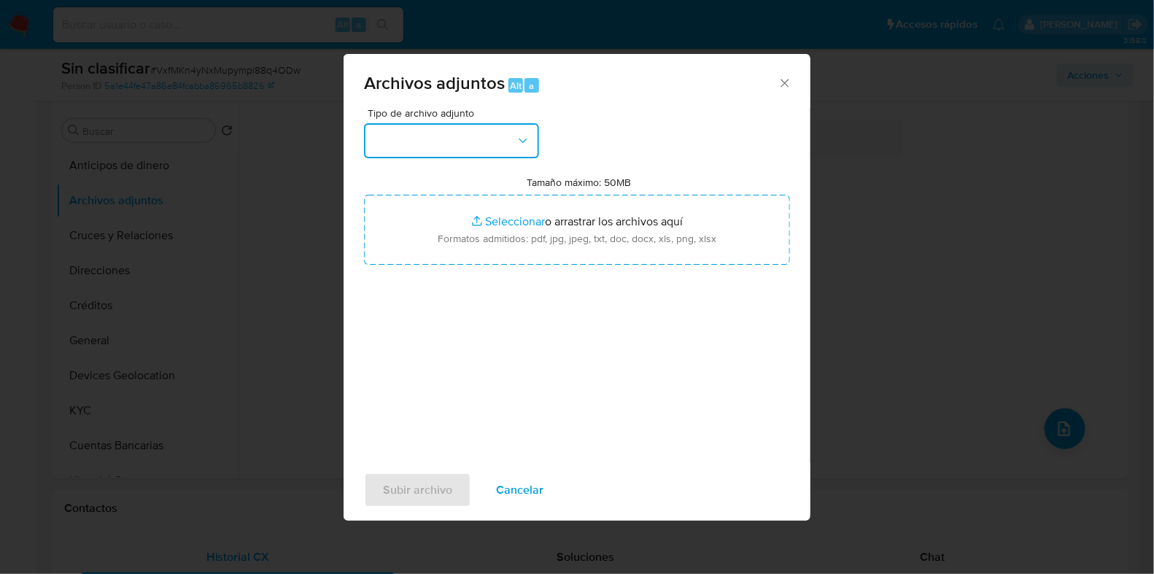
click at [438, 147] on button "button" at bounding box center [451, 140] width 175 height 35
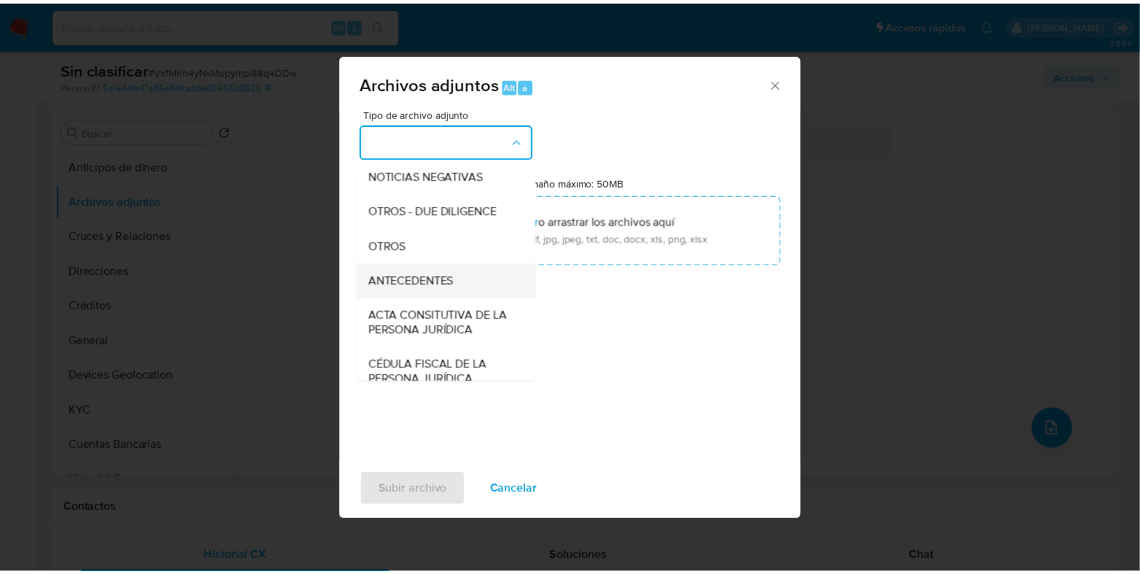
scroll to position [182, 0]
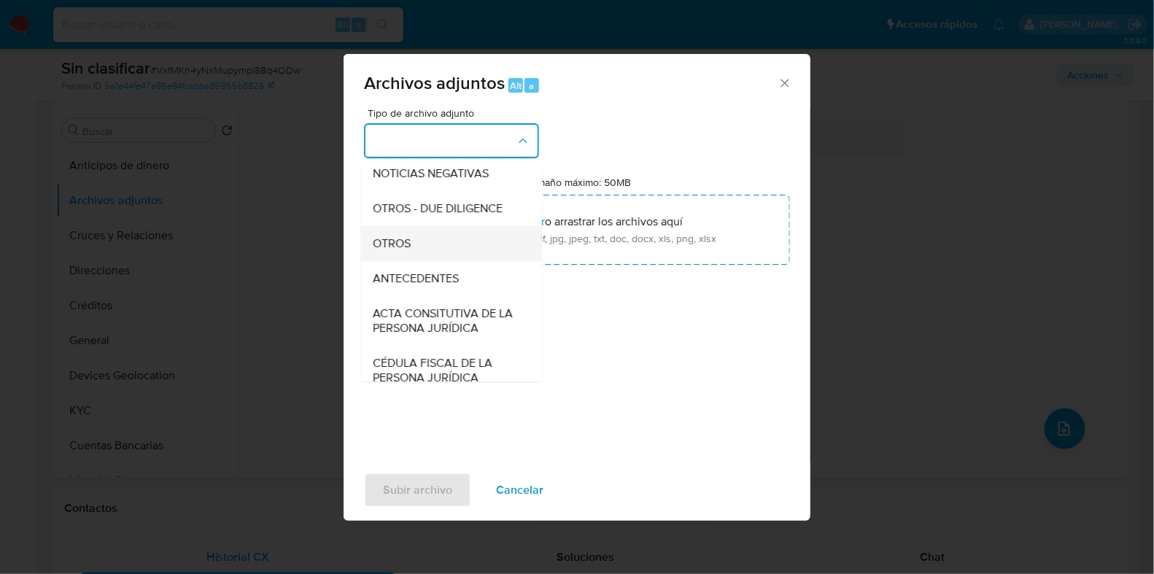
click at [398, 251] on span "OTROS" at bounding box center [392, 243] width 38 height 15
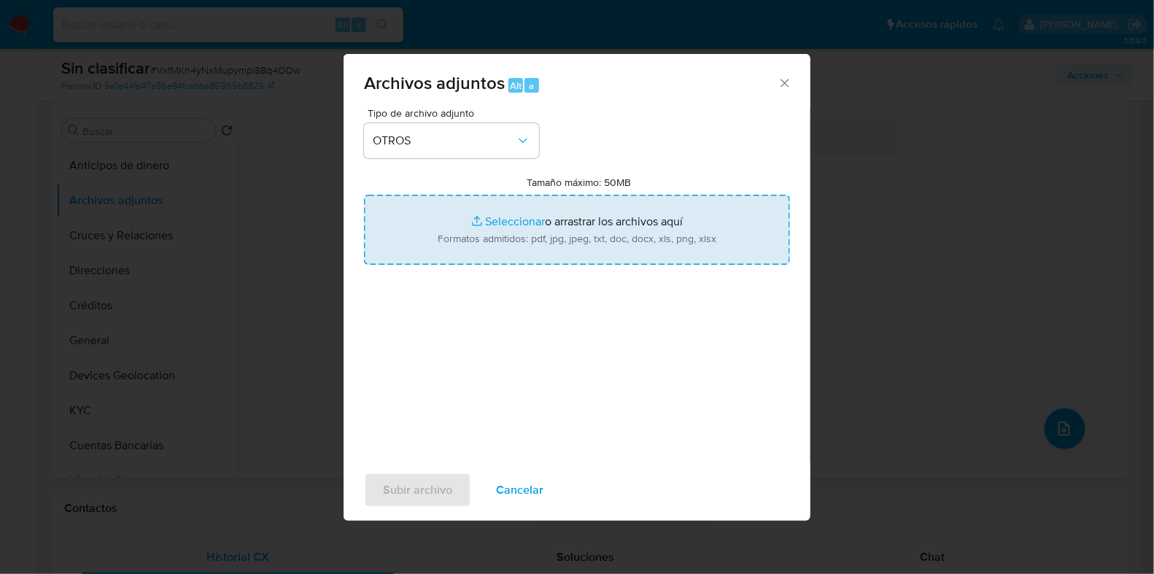
click at [511, 220] on input "Tamaño máximo: 50MB Seleccionar archivos" at bounding box center [577, 230] width 426 height 70
type input "C:\fakepath\[PERSON_NAME].pdf"
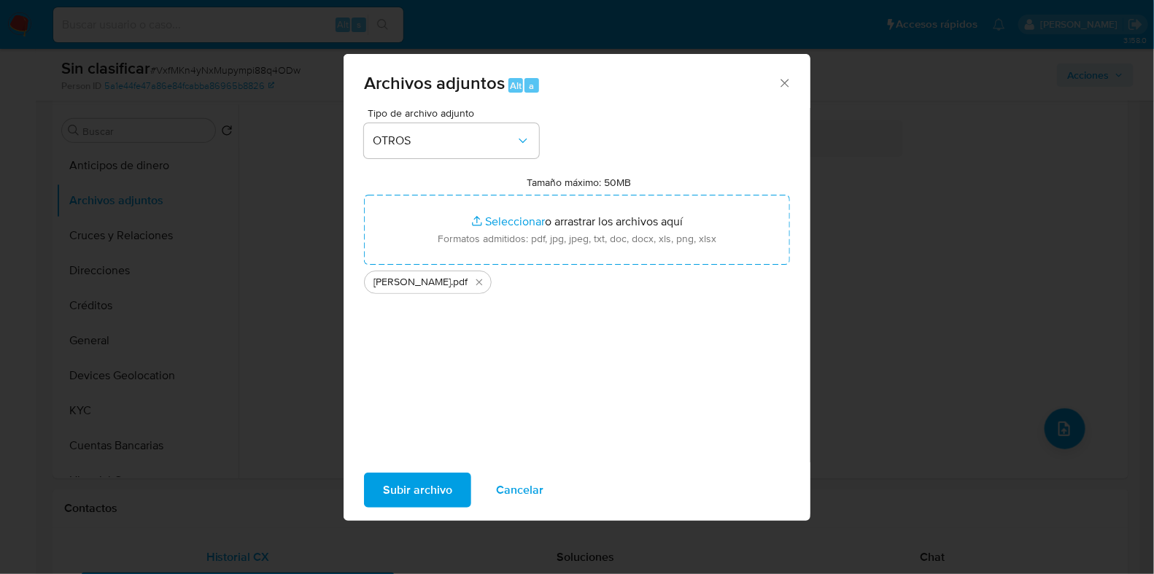
click at [435, 497] on span "Subir archivo" at bounding box center [417, 490] width 69 height 32
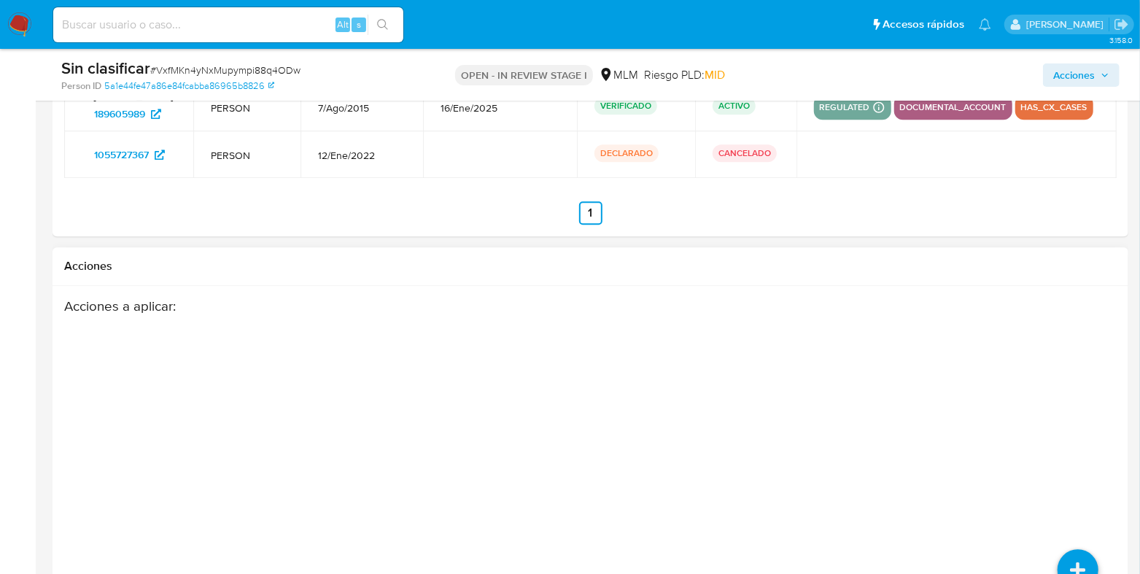
scroll to position [2097, 0]
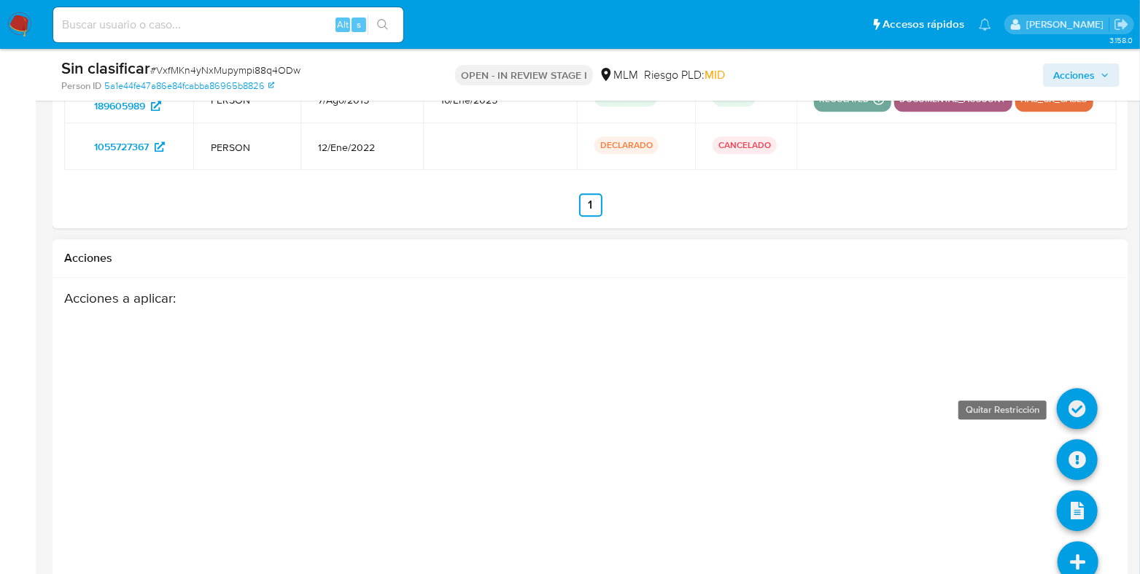
click at [1082, 413] on icon at bounding box center [1077, 408] width 41 height 41
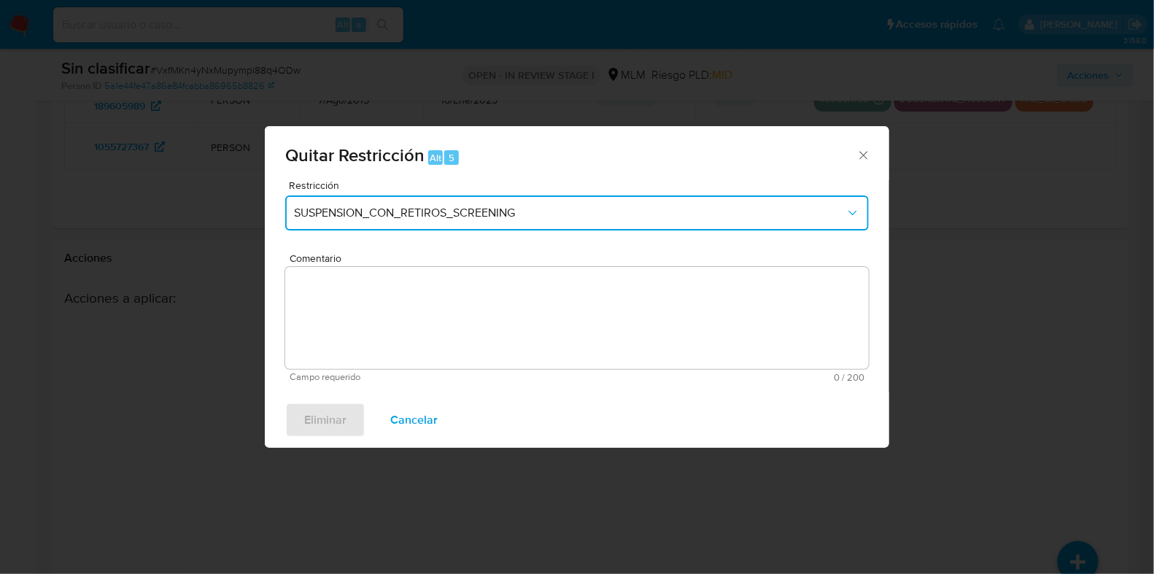
click at [346, 218] on span "SUSPENSION_CON_RETIROS_SCREENING" at bounding box center [569, 213] width 551 height 15
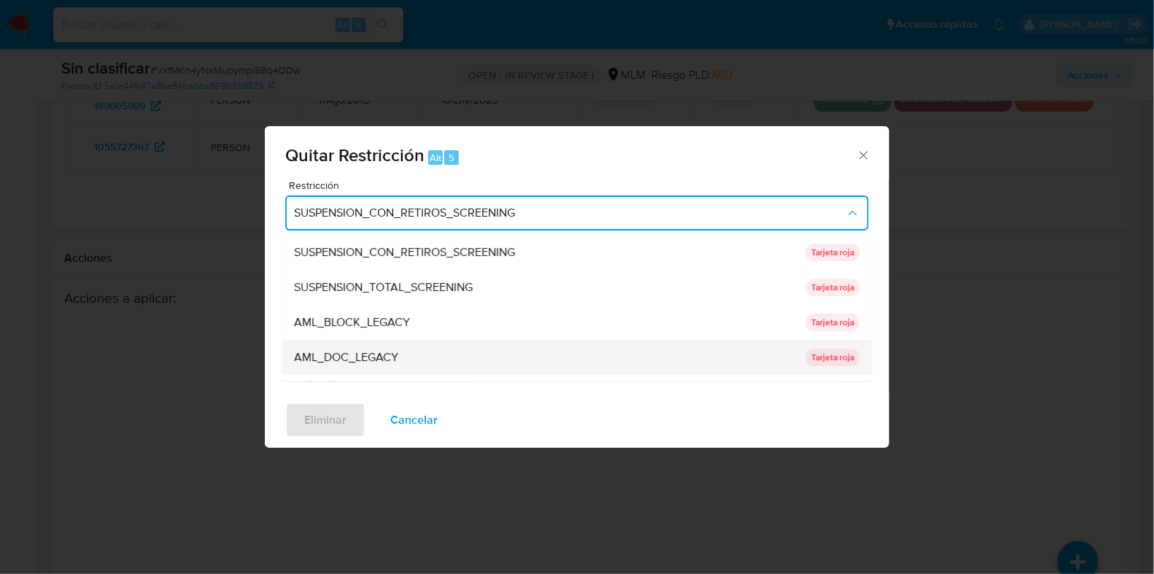
click at [414, 350] on div "AML_DOC_LEGACY" at bounding box center [545, 358] width 503 height 35
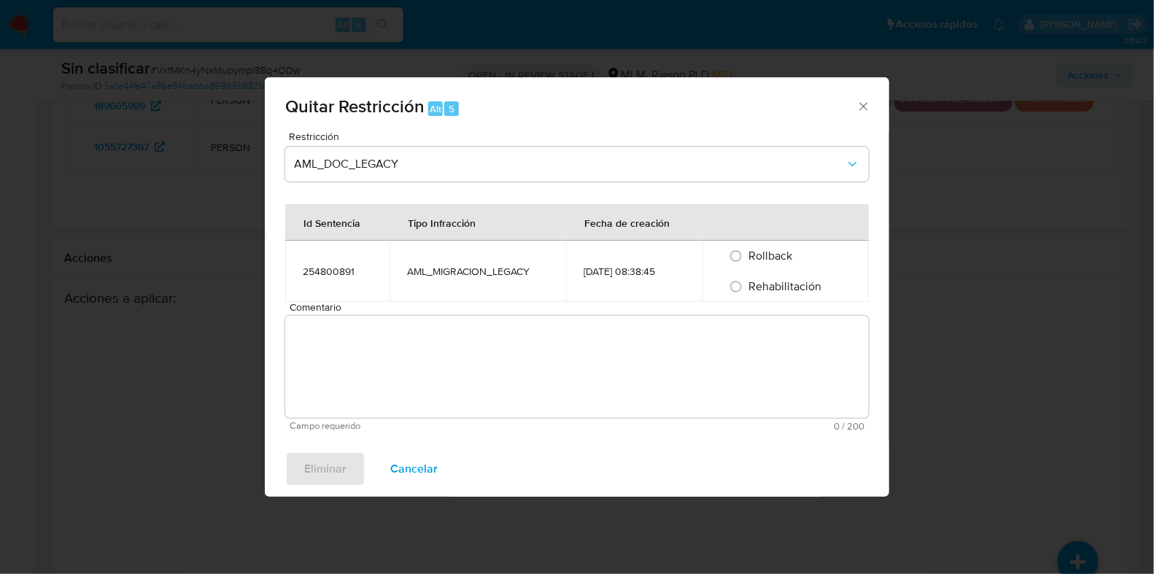
drag, startPoint x: 740, startPoint y: 287, endPoint x: 657, endPoint y: 337, distance: 97.2
click at [740, 287] on input "Rehabilitación" at bounding box center [735, 286] width 23 height 23
radio input "true"
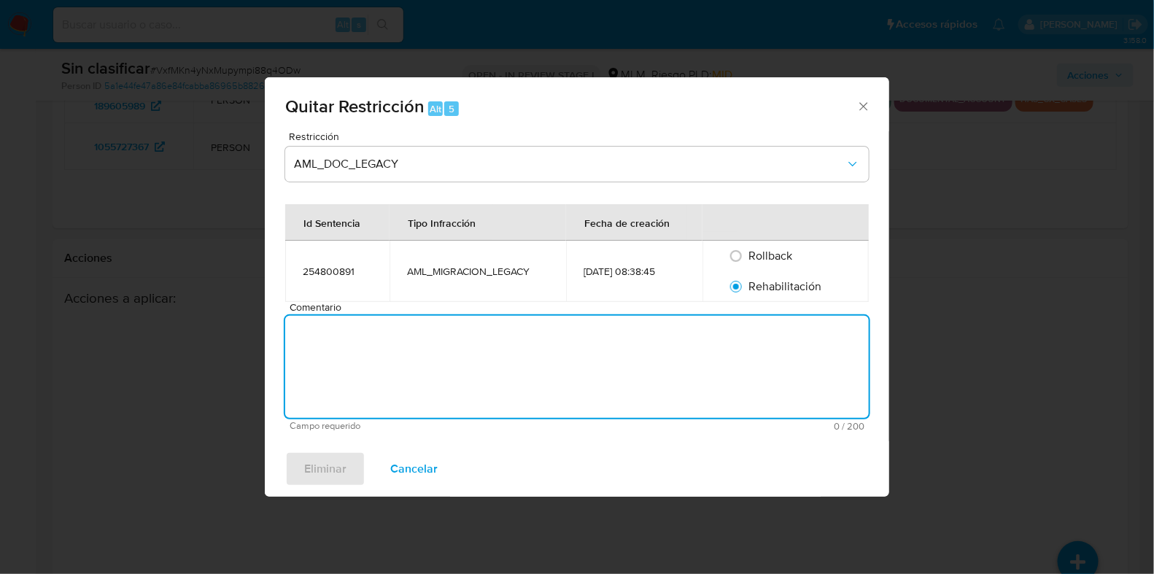
click at [629, 350] on textarea "Comentario" at bounding box center [576, 367] width 583 height 102
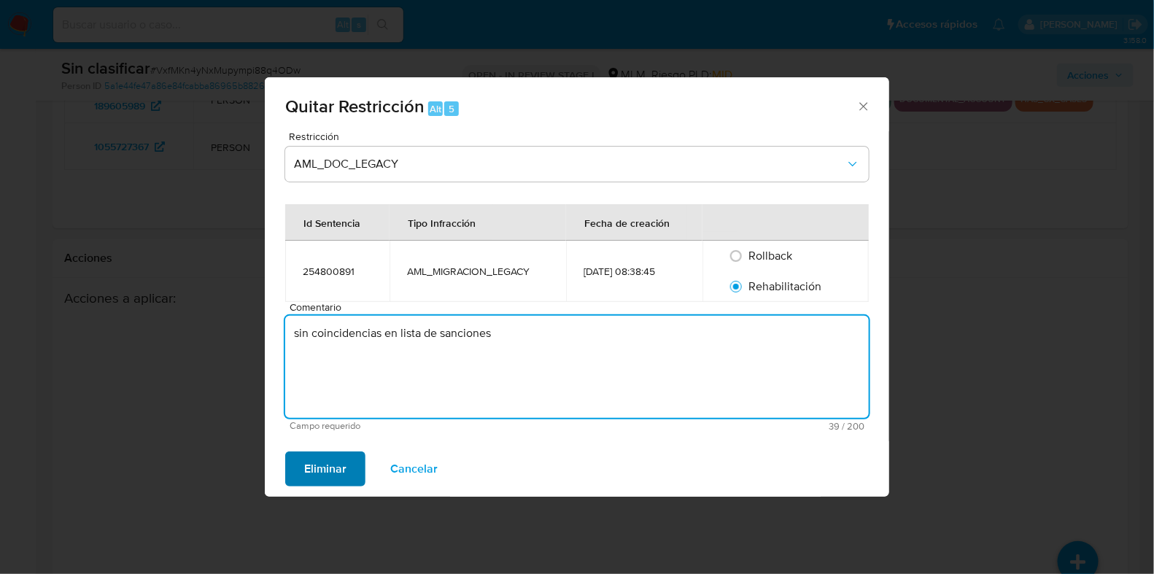
type textarea "sin coincidencias en lista de sanciones"
click at [312, 470] on span "Eliminar" at bounding box center [325, 469] width 42 height 32
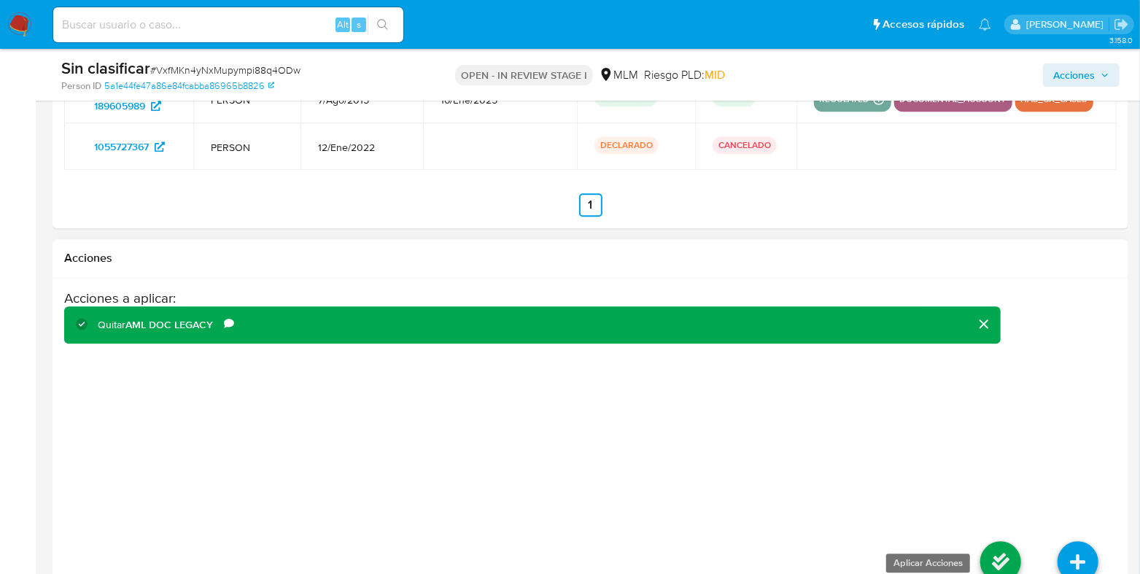
click at [1004, 544] on icon at bounding box center [1000, 561] width 41 height 41
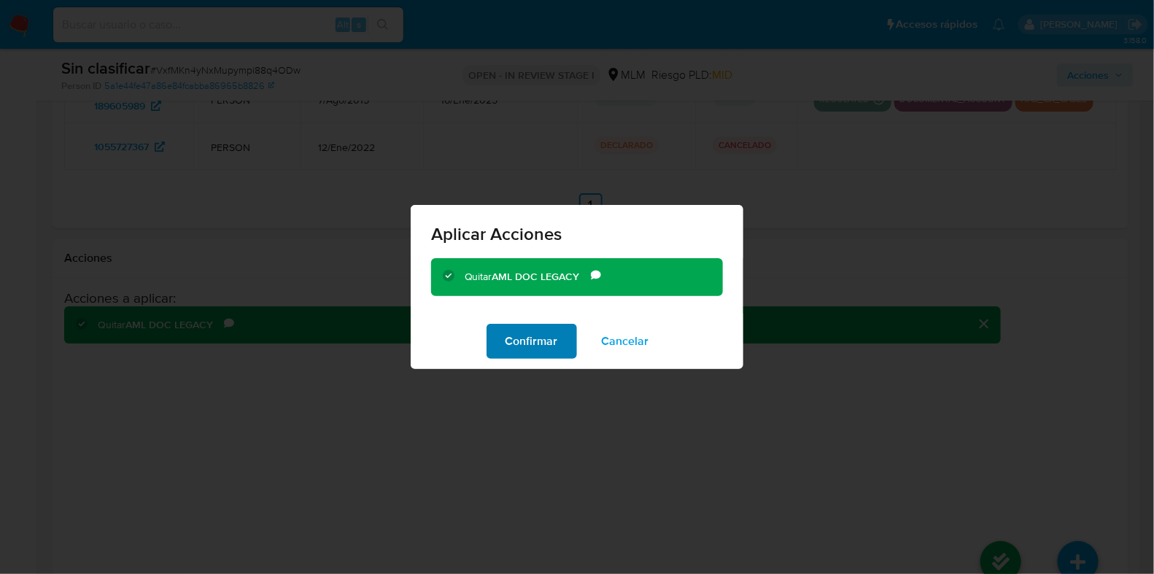
click at [551, 342] on span "Confirmar" at bounding box center [531, 341] width 53 height 32
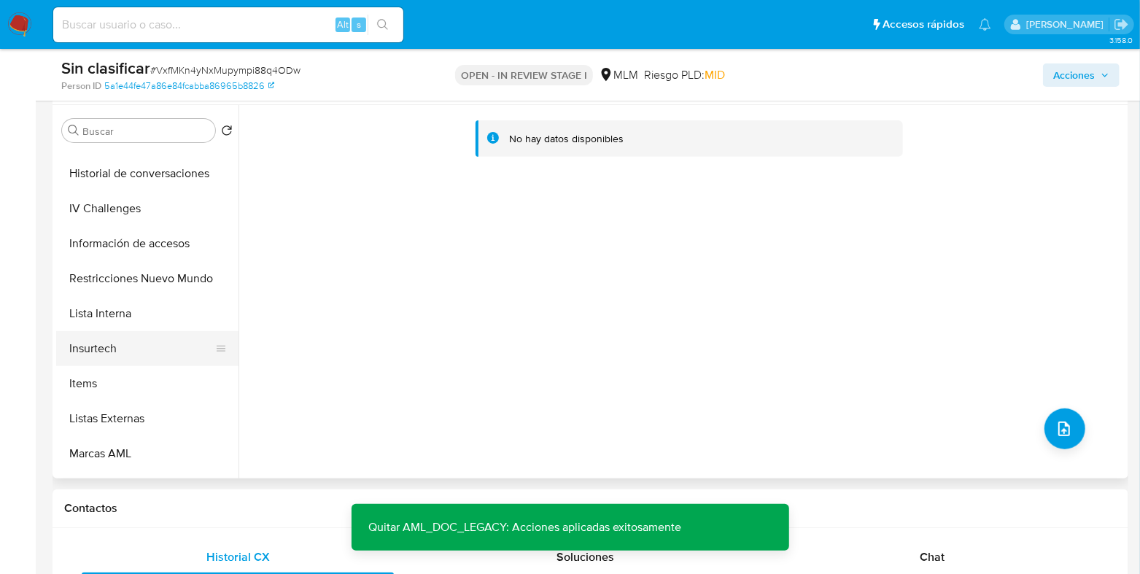
scroll to position [546, 0]
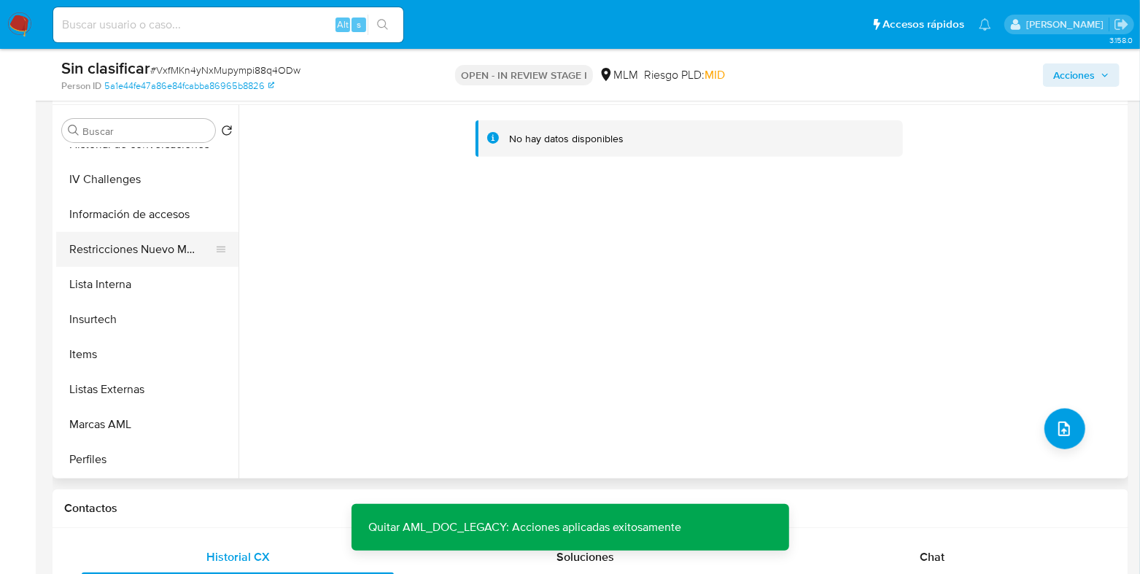
click at [154, 258] on button "Restricciones Nuevo Mundo" at bounding box center [141, 249] width 171 height 35
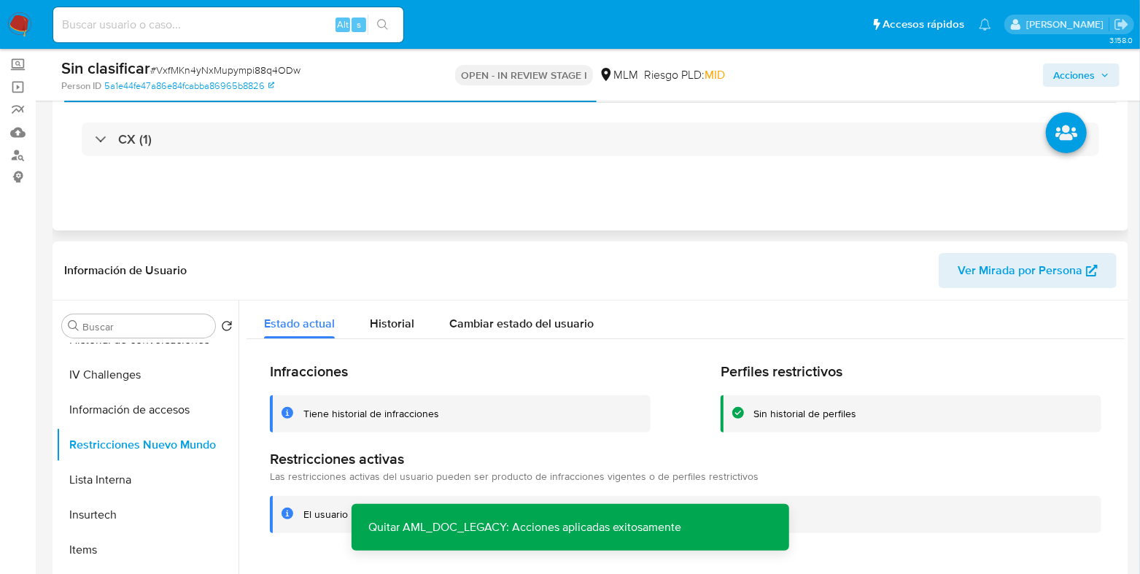
scroll to position [0, 0]
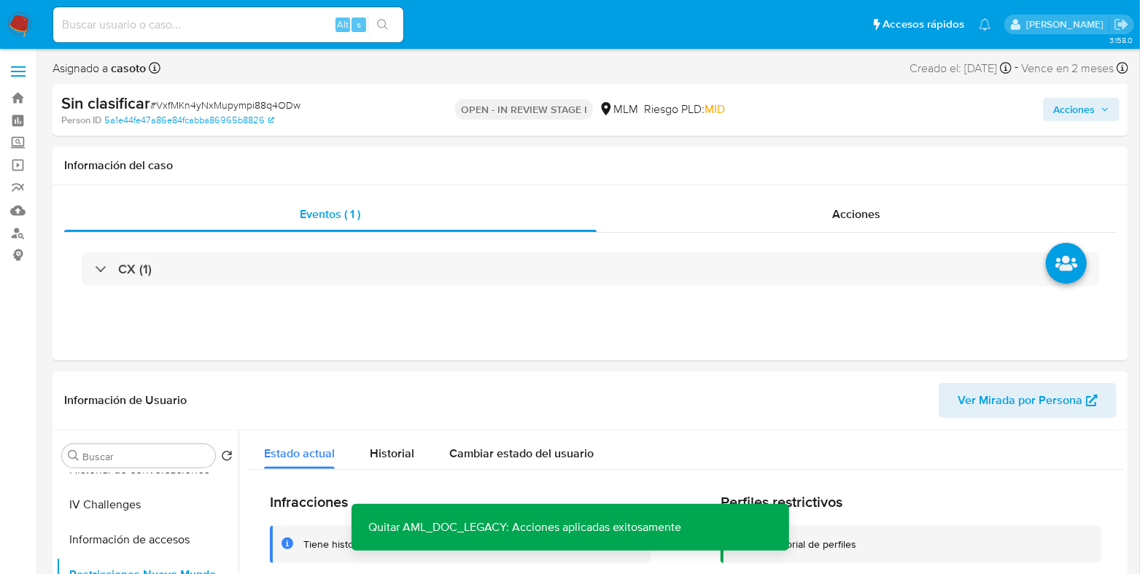
click at [1072, 112] on span "Acciones" at bounding box center [1074, 109] width 42 height 23
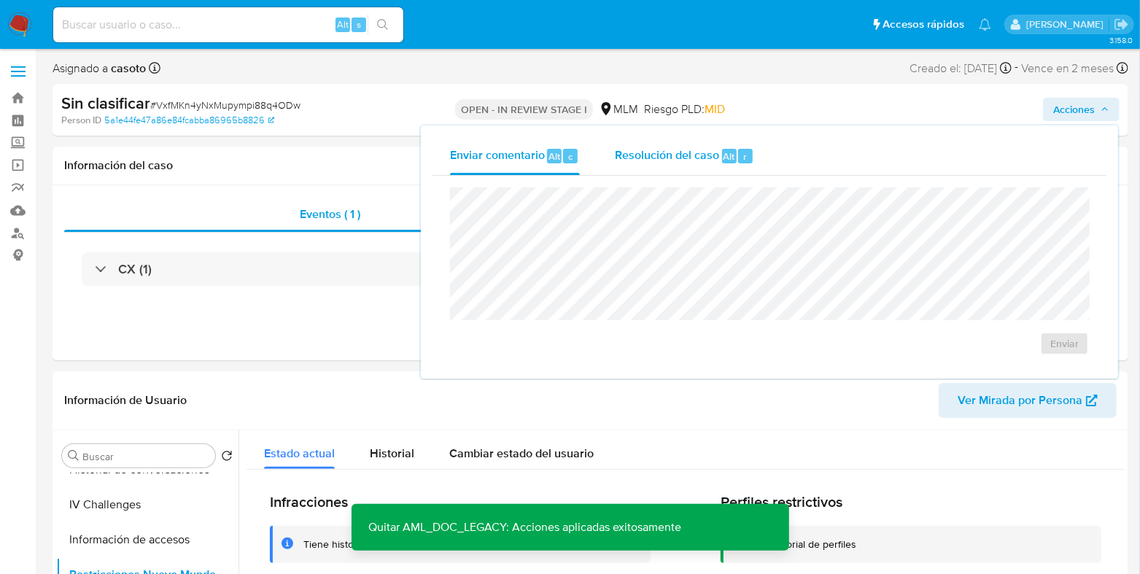
click at [682, 171] on div "Resolución del caso Alt r" at bounding box center [684, 156] width 139 height 38
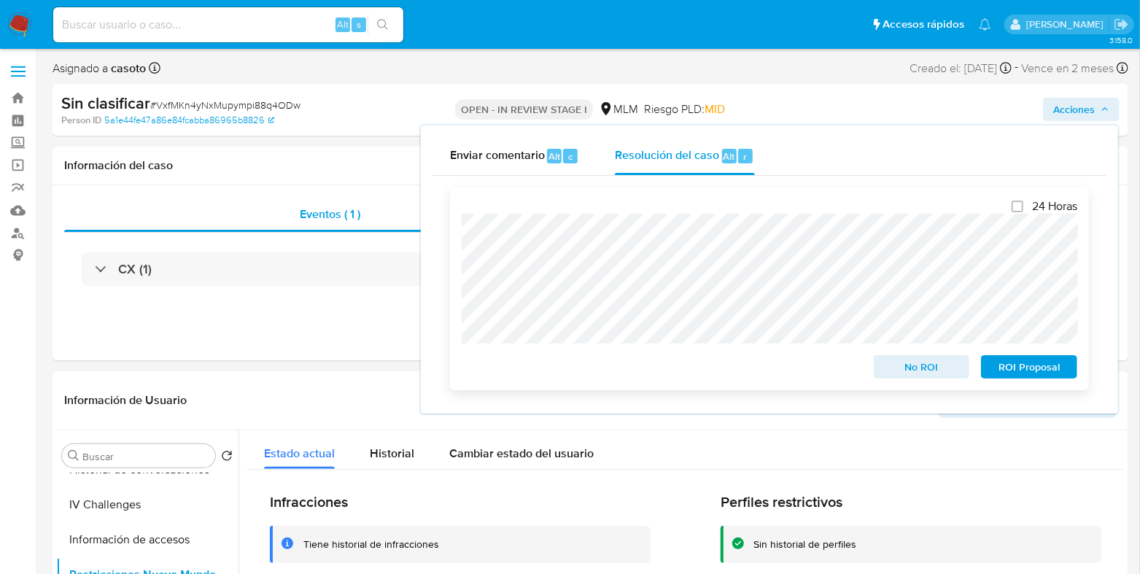
click at [910, 365] on span "No ROI" at bounding box center [922, 367] width 76 height 20
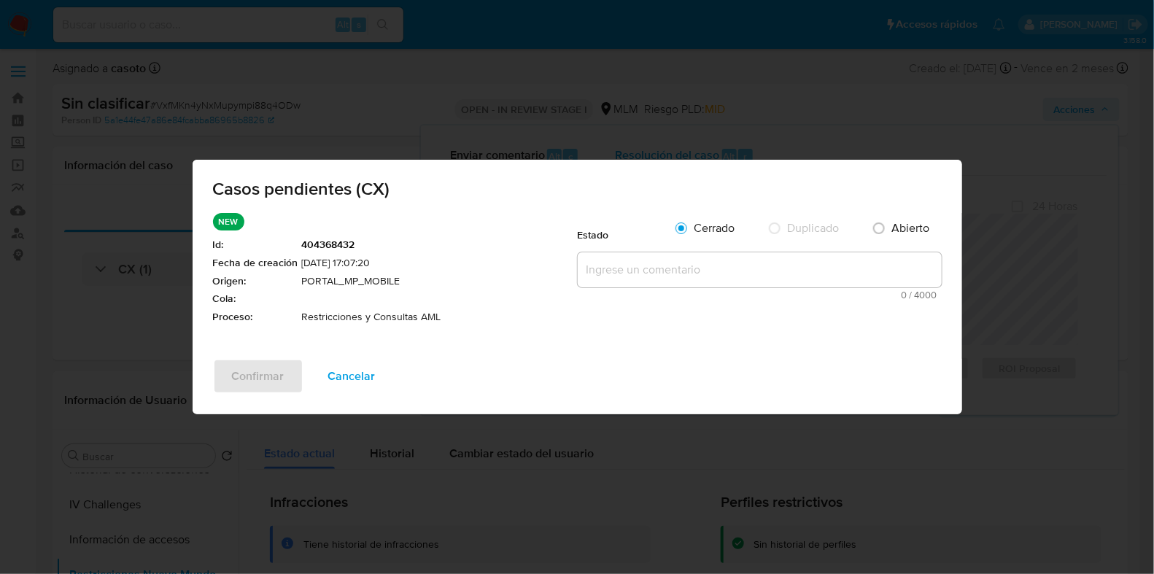
click at [613, 275] on textarea at bounding box center [760, 269] width 364 height 35
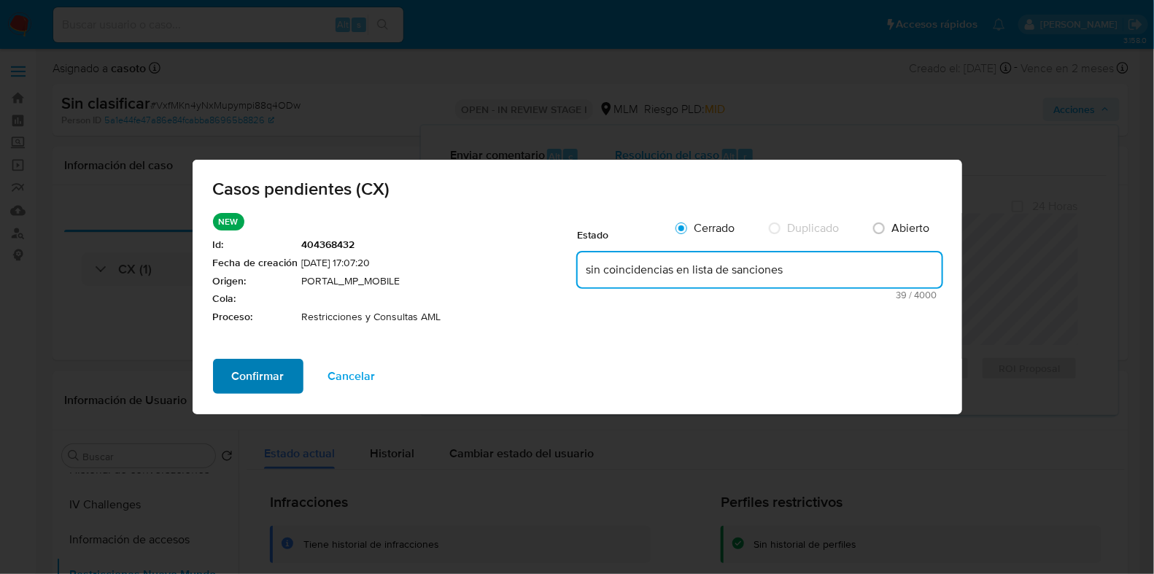
type textarea "sin coincidencias en lista de sanciones"
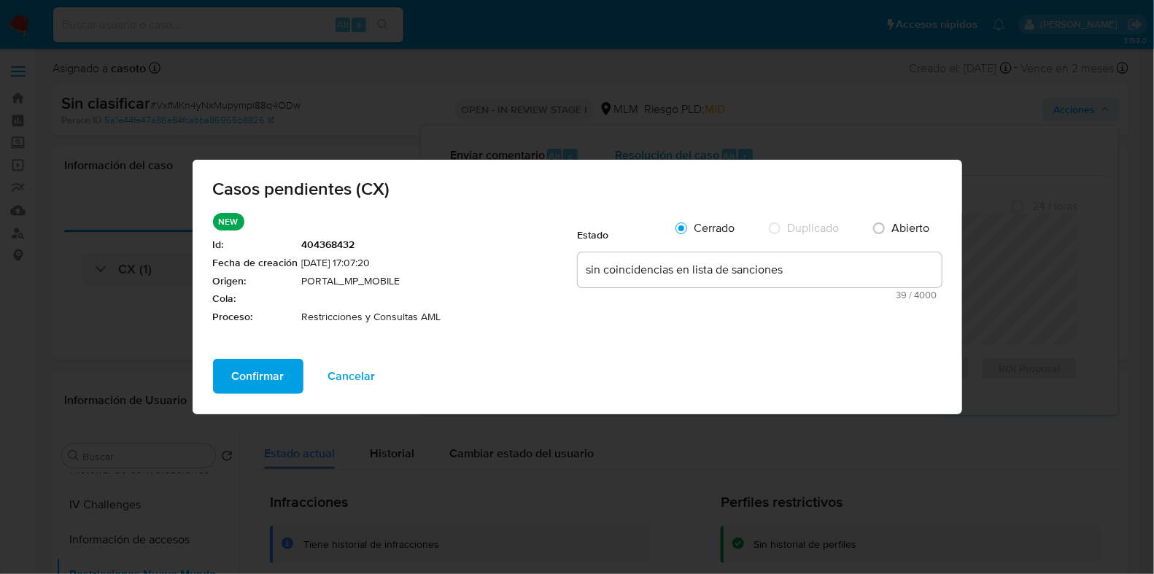
click at [268, 368] on span "Confirmar" at bounding box center [258, 376] width 53 height 32
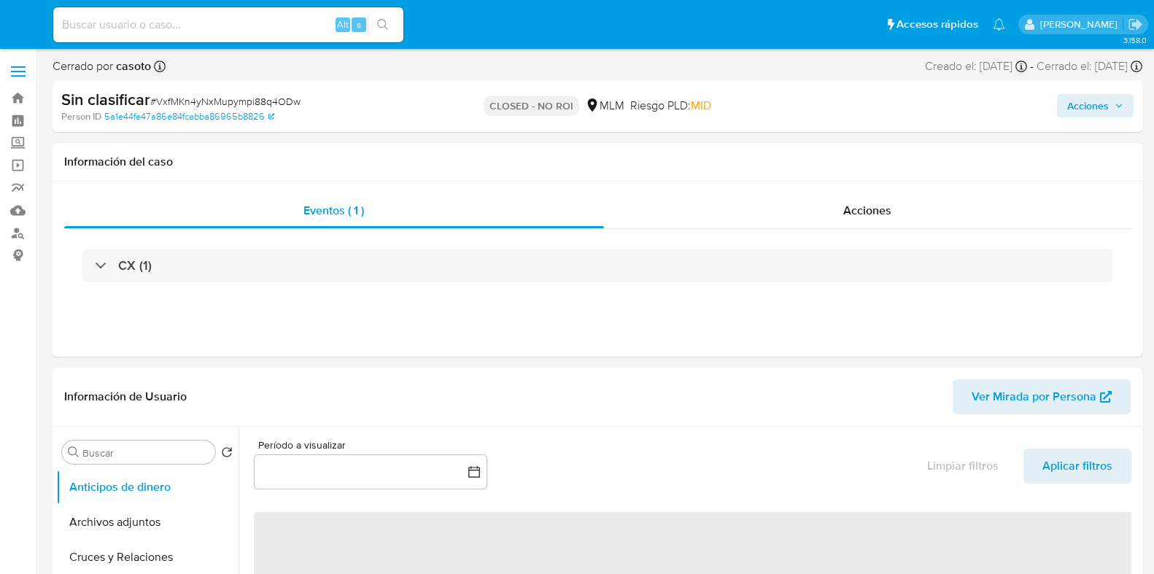
select select "10"
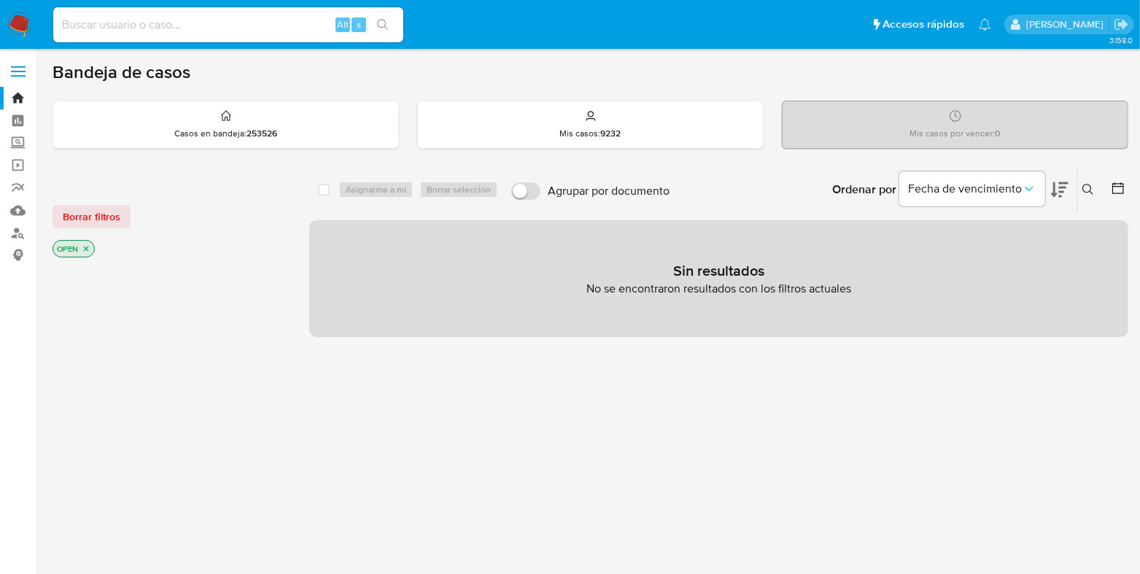
click at [1087, 187] on icon at bounding box center [1088, 190] width 12 height 12
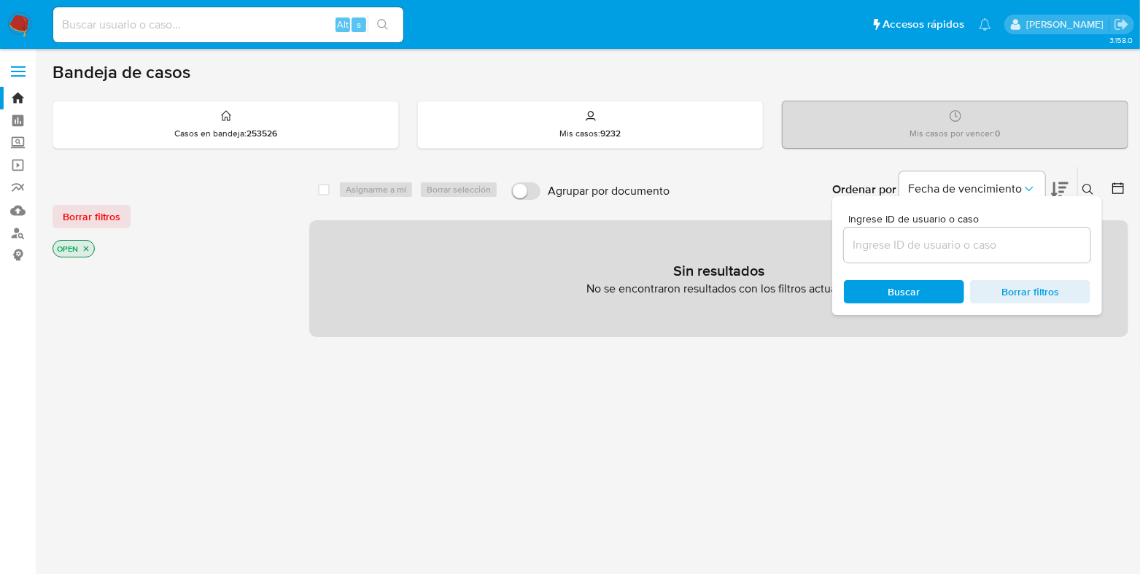
click at [1006, 247] on input at bounding box center [967, 245] width 247 height 19
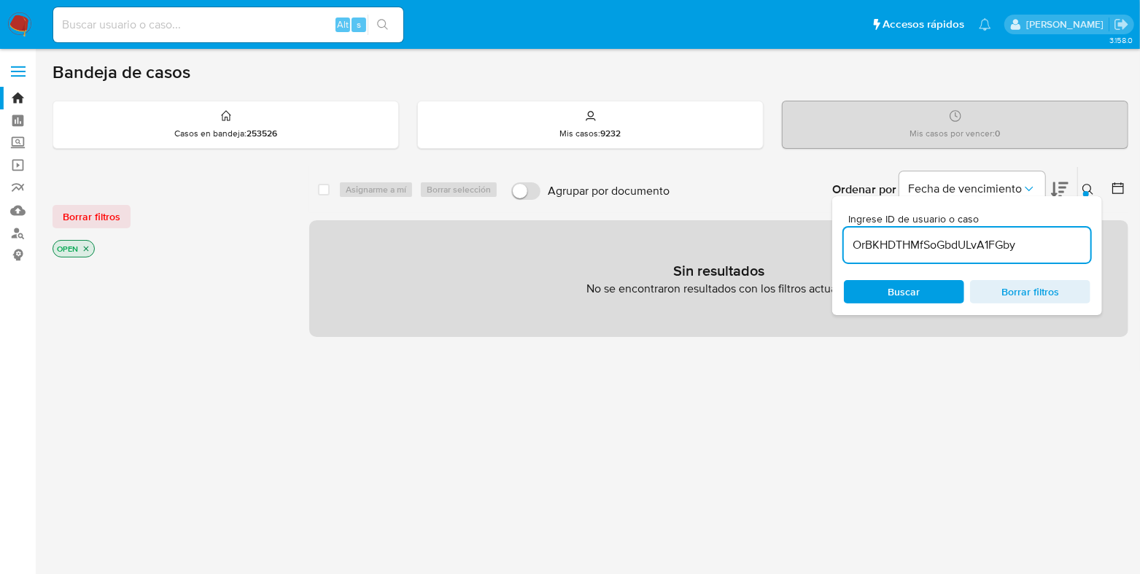
type input "OrBKHDTHMfSoGbdULvA1FGby"
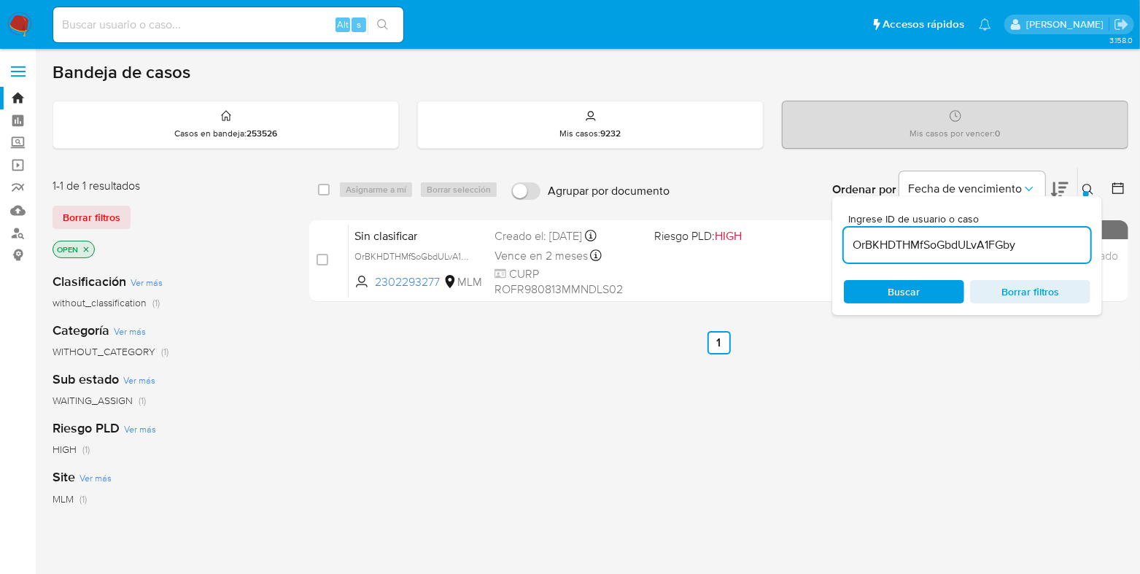
click at [1095, 191] on button at bounding box center [1090, 190] width 24 height 18
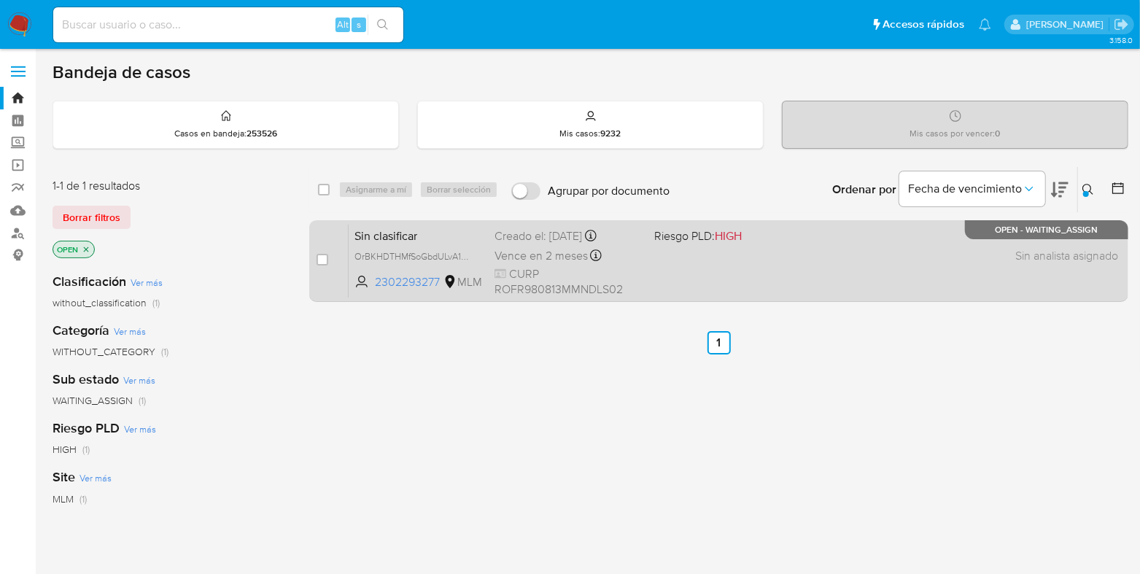
click at [726, 268] on div "Sin clasificar OrBKHDTHMfSoGbdULvA1FGby 2302293277 MLM Riesgo PLD: HIGH Creado …" at bounding box center [735, 261] width 772 height 74
click at [324, 259] on input "checkbox" at bounding box center [323, 260] width 12 height 12
checkbox input "true"
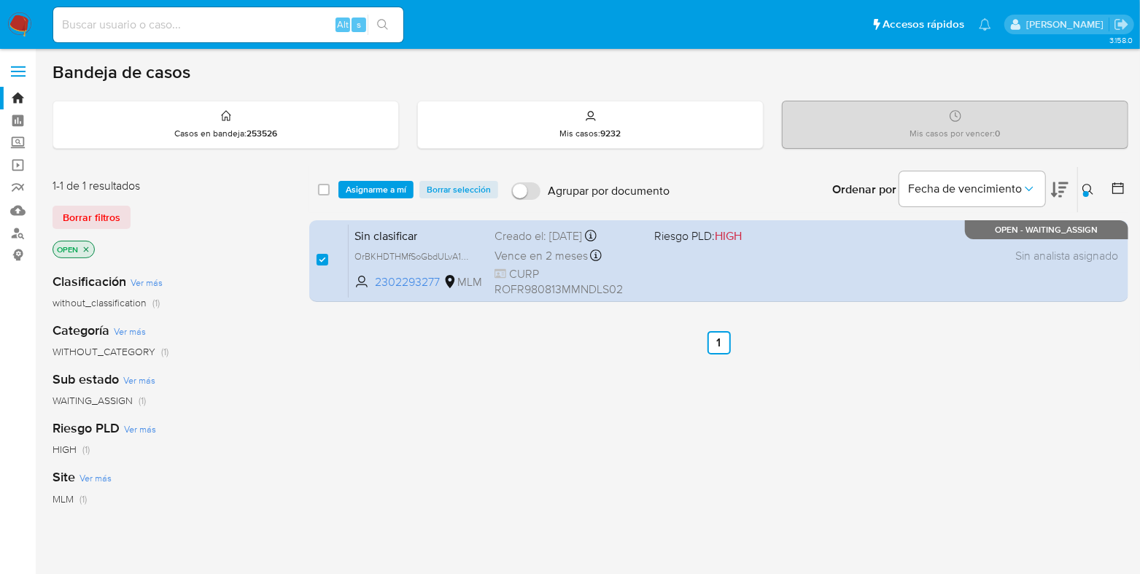
click at [349, 198] on div "select-all-cases-checkbox Asignarme a mí Borrar selección Agrupar por documento…" at bounding box center [718, 189] width 819 height 45
click at [362, 189] on span "Asignarme a mí" at bounding box center [376, 189] width 61 height 15
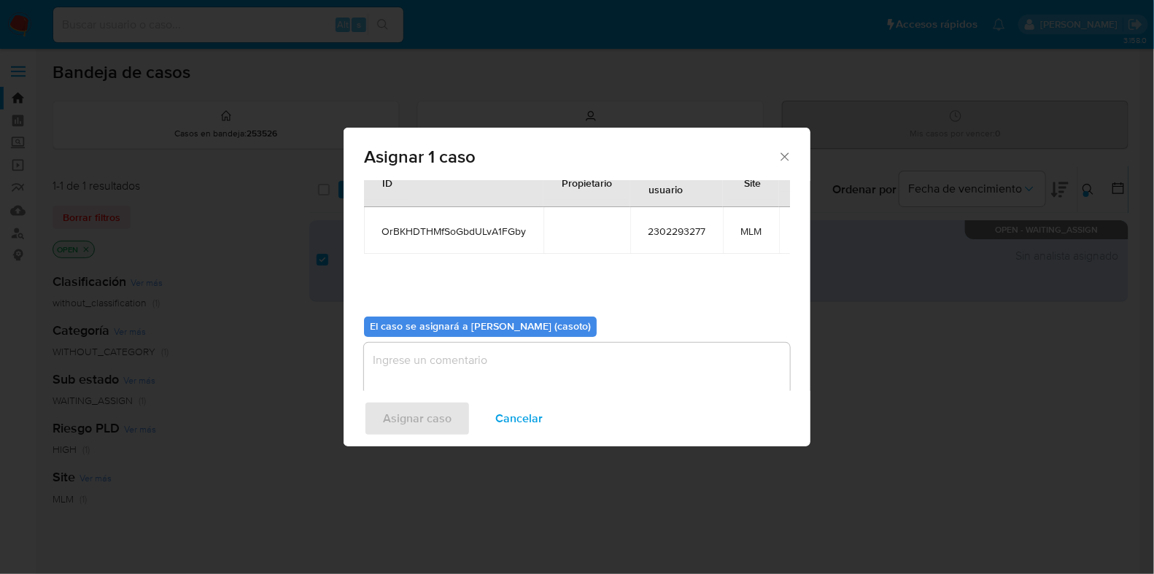
scroll to position [89, 0]
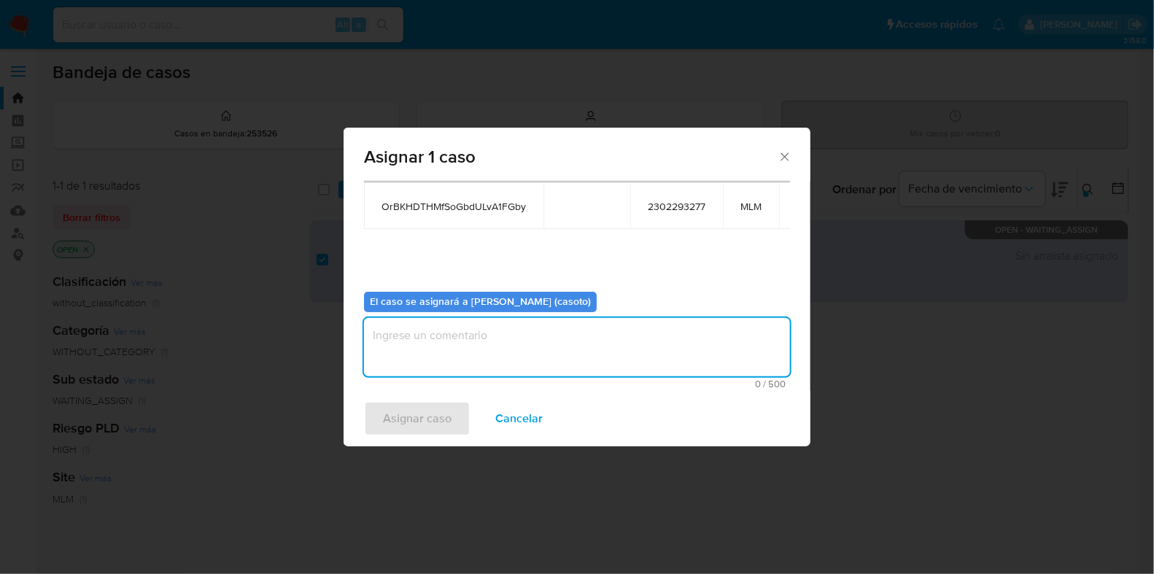
click at [474, 352] on textarea "assign-modal" at bounding box center [577, 347] width 426 height 58
type textarea "l1"
click at [417, 411] on span "Asignar caso" at bounding box center [417, 419] width 69 height 32
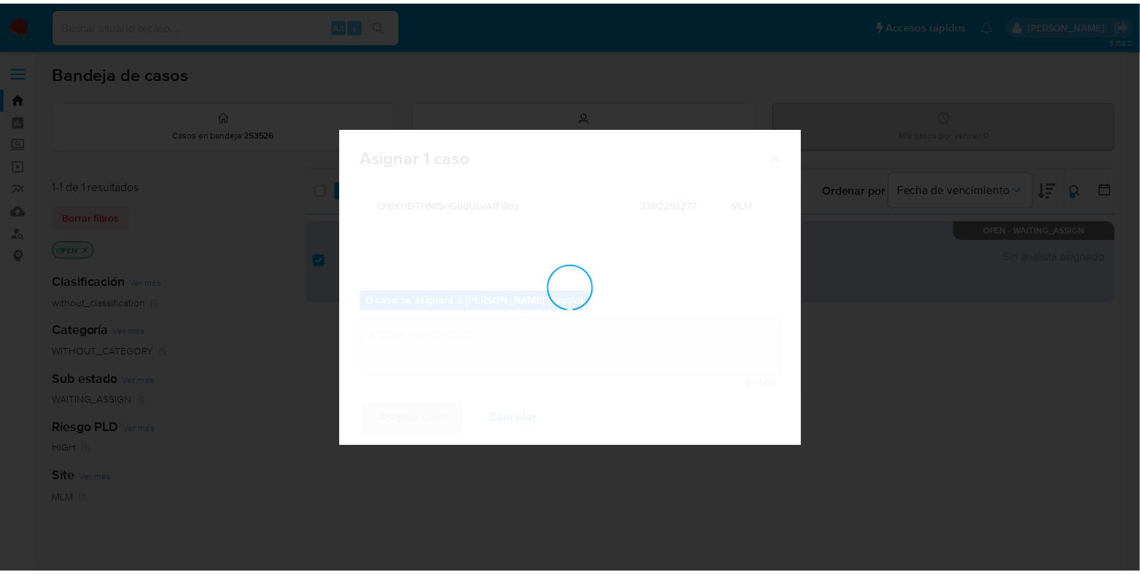
scroll to position [87, 0]
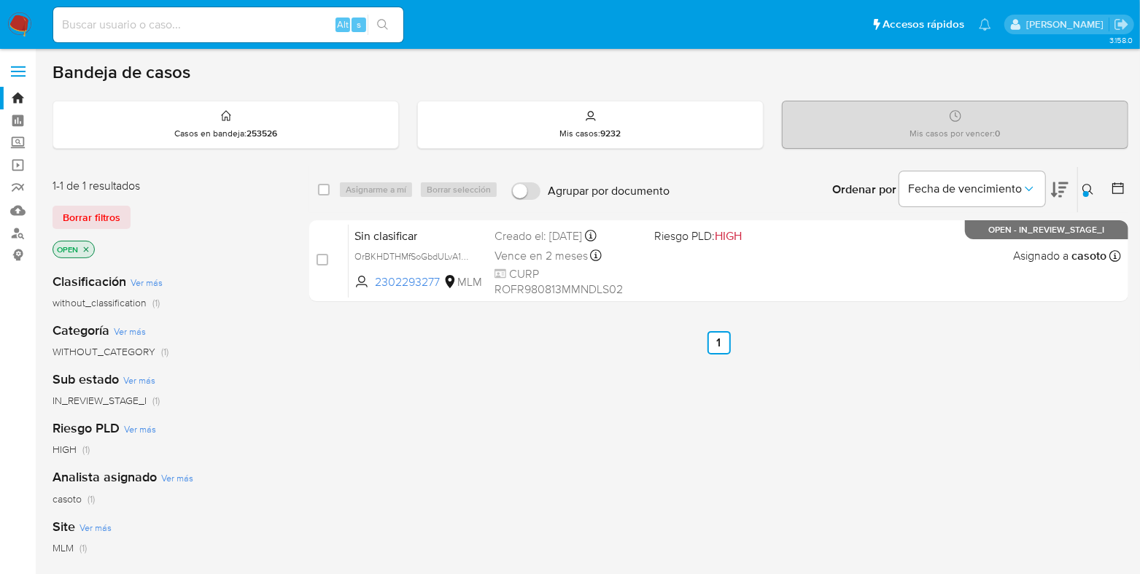
click at [1082, 183] on button at bounding box center [1090, 190] width 24 height 18
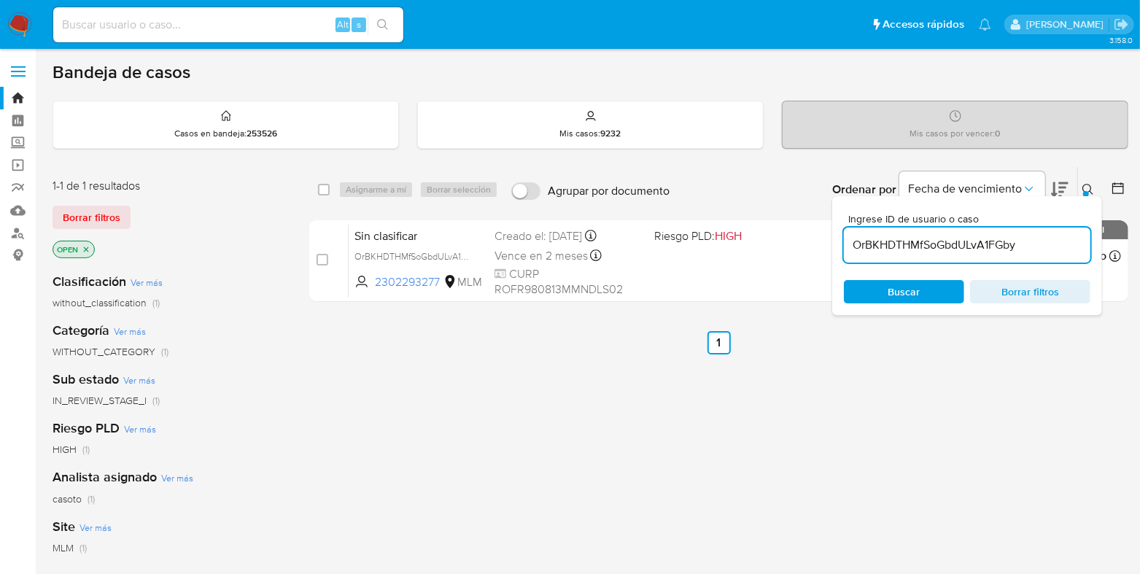
click at [952, 241] on input "OrBKHDTHMfSoGbdULvA1FGby" at bounding box center [967, 245] width 247 height 19
type input "1068514568"
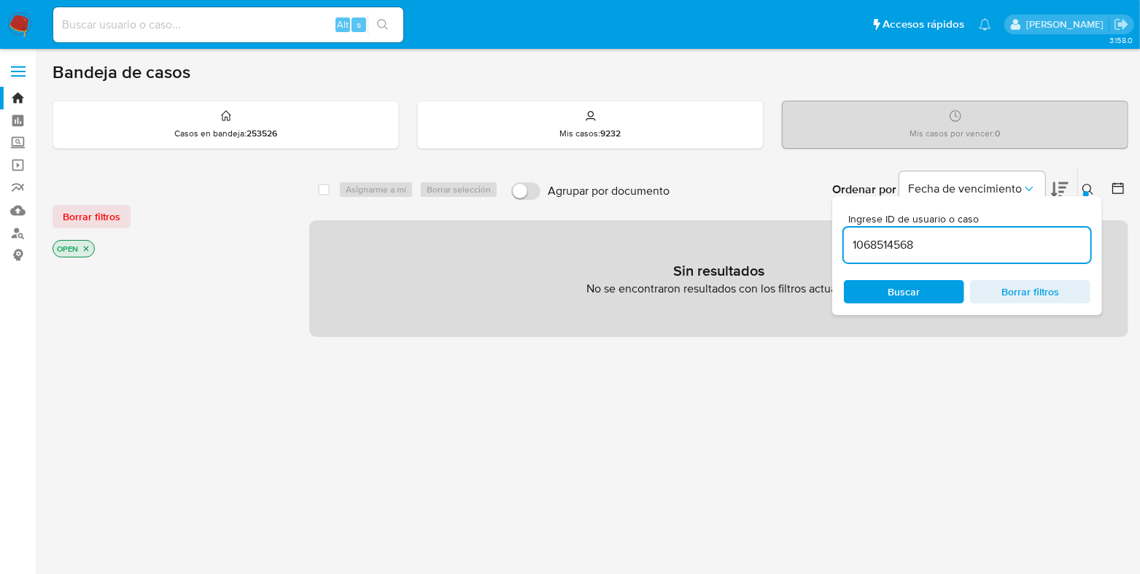
click at [1086, 191] on div at bounding box center [1086, 194] width 6 height 6
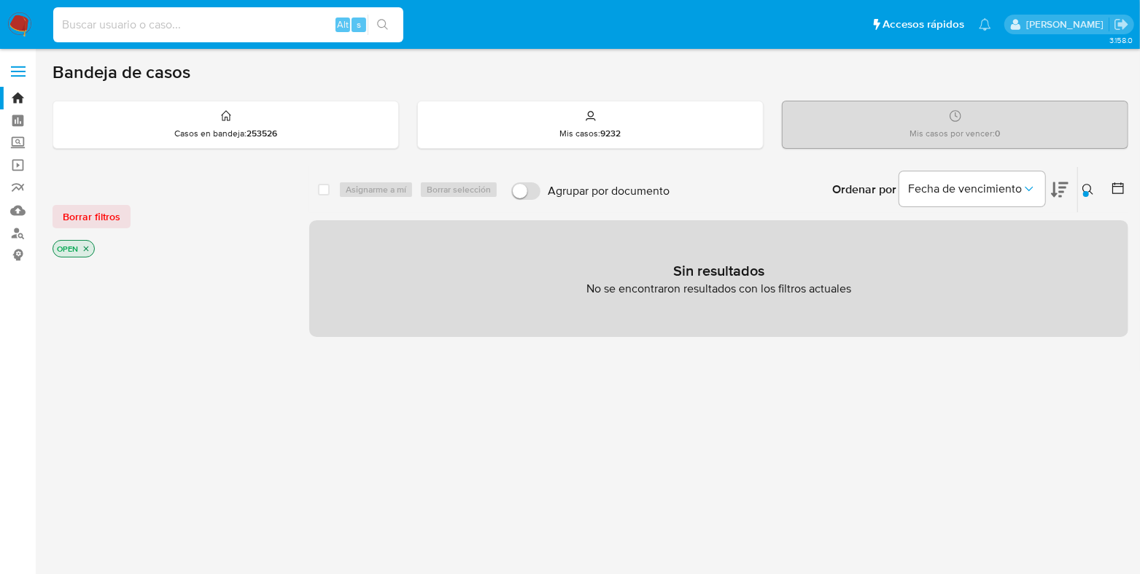
click at [265, 15] on input at bounding box center [228, 24] width 350 height 19
paste input "1068514568"
type input "1068514568"
click at [371, 24] on button "search-icon" at bounding box center [383, 25] width 30 height 20
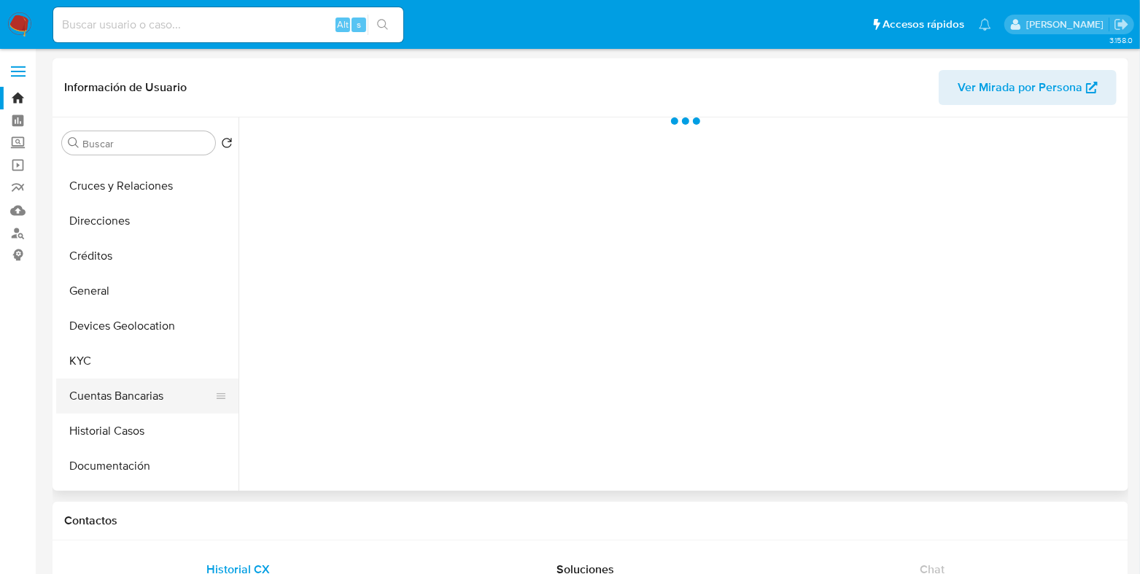
scroll to position [90, 0]
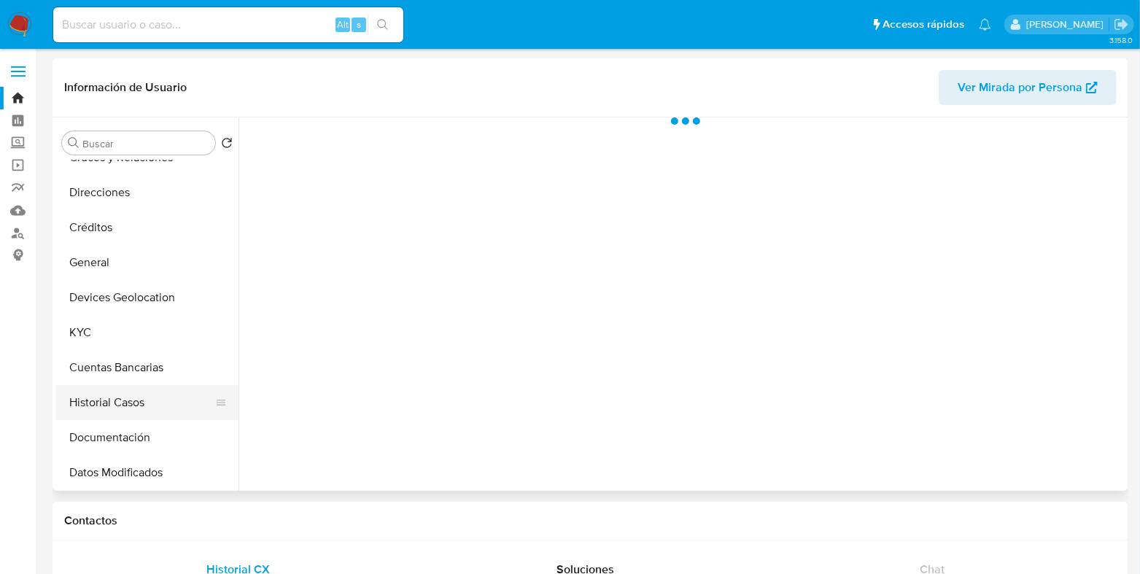
click at [125, 395] on button "Historial Casos" at bounding box center [141, 402] width 171 height 35
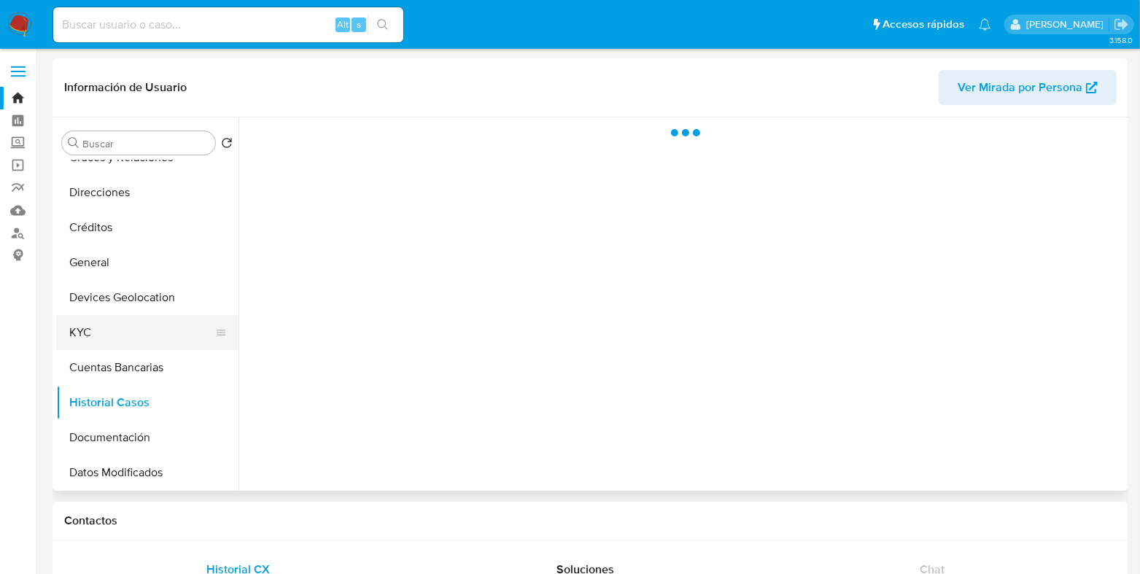
select select "10"
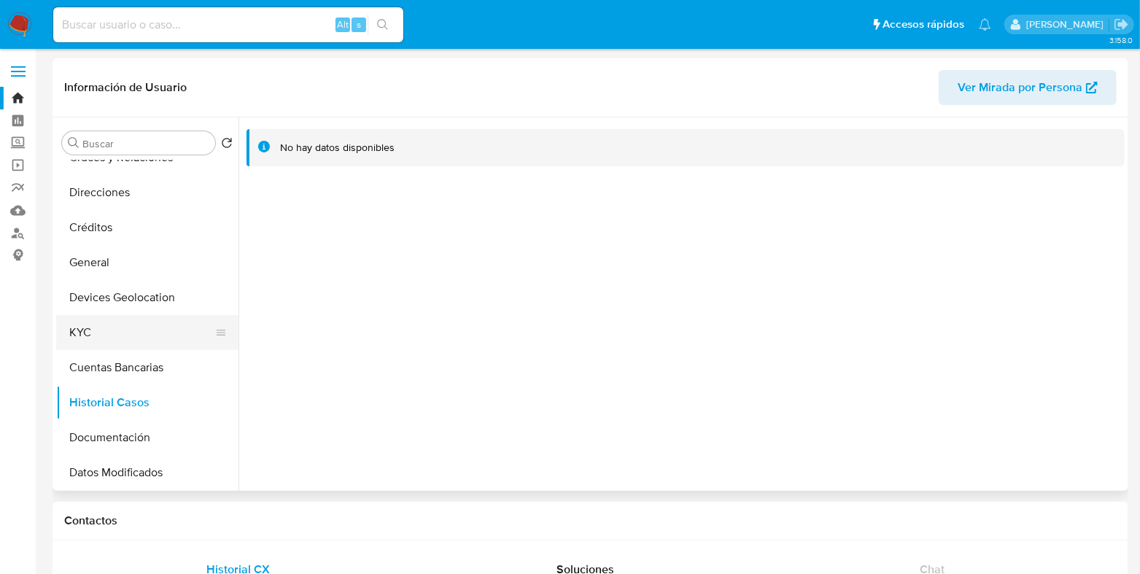
click at [86, 330] on button "KYC" at bounding box center [141, 332] width 171 height 35
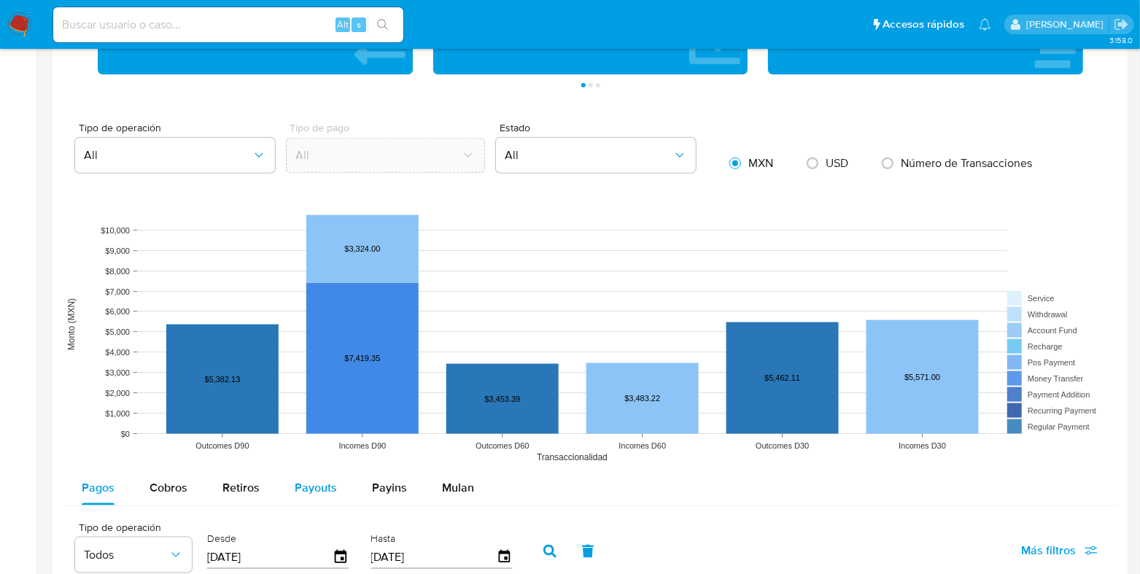
scroll to position [912, 0]
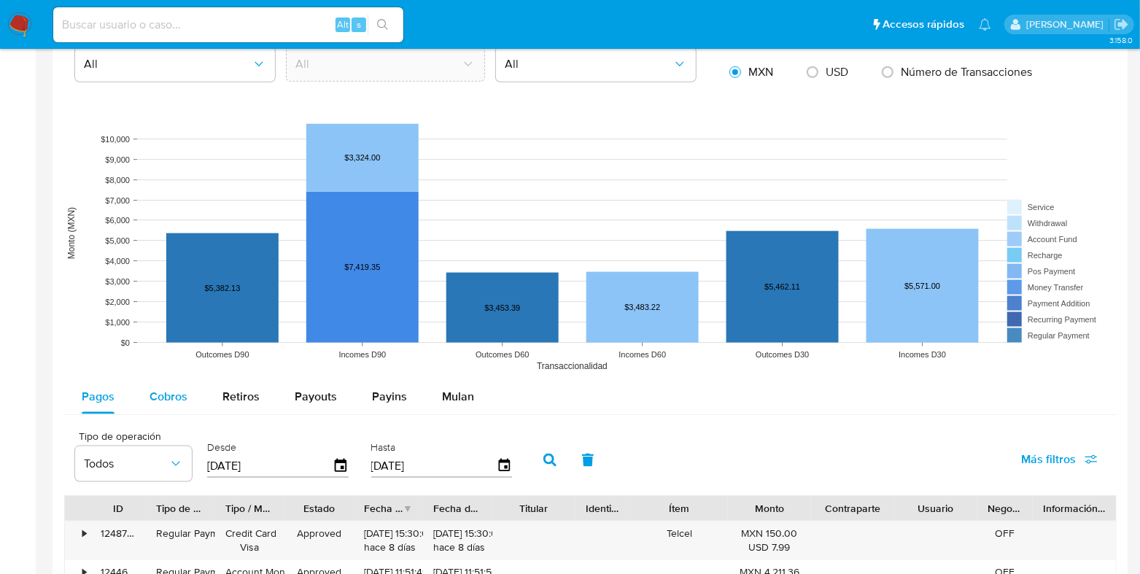
click at [158, 390] on span "Cobros" at bounding box center [169, 396] width 38 height 17
select select "10"
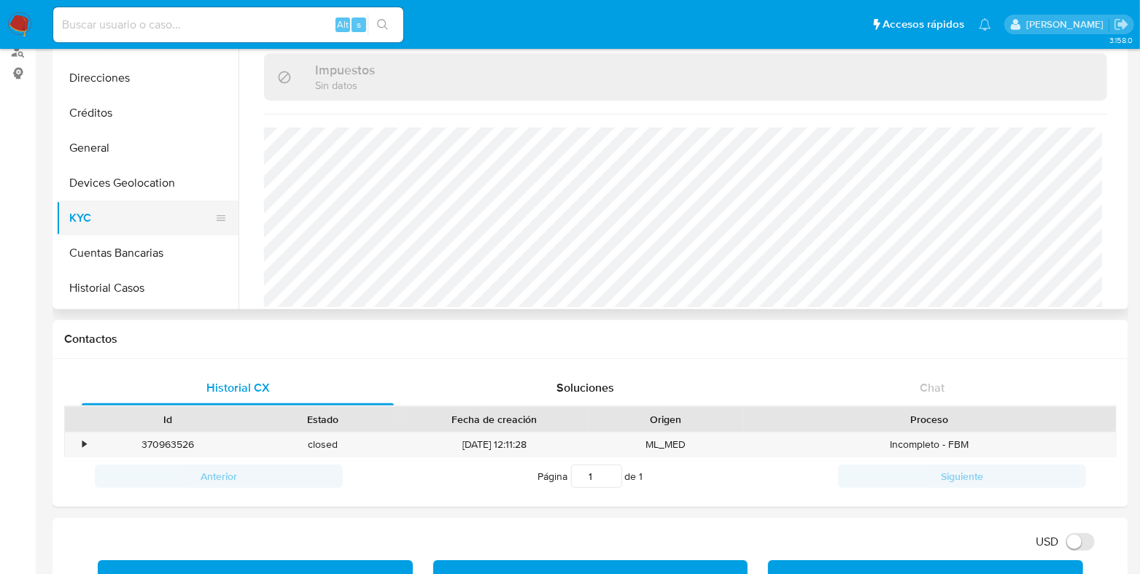
scroll to position [0, 0]
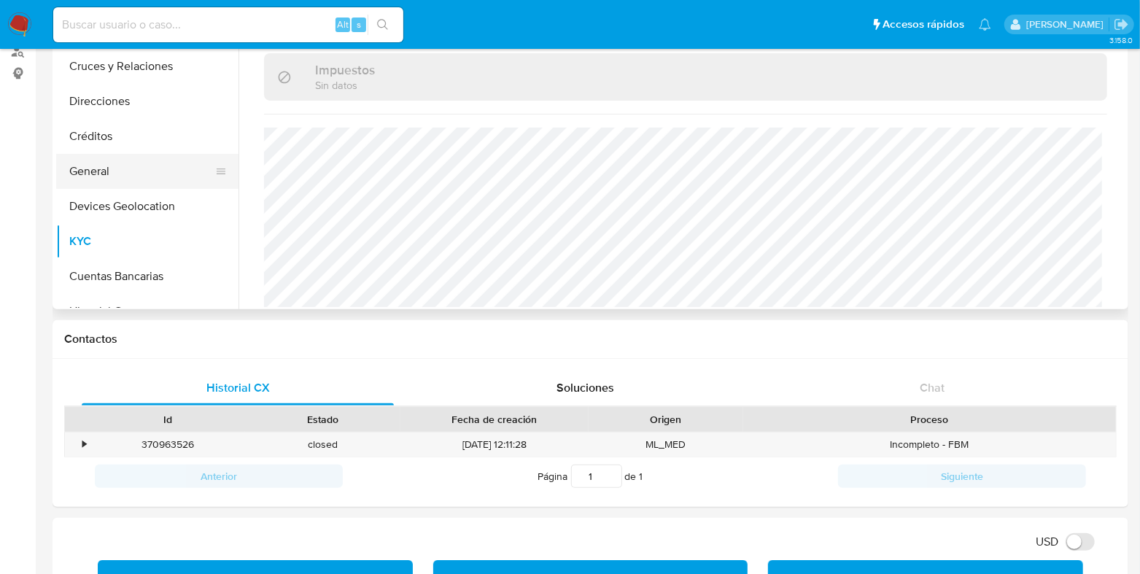
click at [125, 174] on button "General" at bounding box center [141, 171] width 171 height 35
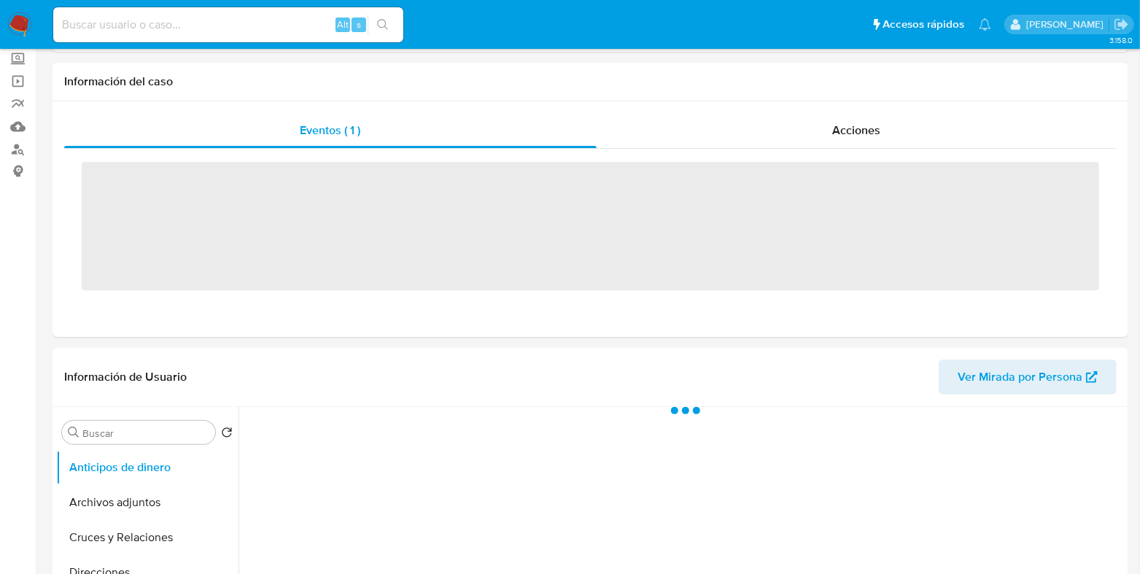
scroll to position [182, 0]
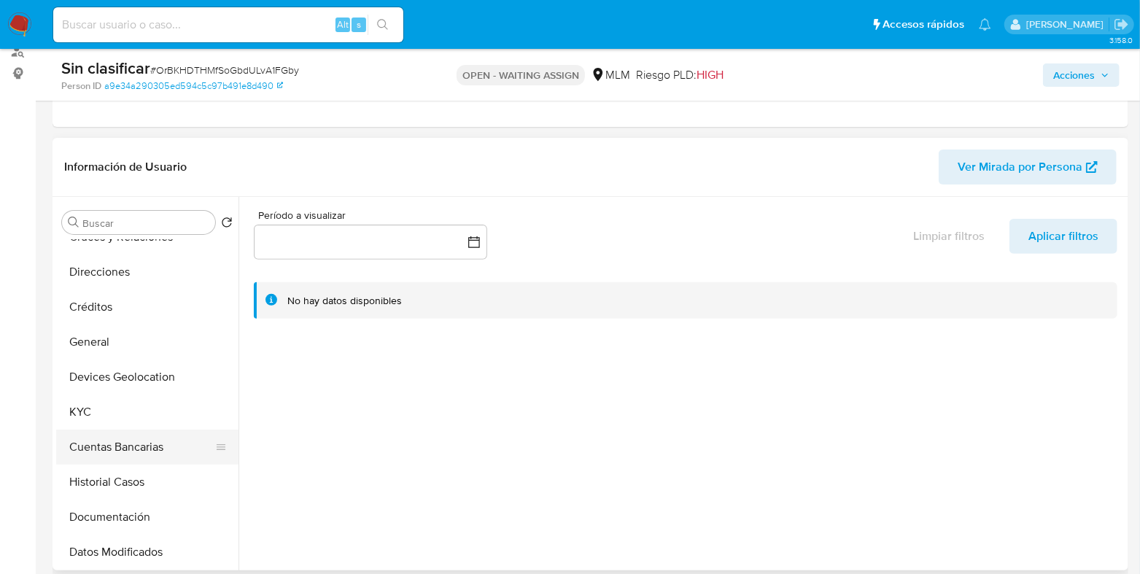
select select "10"
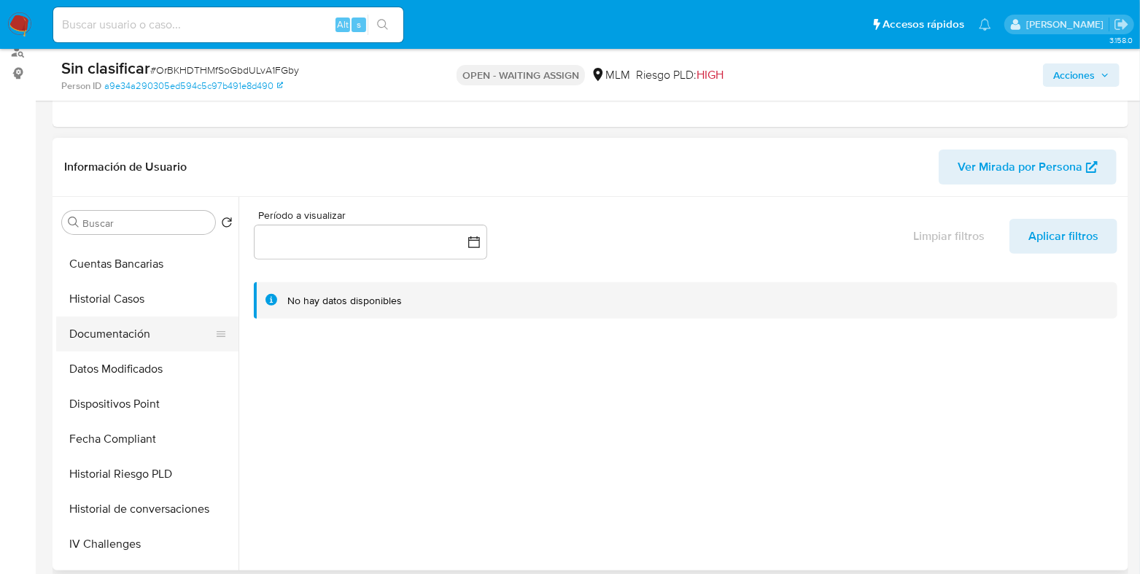
click at [120, 330] on button "Documentación" at bounding box center [141, 334] width 171 height 35
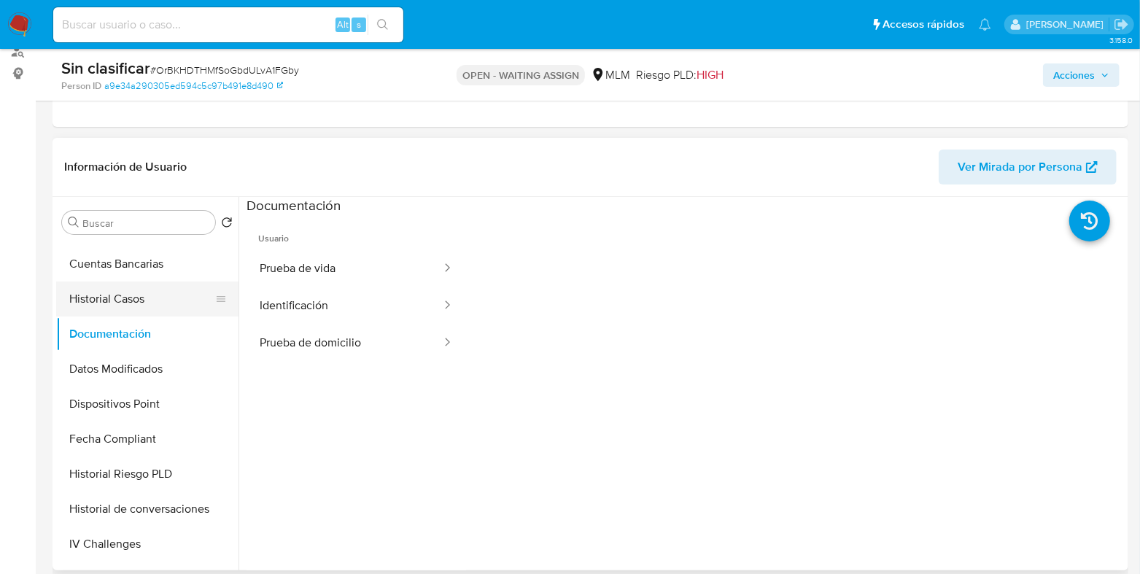
click at [112, 307] on button "Historial Casos" at bounding box center [141, 299] width 171 height 35
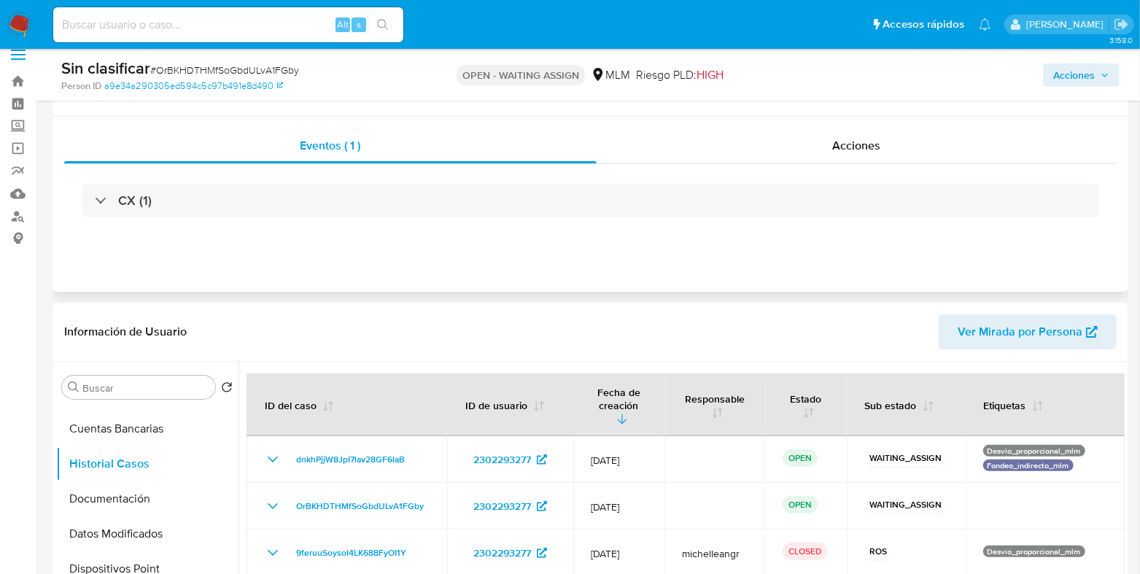
scroll to position [0, 0]
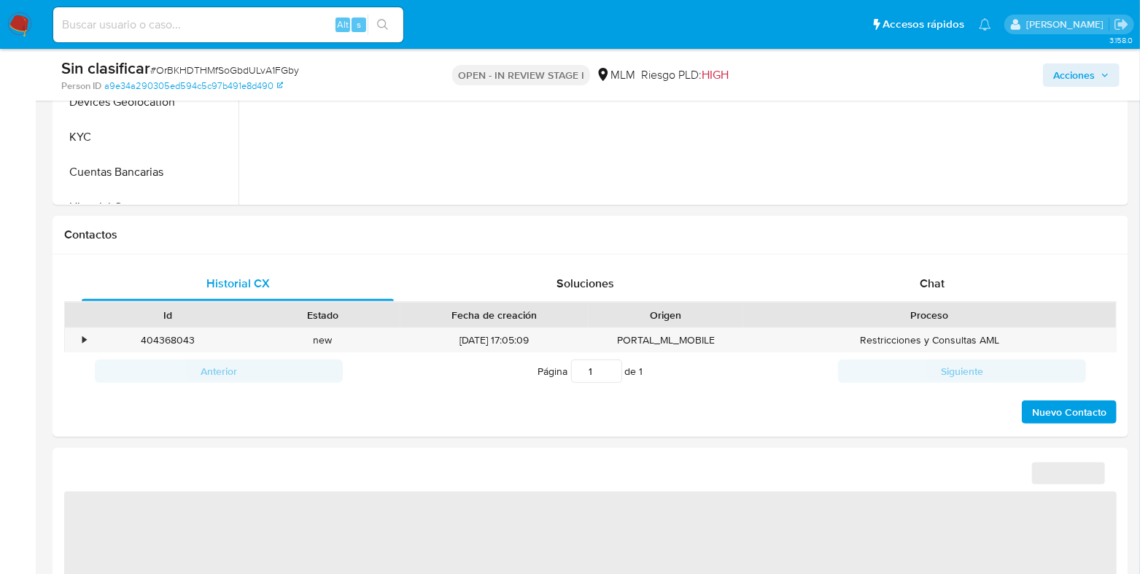
select select "10"
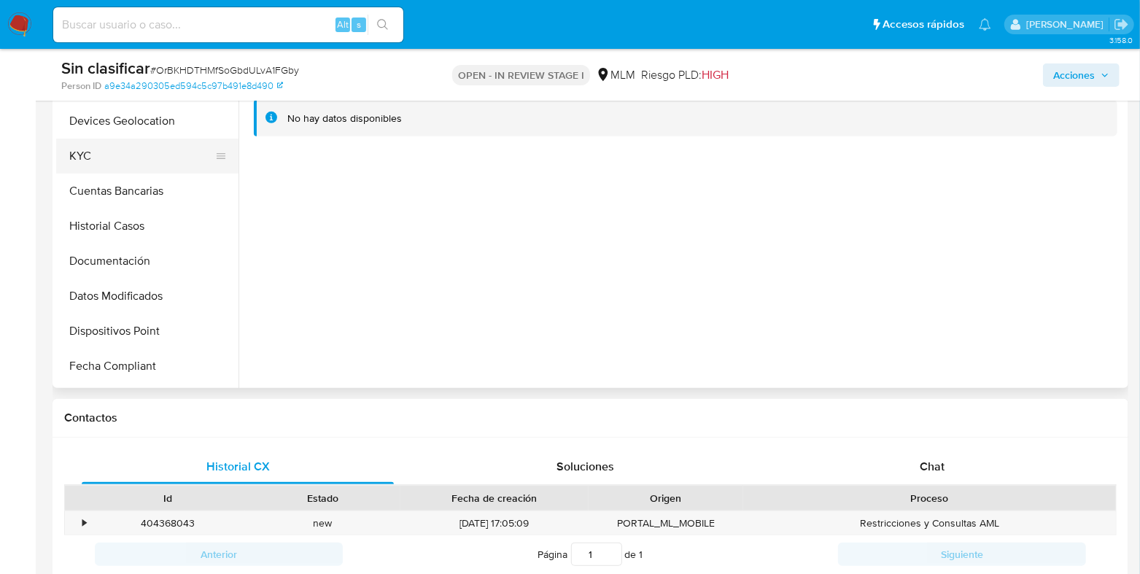
scroll to position [182, 0]
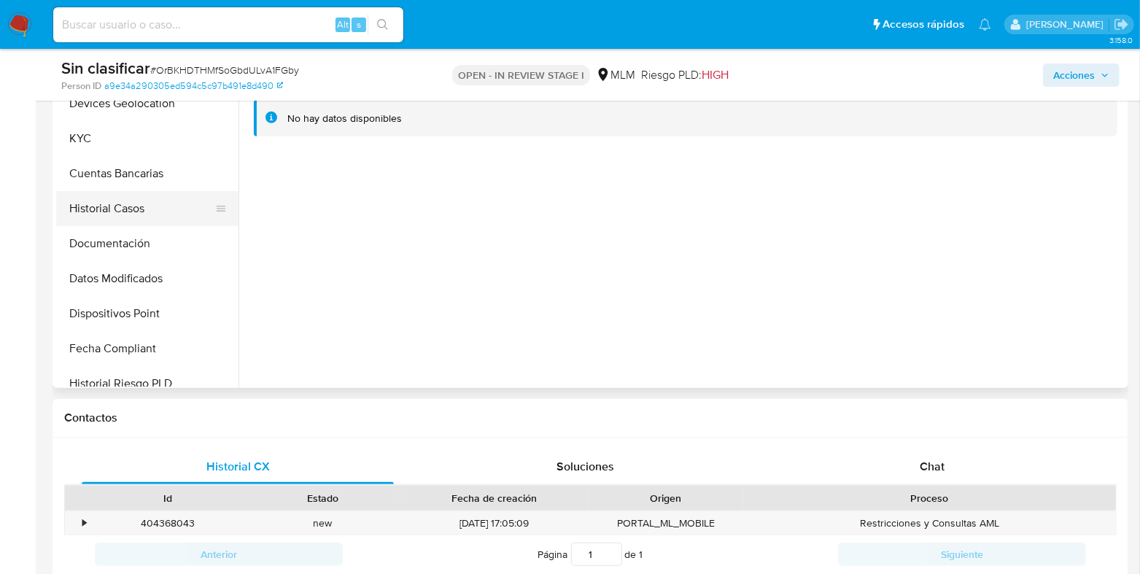
click at [115, 215] on button "Historial Casos" at bounding box center [141, 208] width 171 height 35
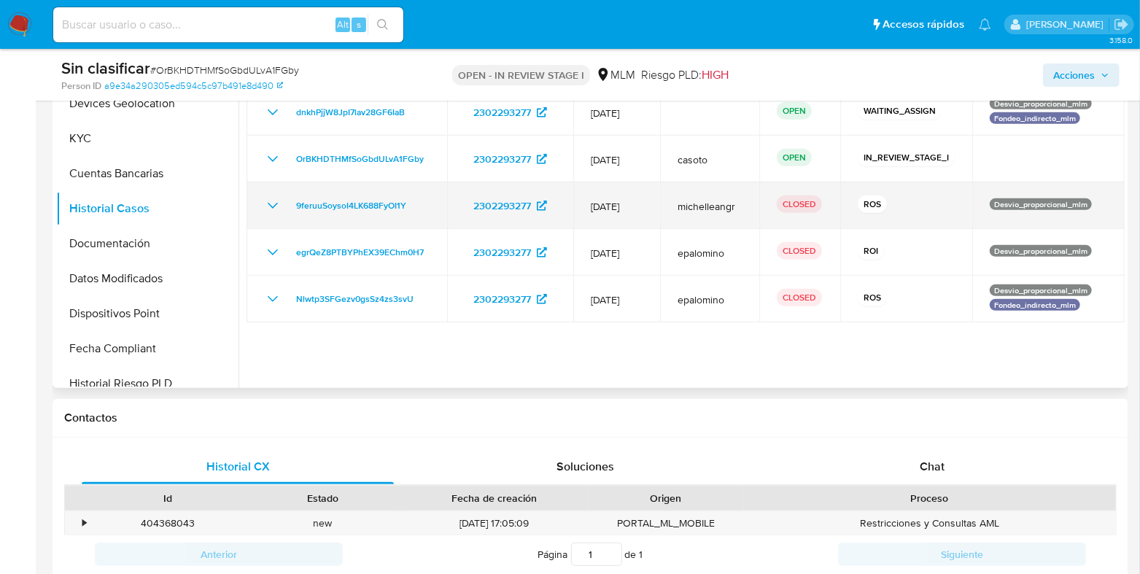
click at [264, 197] on icon "Mostrar/Ocultar" at bounding box center [273, 206] width 18 height 18
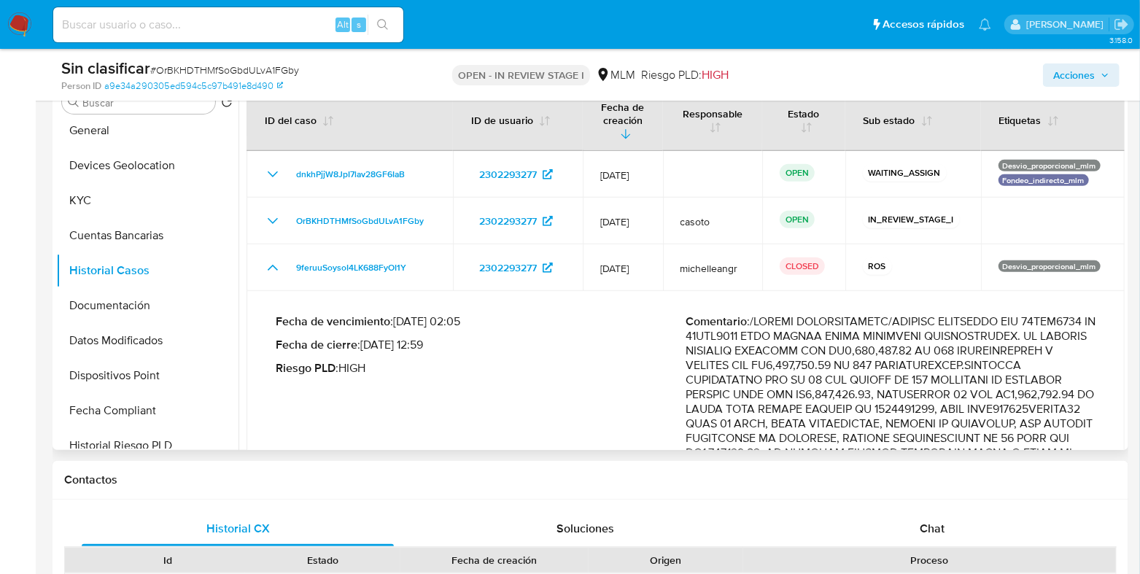
scroll to position [273, 0]
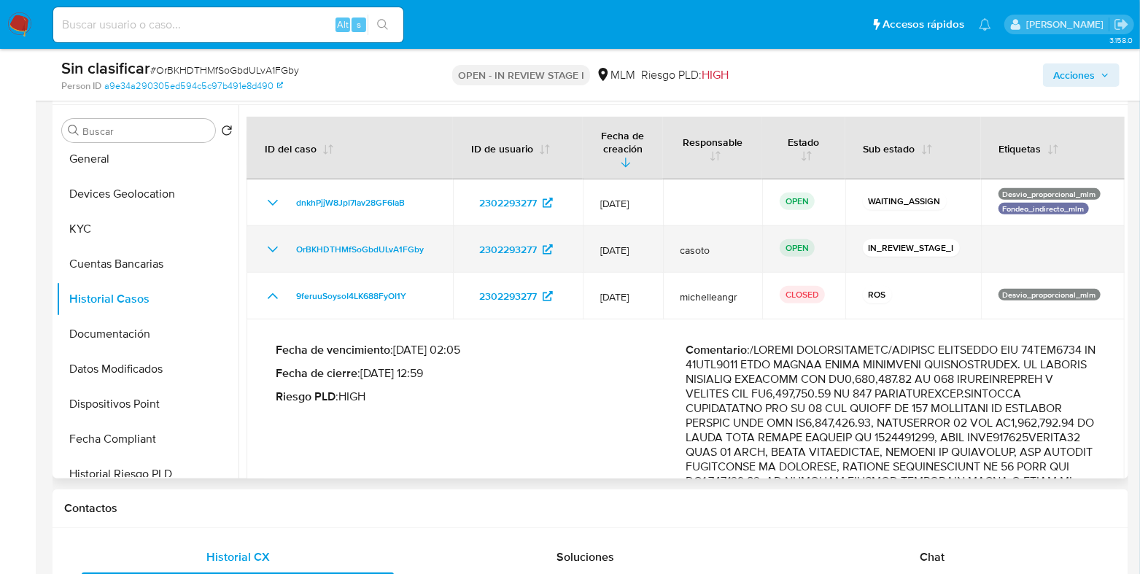
click at [280, 241] on icon "Mostrar/Ocultar" at bounding box center [273, 250] width 18 height 18
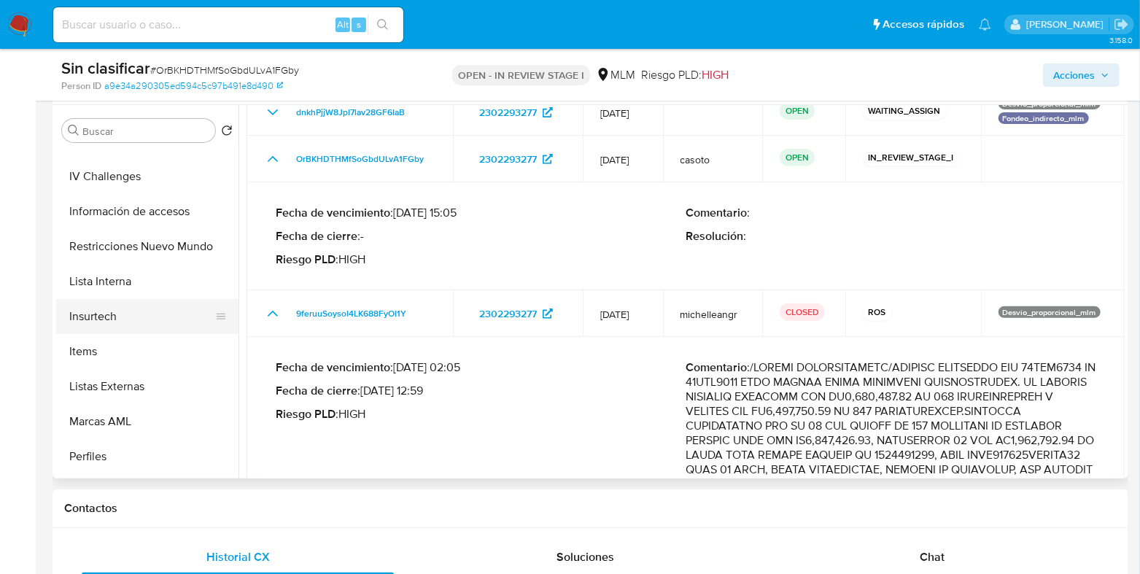
scroll to position [525, 0]
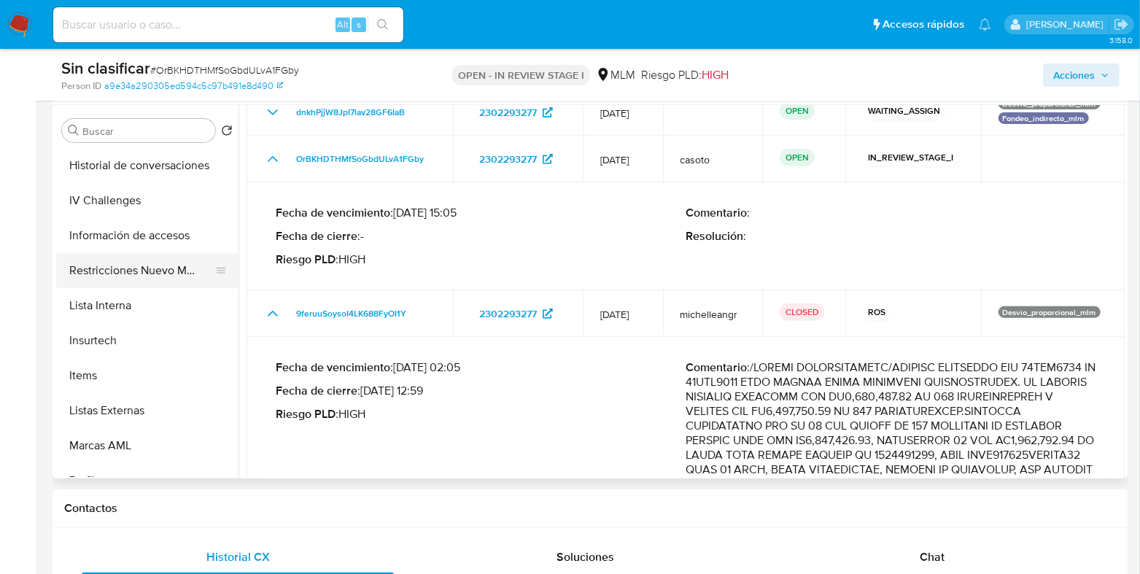
click at [135, 281] on button "Restricciones Nuevo Mundo" at bounding box center [141, 270] width 171 height 35
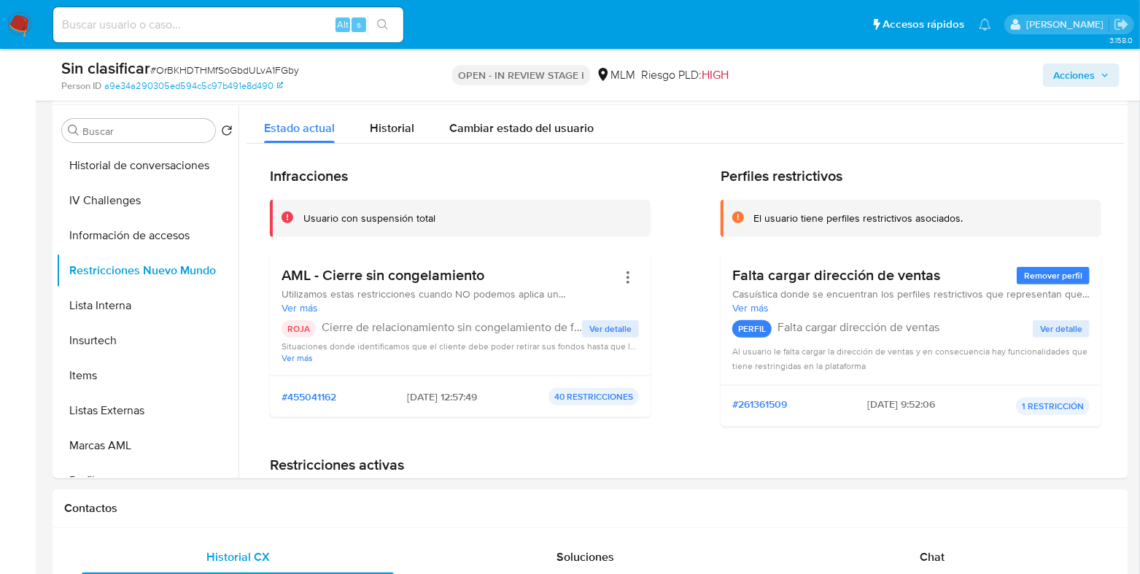
click at [1102, 77] on icon "button" at bounding box center [1105, 75] width 9 height 9
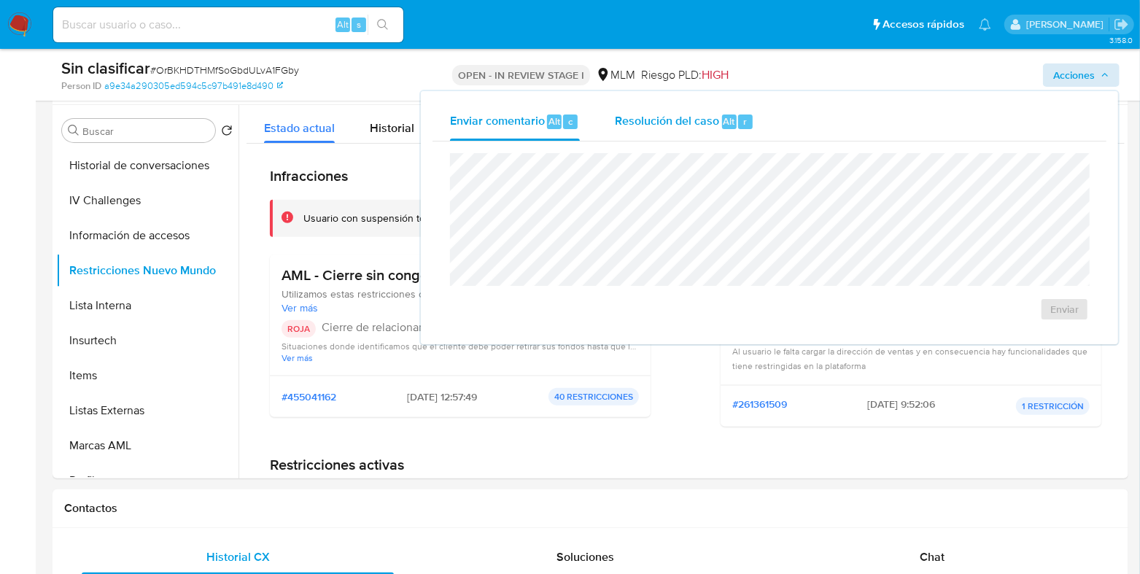
click at [718, 128] on div "Resolución del caso Alt r" at bounding box center [684, 122] width 139 height 38
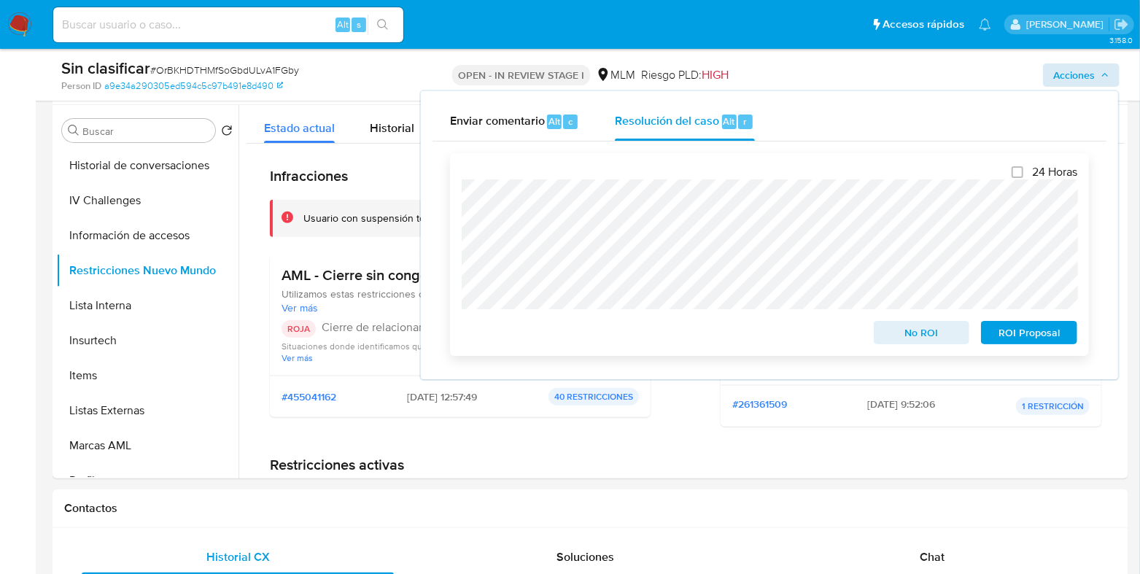
click at [917, 338] on span "No ROI" at bounding box center [922, 332] width 76 height 20
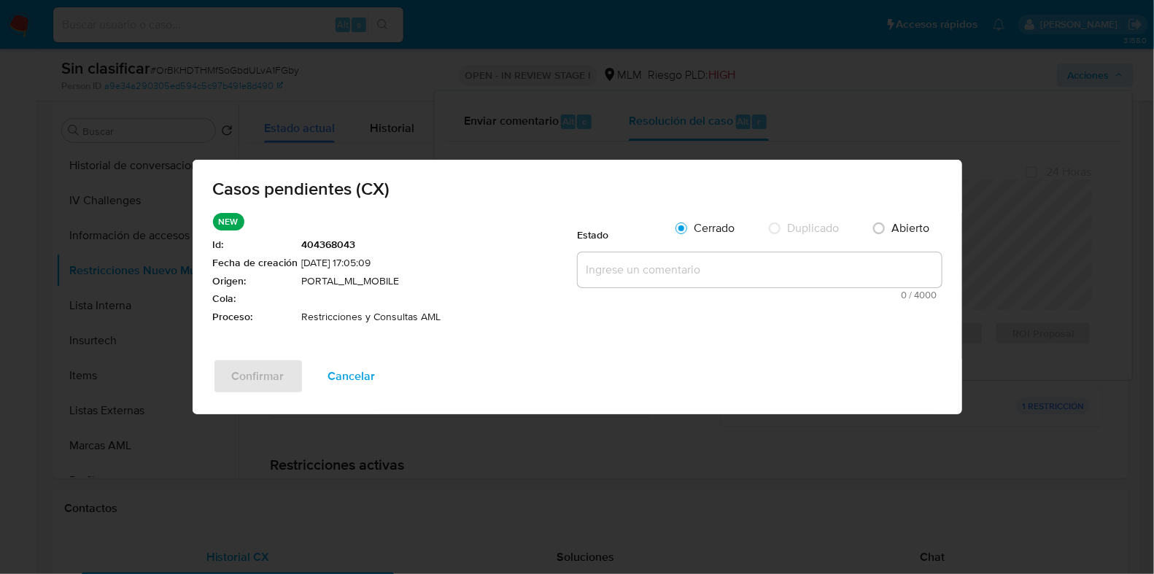
drag, startPoint x: 358, startPoint y: 389, endPoint x: 597, endPoint y: 372, distance: 239.9
click at [363, 386] on span "Cancelar" at bounding box center [351, 376] width 47 height 32
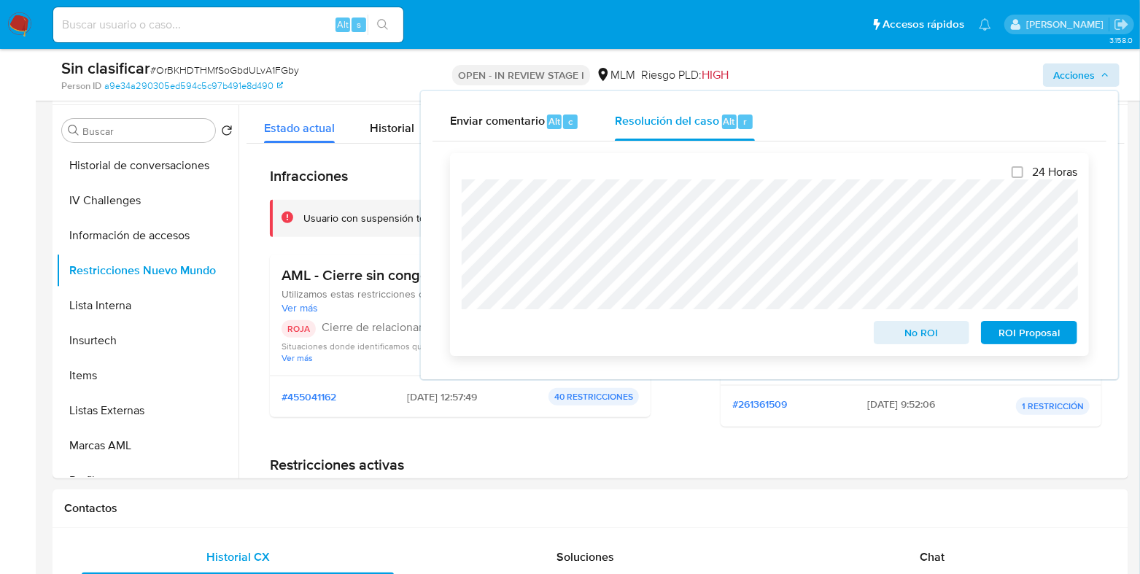
click at [909, 330] on span "No ROI" at bounding box center [922, 332] width 76 height 20
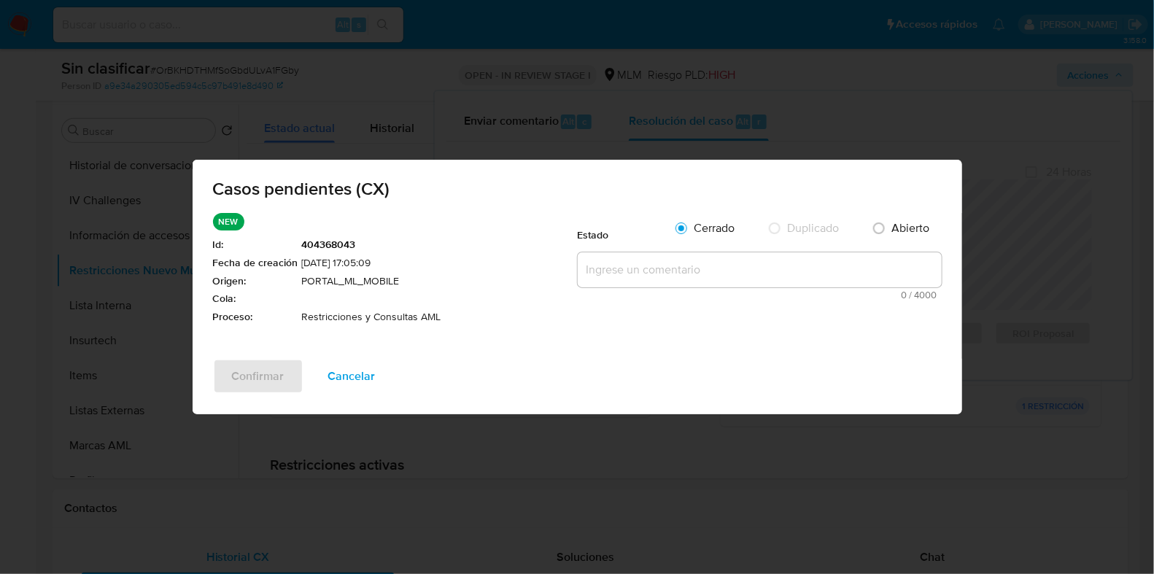
click at [635, 271] on textarea at bounding box center [760, 269] width 364 height 35
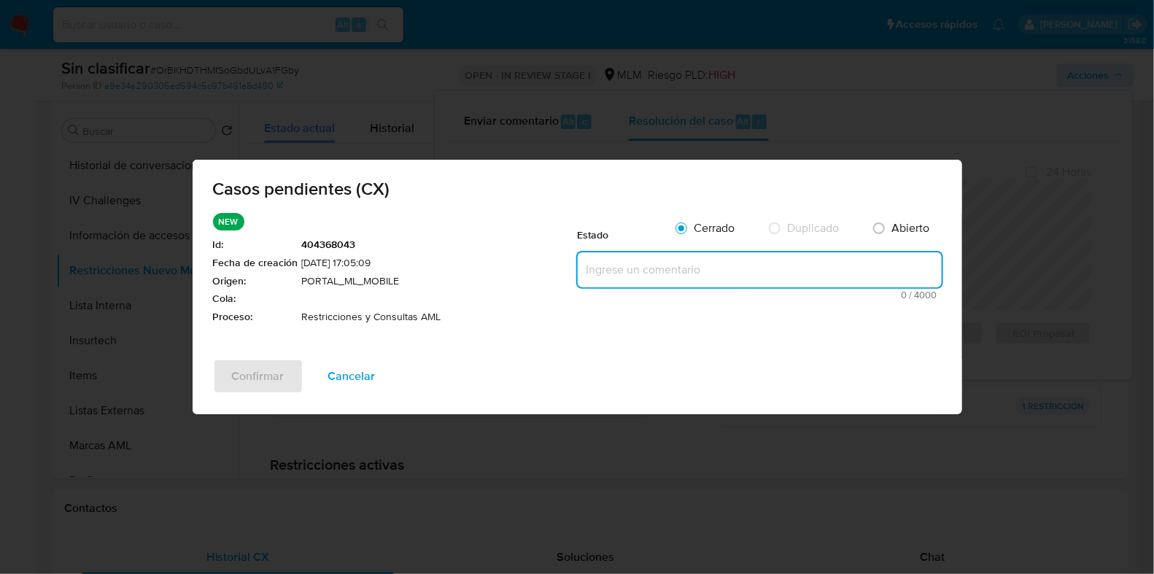
paste textarea "2 ros por presentar operativa inusual."
drag, startPoint x: 585, startPoint y: 272, endPoint x: 638, endPoint y: 290, distance: 56.0
click at [589, 274] on textarea "2 ros por presentar operativa inusual." at bounding box center [760, 269] width 364 height 35
type textarea "cuenta con 2 ros por presentar operativa inusual."
click at [273, 384] on span "Confirmar" at bounding box center [258, 376] width 53 height 32
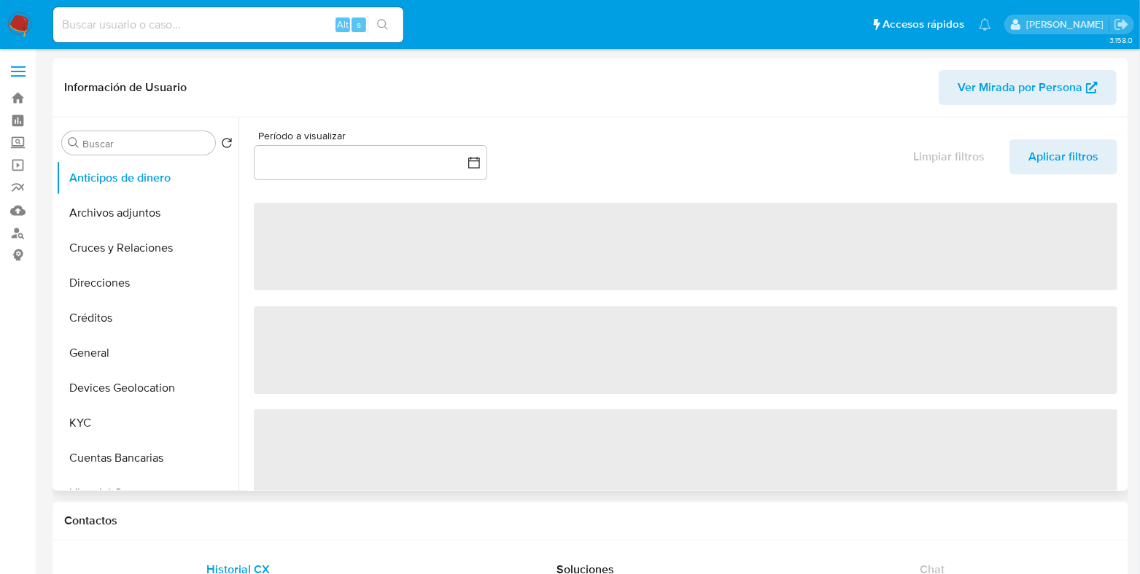
select select "10"
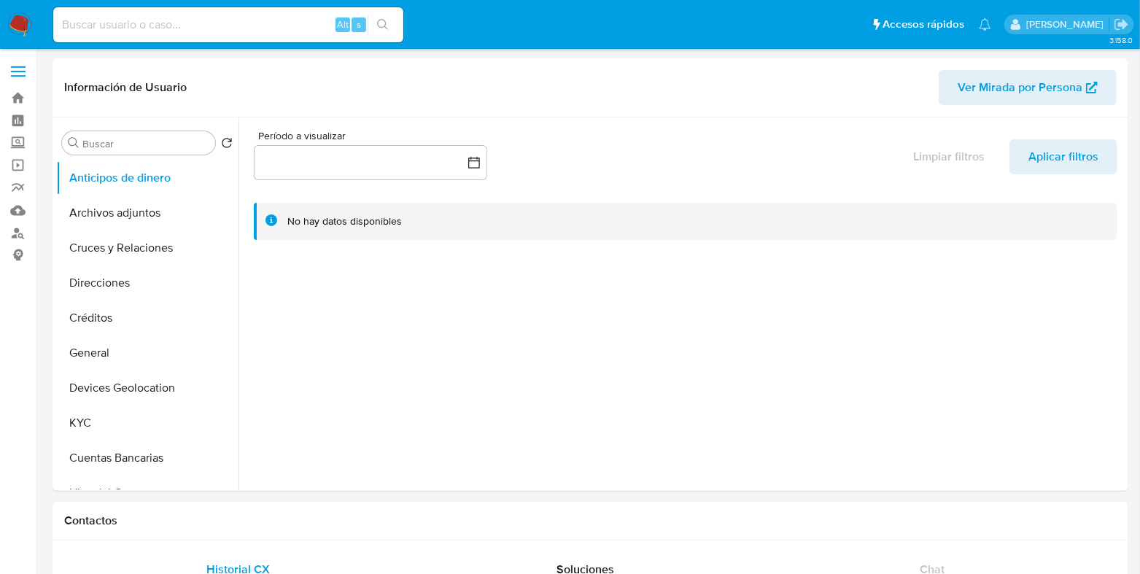
click at [26, 21] on img at bounding box center [19, 24] width 25 height 25
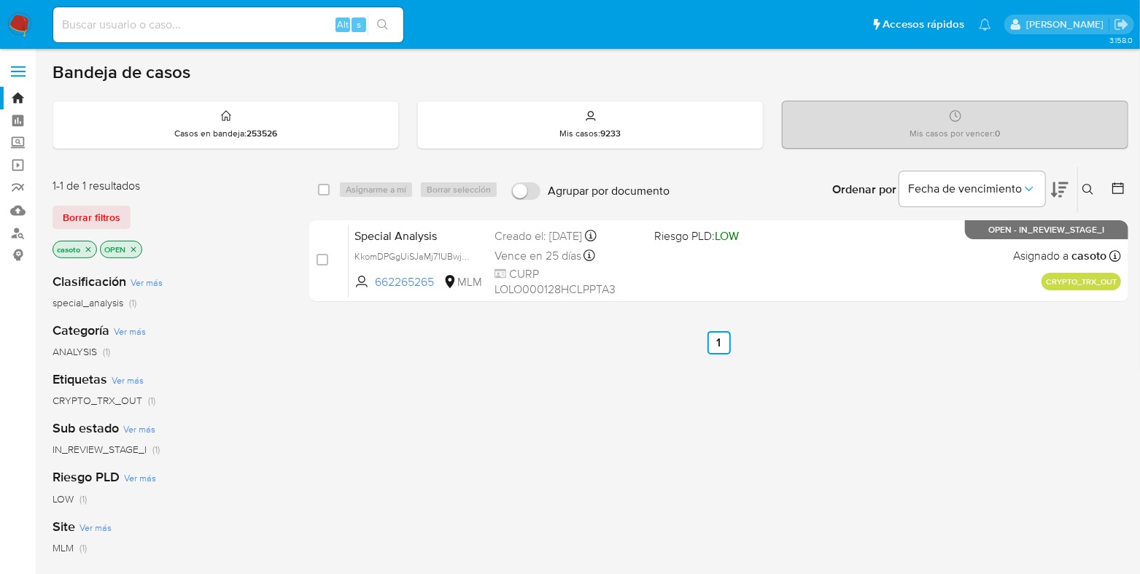
click at [1090, 192] on icon at bounding box center [1088, 190] width 12 height 12
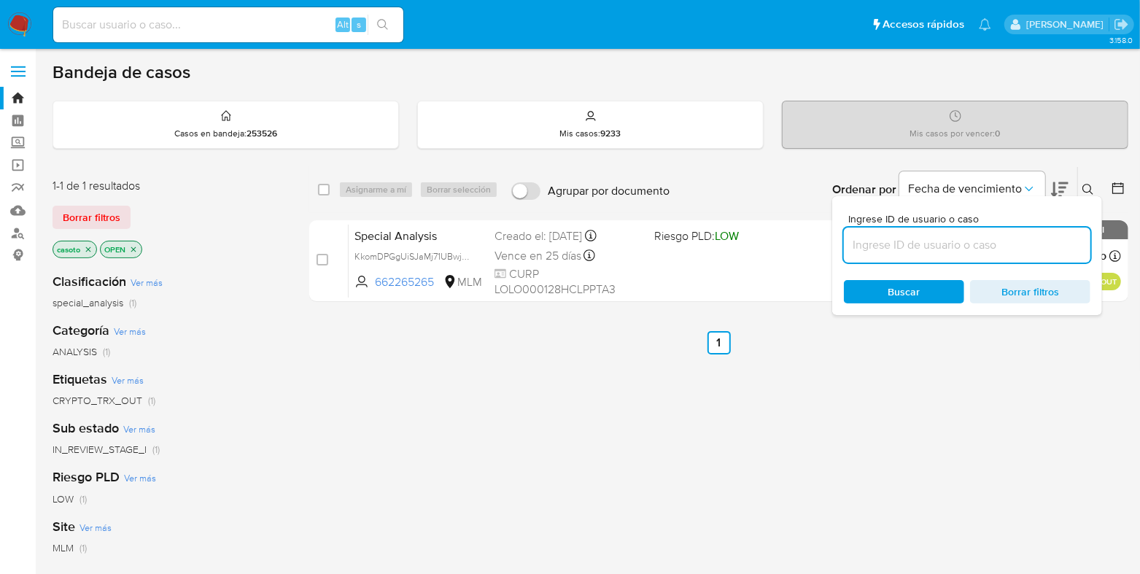
click at [996, 241] on input at bounding box center [967, 245] width 247 height 19
click at [223, 31] on input at bounding box center [228, 24] width 350 height 19
paste input "1068514568"
type input "1068514568"
click at [389, 28] on button "search-icon" at bounding box center [383, 25] width 30 height 20
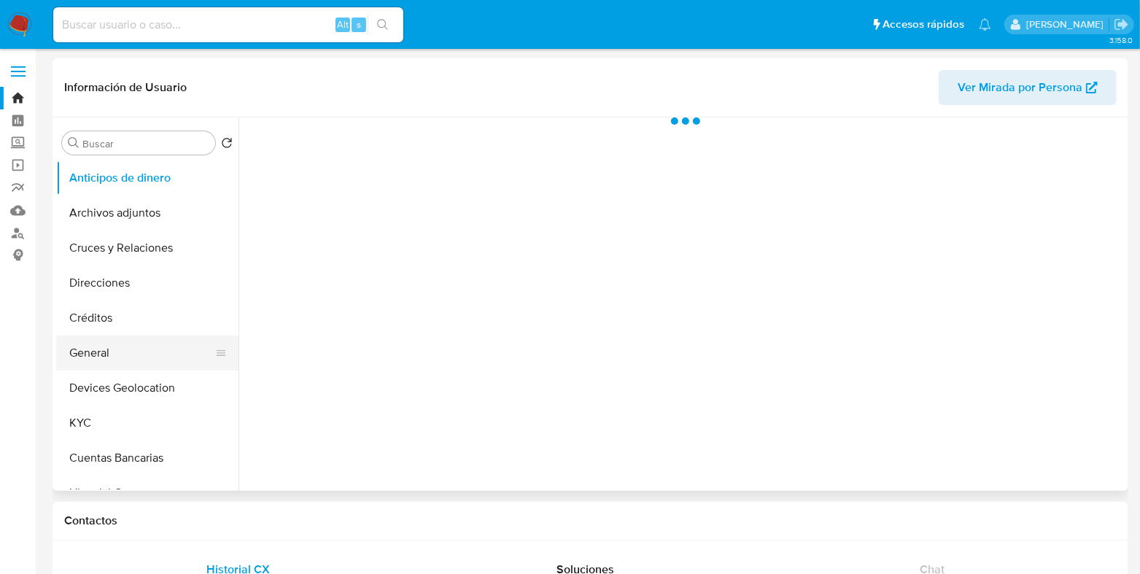
click at [100, 358] on button "General" at bounding box center [141, 352] width 171 height 35
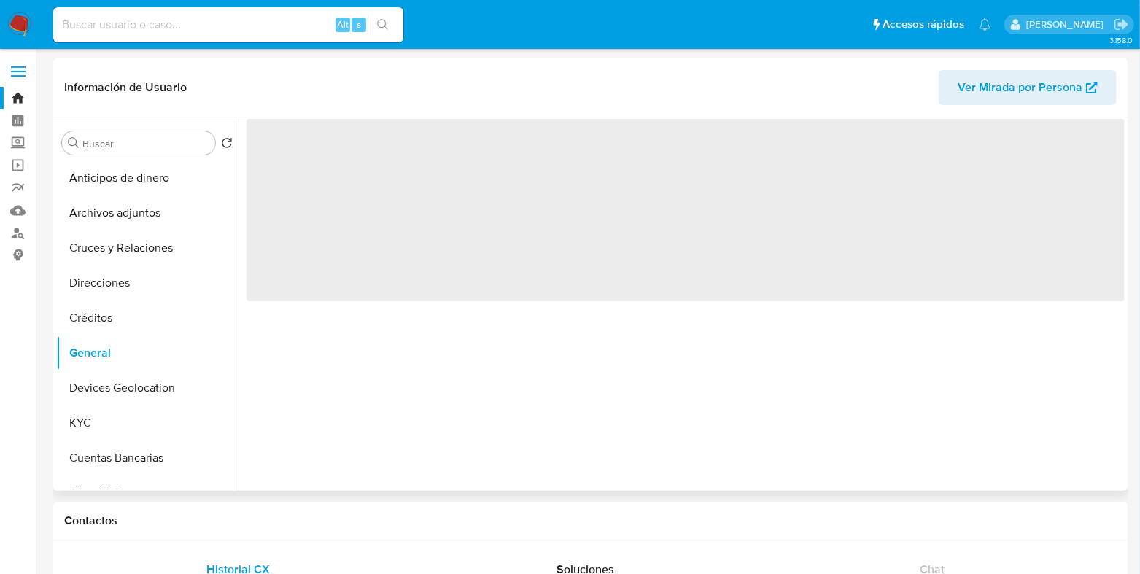
select select "10"
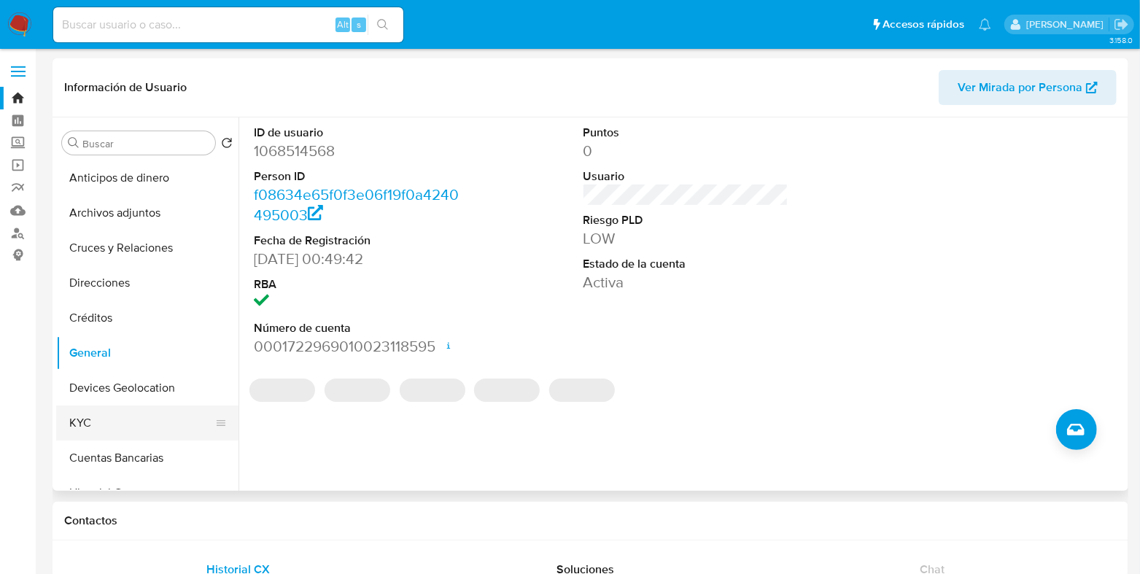
click at [106, 410] on button "KYC" at bounding box center [141, 423] width 171 height 35
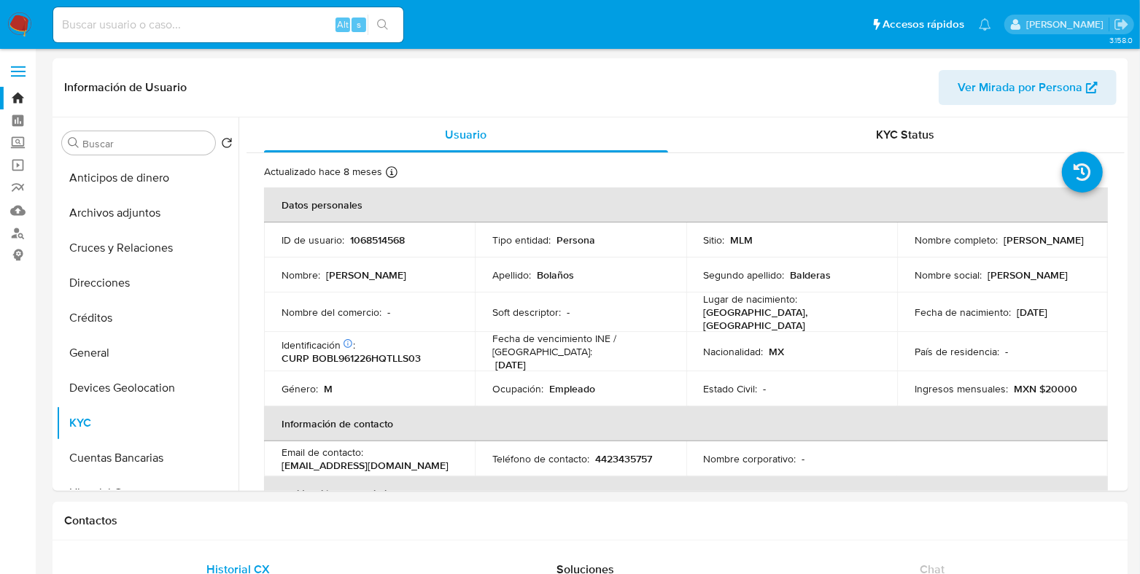
drag, startPoint x: 1039, startPoint y: 249, endPoint x: 911, endPoint y: 250, distance: 128.4
click at [915, 247] on div "Nombre completo : [PERSON_NAME]" at bounding box center [1003, 239] width 176 height 13
copy p "[PERSON_NAME]"
click at [390, 244] on p "1068514568" at bounding box center [377, 239] width 55 height 13
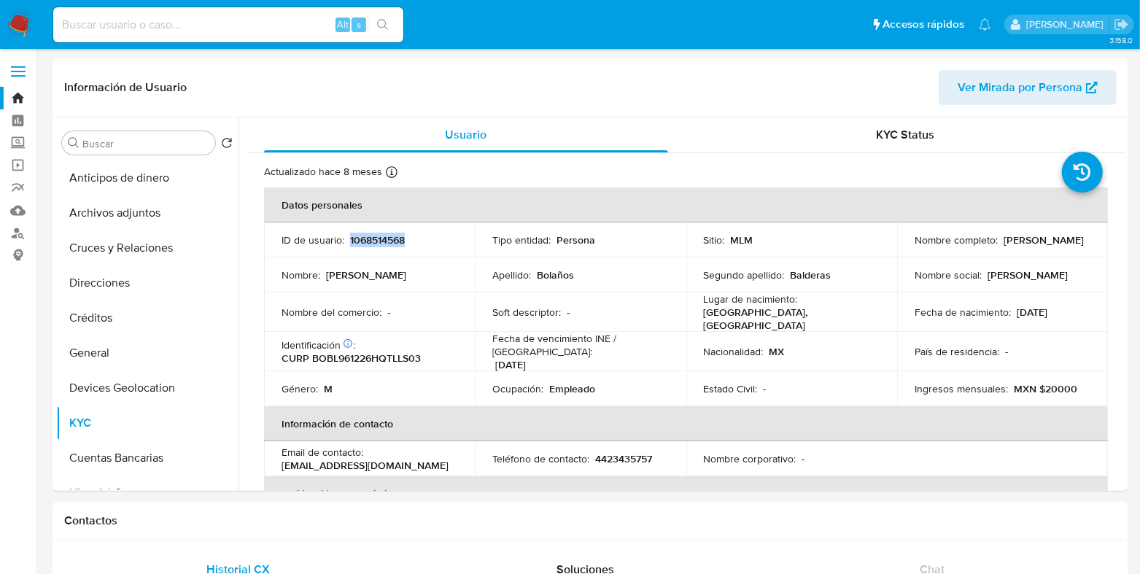
copy p "1068514568"
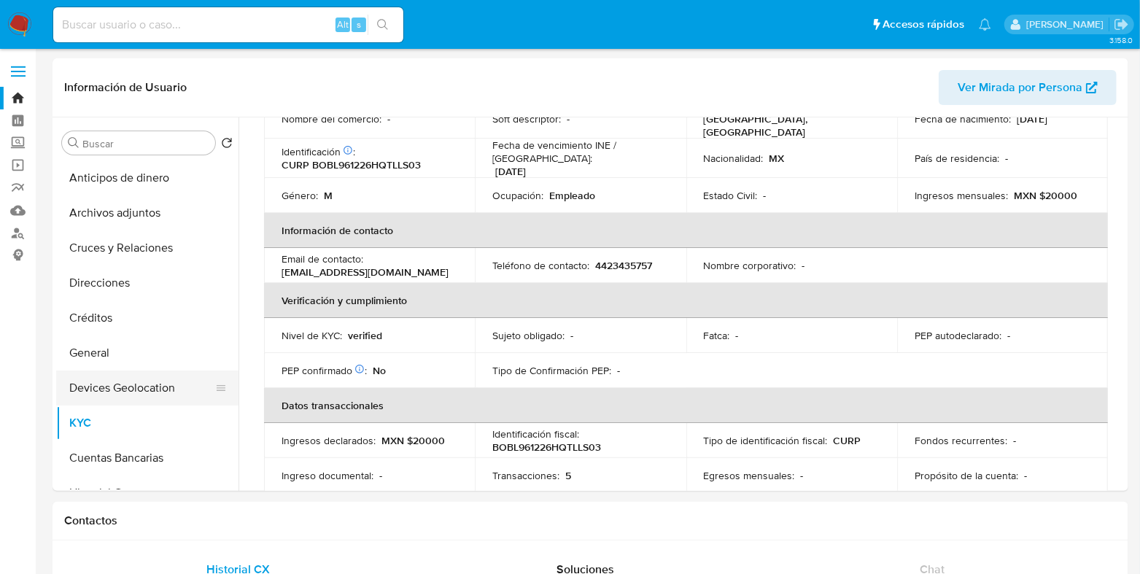
scroll to position [90, 0]
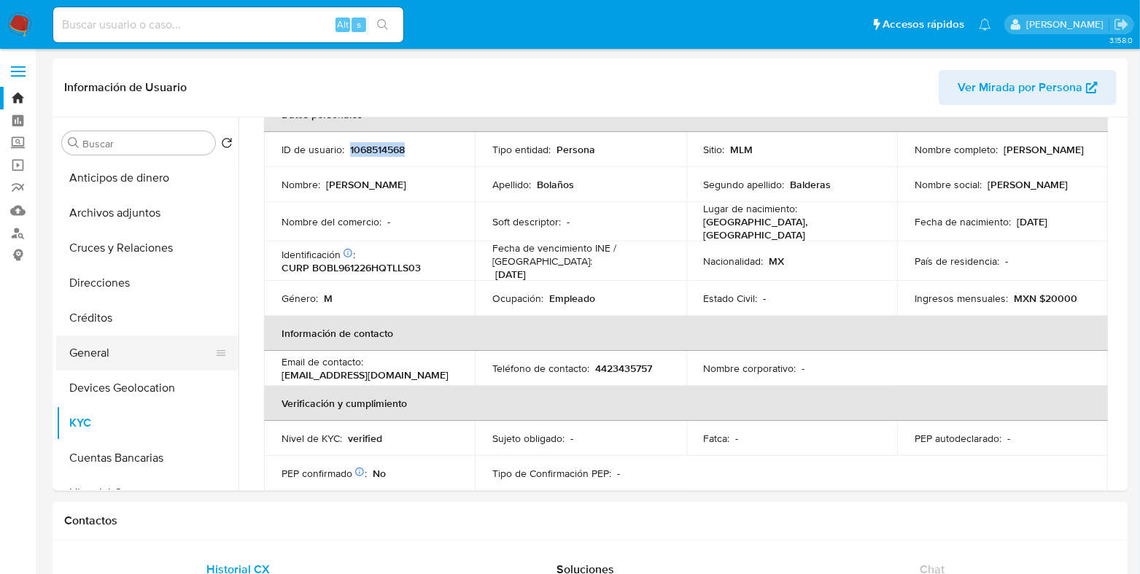
click at [106, 364] on button "General" at bounding box center [141, 352] width 171 height 35
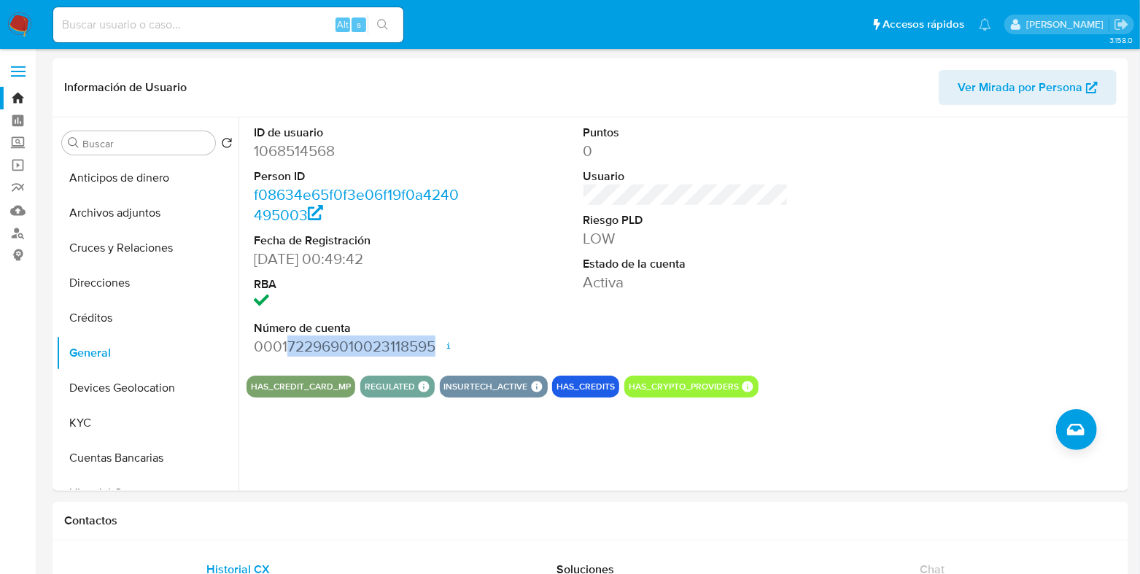
drag, startPoint x: 431, startPoint y: 348, endPoint x: 287, endPoint y: 349, distance: 143.7
click at [287, 349] on dd "0001722969010023118595 Fecha de apertura 19/02/2024 19:29 Estado ACTIVE" at bounding box center [356, 346] width 205 height 20
copy dd "722969010023118595"
click at [116, 406] on button "KYC" at bounding box center [141, 423] width 171 height 35
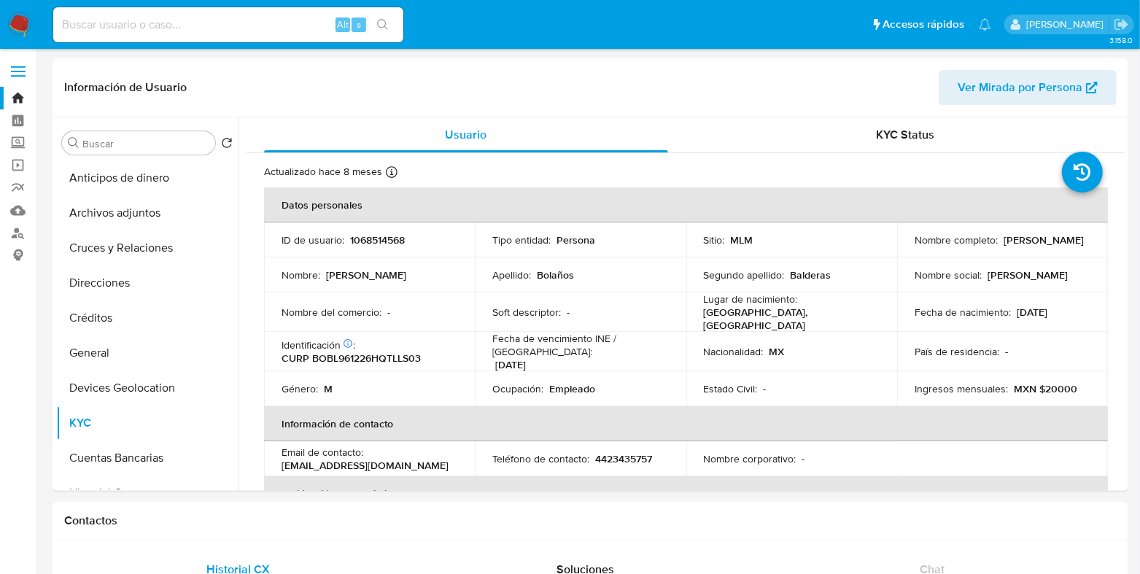
click at [387, 352] on p "CURP BOBL961226HQTLLS03" at bounding box center [351, 358] width 139 height 13
copy p "BOBL961226HQTLLS03"
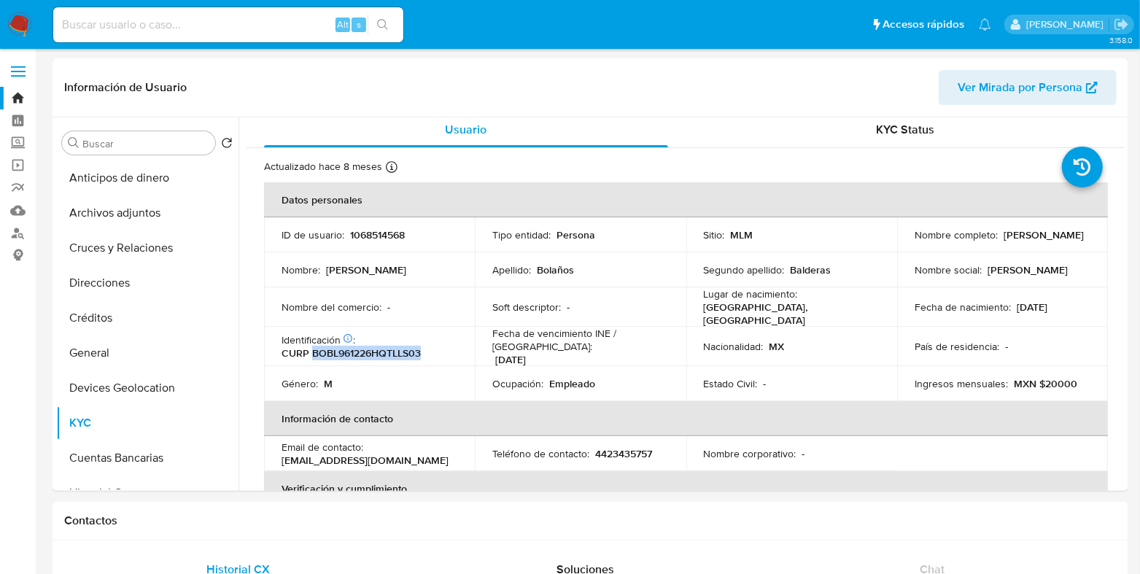
scroll to position [4, 0]
drag, startPoint x: 1060, startPoint y: 303, endPoint x: 1011, endPoint y: 303, distance: 49.6
click at [1011, 303] on div "Fecha de nacimiento : 26/12/1996" at bounding box center [1003, 307] width 176 height 13
copy p "26/12/1996"
click at [98, 351] on button "General" at bounding box center [141, 352] width 171 height 35
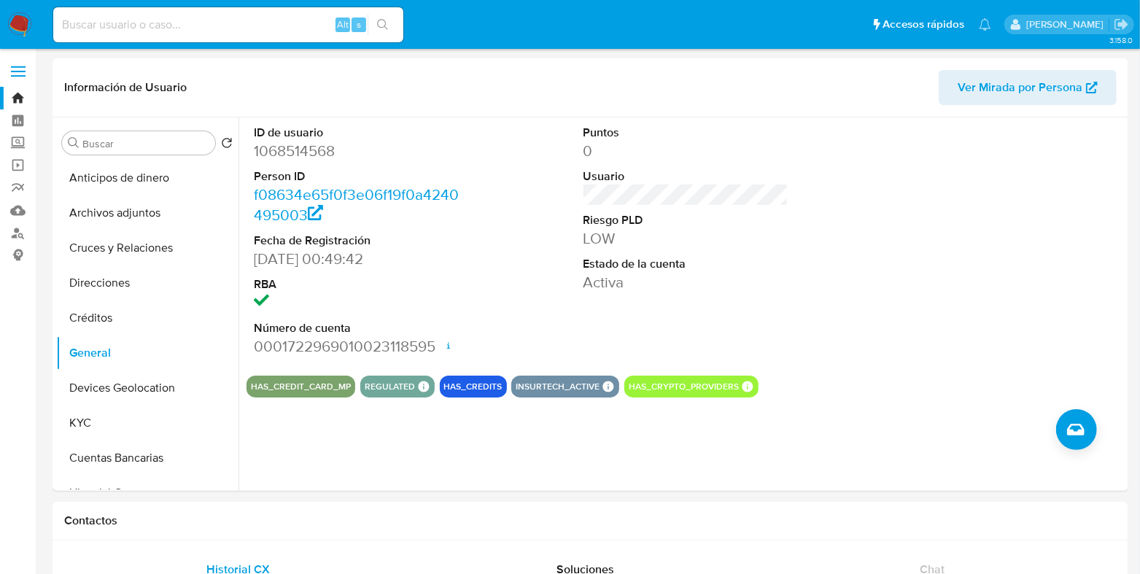
scroll to position [90, 0]
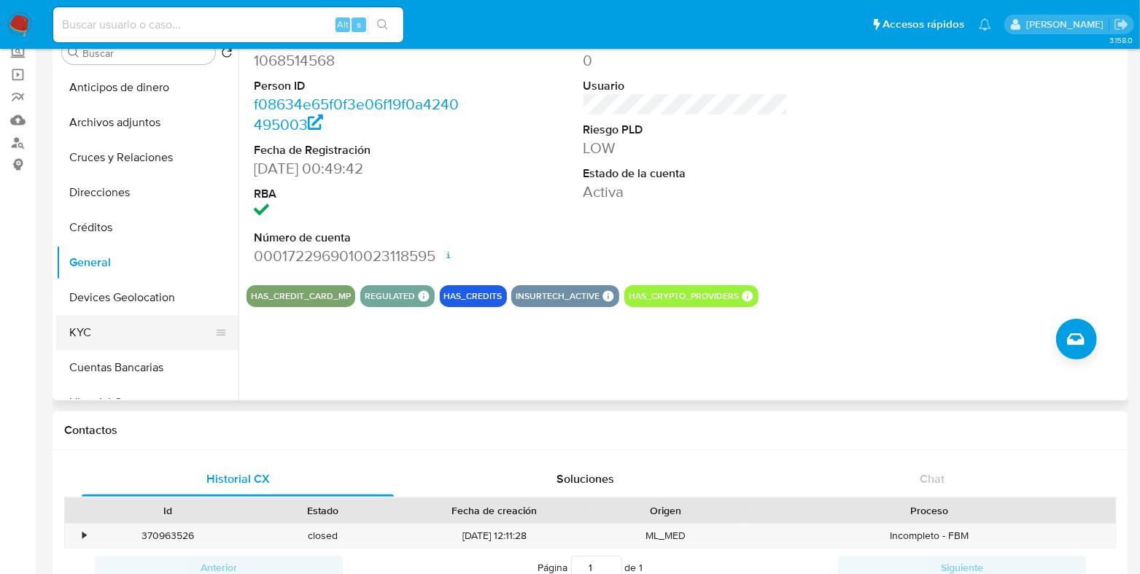
click at [87, 330] on button "KYC" at bounding box center [141, 332] width 171 height 35
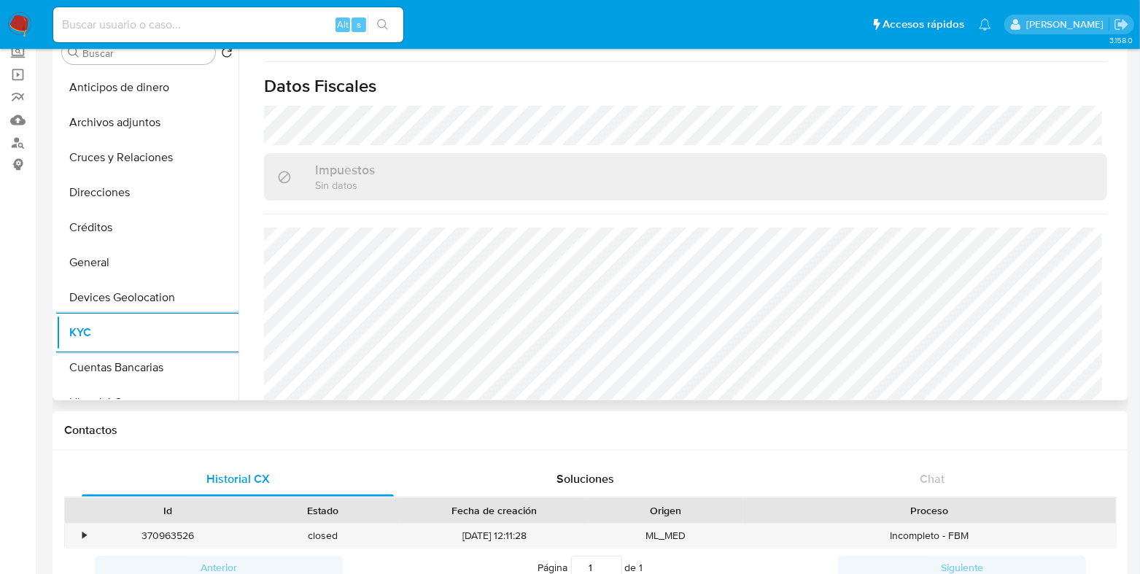
scroll to position [916, 0]
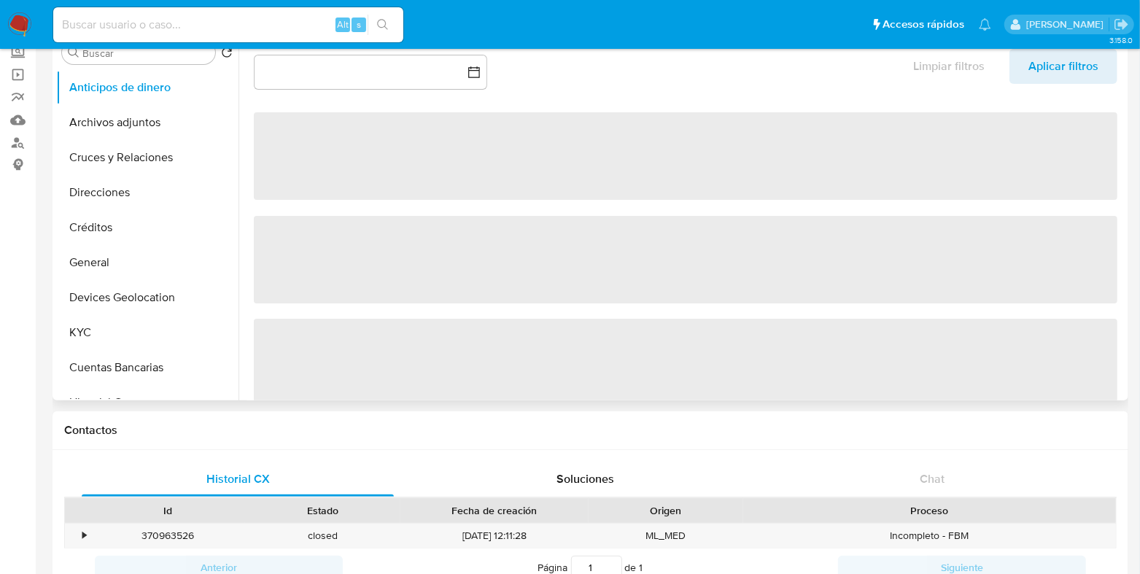
select select "10"
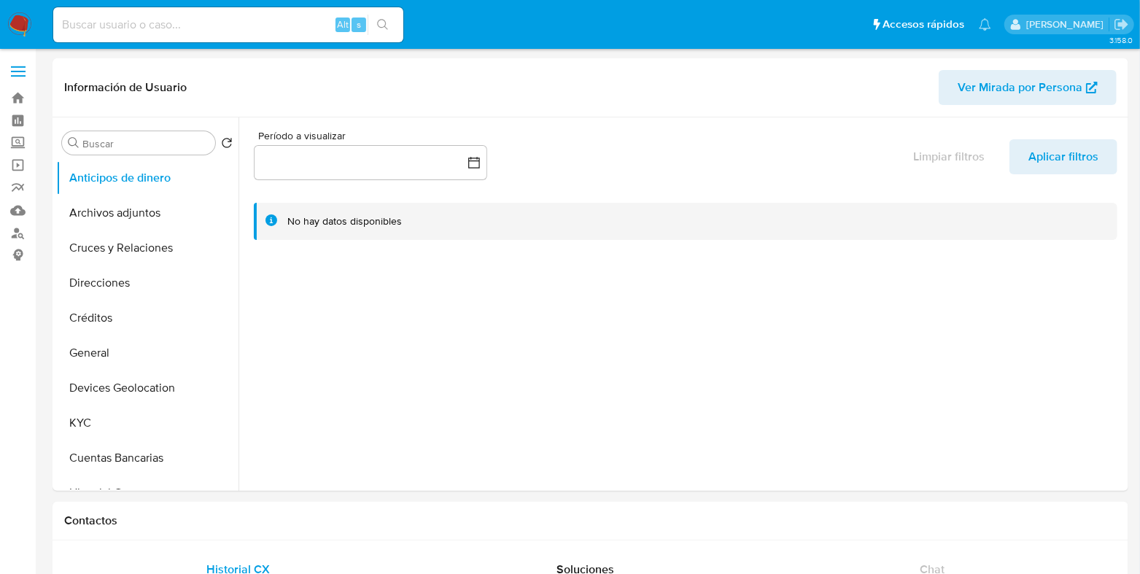
click at [16, 27] on img at bounding box center [19, 24] width 25 height 25
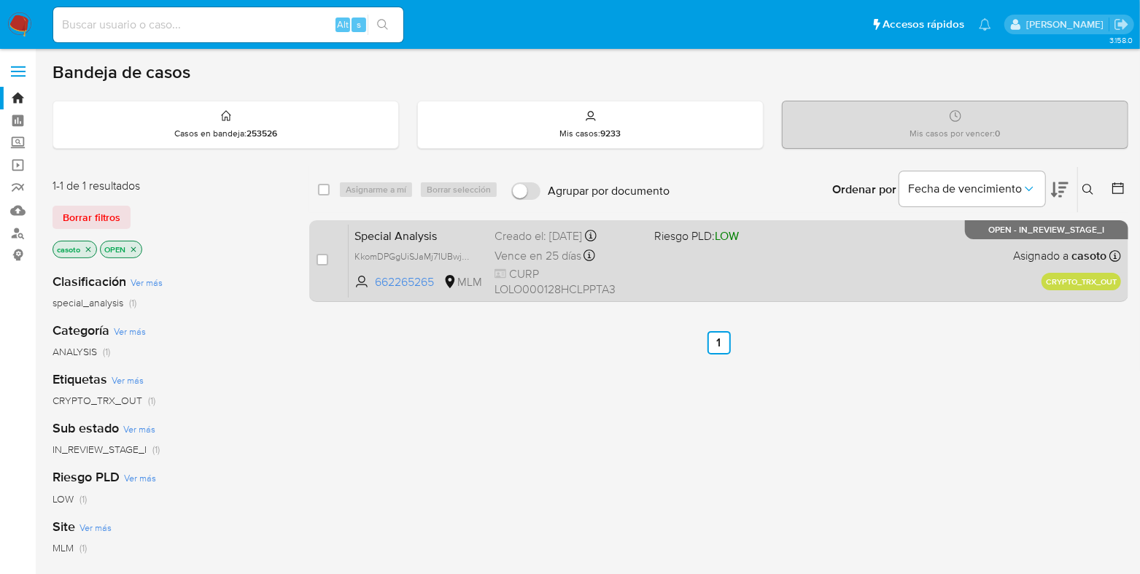
click at [731, 290] on div "Special Analysis KkomDPGgUiSJaMj71UBwjqa0 662265265 MLM Riesgo PLD: LOW Creado …" at bounding box center [735, 261] width 772 height 74
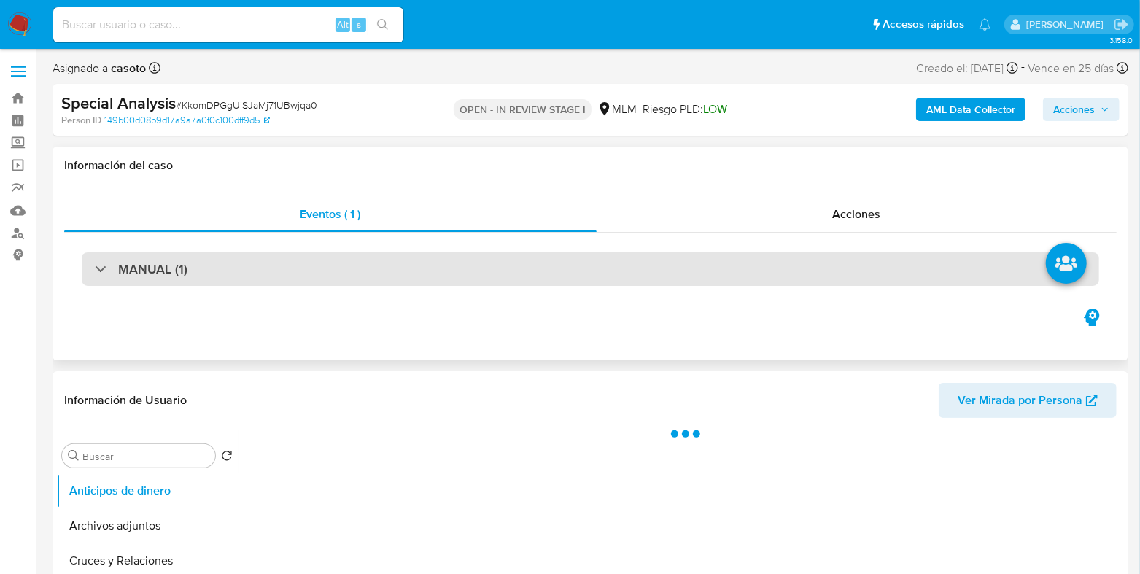
scroll to position [273, 0]
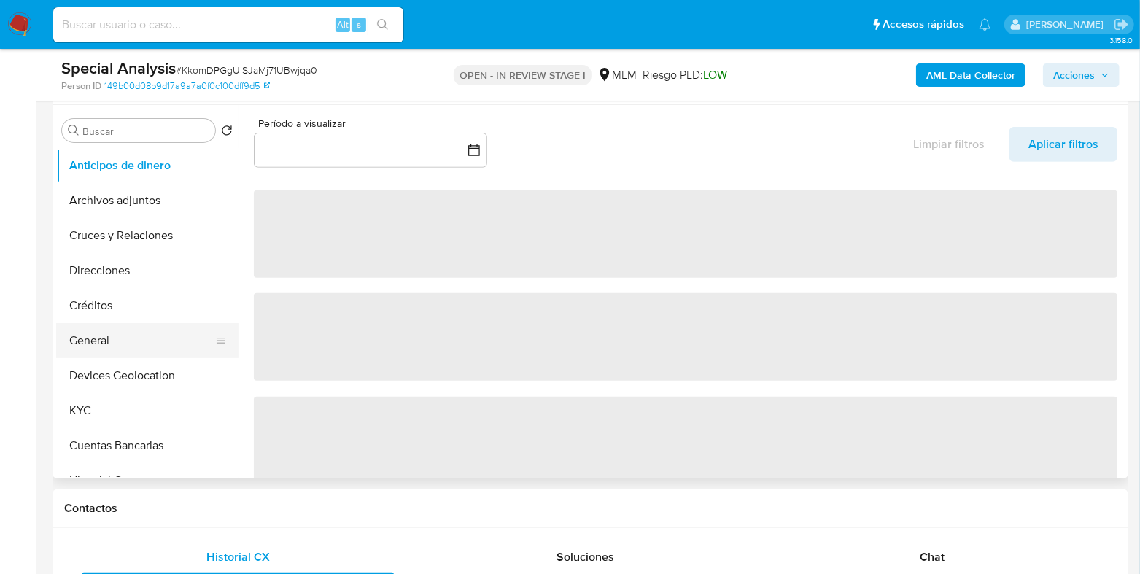
click at [116, 336] on button "General" at bounding box center [141, 340] width 171 height 35
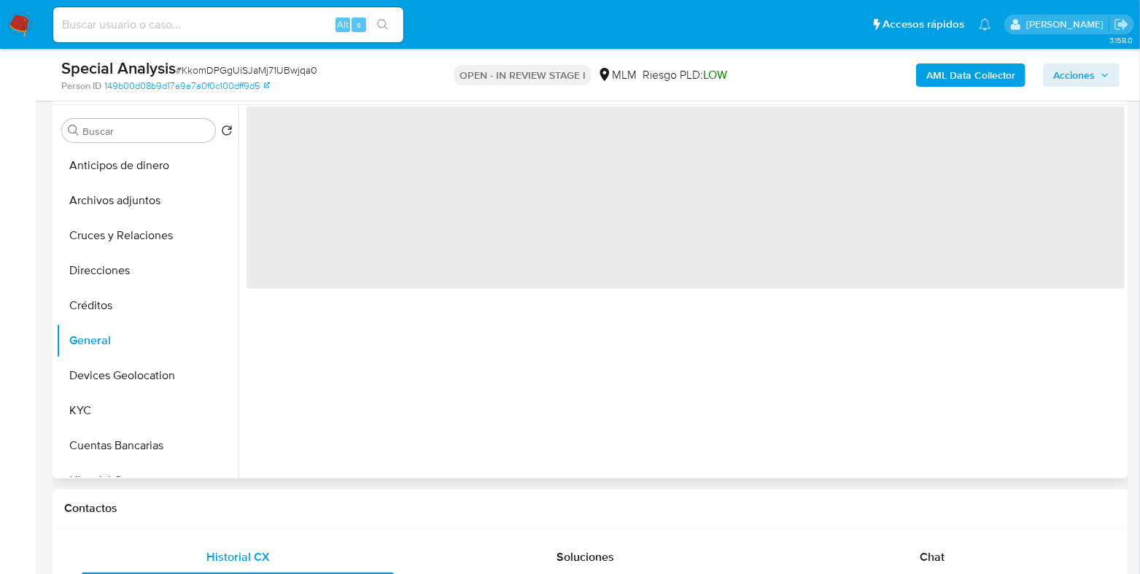
select select "10"
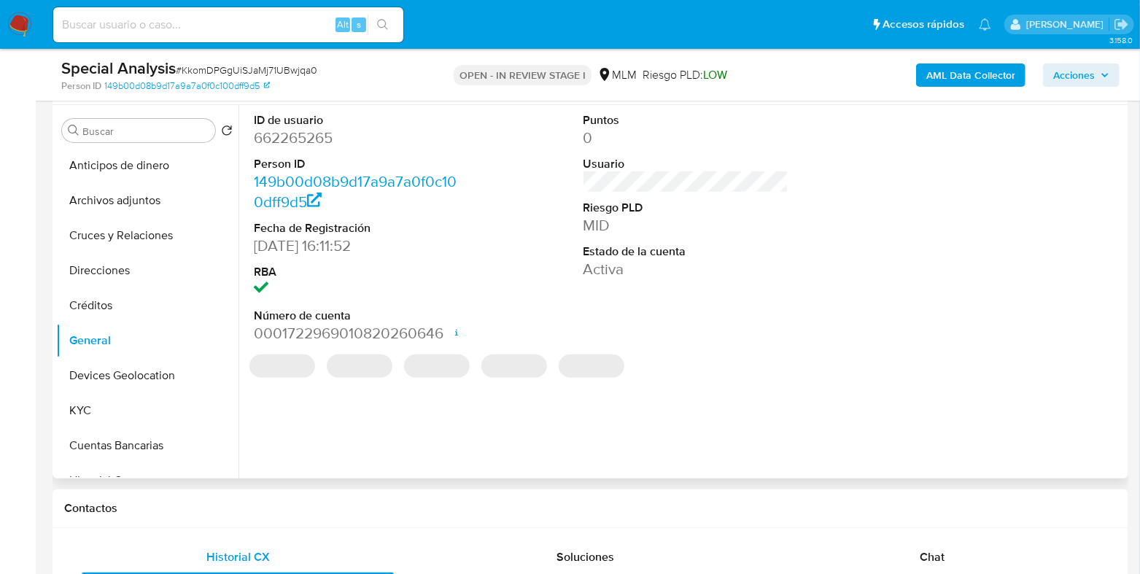
click at [310, 137] on dd "662265265" at bounding box center [356, 138] width 205 height 20
copy dd "662265265"
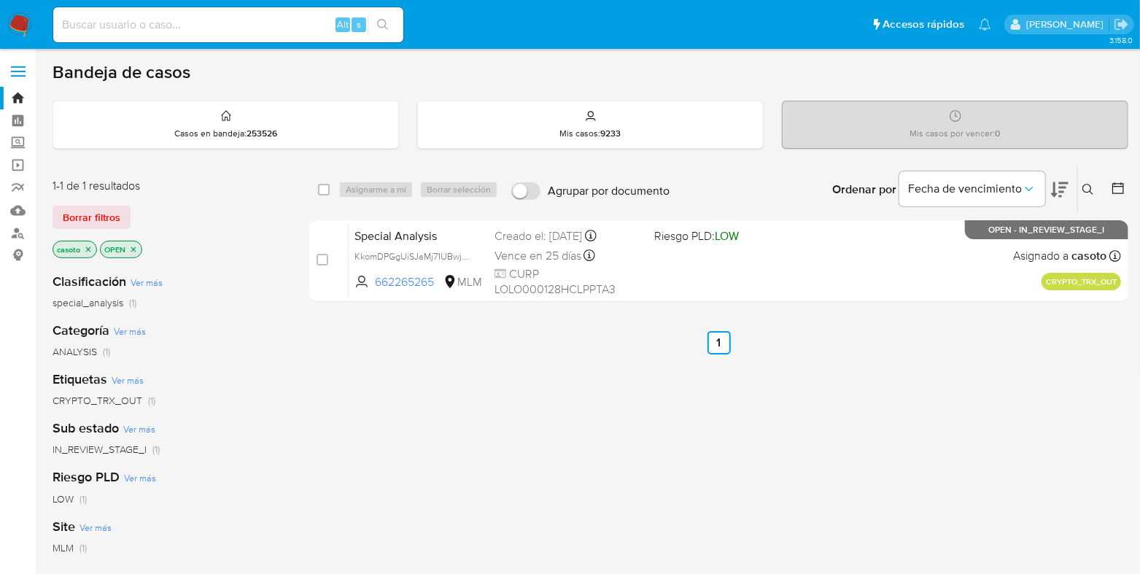
click at [218, 13] on div "Alt s" at bounding box center [228, 24] width 350 height 35
click at [232, 27] on input at bounding box center [228, 24] width 350 height 19
paste input "1068514568"
type input "1068514568"
click at [381, 23] on icon "search-icon" at bounding box center [383, 25] width 12 height 12
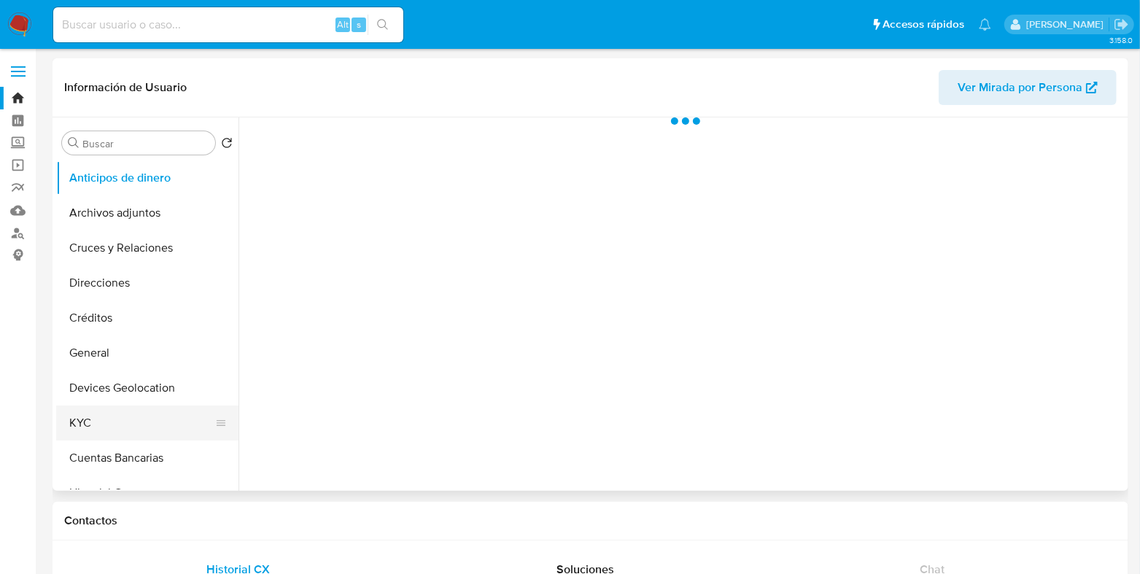
click at [77, 417] on button "KYC" at bounding box center [141, 423] width 171 height 35
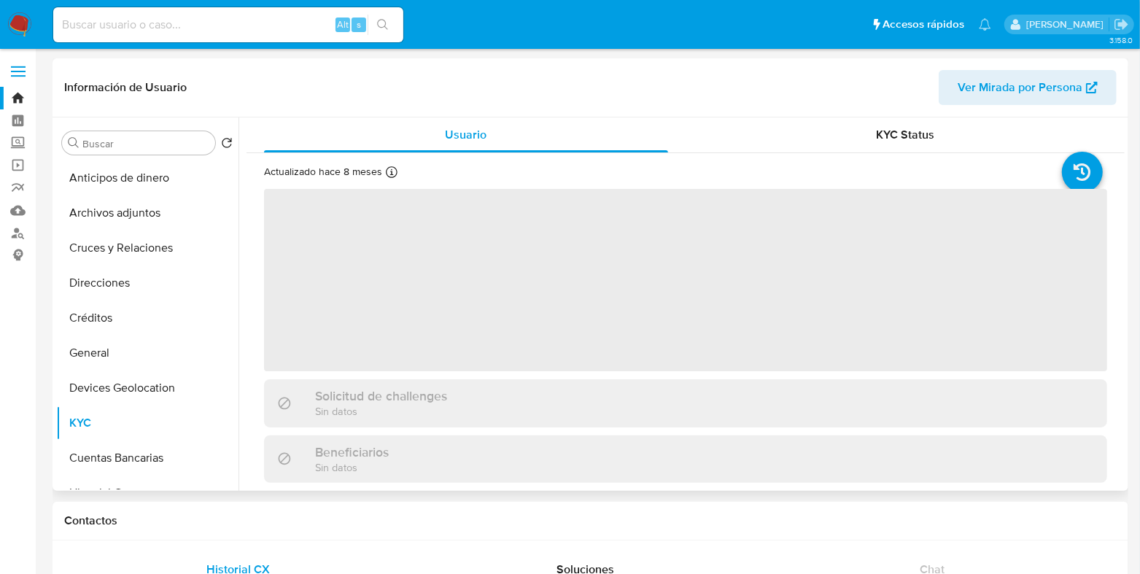
select select "10"
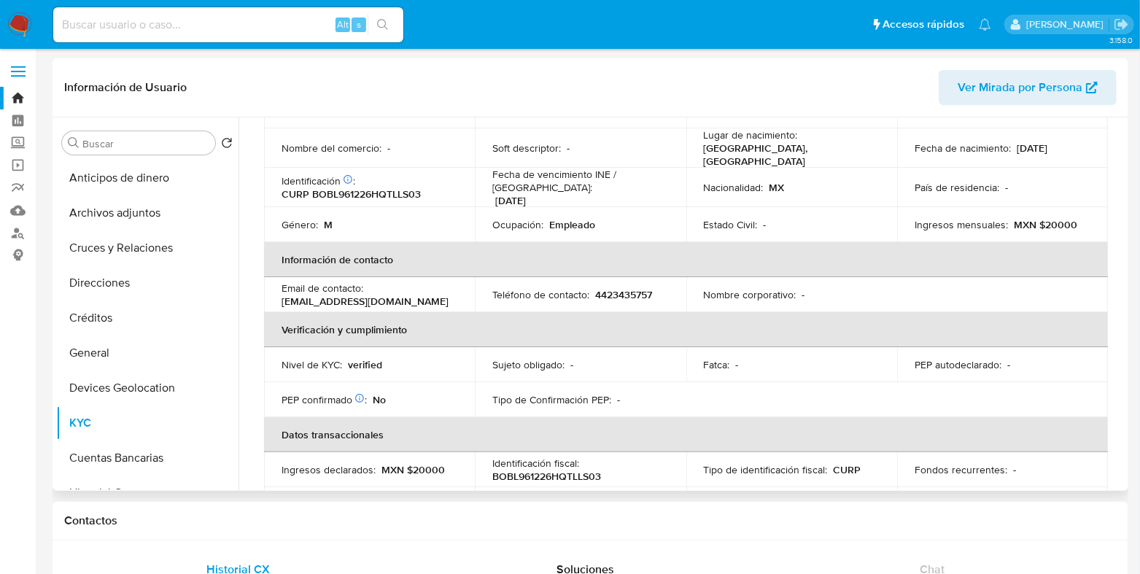
scroll to position [182, 0]
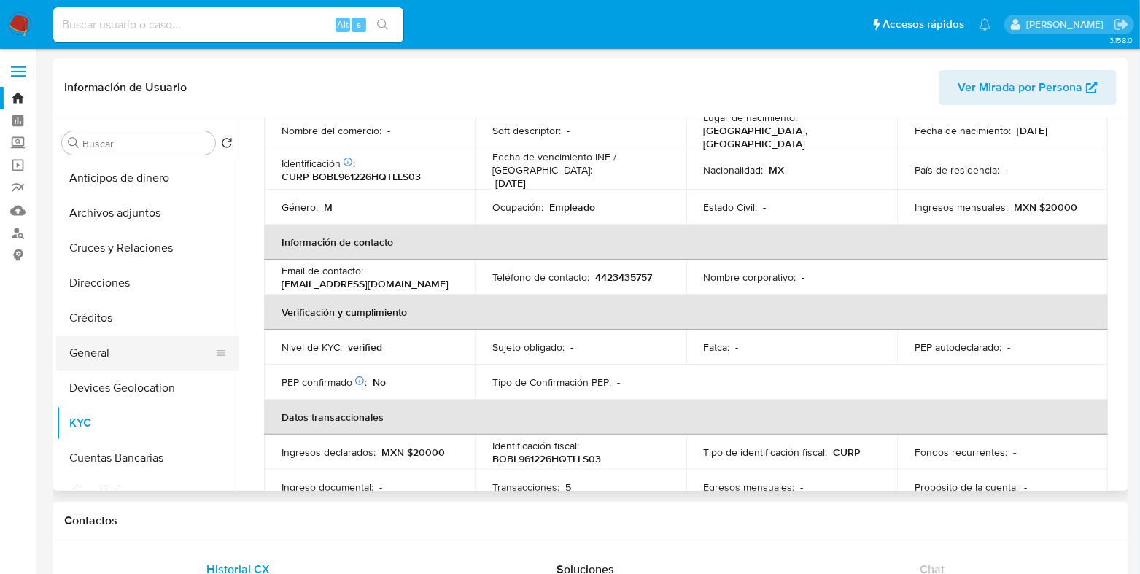
click at [115, 360] on button "General" at bounding box center [141, 352] width 171 height 35
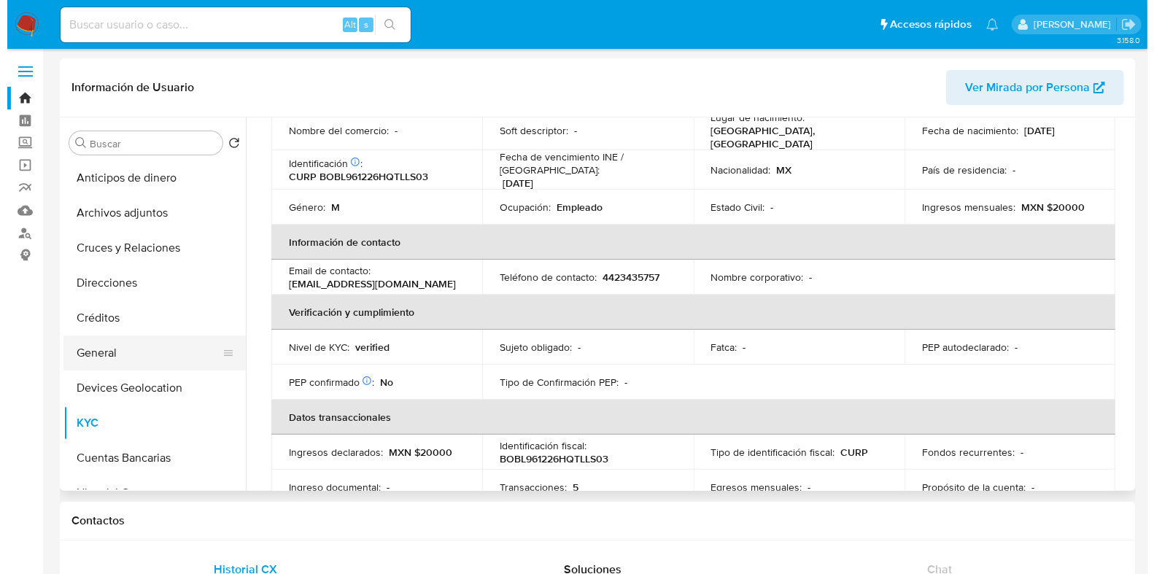
scroll to position [0, 0]
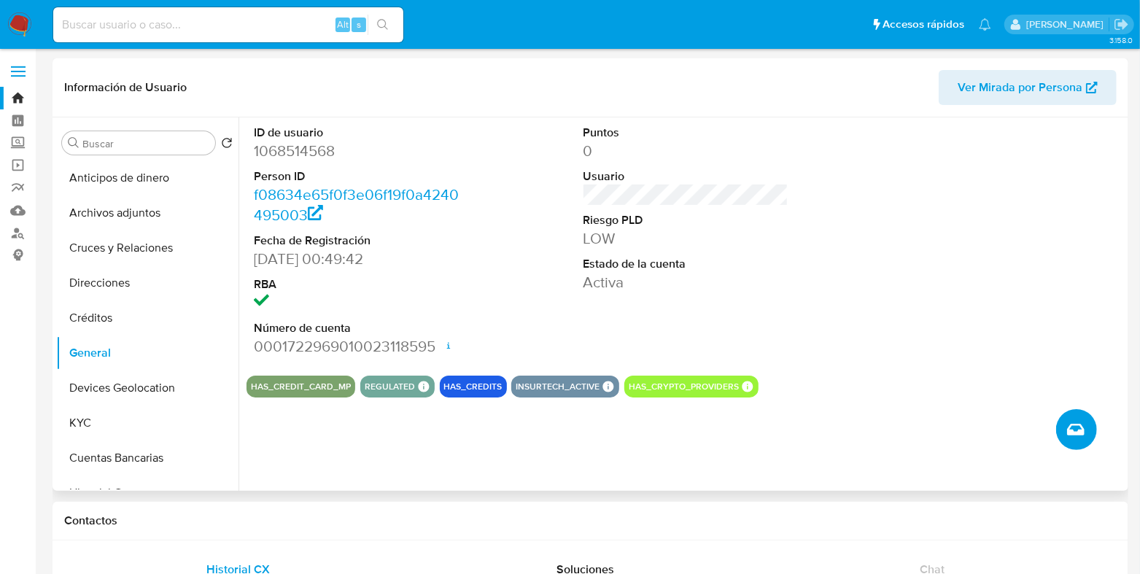
click at [1060, 425] on button "Crear caso manual" at bounding box center [1076, 429] width 41 height 41
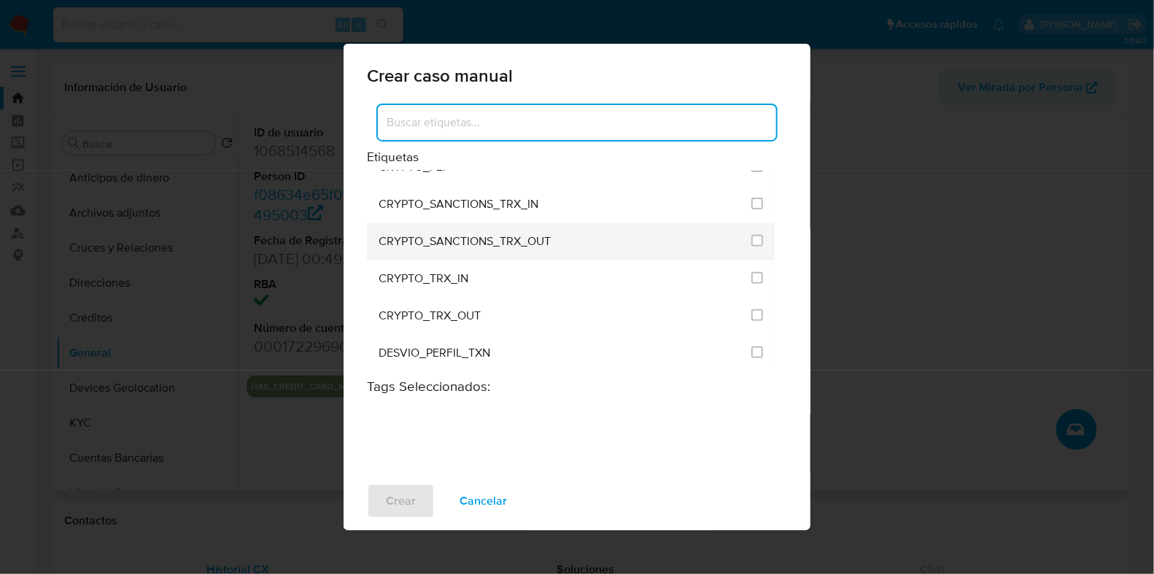
scroll to position [273, 0]
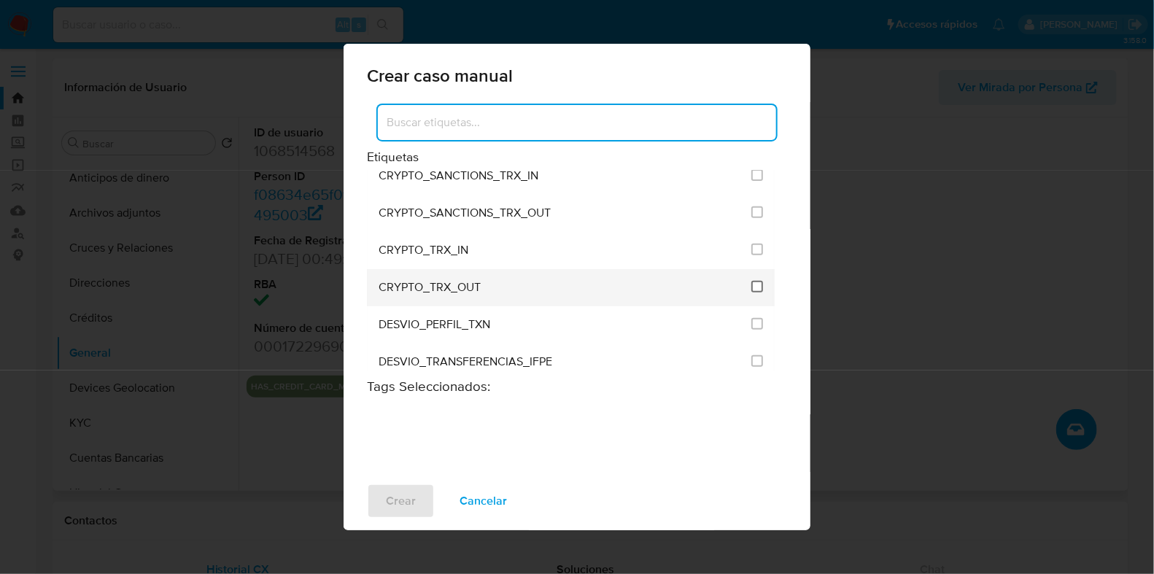
click at [757, 281] on input "1963" at bounding box center [757, 287] width 12 height 12
checkbox input "true"
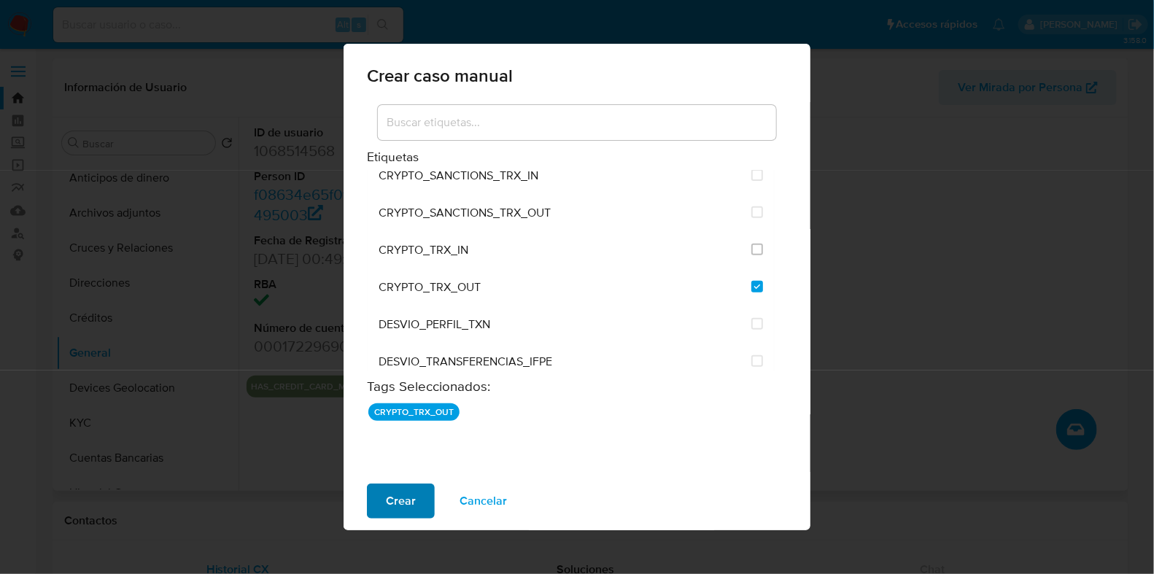
click at [421, 494] on button "Crear" at bounding box center [401, 501] width 68 height 35
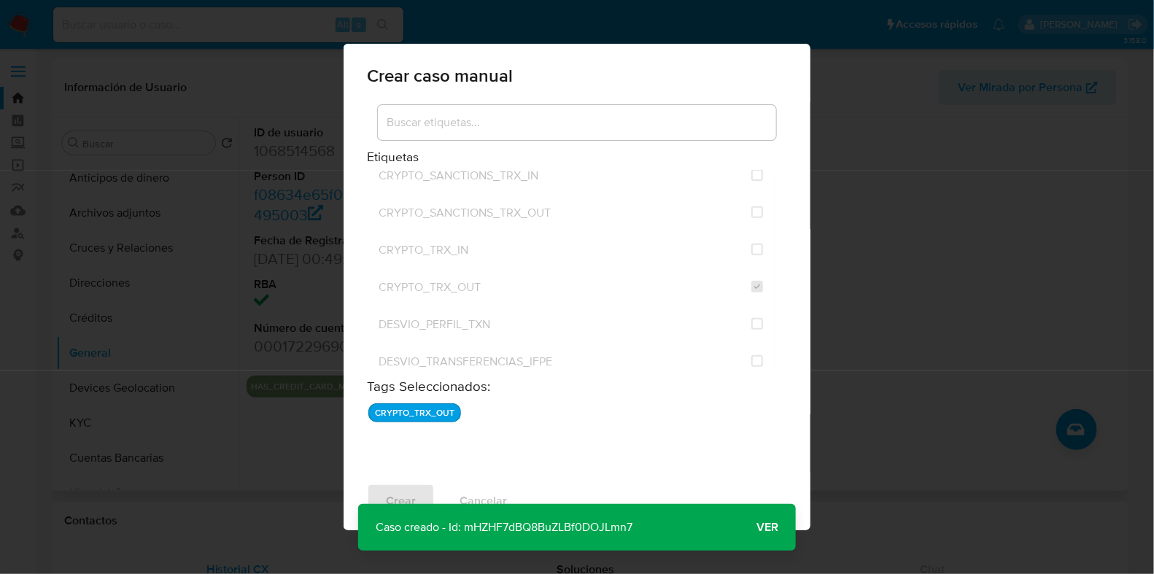
click at [756, 527] on span "Ver" at bounding box center [767, 527] width 22 height 0
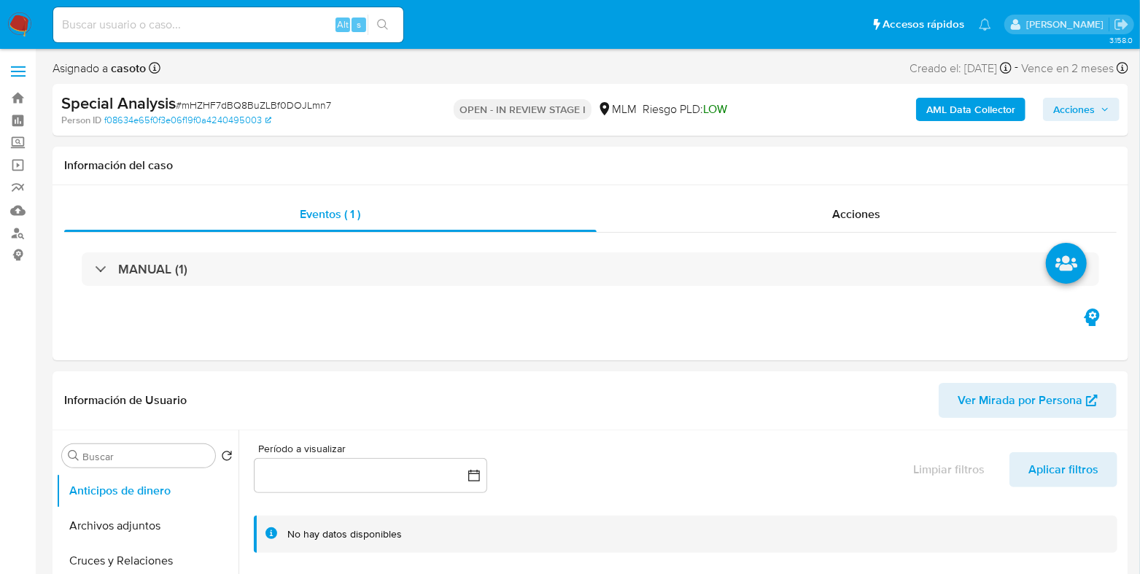
select select "10"
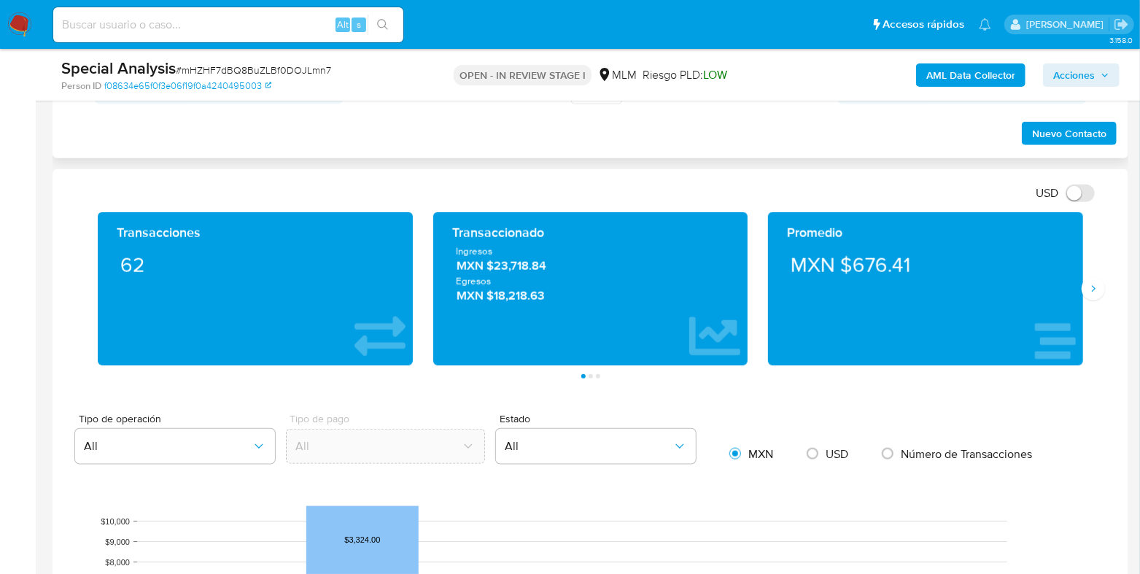
scroll to position [547, 0]
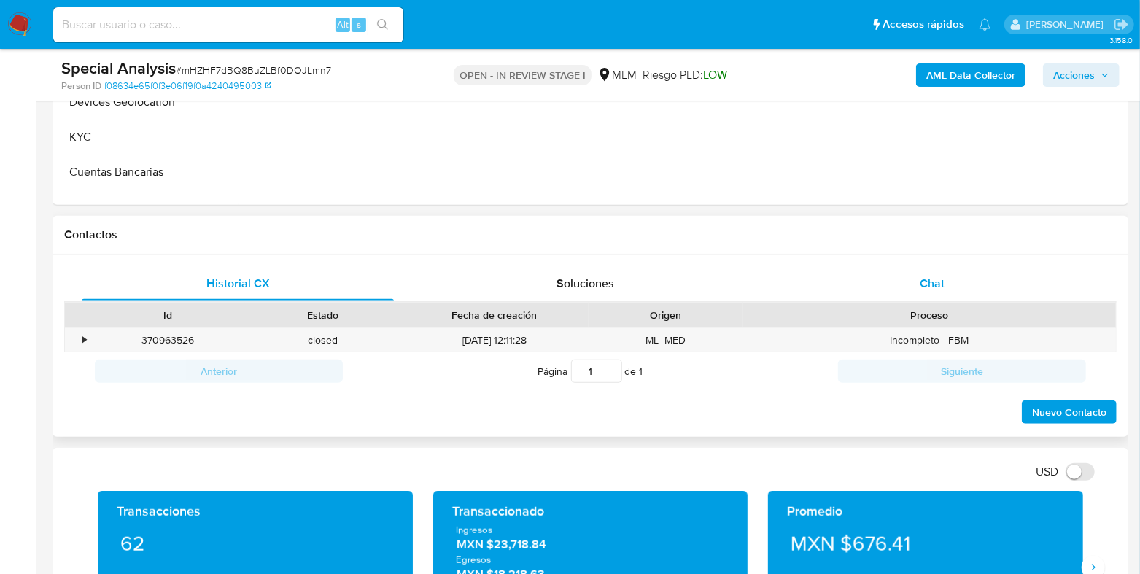
click at [941, 288] on span "Chat" at bounding box center [932, 283] width 25 height 17
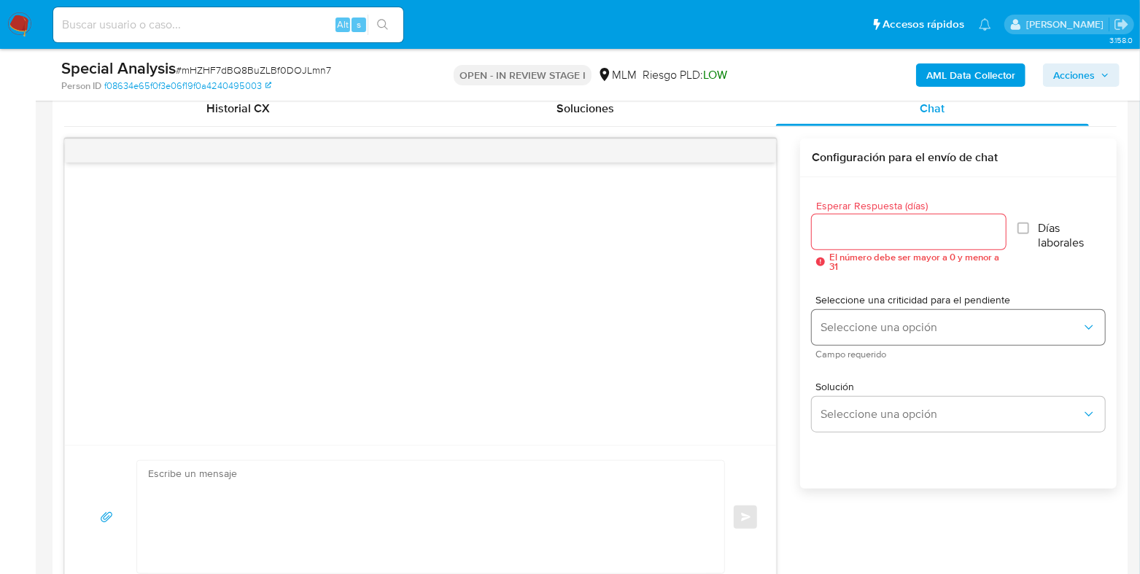
scroll to position [729, 0]
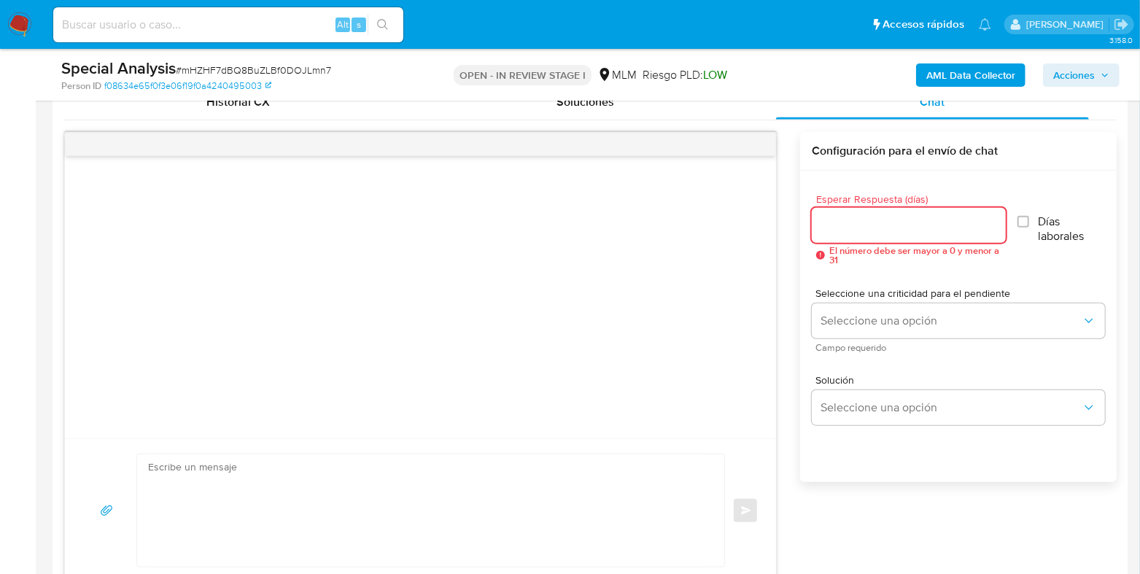
click at [839, 231] on input "Esperar Respuesta (días)" at bounding box center [909, 225] width 194 height 19
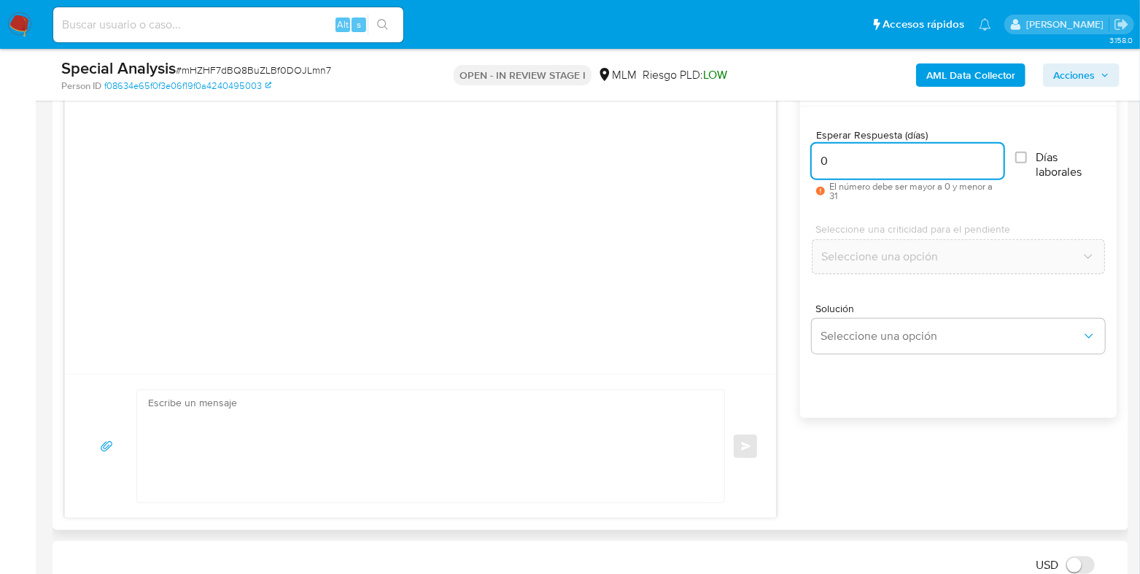
scroll to position [820, 0]
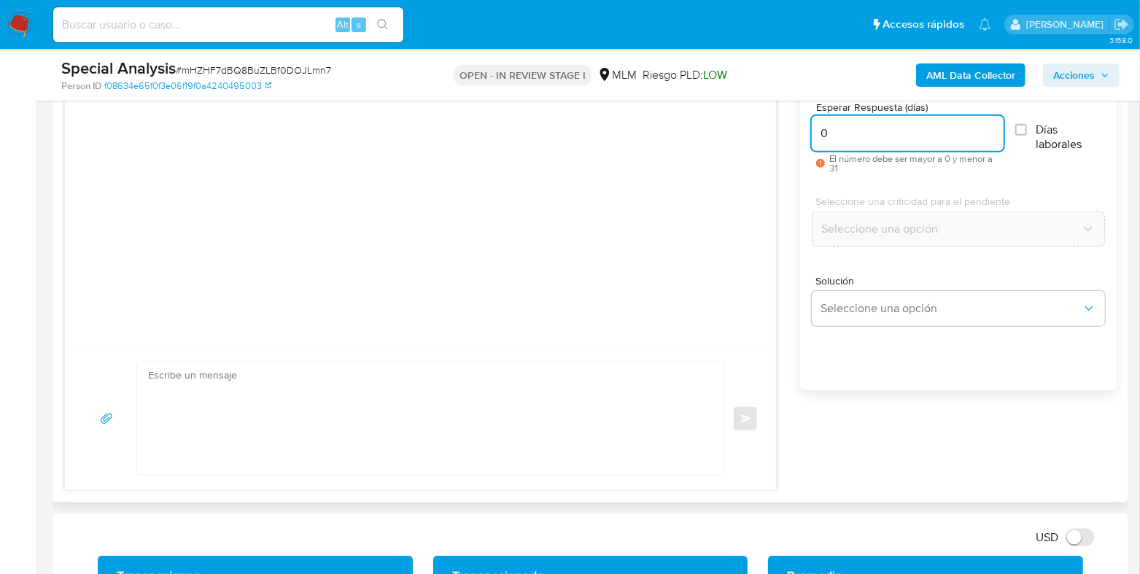
type input "0"
click at [473, 422] on textarea at bounding box center [427, 418] width 558 height 112
paste textarea "¡Hola, XXXX! espero te encuentres muy bien. Te informamos que suspendimos tu cu…"
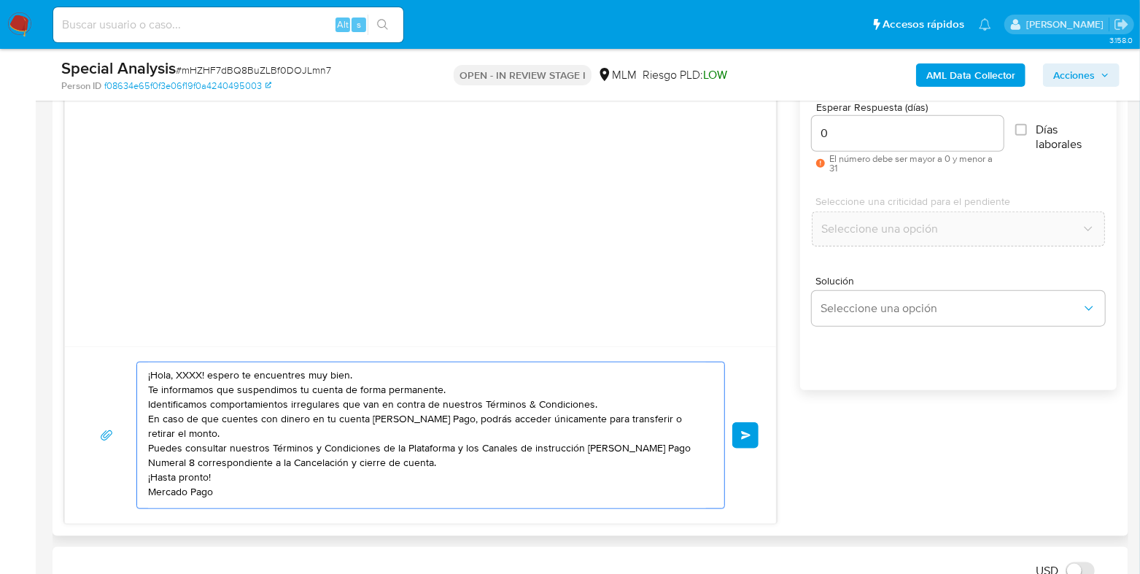
scroll to position [0, 0]
click at [203, 373] on textarea "¡Hola, XXXX! espero te encuentres muy bien. Te informamos que suspendimos tu cu…" at bounding box center [427, 435] width 558 height 146
type textarea "¡Hola! espero te encuentres muy bien. Te informamos que suspendimos tu cuenta d…"
click at [757, 440] on button "Enviar" at bounding box center [745, 435] width 26 height 26
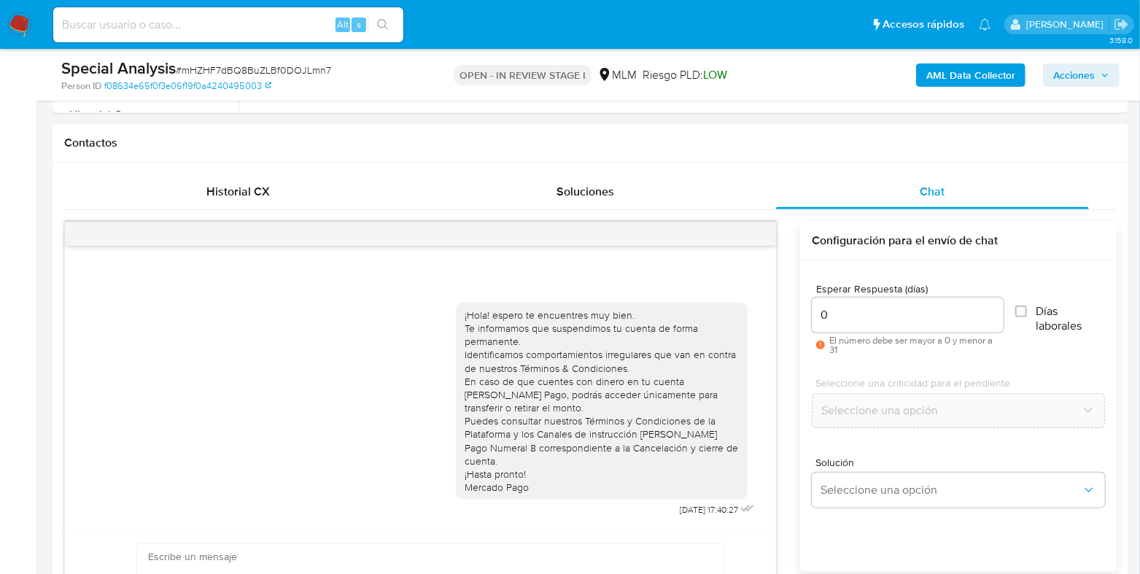
scroll to position [637, 0]
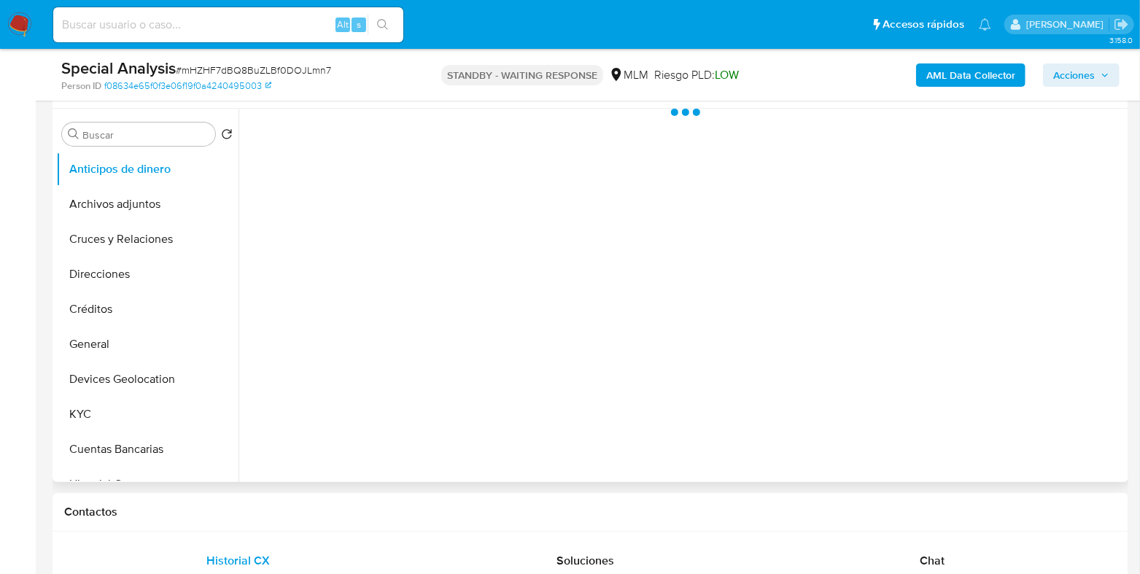
scroll to position [273, 0]
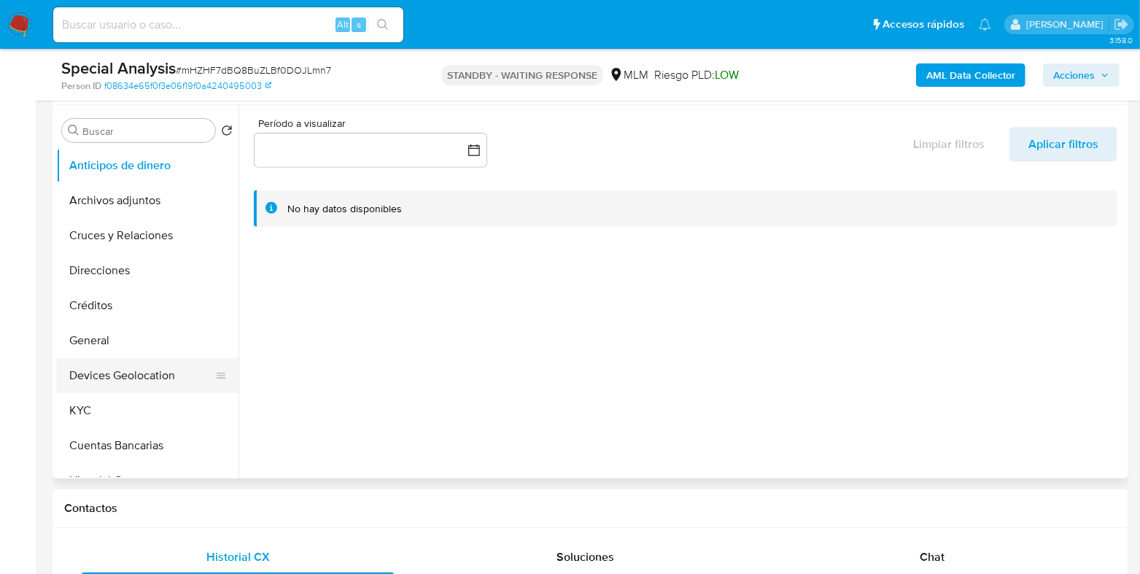
select select "10"
click at [128, 372] on button "Devices Geolocation" at bounding box center [141, 375] width 171 height 35
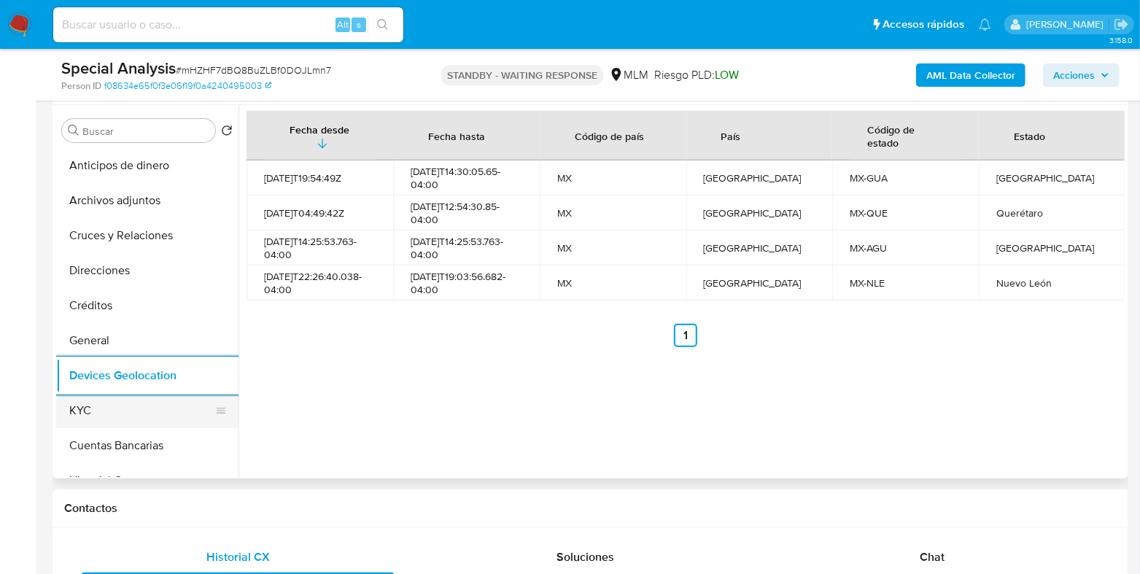
click at [113, 413] on button "KYC" at bounding box center [141, 410] width 171 height 35
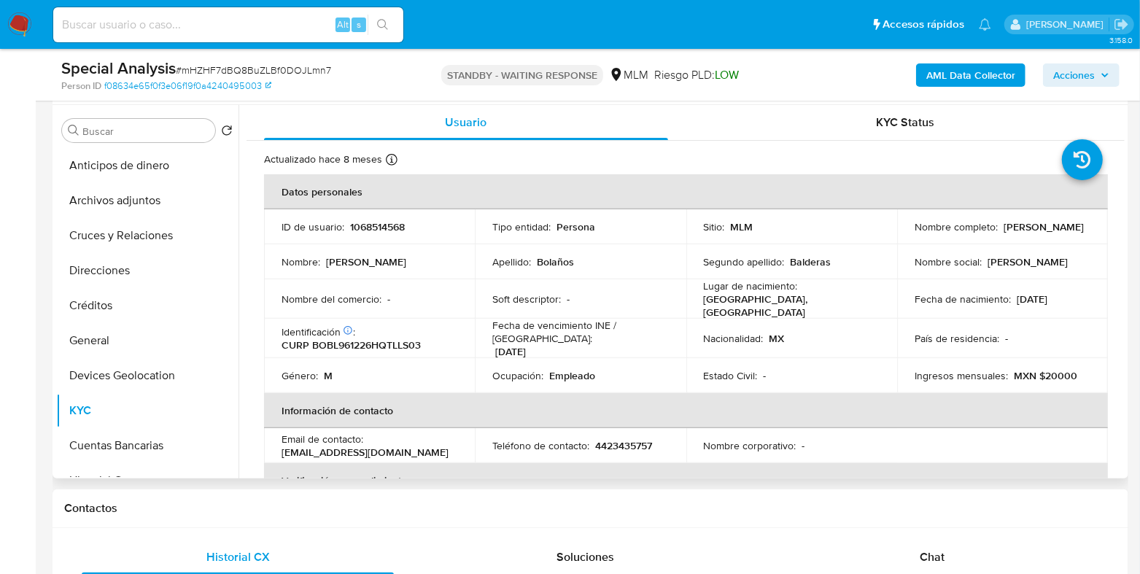
drag, startPoint x: 1039, startPoint y: 233, endPoint x: 909, endPoint y: 235, distance: 129.8
click at [909, 235] on td "Nombre completo : [PERSON_NAME]" at bounding box center [1002, 226] width 211 height 35
copy p "[PERSON_NAME]"
click at [129, 344] on button "General" at bounding box center [141, 340] width 171 height 35
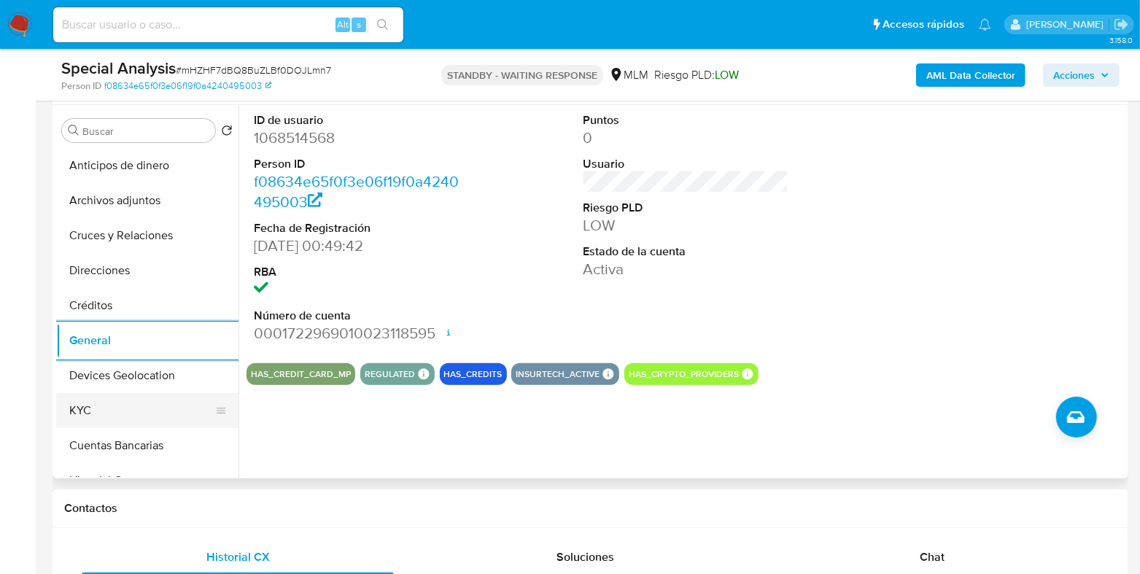
click at [122, 406] on button "KYC" at bounding box center [141, 410] width 171 height 35
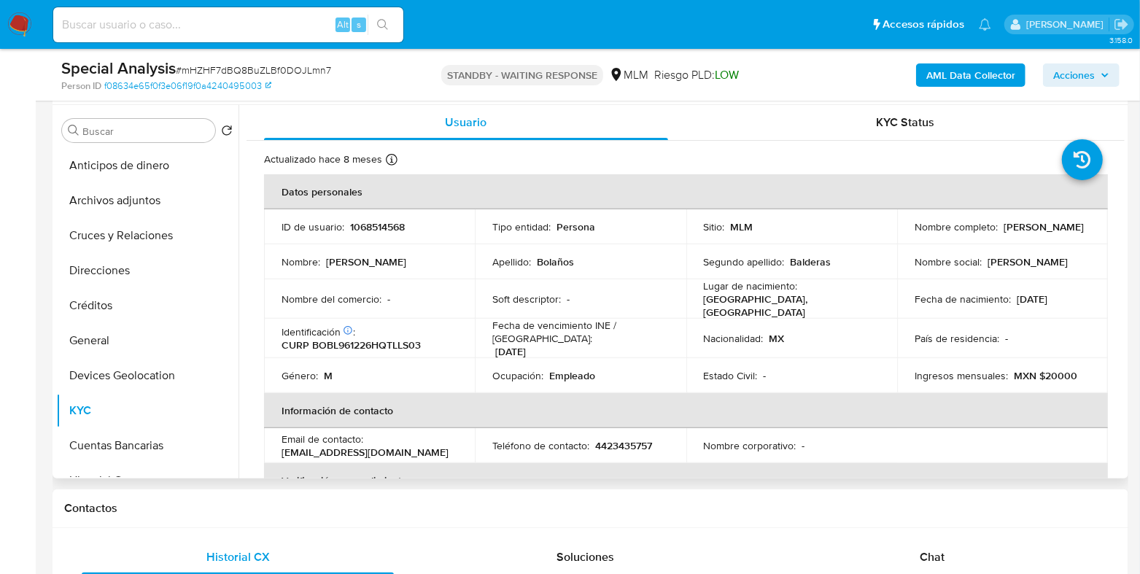
drag, startPoint x: 1036, startPoint y: 233, endPoint x: 912, endPoint y: 236, distance: 124.0
click at [915, 233] on div "Nombre completo : [PERSON_NAME]" at bounding box center [1003, 226] width 176 height 13
copy p "[PERSON_NAME]"
